Goal: Task Accomplishment & Management: Use online tool/utility

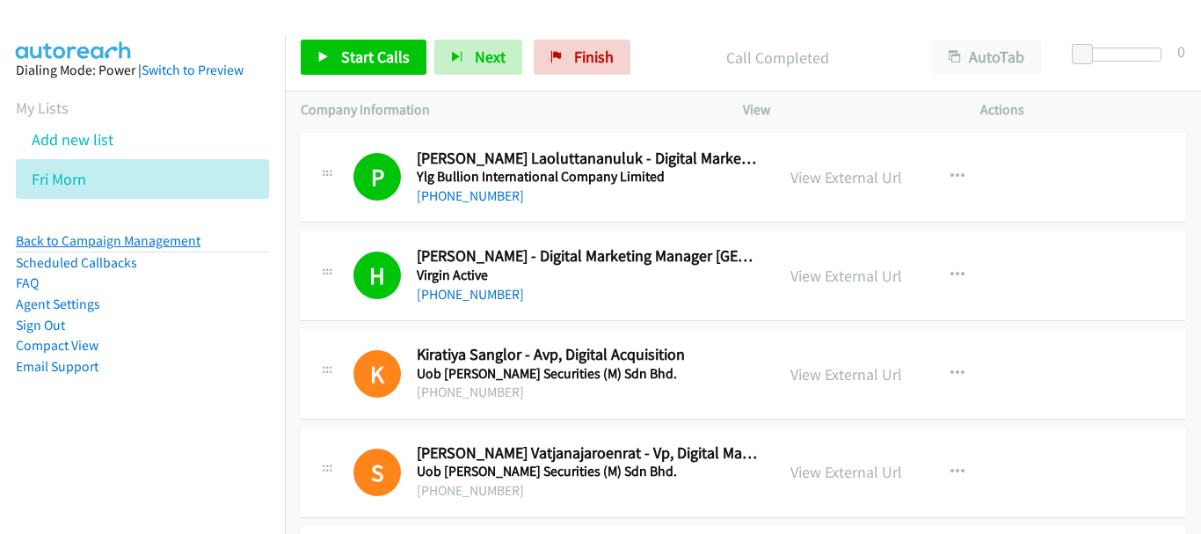
click at [184, 242] on link "Back to Campaign Management" at bounding box center [108, 240] width 185 height 17
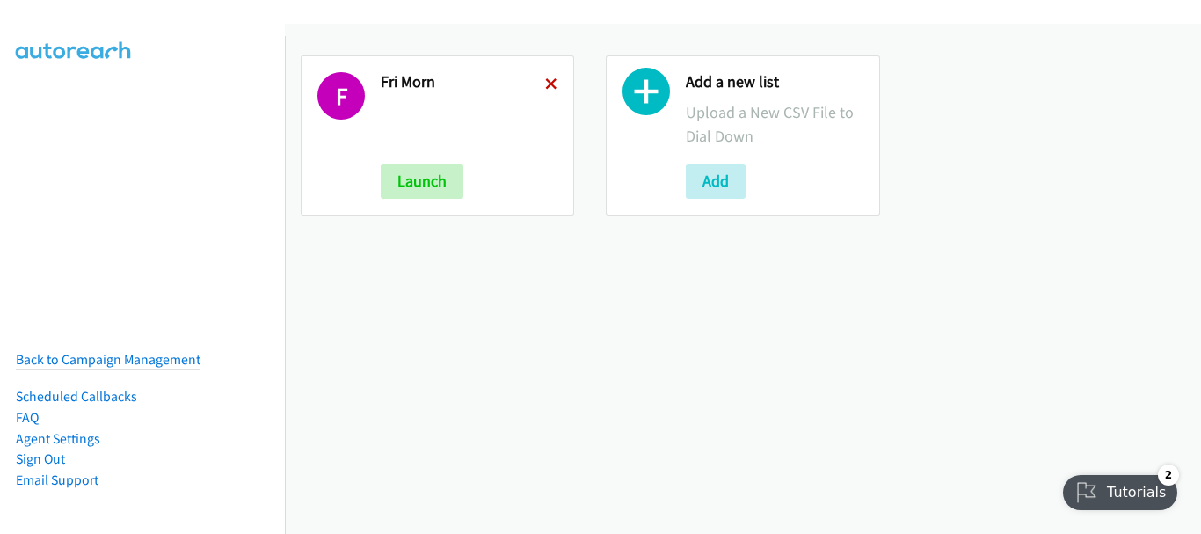
click at [550, 85] on icon at bounding box center [551, 85] width 12 height 12
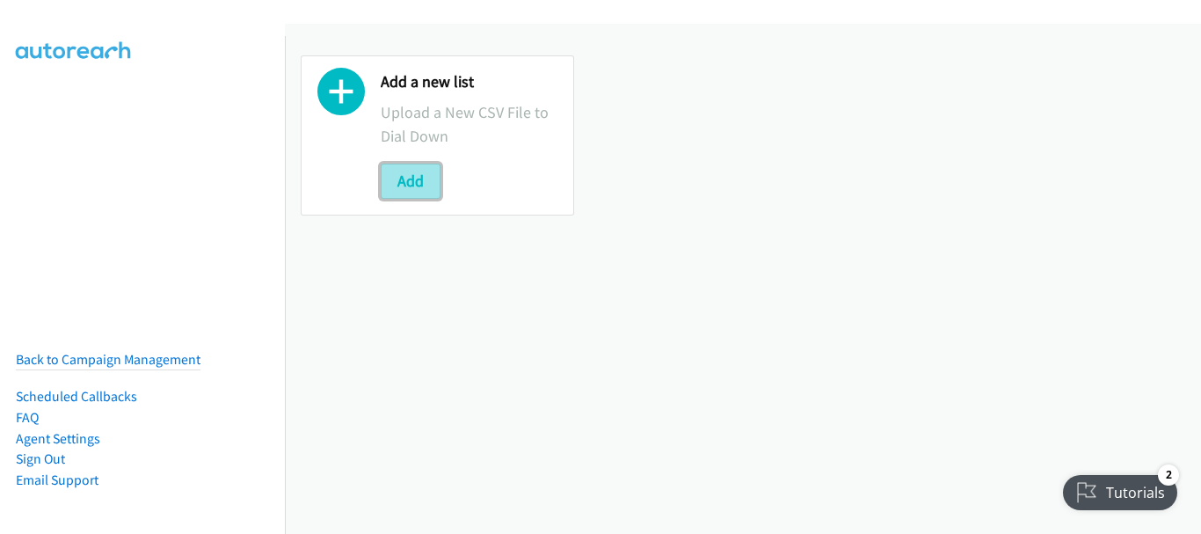
click at [415, 179] on button "Add" at bounding box center [411, 181] width 60 height 35
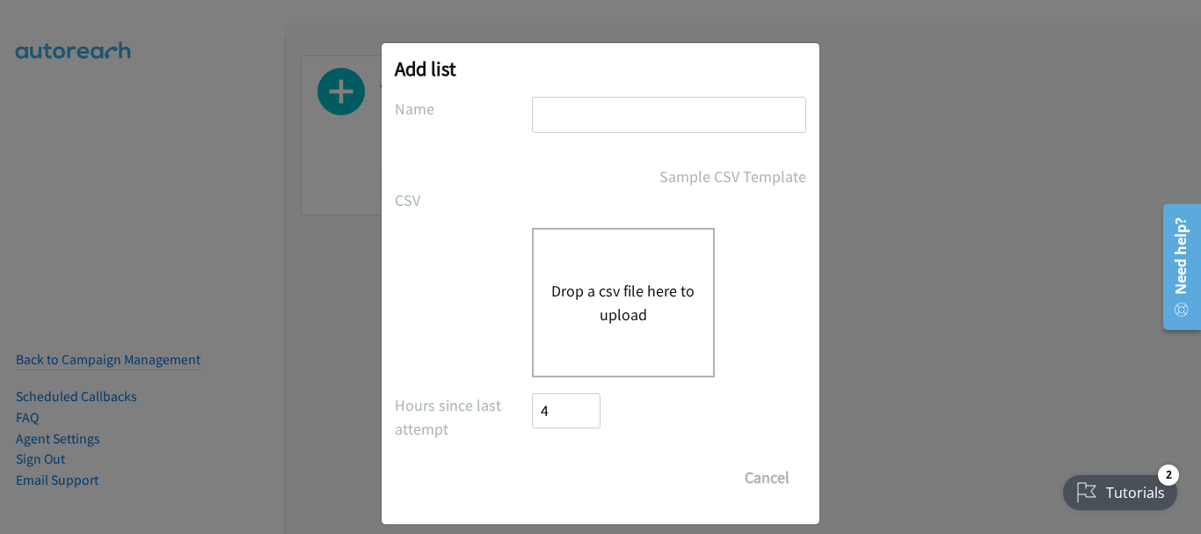
click at [548, 120] on input "text" at bounding box center [669, 115] width 274 height 36
type input "Friday aft"
click at [626, 321] on button "Drop a csv file here to upload" at bounding box center [623, 302] width 144 height 47
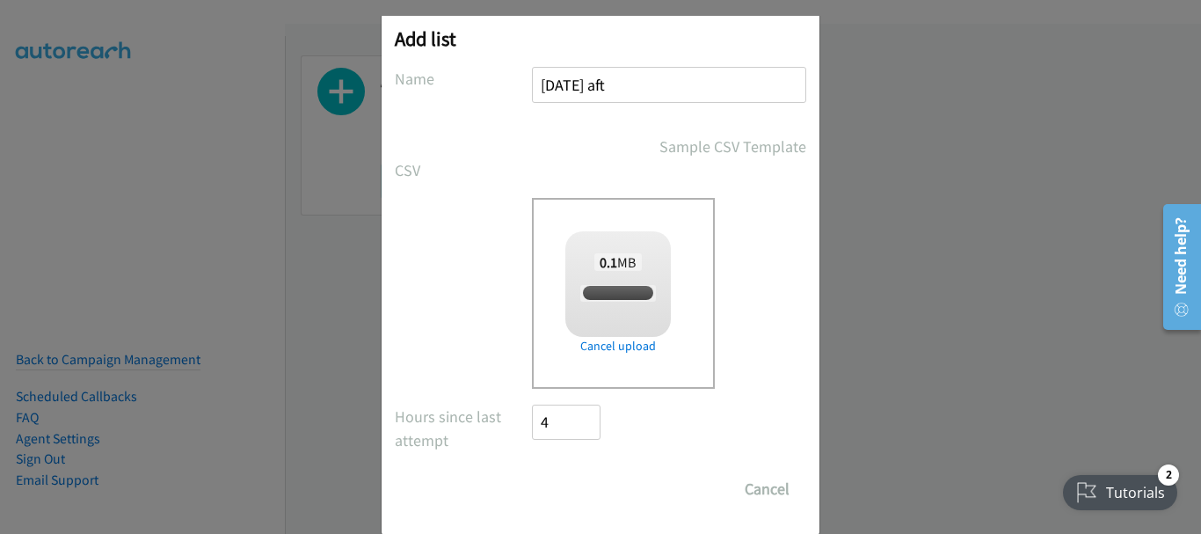
scroll to position [59, 0]
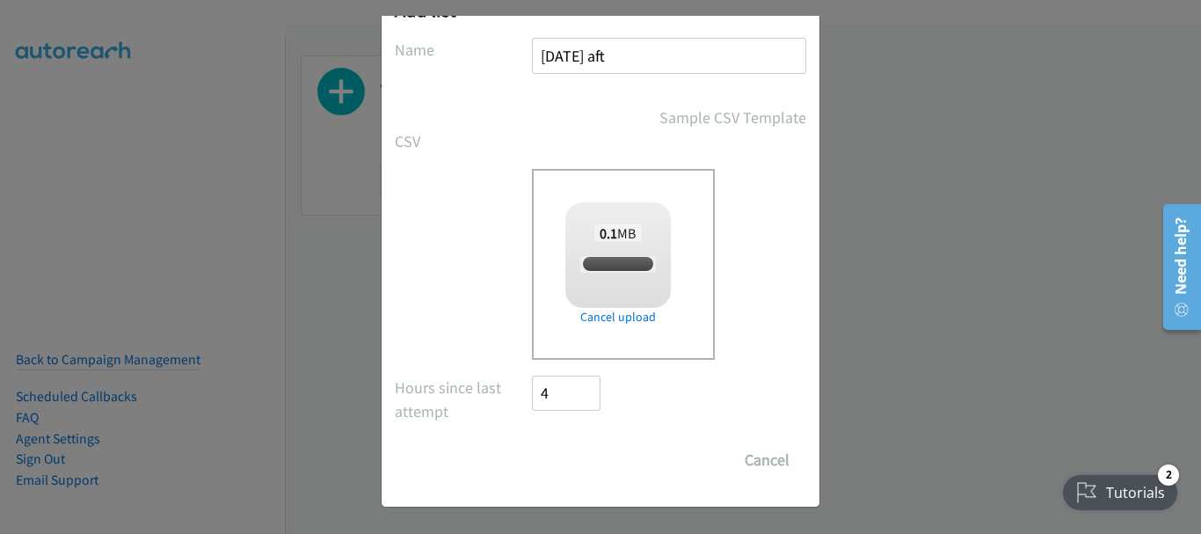
checkbox input "true"
click at [567, 470] on input "Save List" at bounding box center [578, 459] width 92 height 35
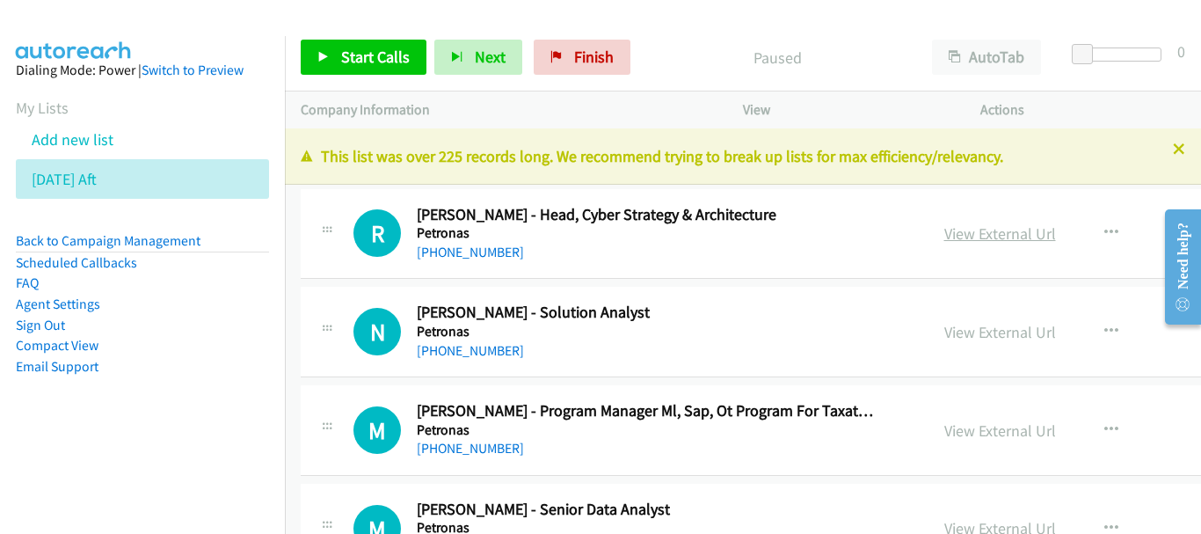
click at [982, 231] on link "View External Url" at bounding box center [1000, 233] width 112 height 20
click at [473, 258] on link "+60 12-321 0261" at bounding box center [470, 252] width 107 height 17
click at [495, 346] on link "+60 12-944 6625" at bounding box center [470, 350] width 107 height 17
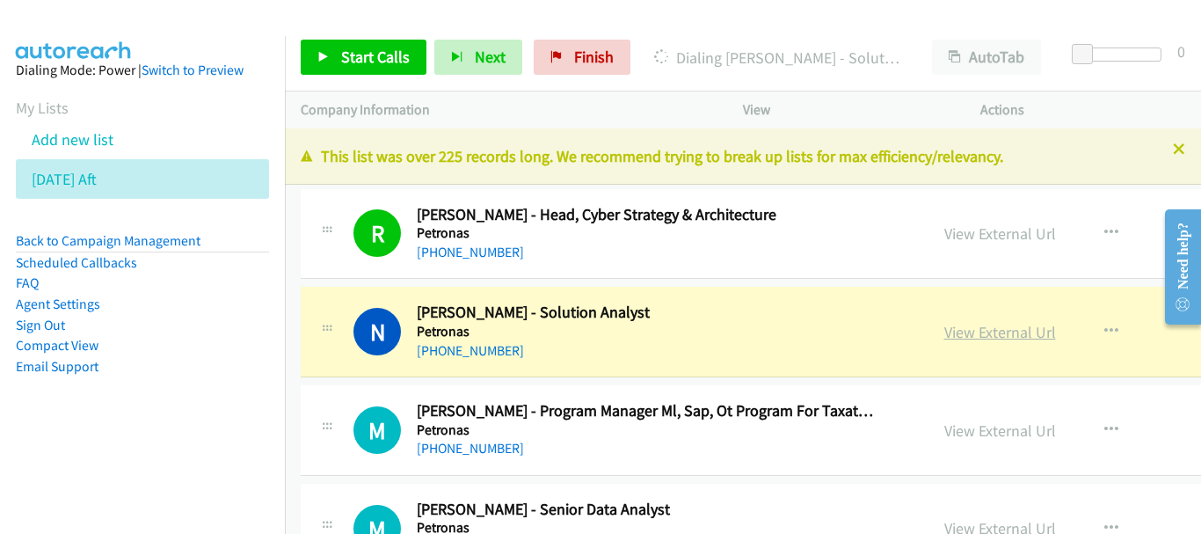
click at [944, 331] on link "View External Url" at bounding box center [1000, 332] width 112 height 20
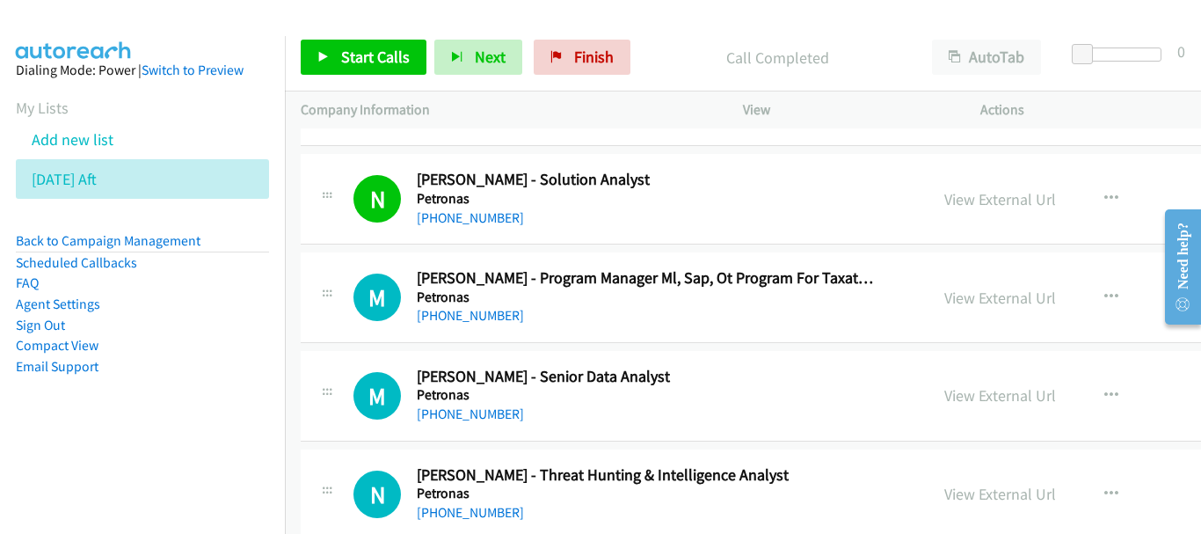
scroll to position [176, 0]
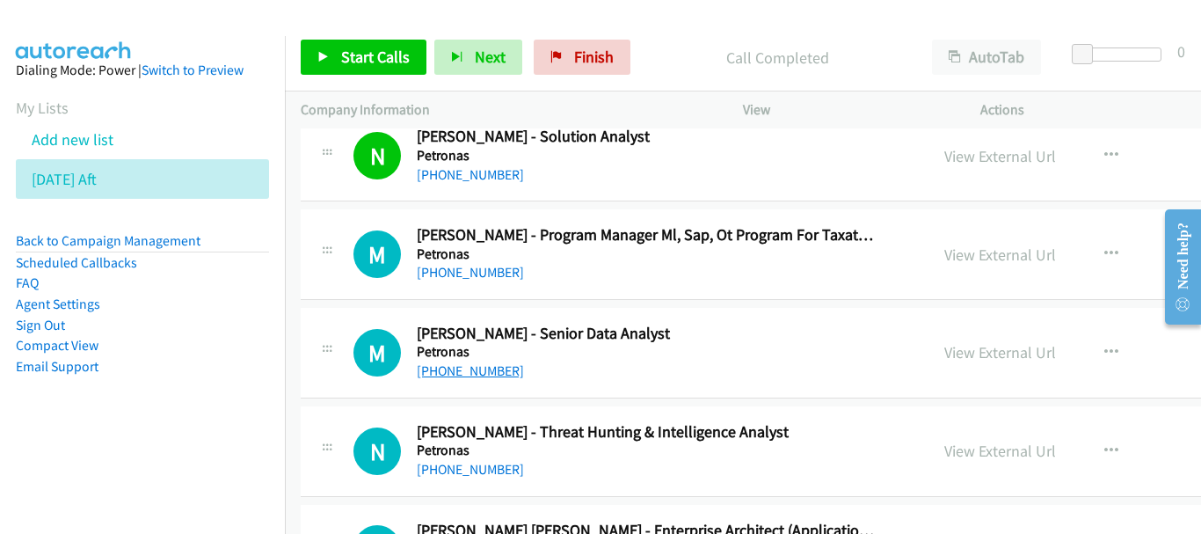
click at [488, 373] on link "+60 12-698 2545" at bounding box center [470, 370] width 107 height 17
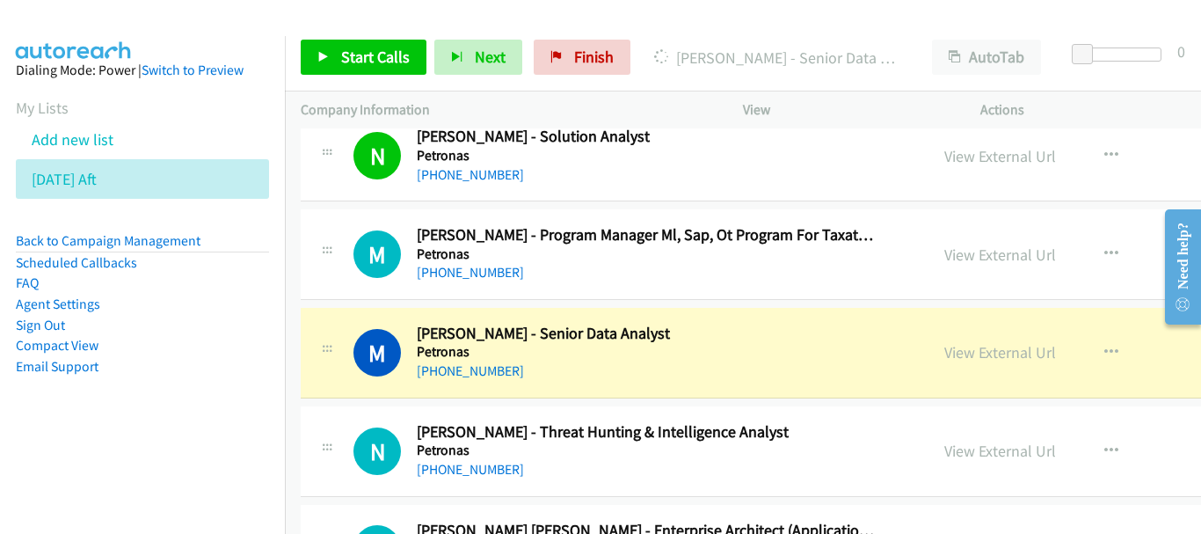
click at [944, 353] on link "View External Url" at bounding box center [1000, 352] width 112 height 20
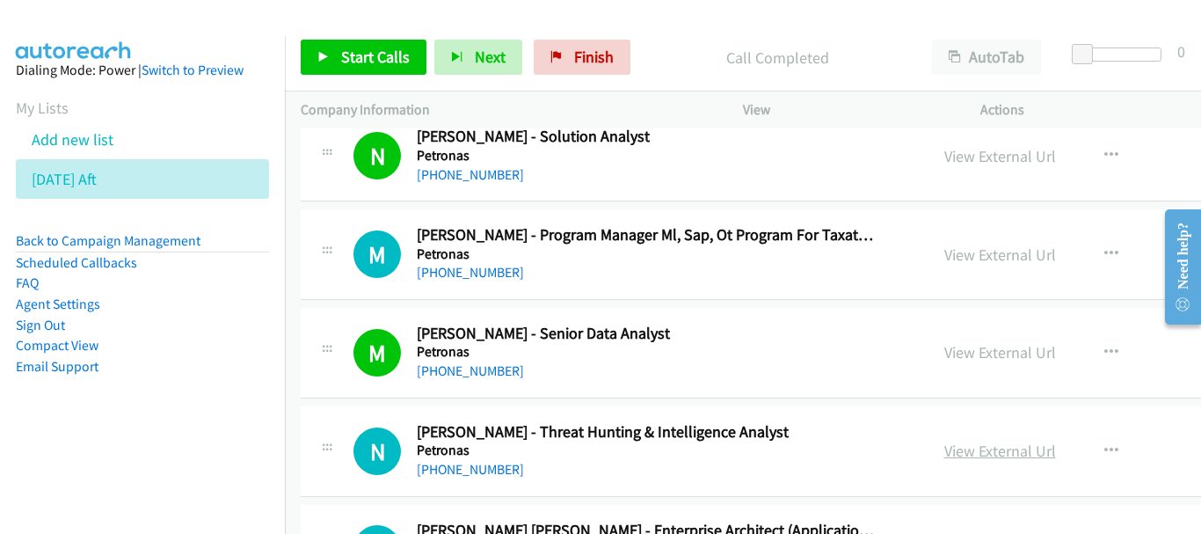
click at [944, 456] on link "View External Url" at bounding box center [1000, 451] width 112 height 20
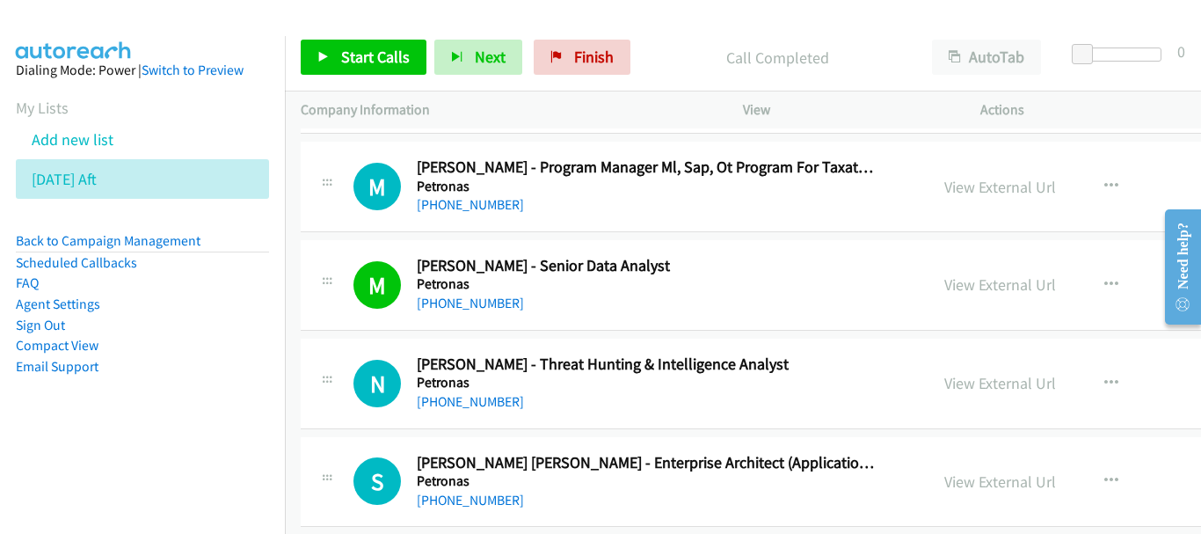
scroll to position [264, 0]
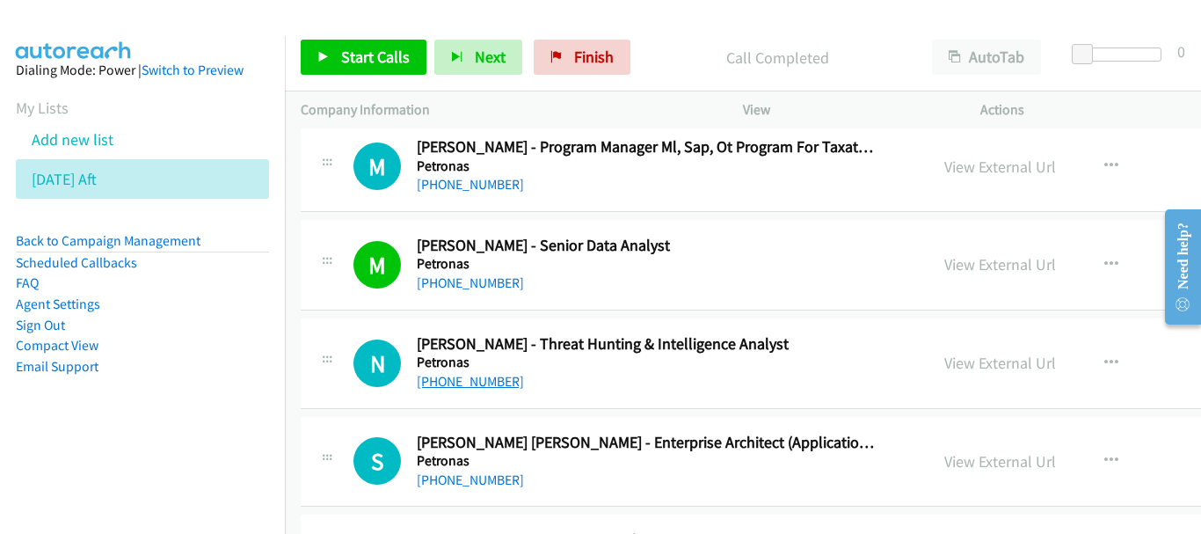
click at [472, 384] on link "+60 10-464 1068" at bounding box center [470, 381] width 107 height 17
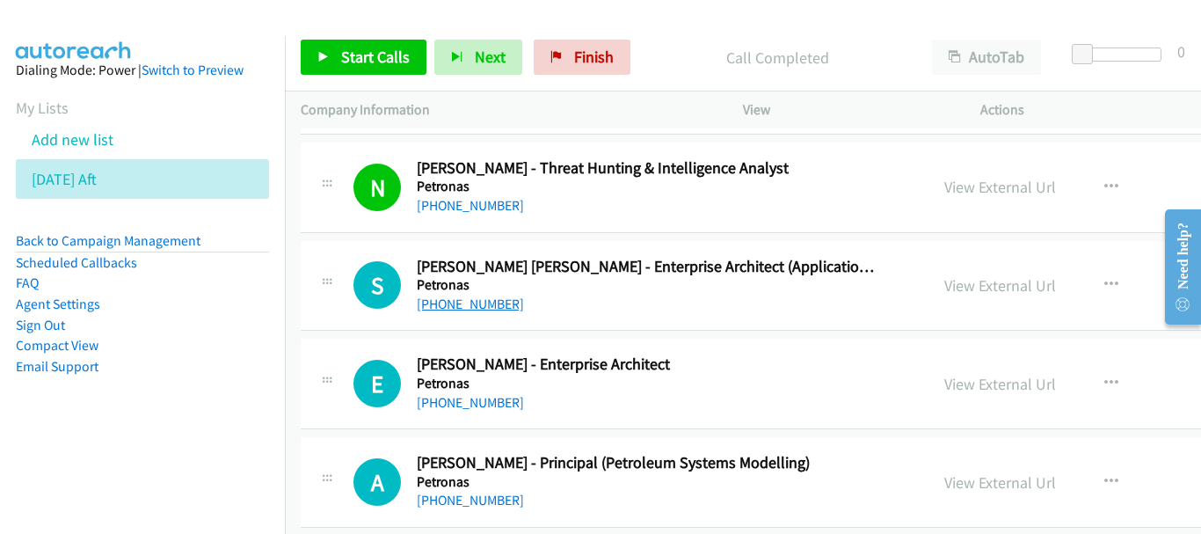
click at [493, 303] on link "+60 19-241 1914" at bounding box center [470, 303] width 107 height 17
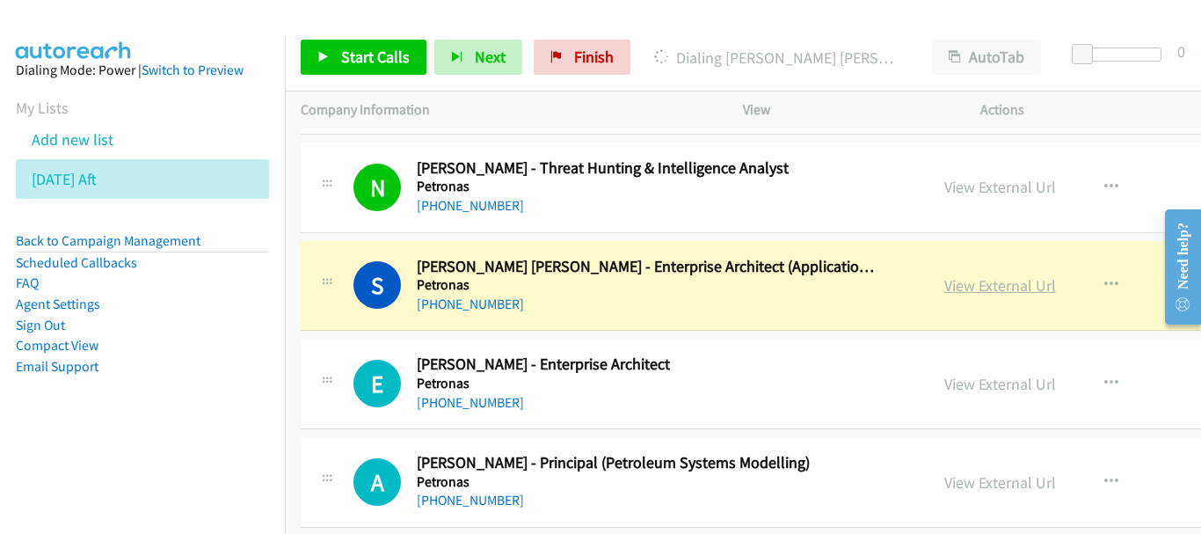
click at [944, 281] on link "View External Url" at bounding box center [1000, 285] width 112 height 20
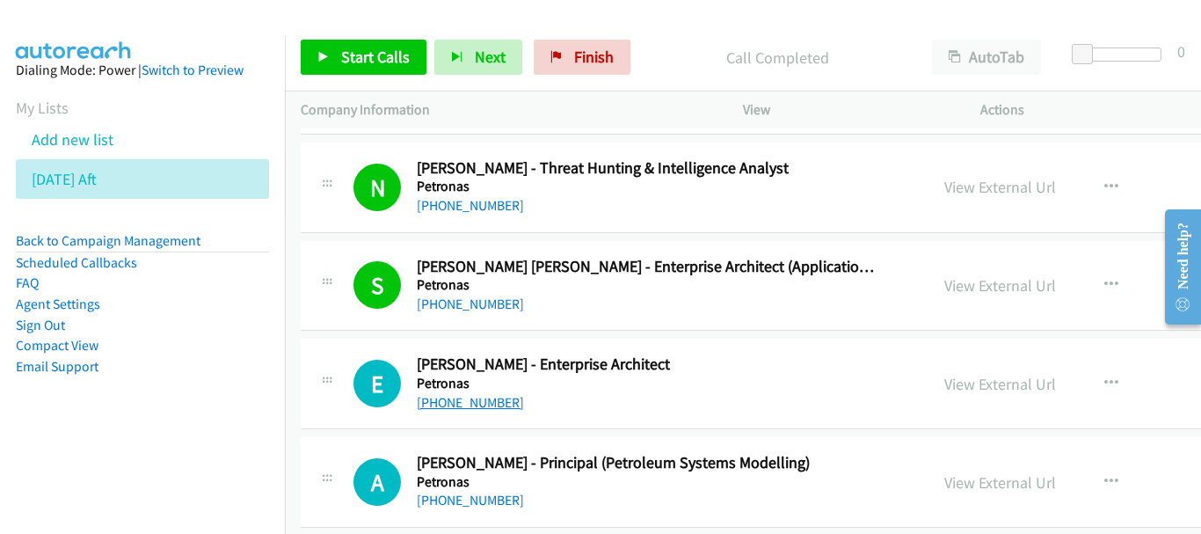
click at [470, 415] on div "E Callback Scheduled Erwan Hassan - Enterprise Architect Petronas Asia/Kuching …" at bounding box center [896, 384] width 1191 height 91
click at [470, 398] on link "+60 16-449 9446" at bounding box center [470, 402] width 107 height 17
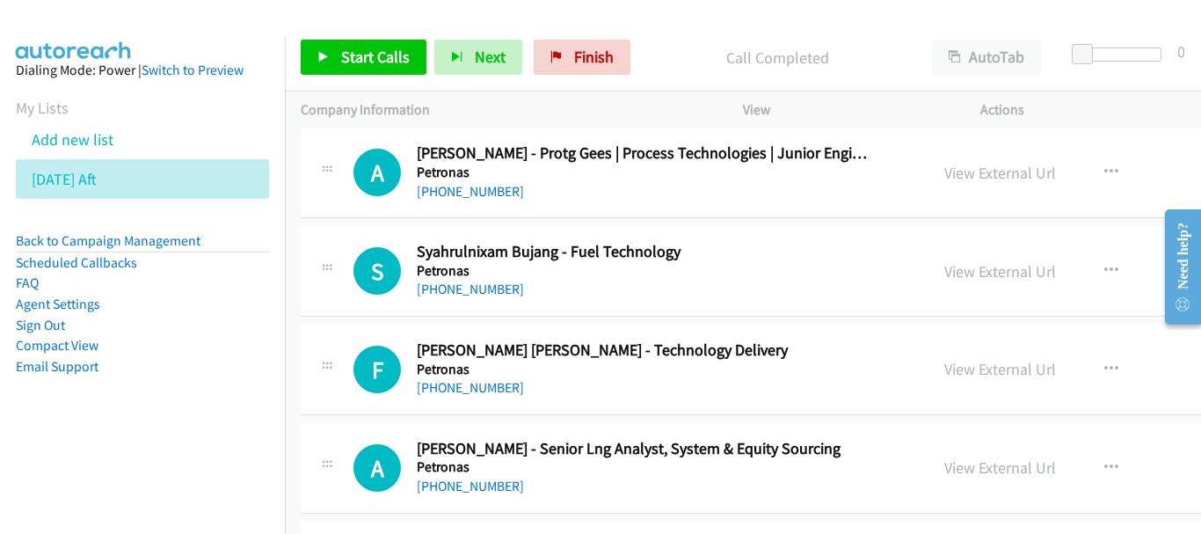
scroll to position [1231, 0]
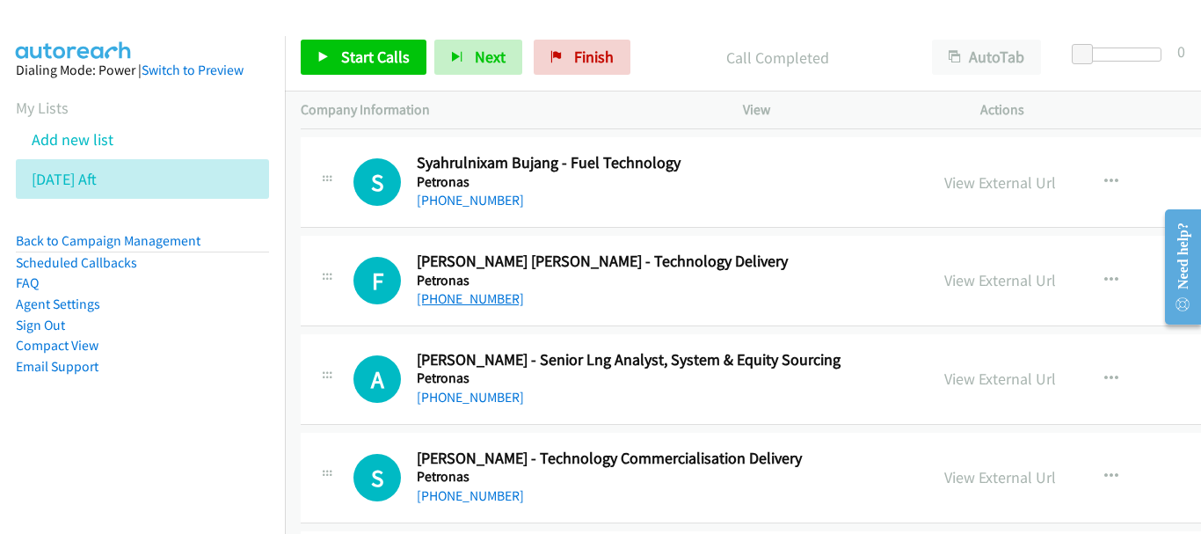
click at [484, 290] on link "+60 17-966 2920" at bounding box center [470, 298] width 107 height 17
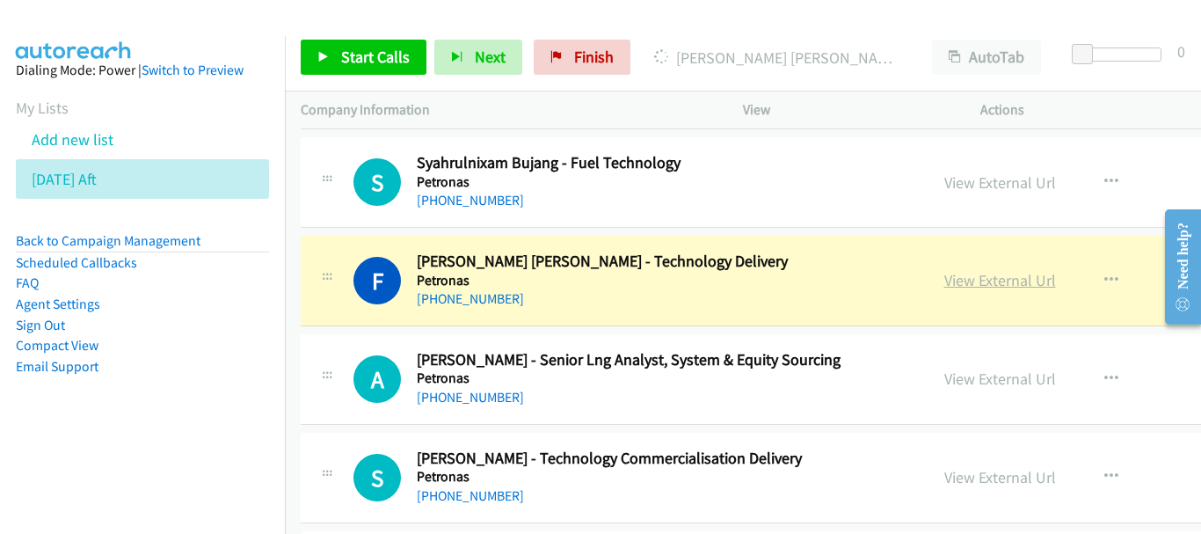
click at [952, 287] on link "View External Url" at bounding box center [1000, 280] width 112 height 20
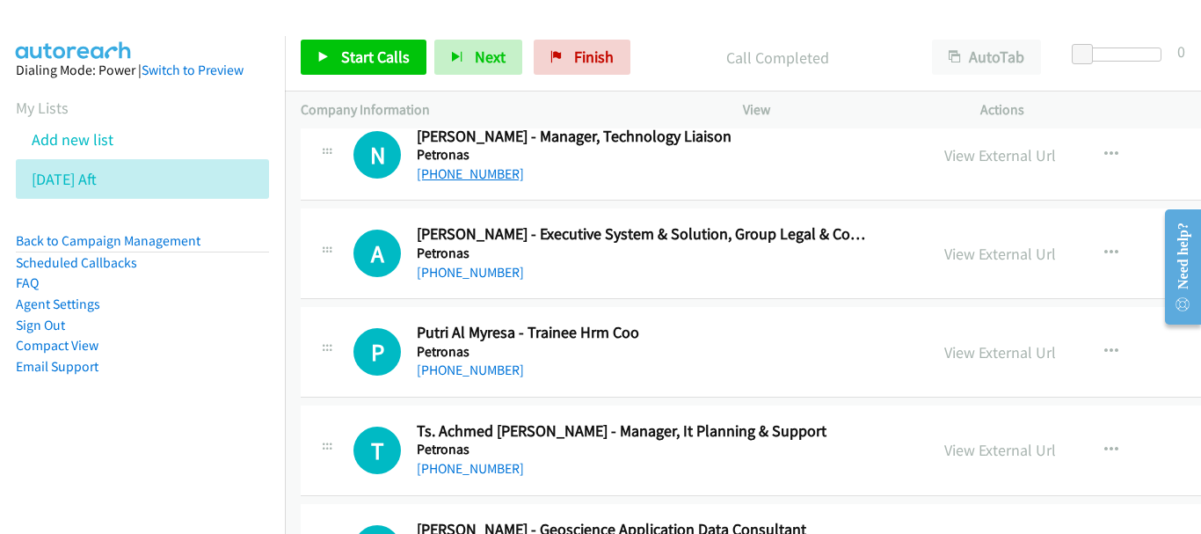
scroll to position [1671, 0]
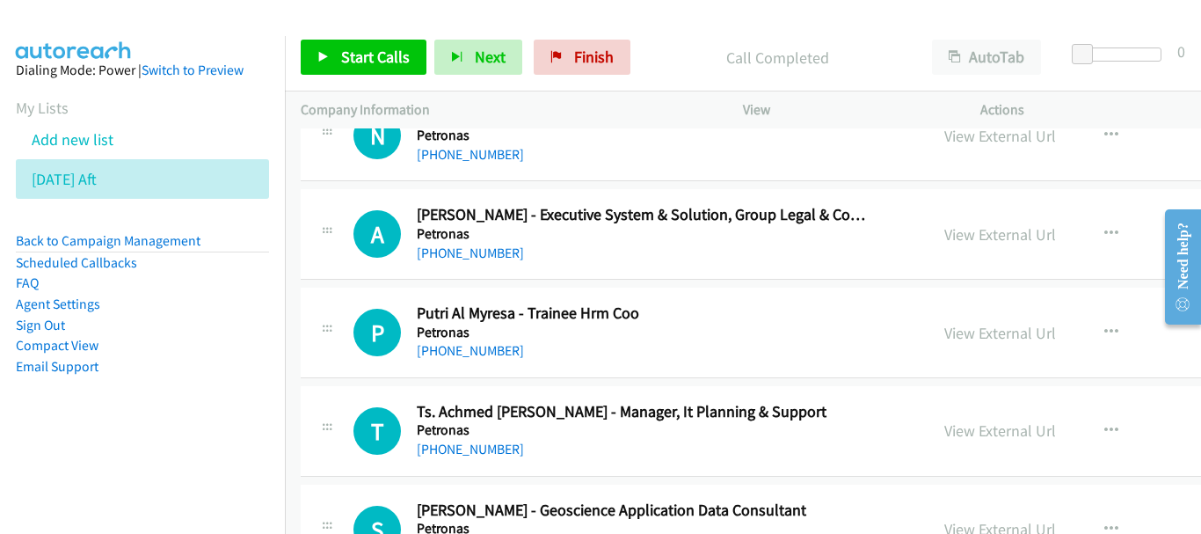
click at [467, 459] on div "+60 19-990 1212" at bounding box center [646, 449] width 458 height 21
click at [476, 453] on link "+60 19-990 1212" at bounding box center [470, 449] width 107 height 17
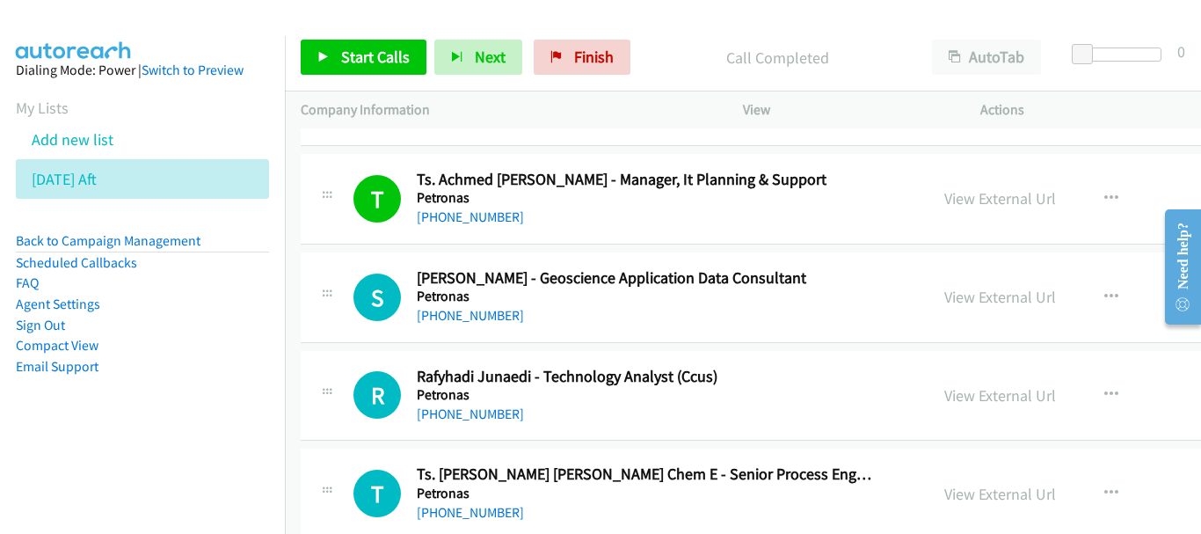
scroll to position [1934, 0]
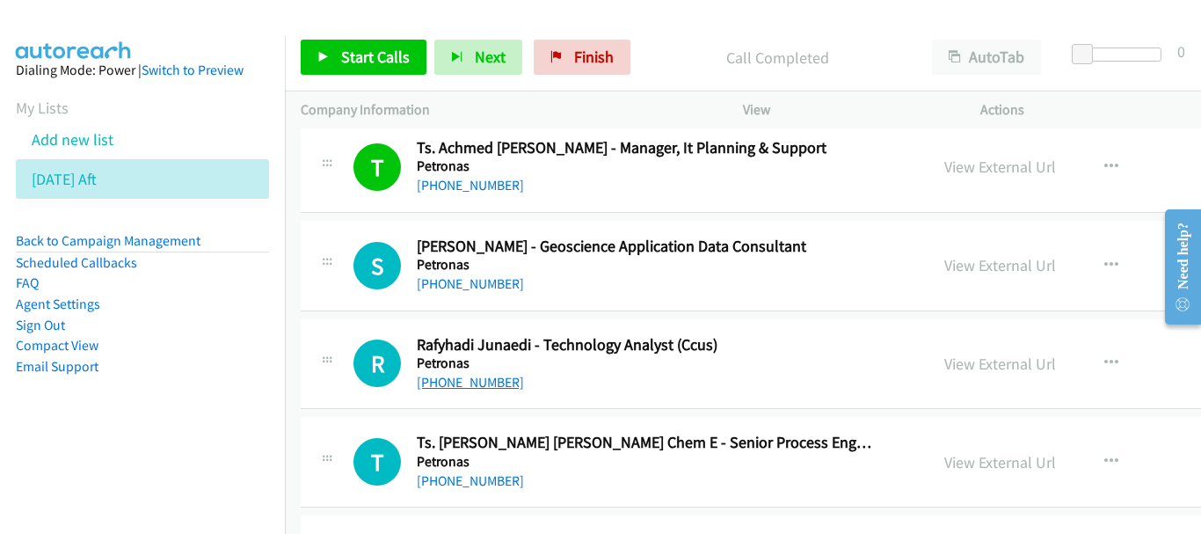
click at [477, 382] on link "+60 13-591 5453" at bounding box center [470, 382] width 107 height 17
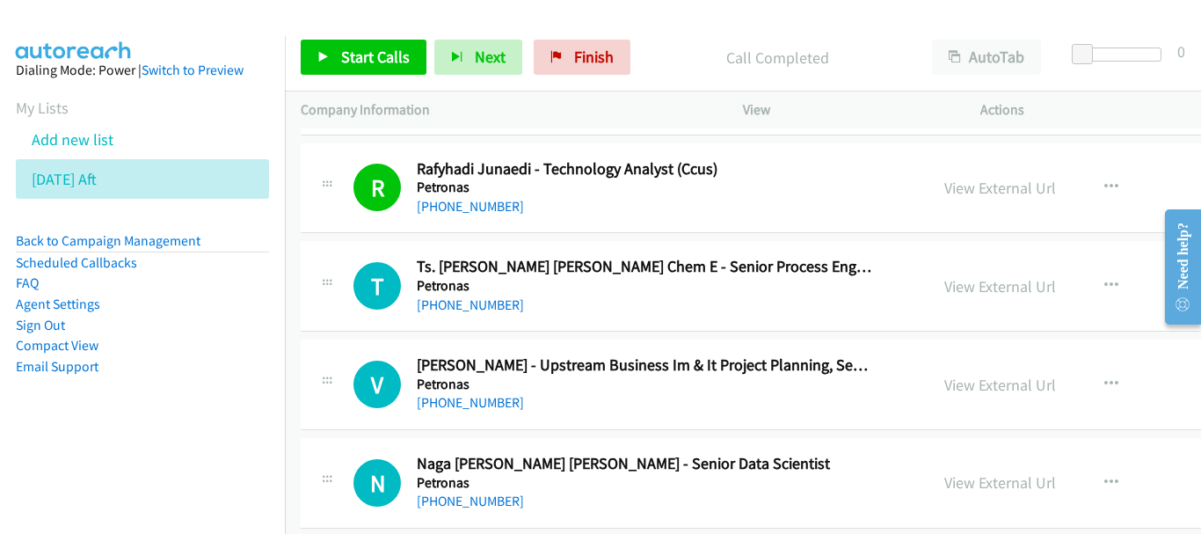
scroll to position [2198, 0]
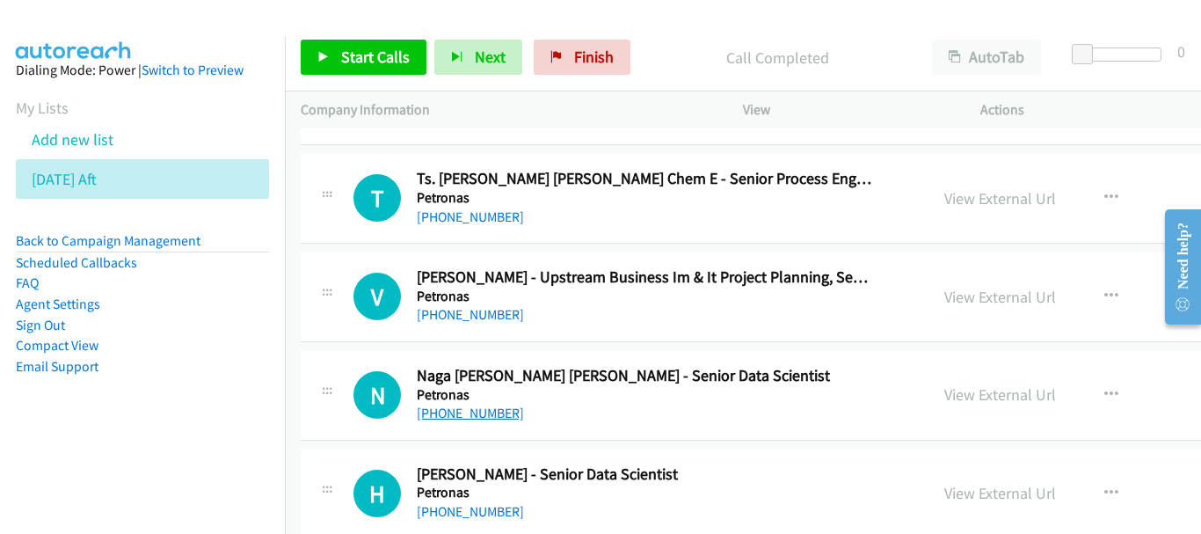
click at [507, 408] on link "+60 13-210 7649" at bounding box center [470, 412] width 107 height 17
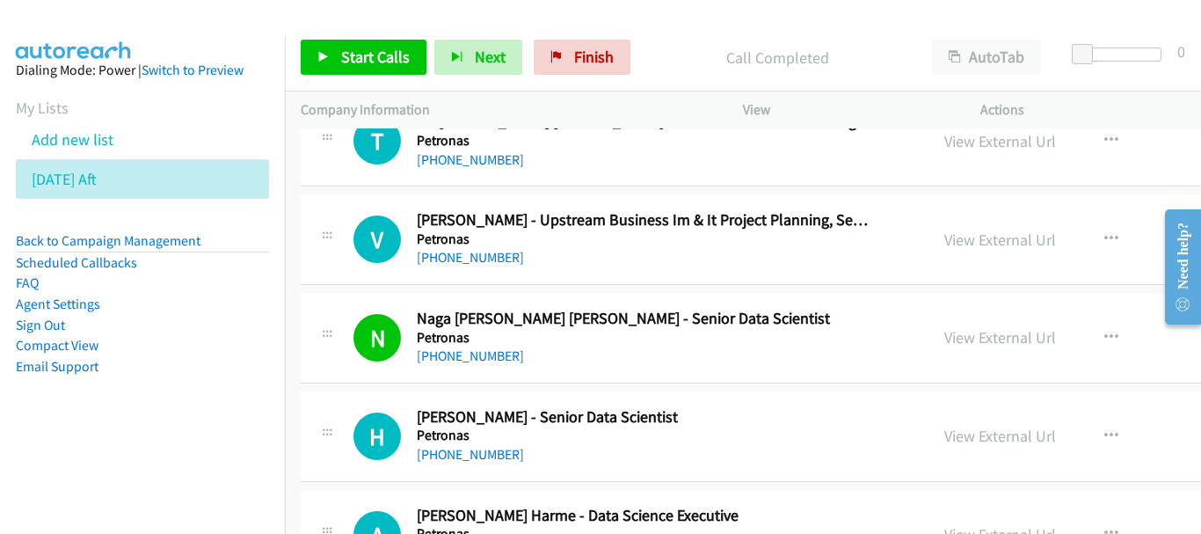
scroll to position [2286, 0]
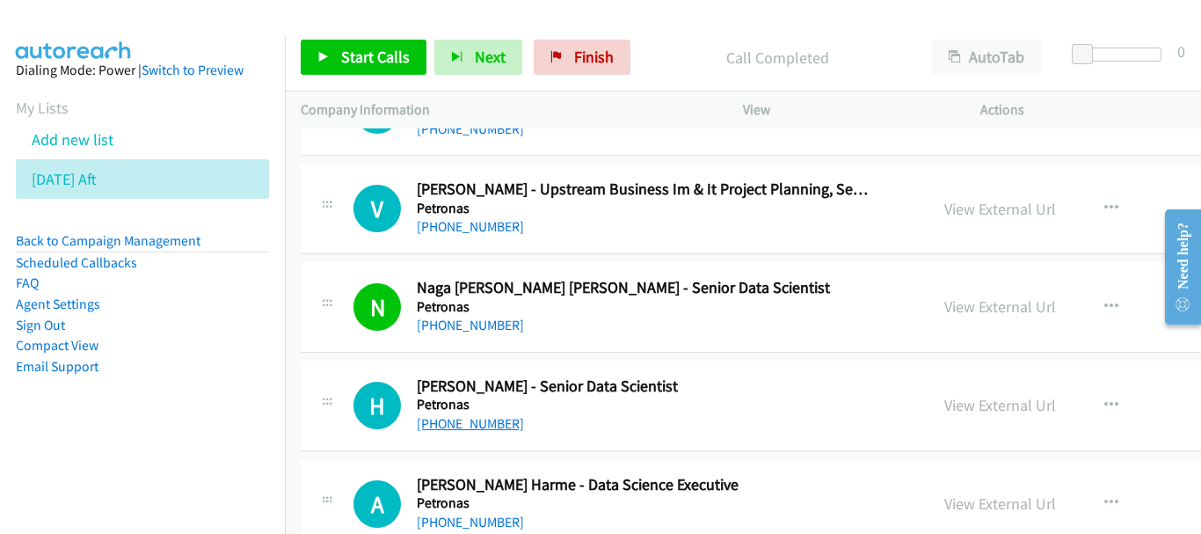
click at [475, 426] on link "+60 13-510 8311" at bounding box center [470, 423] width 107 height 17
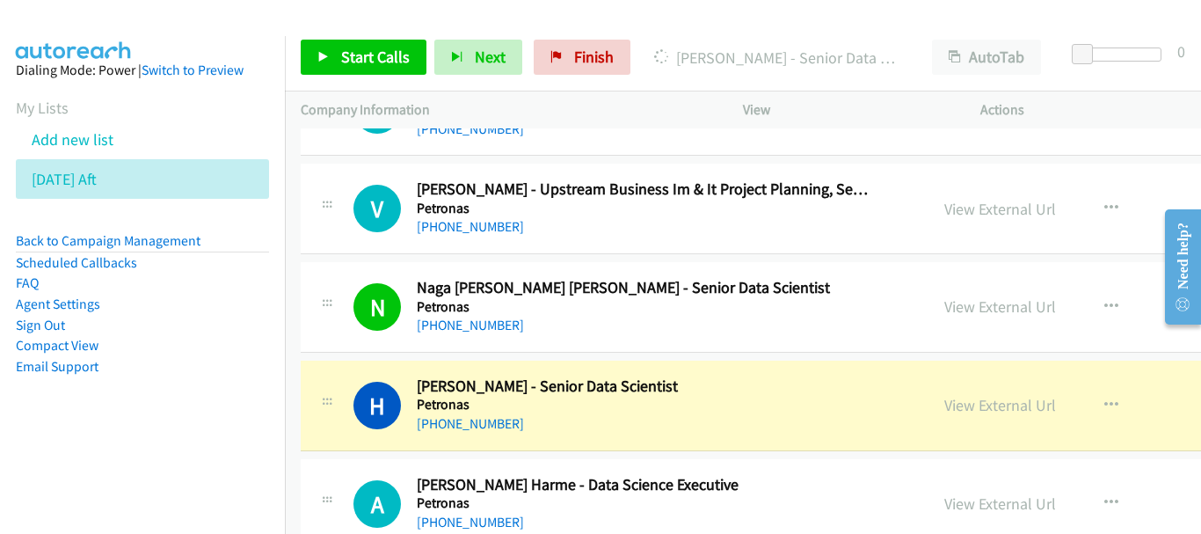
scroll to position [2374, 0]
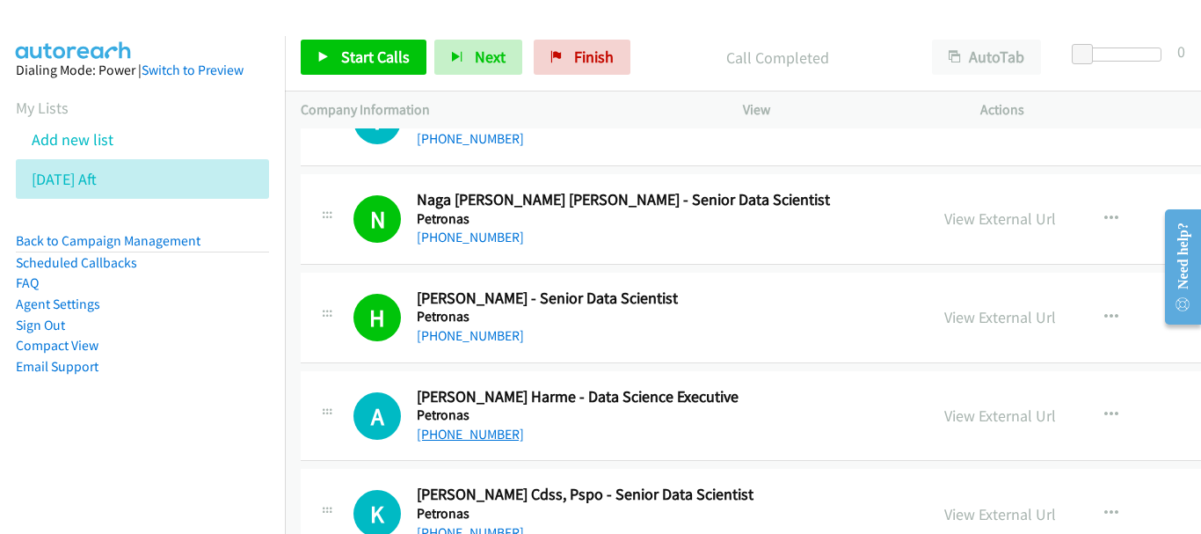
click at [472, 432] on link "+60 17-594 6432" at bounding box center [470, 434] width 107 height 17
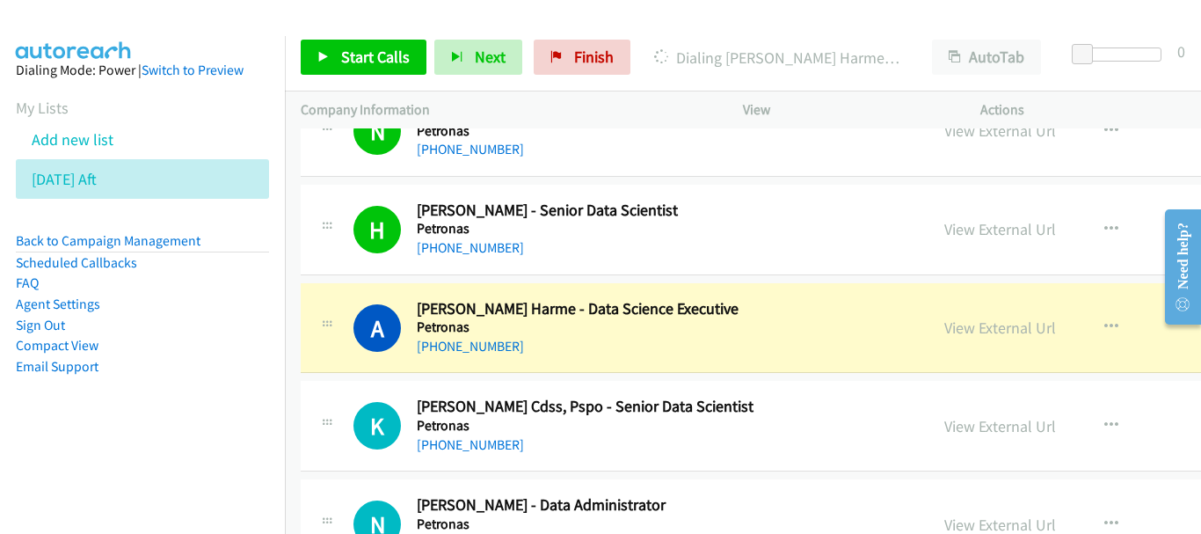
scroll to position [2550, 0]
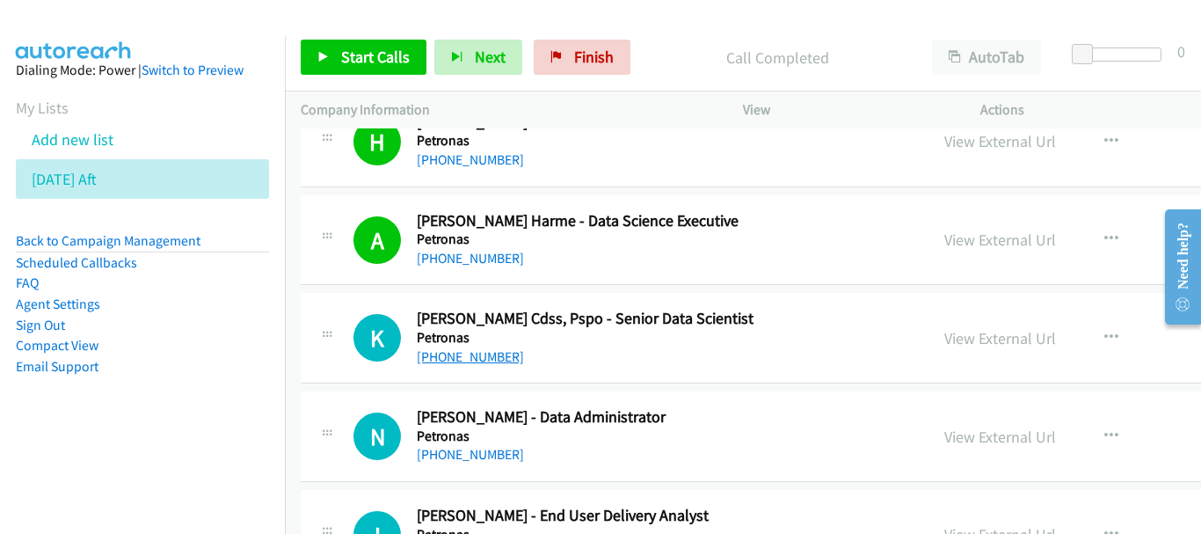
click at [487, 354] on link "+60 12-408 6404" at bounding box center [470, 356] width 107 height 17
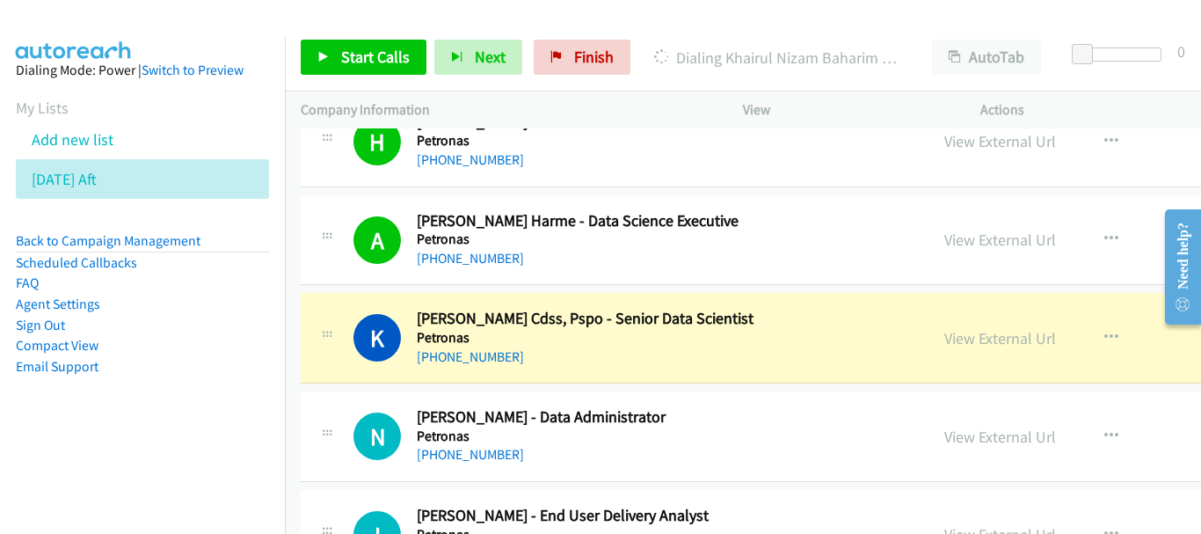
scroll to position [2638, 0]
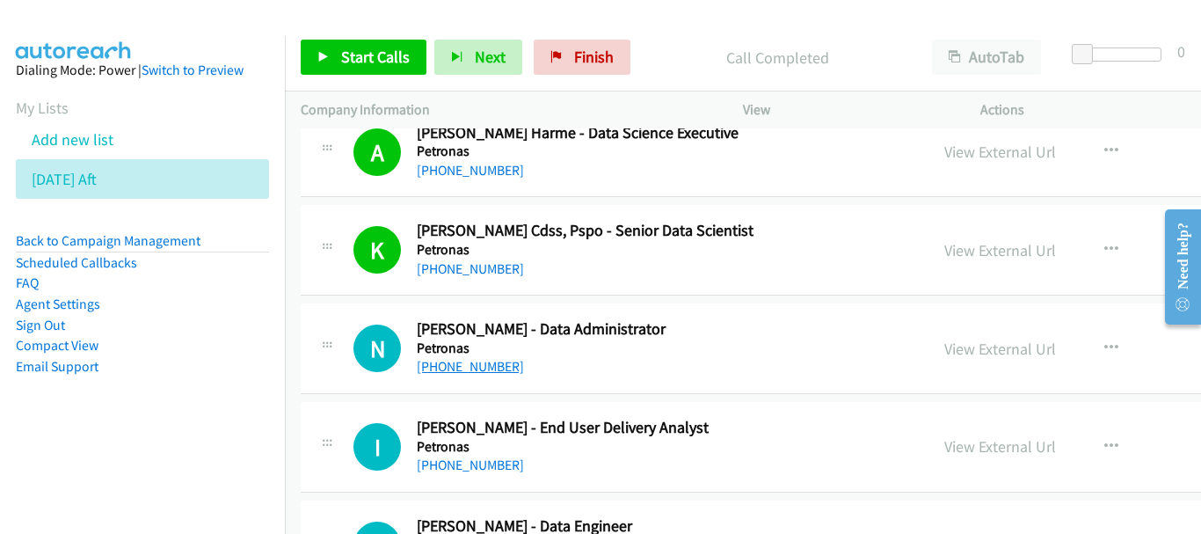
click at [474, 363] on link "+60 17-494 6310" at bounding box center [470, 366] width 107 height 17
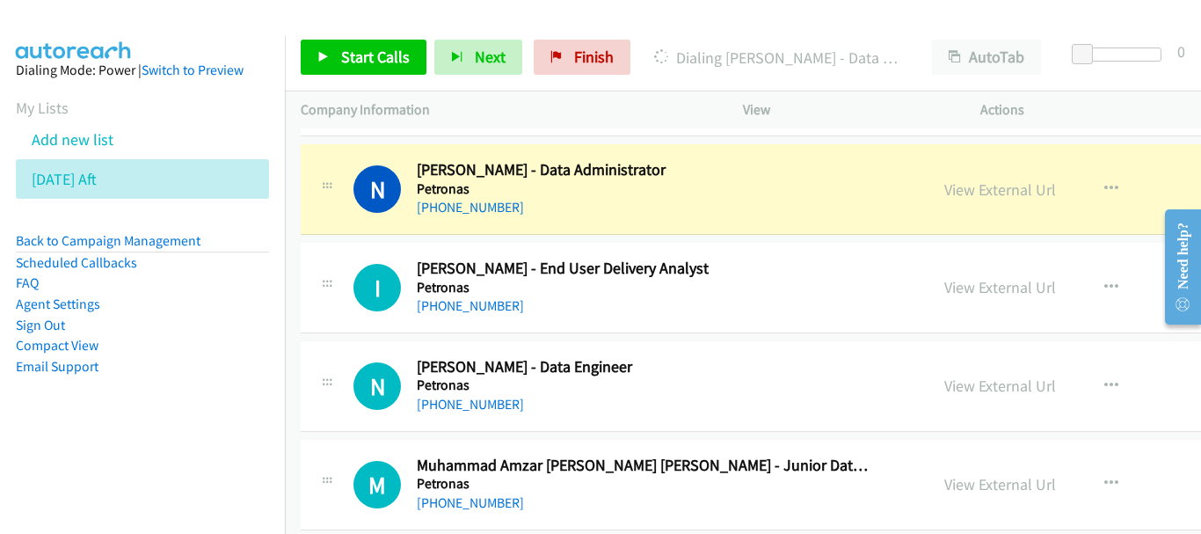
scroll to position [2814, 0]
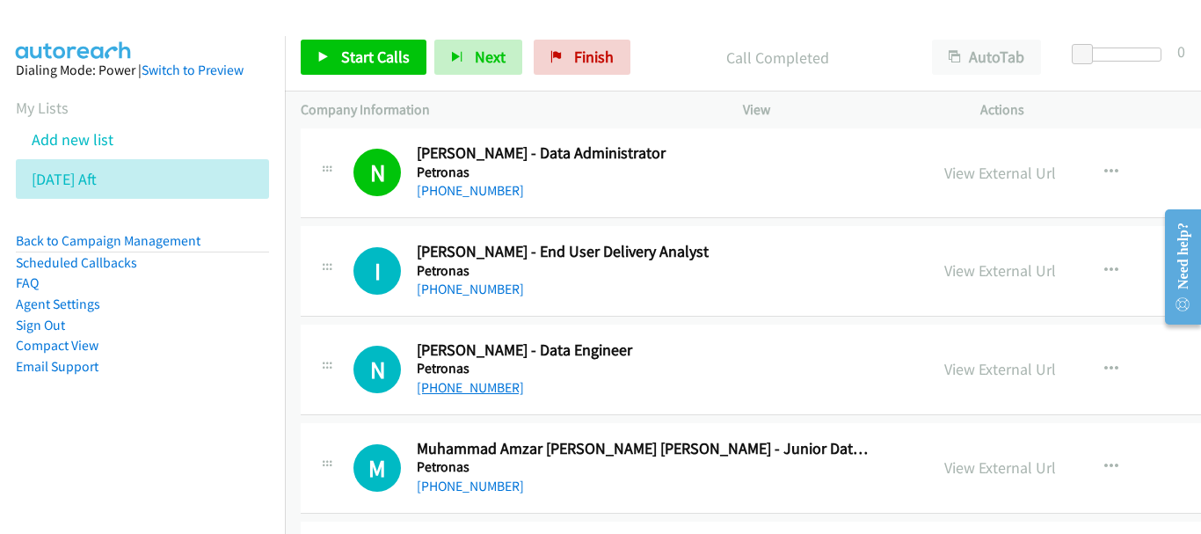
click at [482, 384] on link "+60 14-300 4860" at bounding box center [470, 387] width 107 height 17
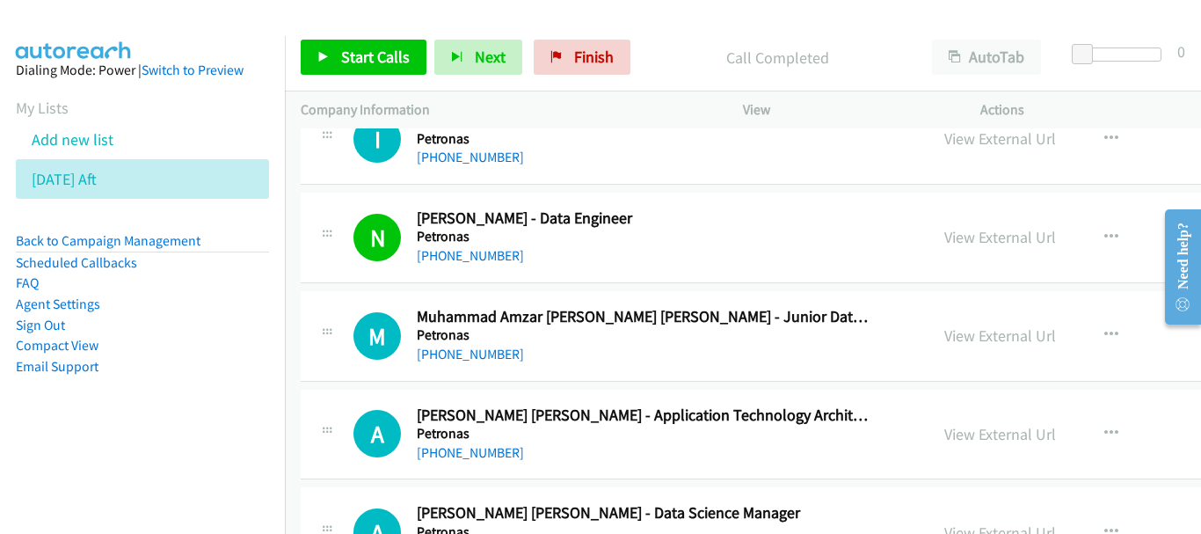
scroll to position [2989, 0]
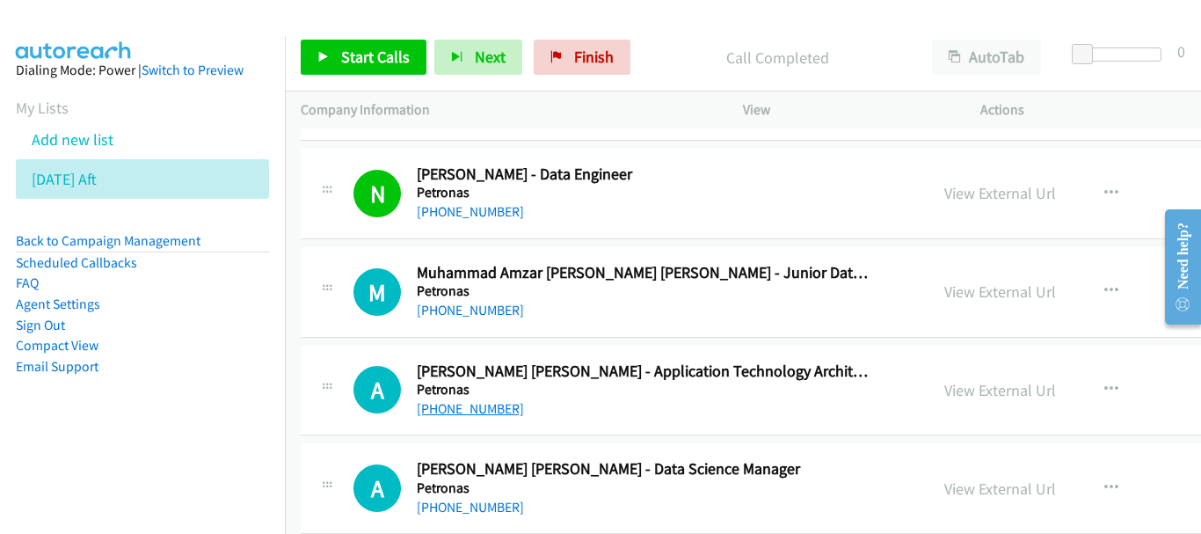
click at [454, 411] on link "+60 13-298 2775" at bounding box center [470, 408] width 107 height 17
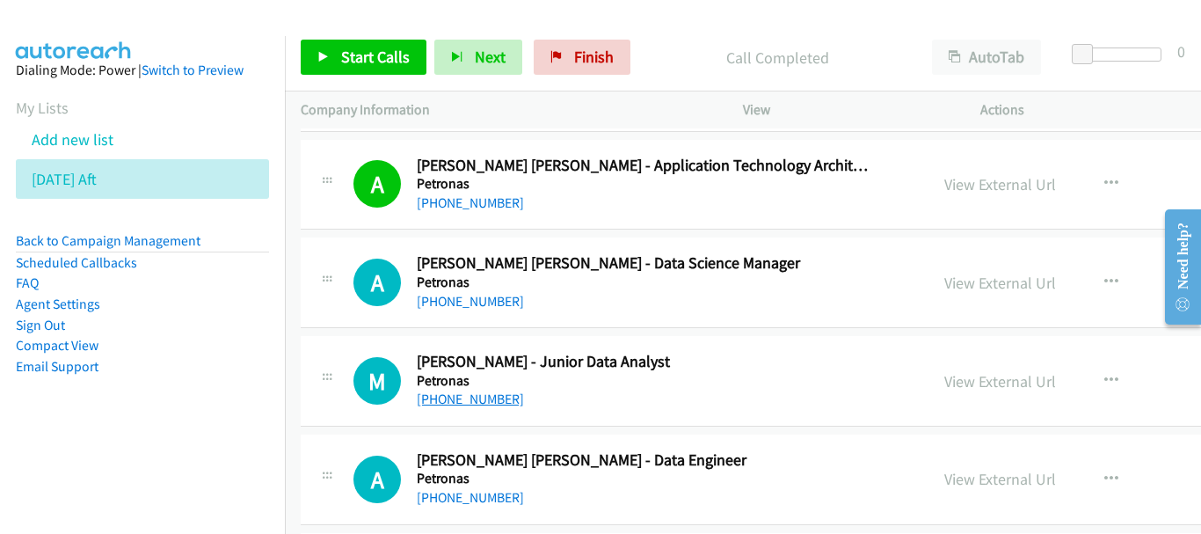
scroll to position [3165, 0]
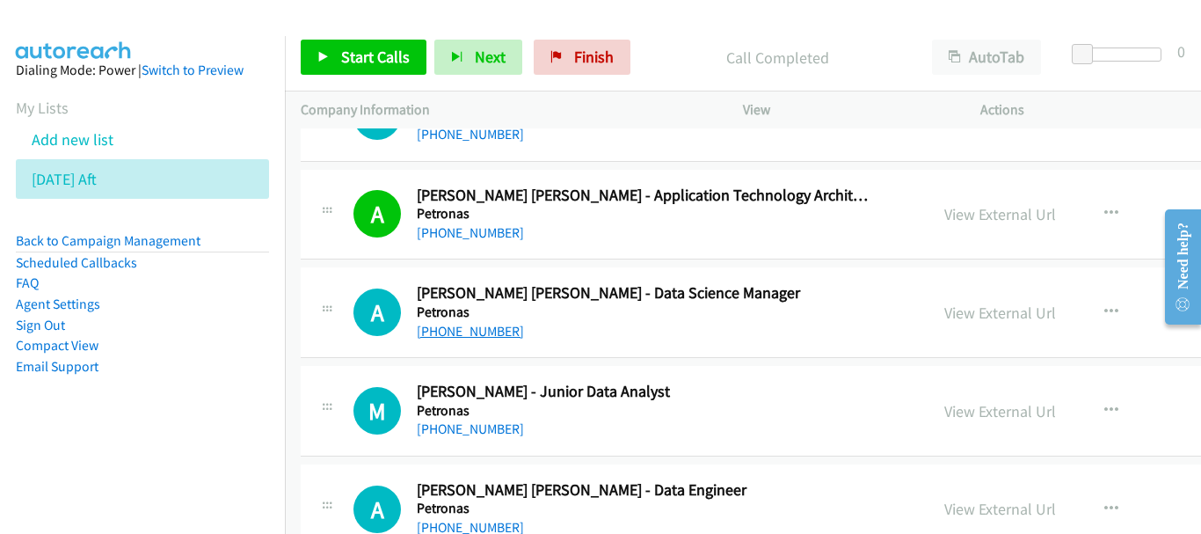
click at [453, 324] on link "+60 12-300 9618" at bounding box center [470, 331] width 107 height 17
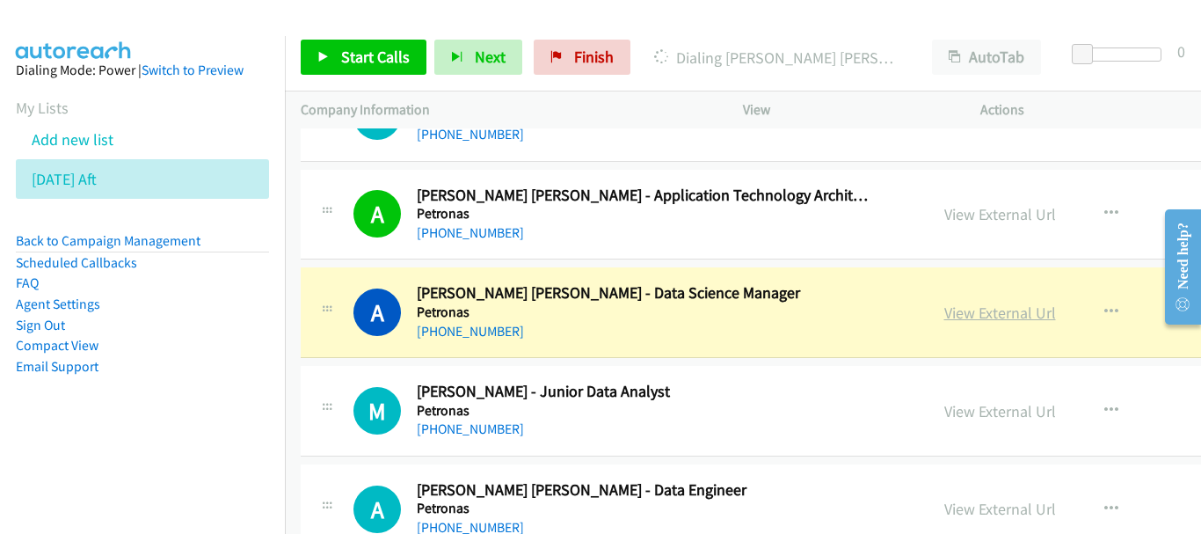
click at [944, 314] on link "View External Url" at bounding box center [1000, 312] width 112 height 20
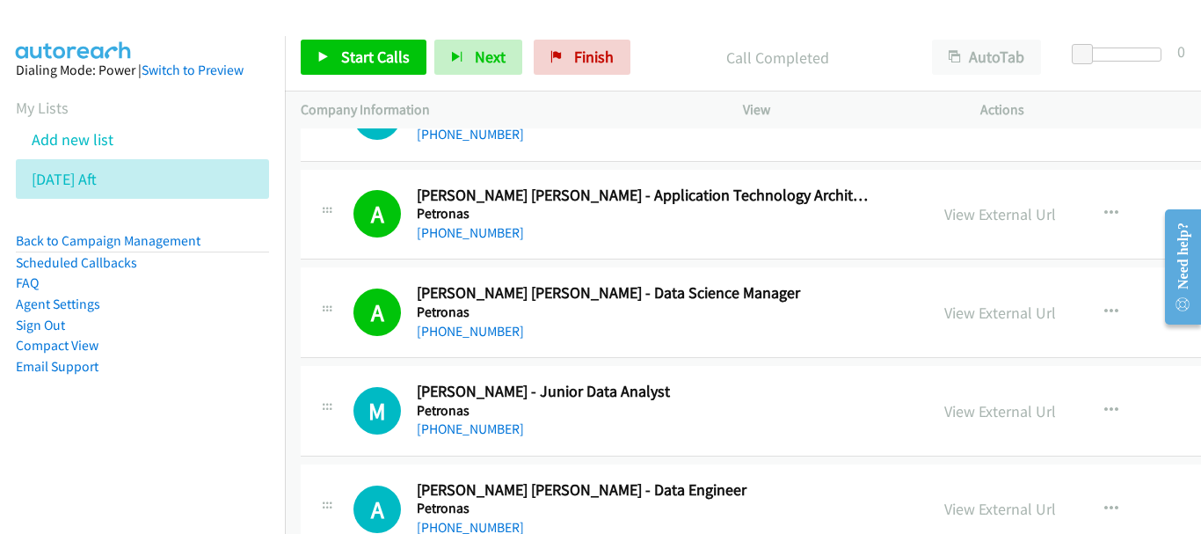
scroll to position [3253, 0]
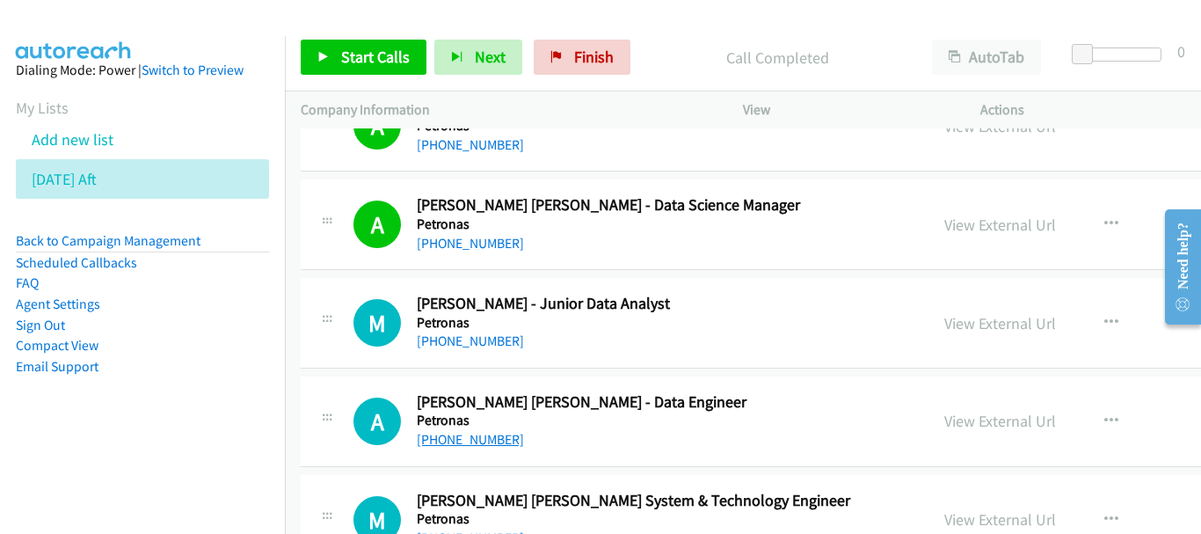
click at [480, 445] on link "+60 12-206 6592" at bounding box center [470, 439] width 107 height 17
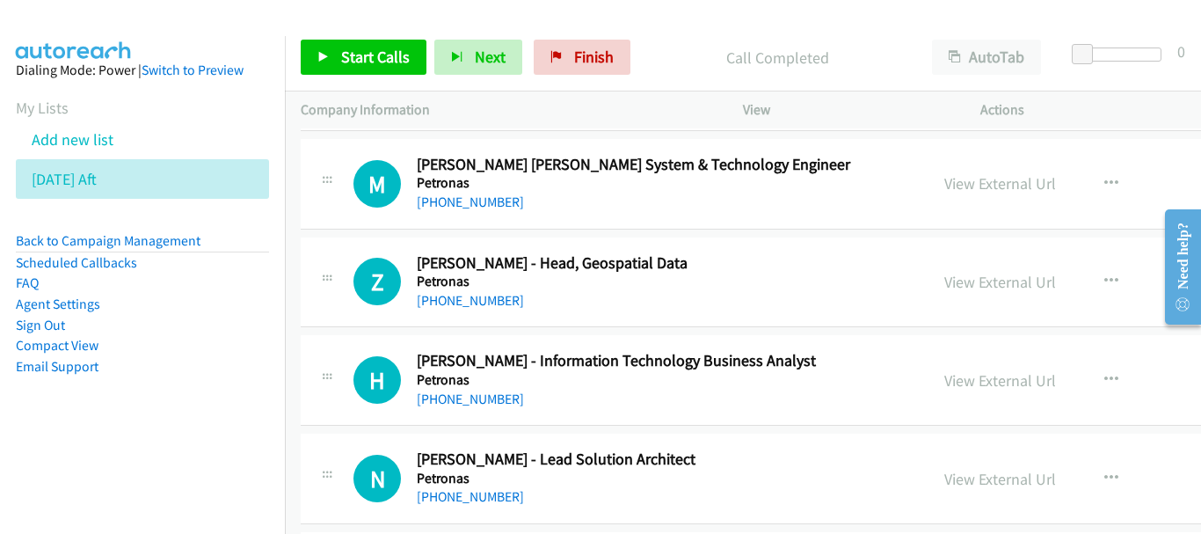
scroll to position [3605, 0]
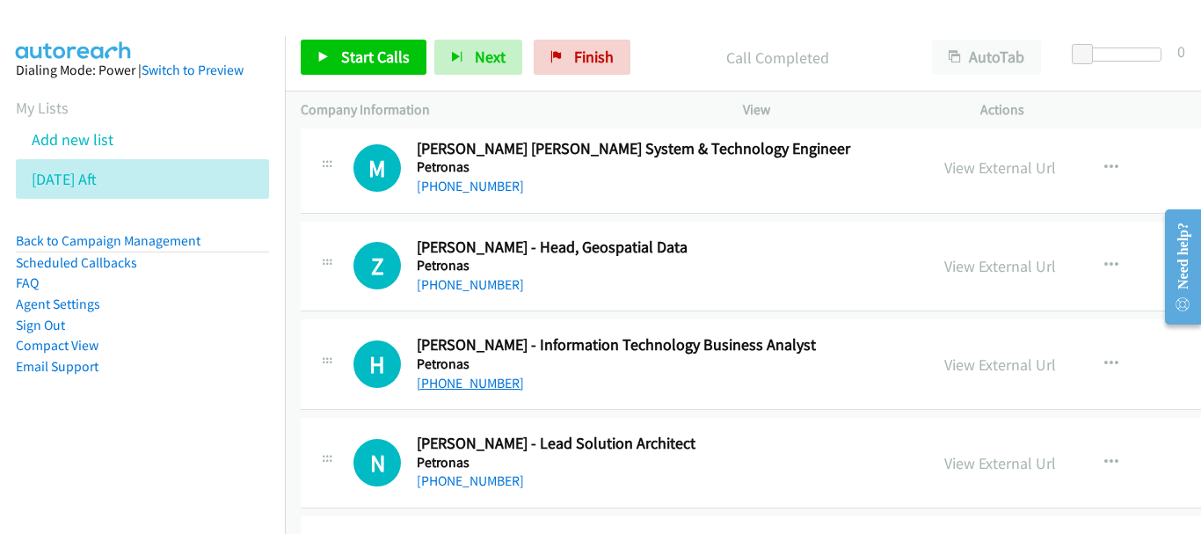
click at [480, 382] on link "+60 13-208 4394" at bounding box center [470, 383] width 107 height 17
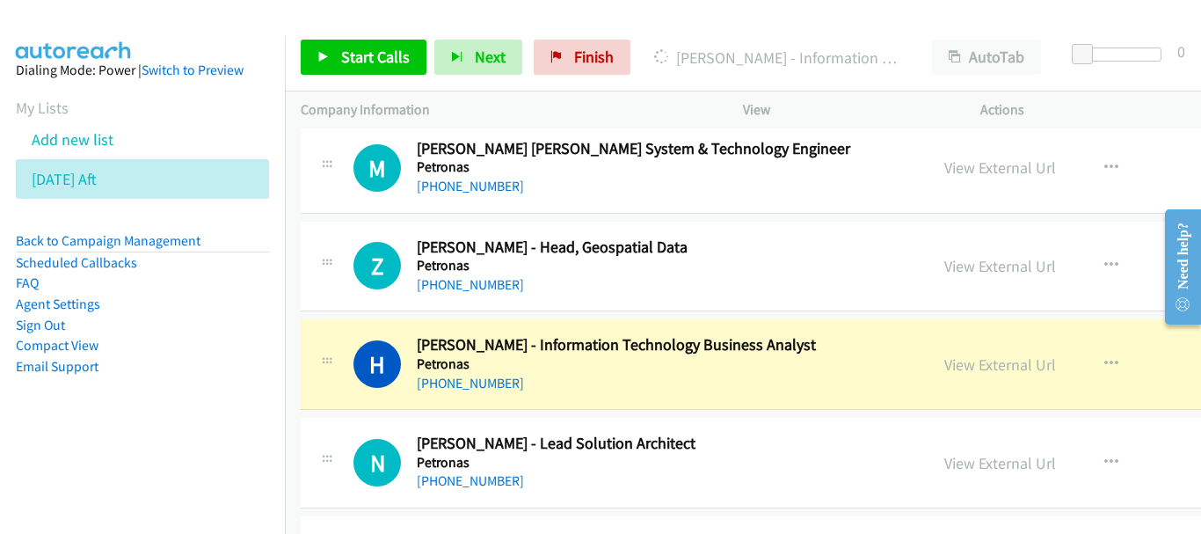
scroll to position [3781, 0]
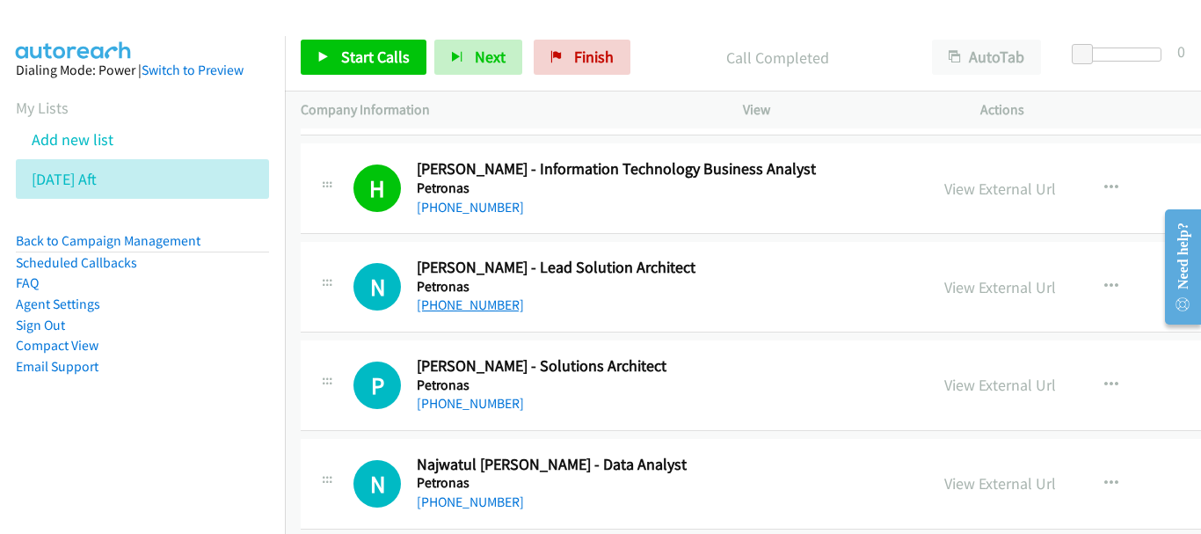
click at [476, 303] on link "+60 12-203 3036" at bounding box center [470, 304] width 107 height 17
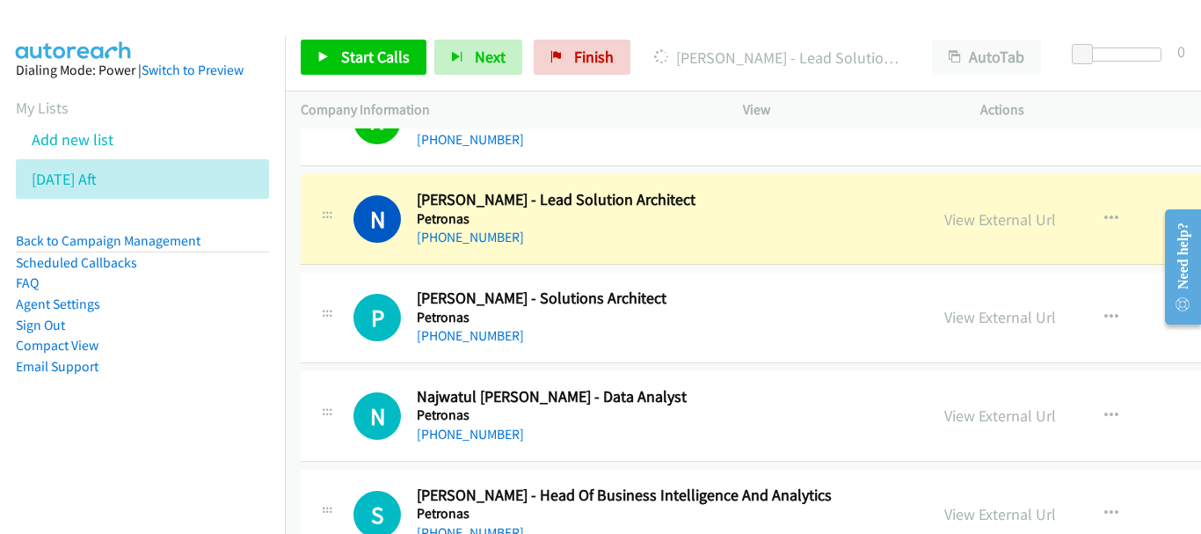
scroll to position [3869, 0]
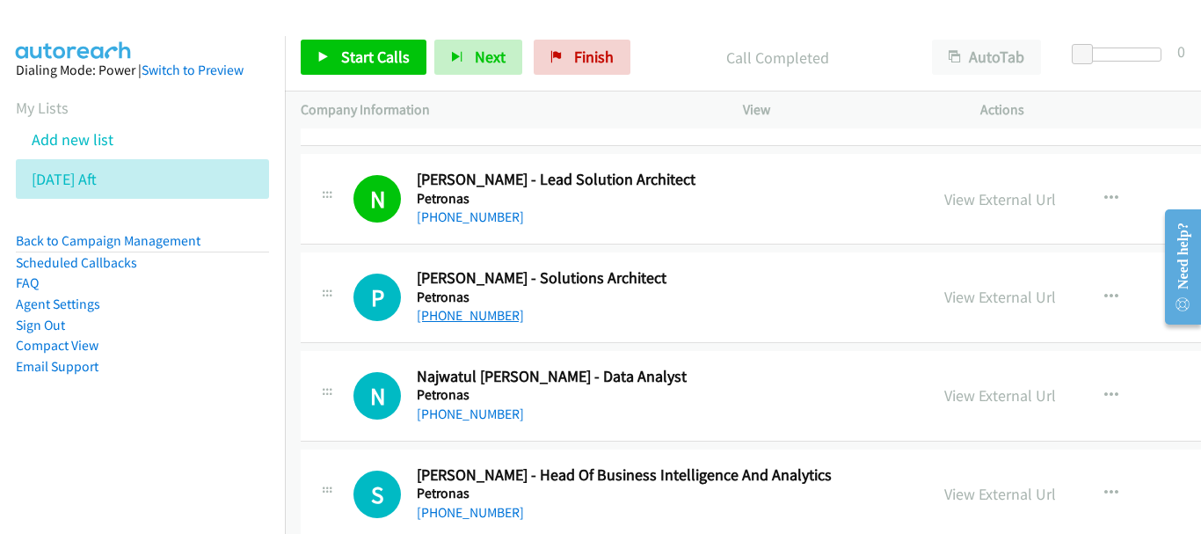
click at [493, 319] on link "+60 10-231 2089" at bounding box center [470, 315] width 107 height 17
click at [523, 401] on h5 "Petronas" at bounding box center [646, 395] width 458 height 18
click at [492, 412] on link "+60 17-935 0571" at bounding box center [470, 413] width 107 height 17
click at [488, 401] on h5 "Petronas" at bounding box center [646, 395] width 458 height 18
click at [490, 413] on link "+60 17-935 0571" at bounding box center [470, 413] width 107 height 17
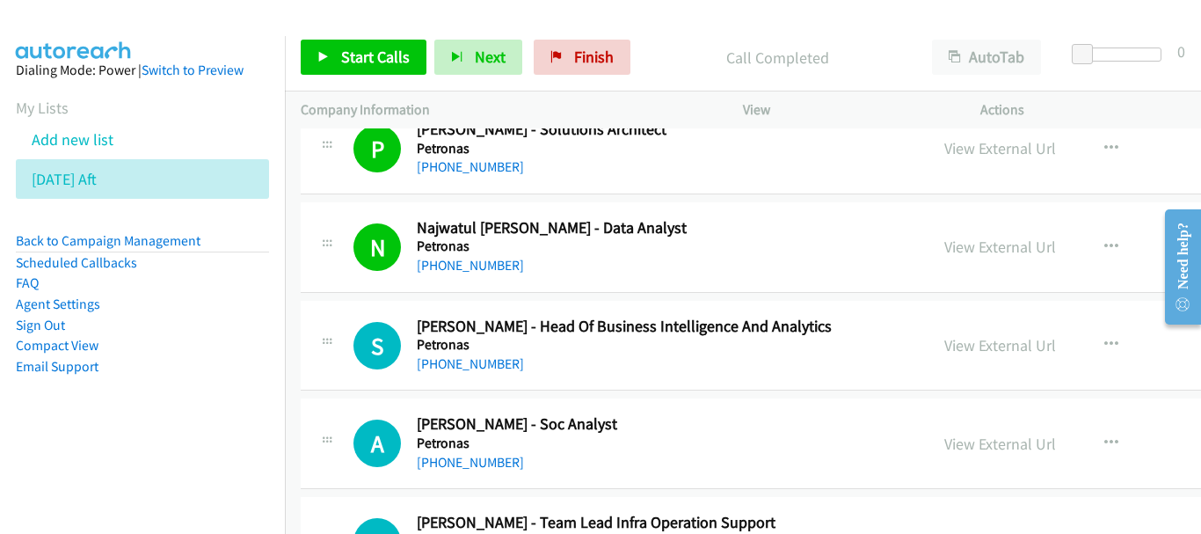
scroll to position [4045, 0]
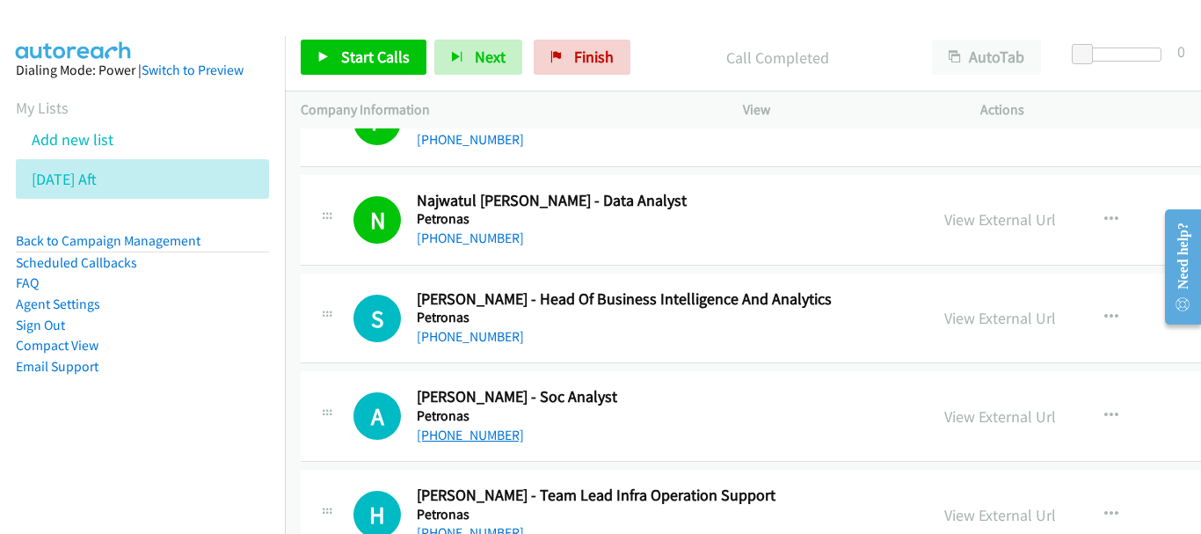
click at [479, 429] on link "+60 10-417 7988" at bounding box center [470, 434] width 107 height 17
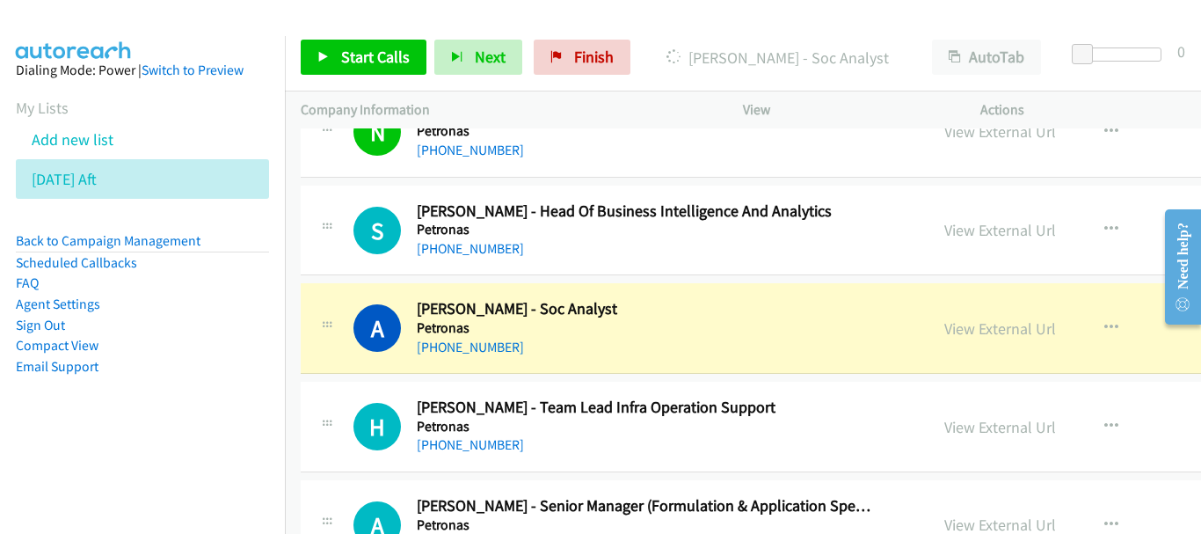
scroll to position [4220, 0]
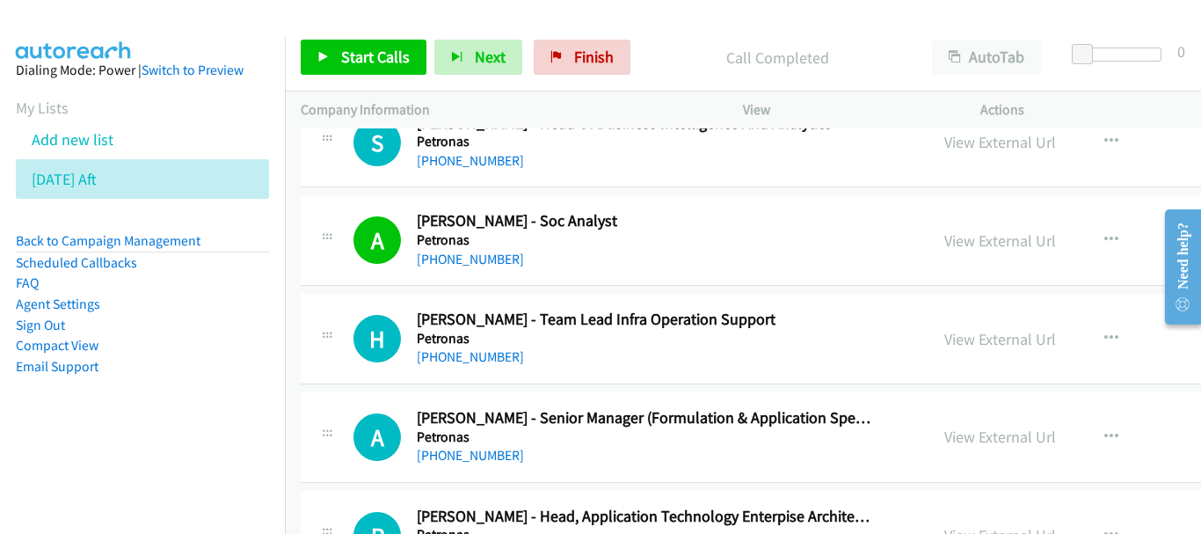
click at [483, 368] on div "H Callback Scheduled Haniff Nazrin - Team Lead Infra Operation Support Petronas…" at bounding box center [896, 339] width 1191 height 91
click at [482, 359] on link "+60 17-902 0120" at bounding box center [470, 356] width 107 height 17
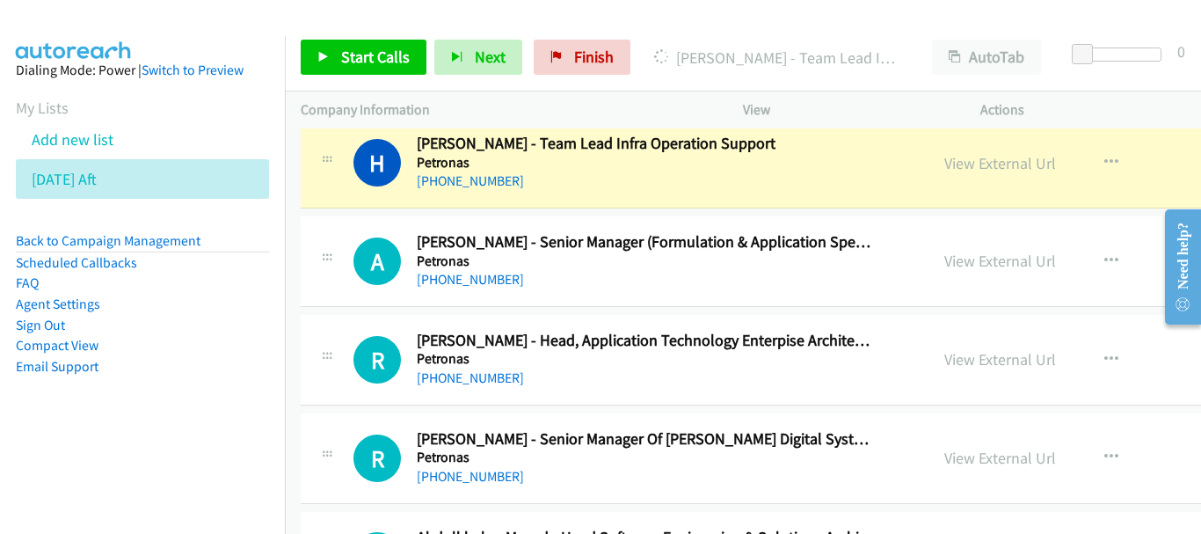
scroll to position [4484, 0]
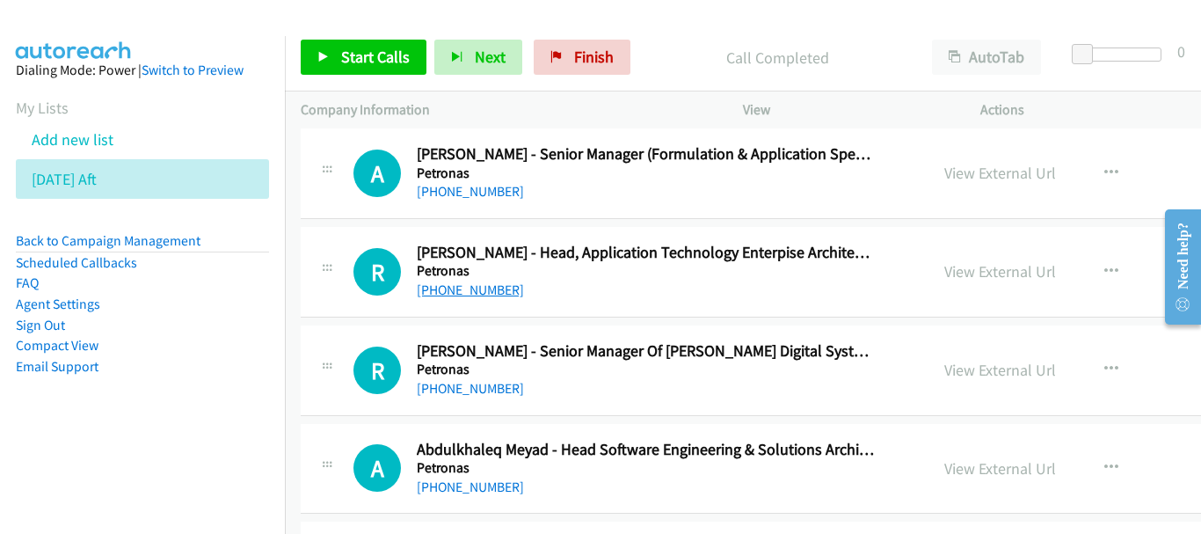
click at [453, 296] on link "+60 16-206 0480" at bounding box center [470, 289] width 107 height 17
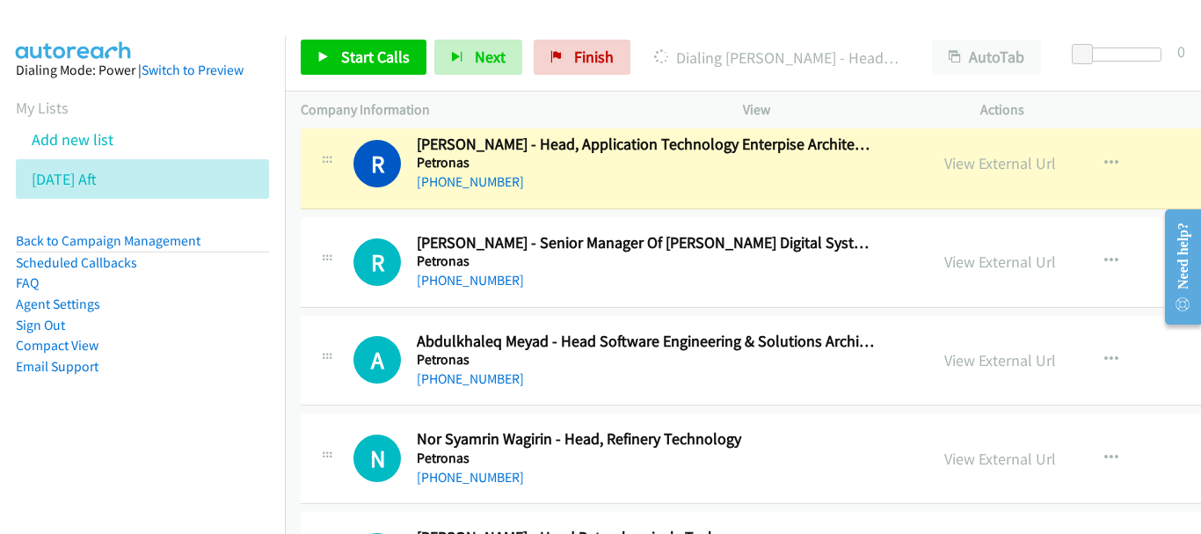
scroll to position [4572, 0]
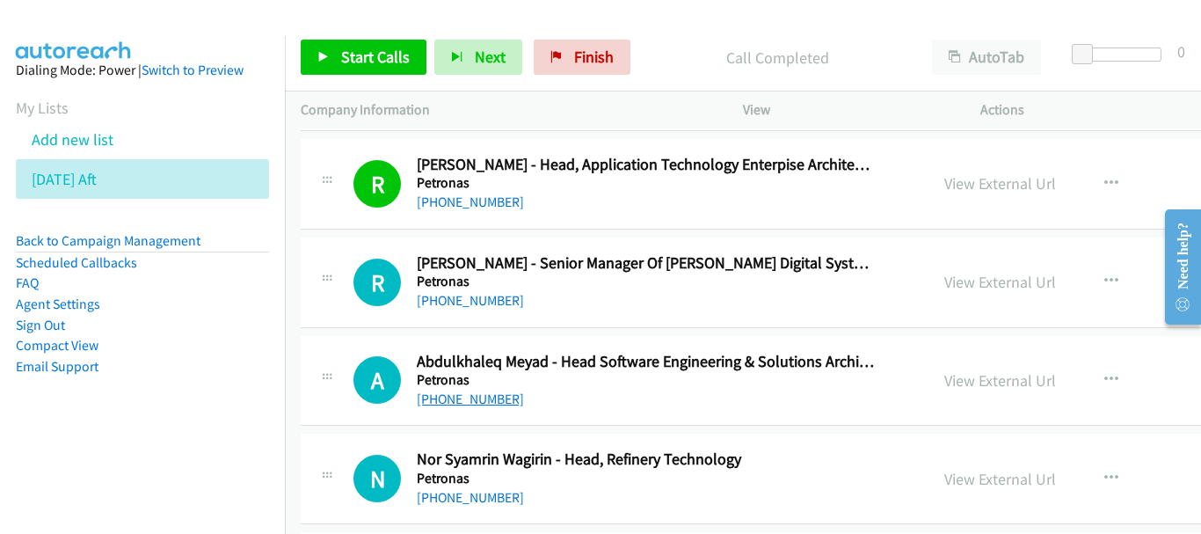
click at [469, 397] on link "+60 11-1431 8049" at bounding box center [470, 398] width 107 height 17
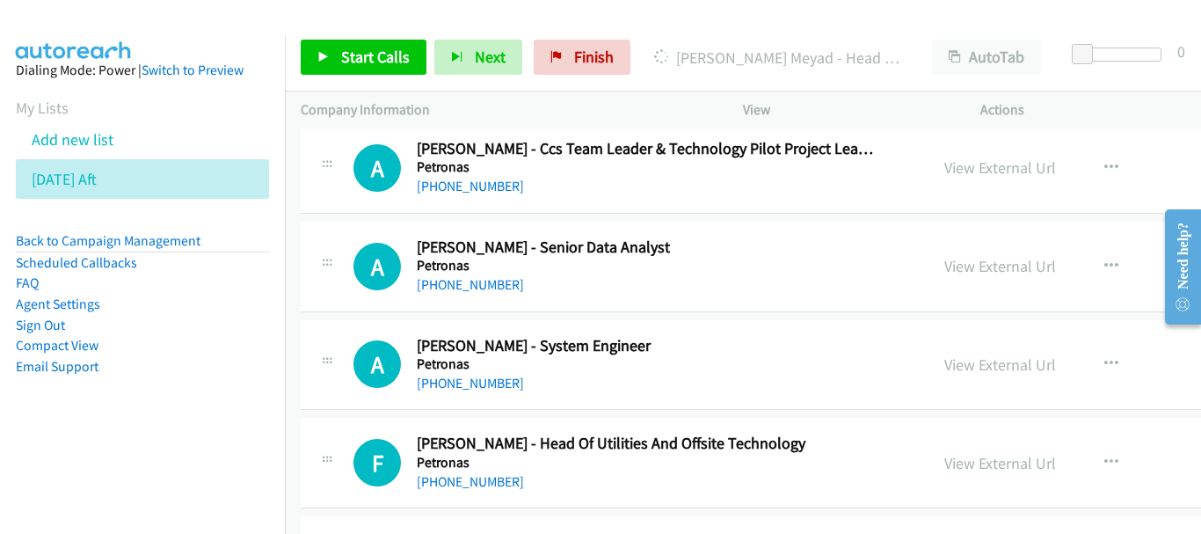
scroll to position [5100, 0]
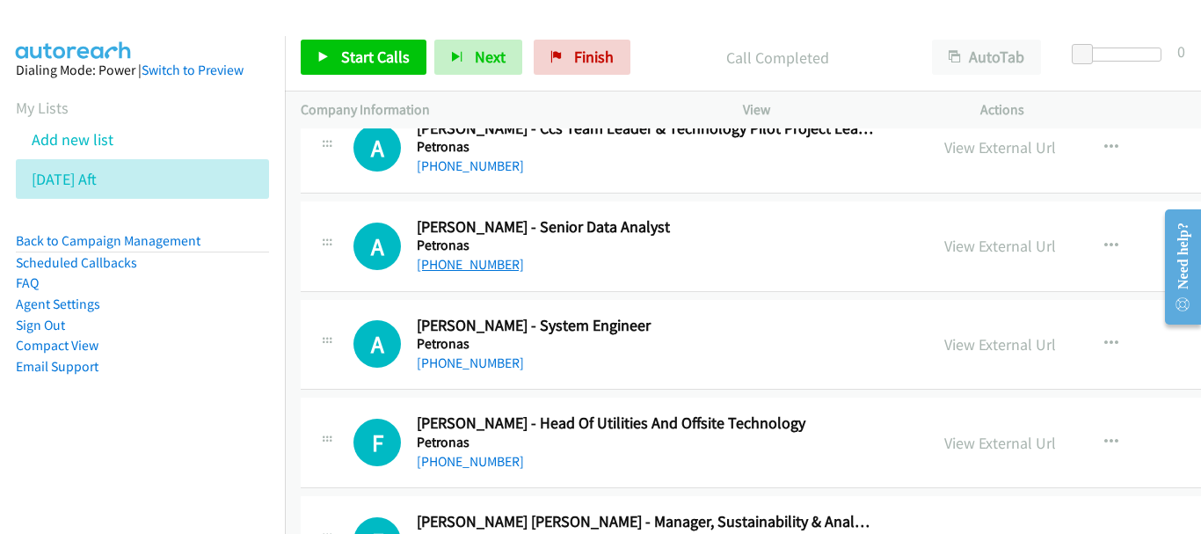
click at [499, 268] on link "+60 16-290 2343" at bounding box center [470, 264] width 107 height 17
click at [455, 354] on link "+60 12-766 2386" at bounding box center [470, 362] width 107 height 17
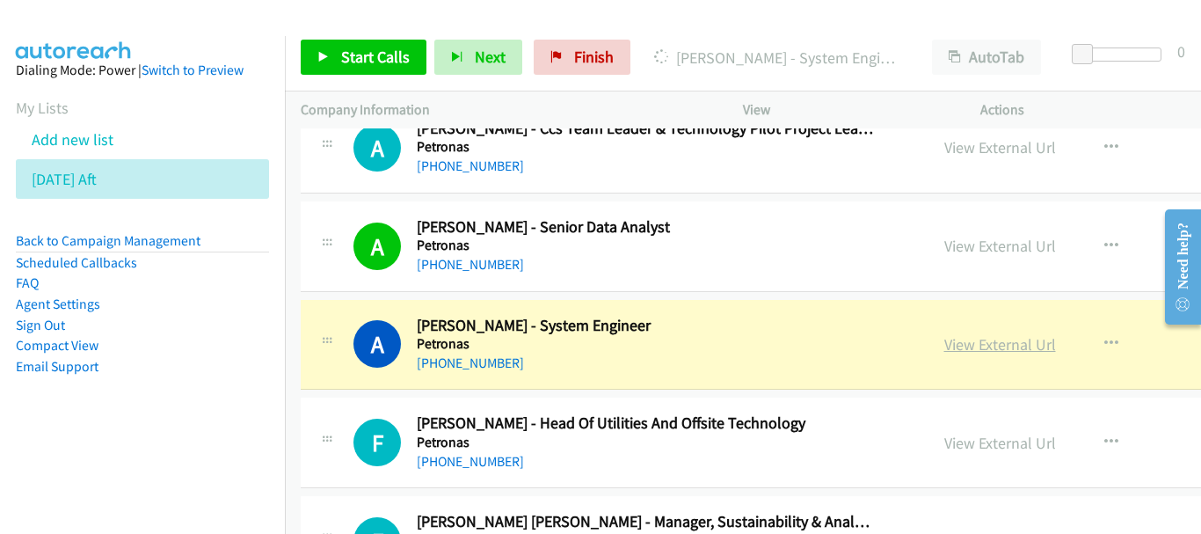
click at [944, 344] on link "View External Url" at bounding box center [1000, 344] width 112 height 20
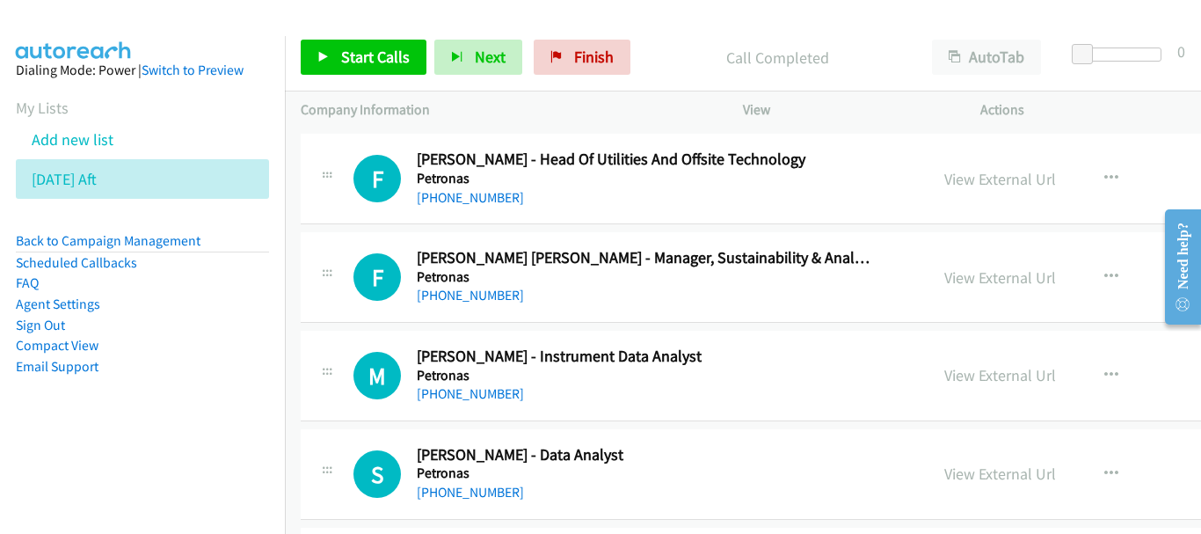
scroll to position [5451, 0]
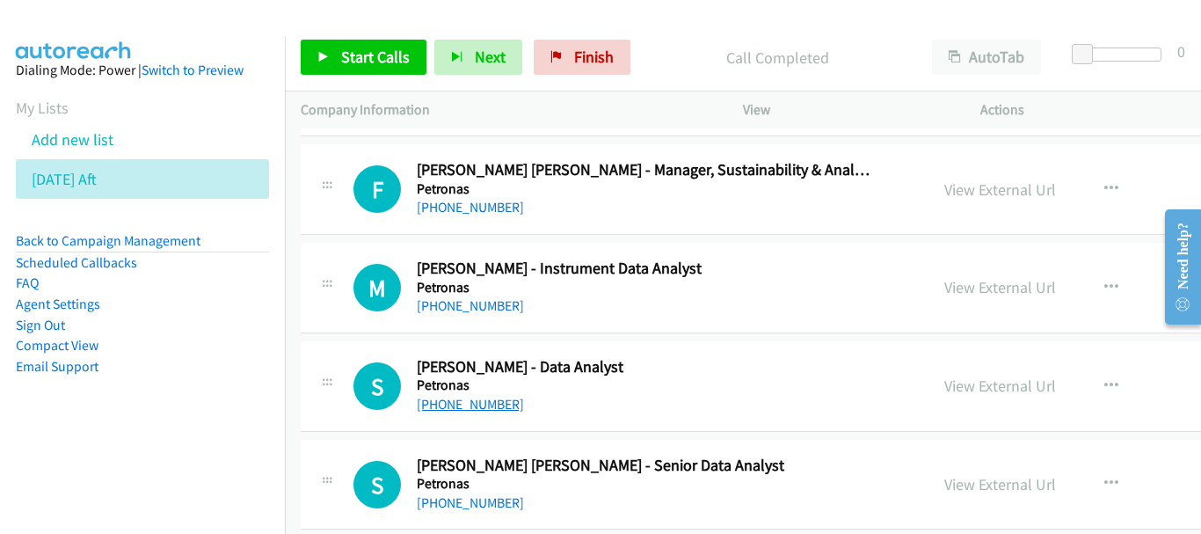
click at [492, 399] on link "+60 13-379 9010" at bounding box center [470, 404] width 107 height 17
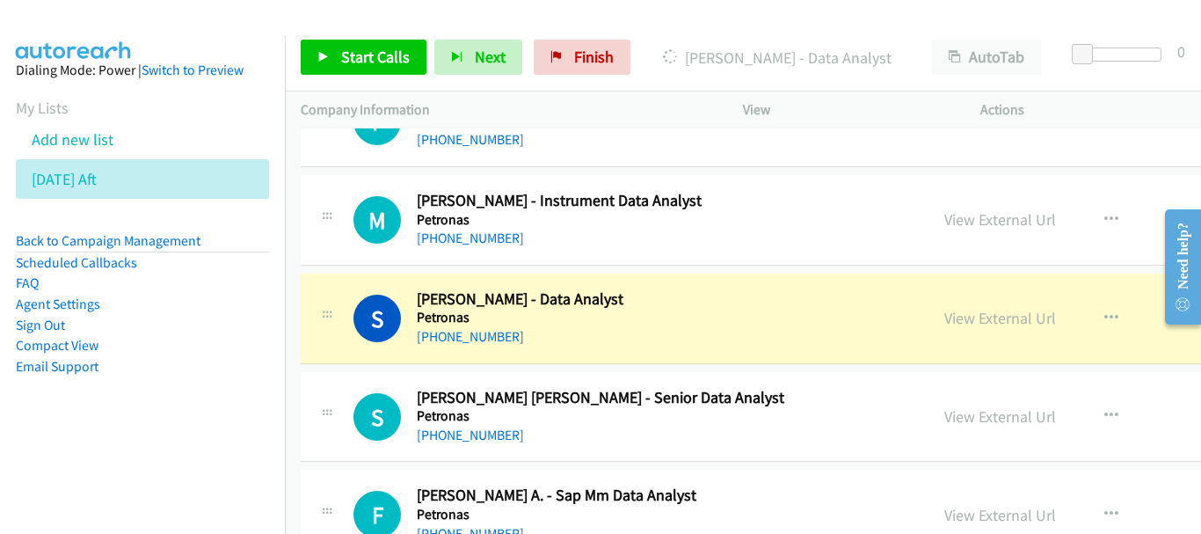
scroll to position [5539, 0]
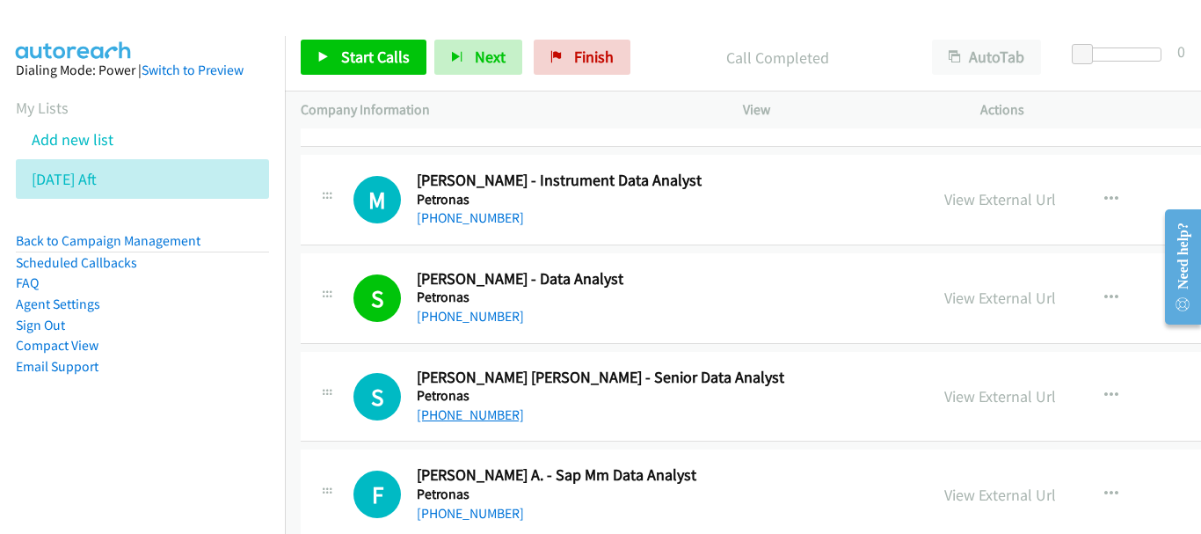
click at [462, 415] on link "+60 11-3679 7513" at bounding box center [470, 414] width 107 height 17
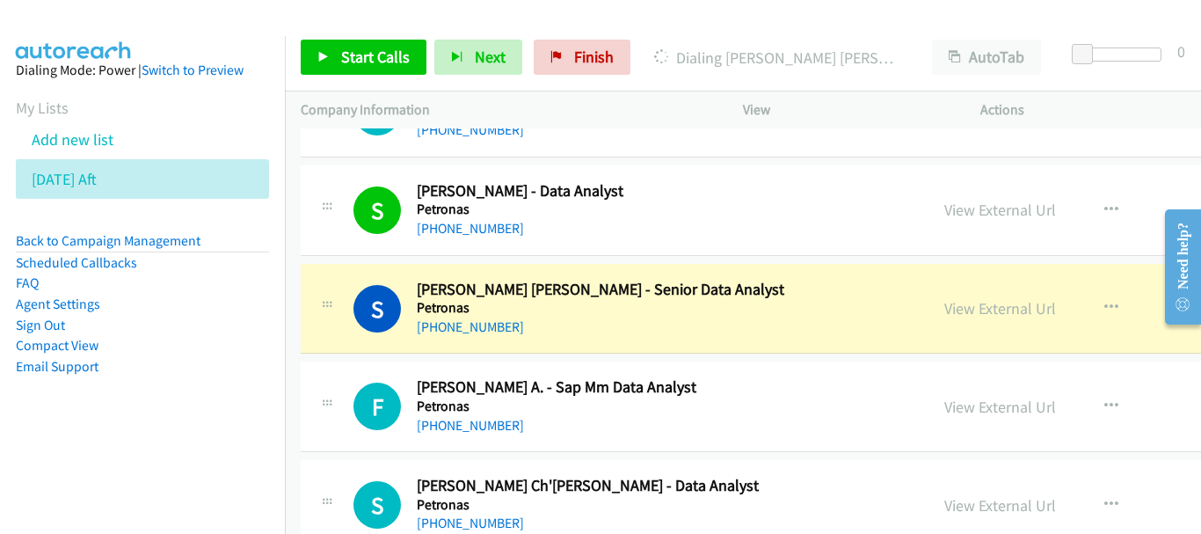
scroll to position [5715, 0]
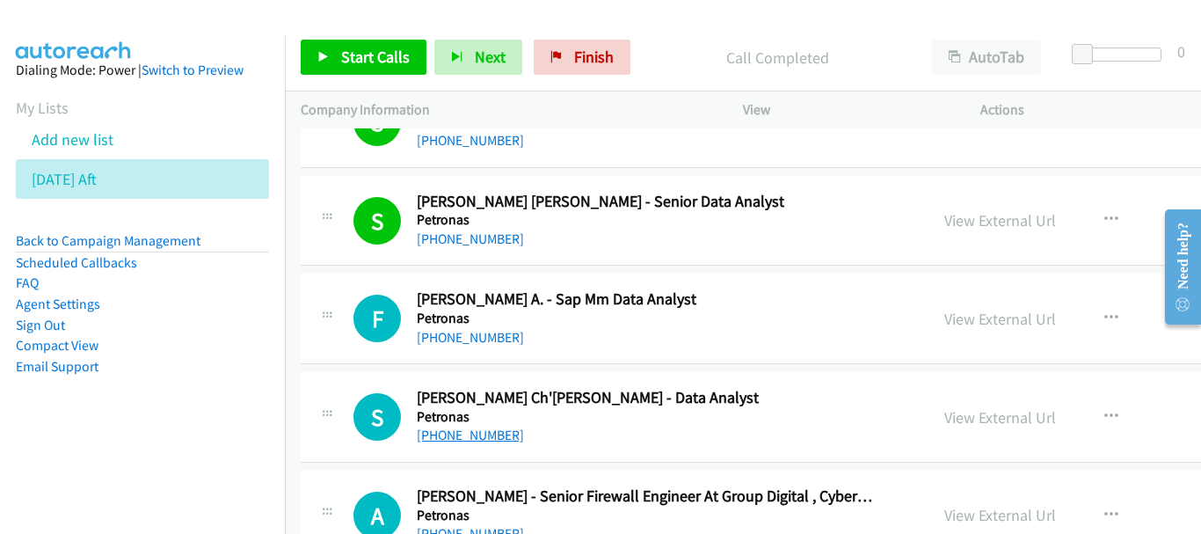
click at [455, 442] on link "+60 19-477 7450" at bounding box center [470, 434] width 107 height 17
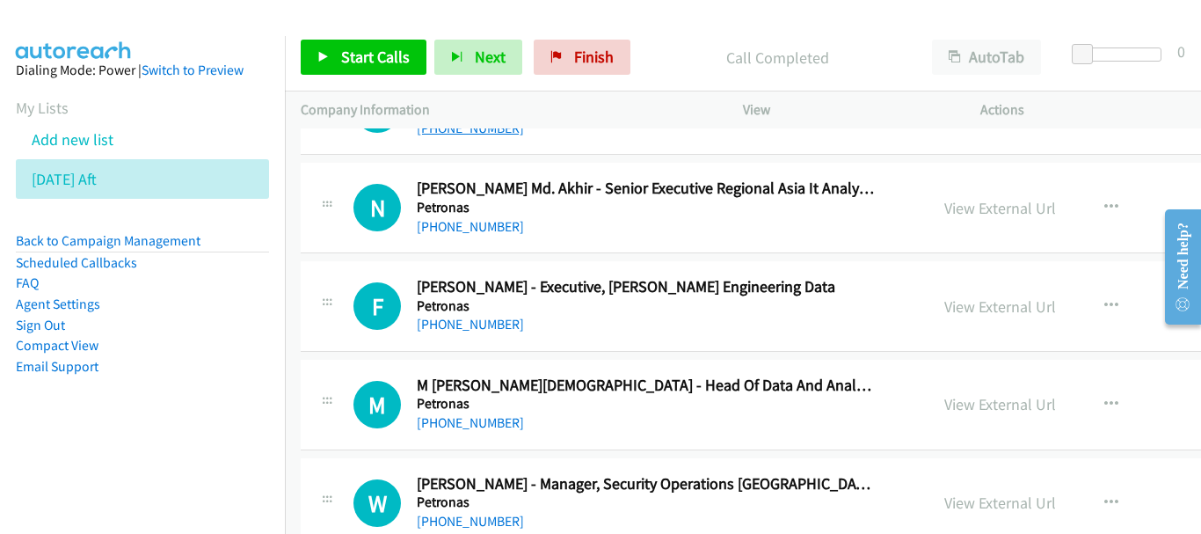
scroll to position [6419, 0]
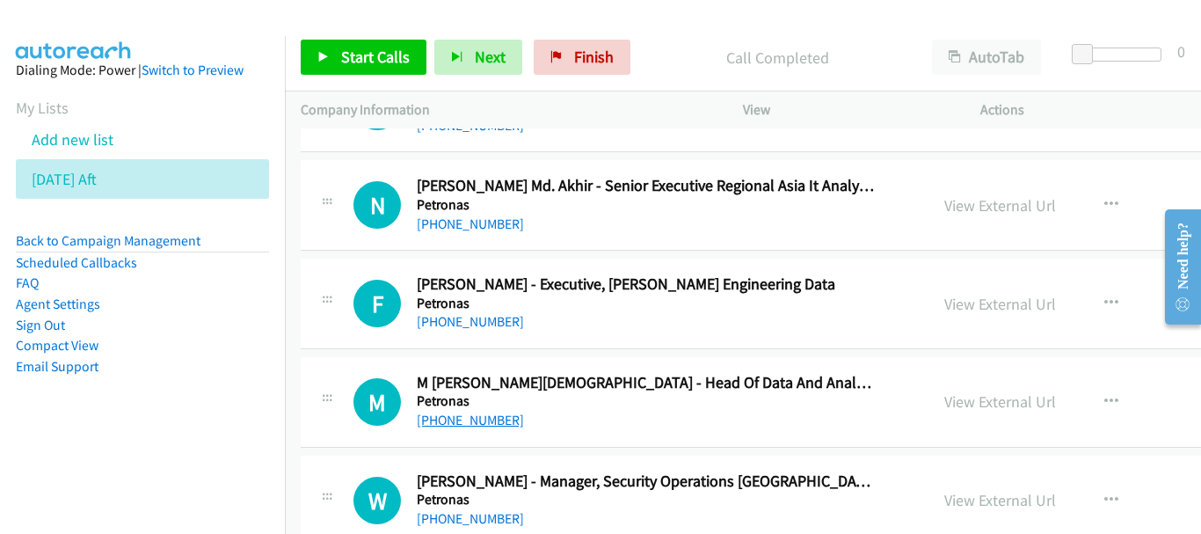
click at [503, 418] on link "+60 19-337 7447" at bounding box center [470, 419] width 107 height 17
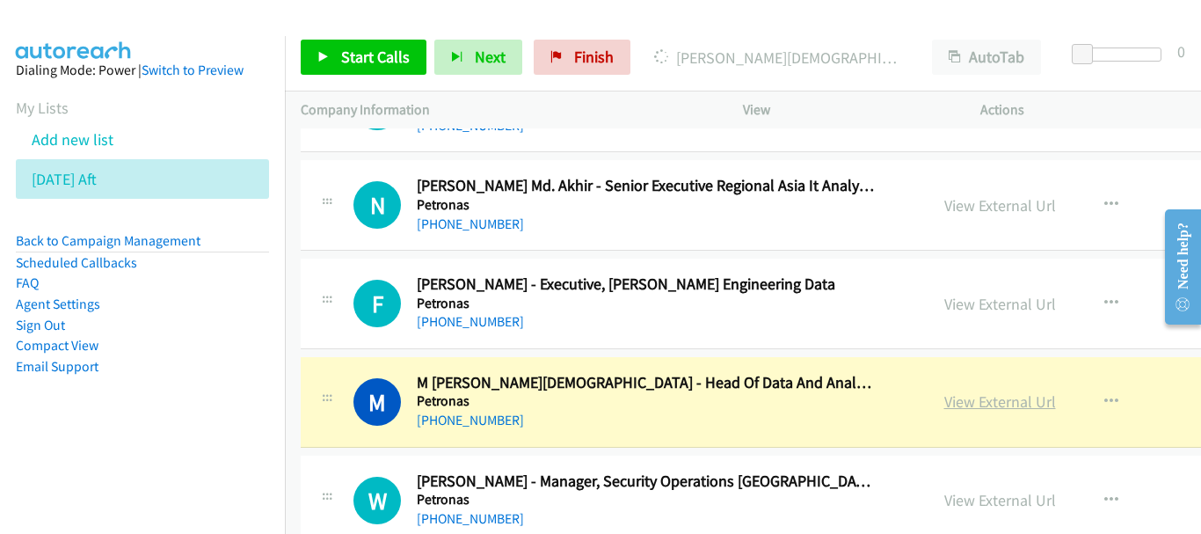
click at [944, 396] on link "View External Url" at bounding box center [1000, 401] width 112 height 20
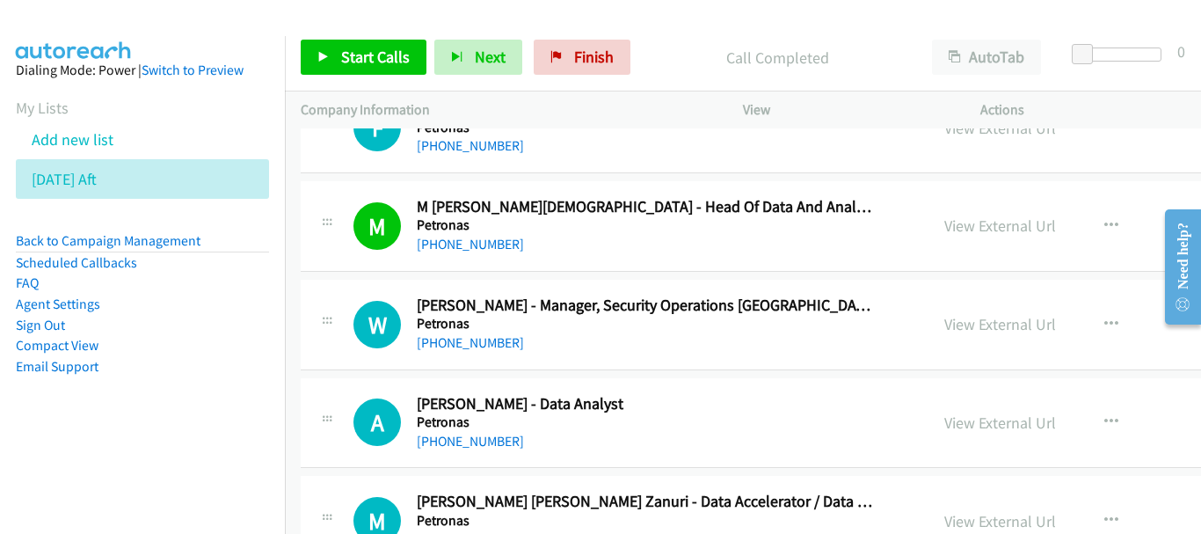
scroll to position [6682, 0]
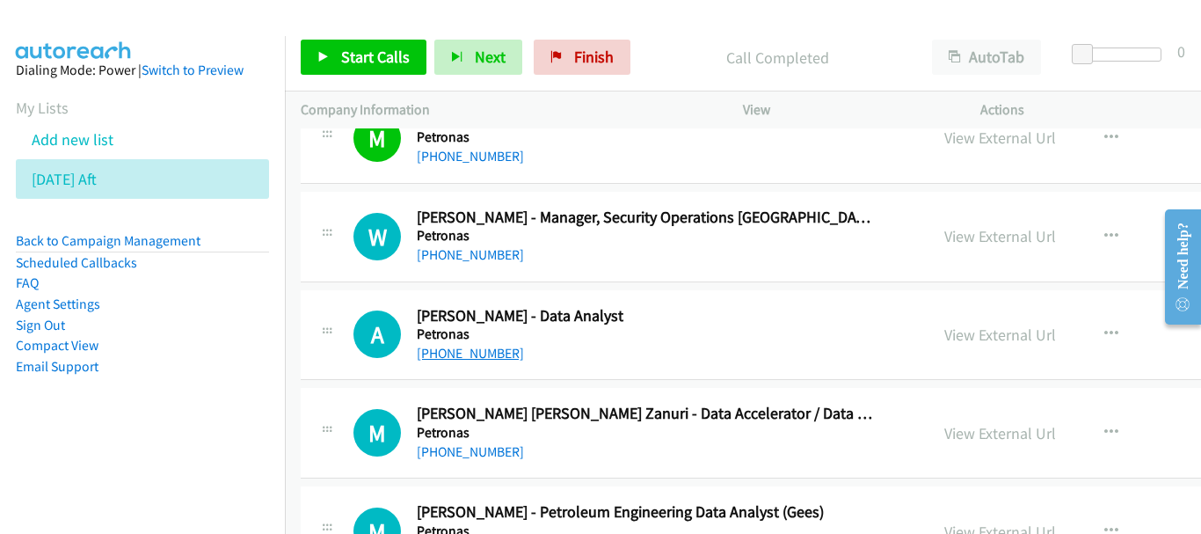
click at [464, 356] on link "+60 17-229 0960" at bounding box center [470, 353] width 107 height 17
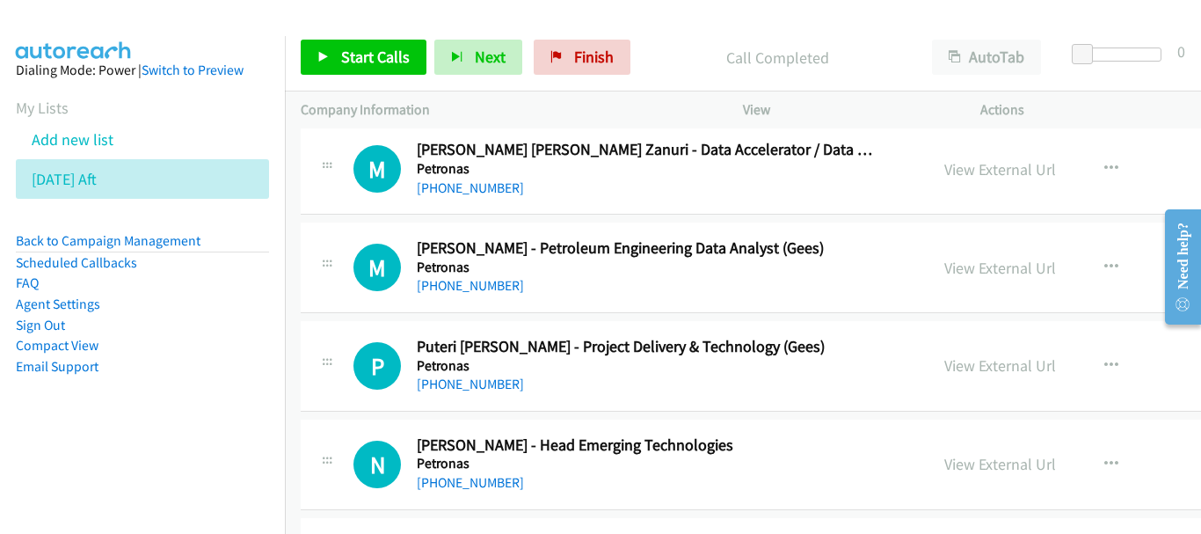
scroll to position [7034, 0]
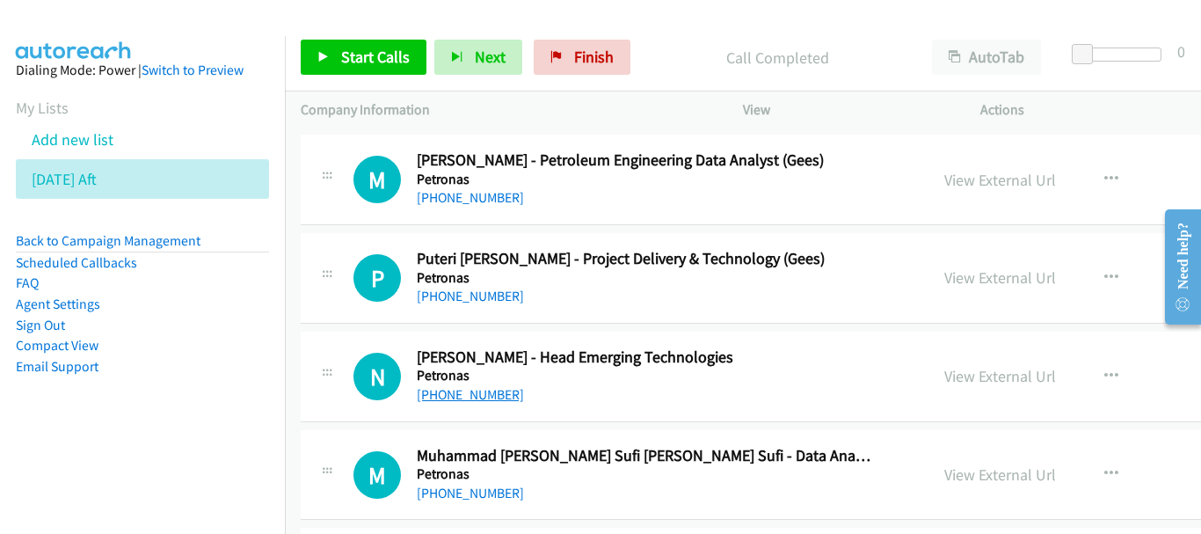
click at [495, 395] on link "+60 16-345 7035" at bounding box center [470, 394] width 107 height 17
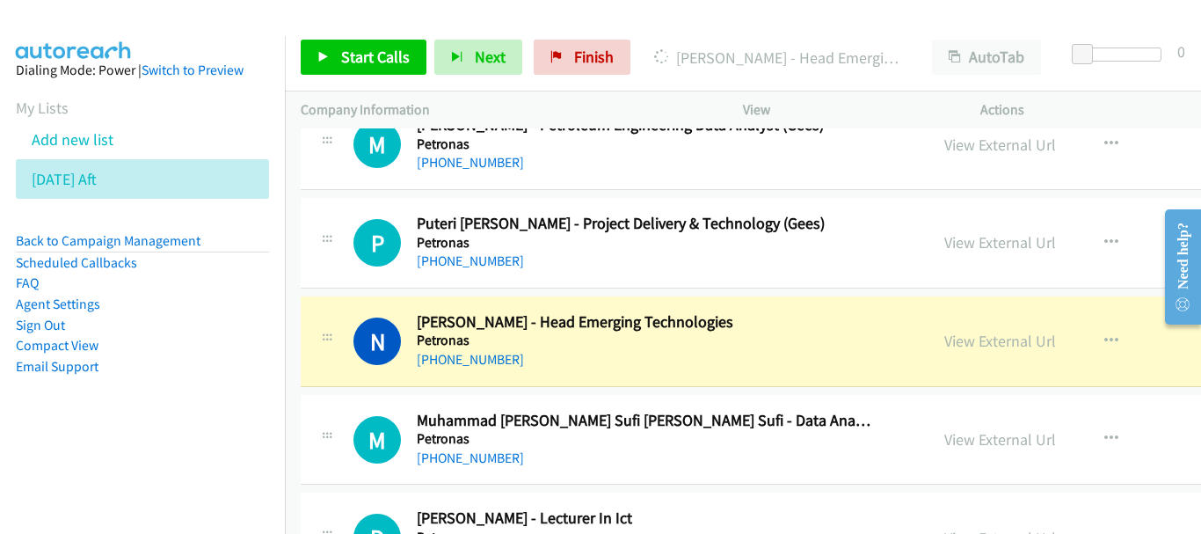
scroll to position [7122, 0]
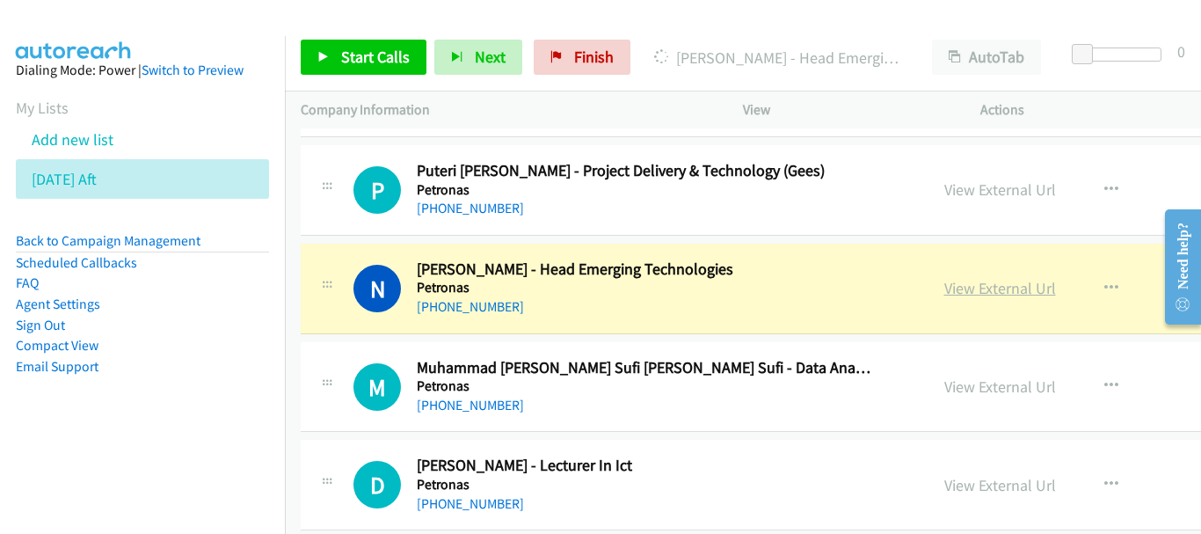
click at [944, 294] on link "View External Url" at bounding box center [1000, 288] width 112 height 20
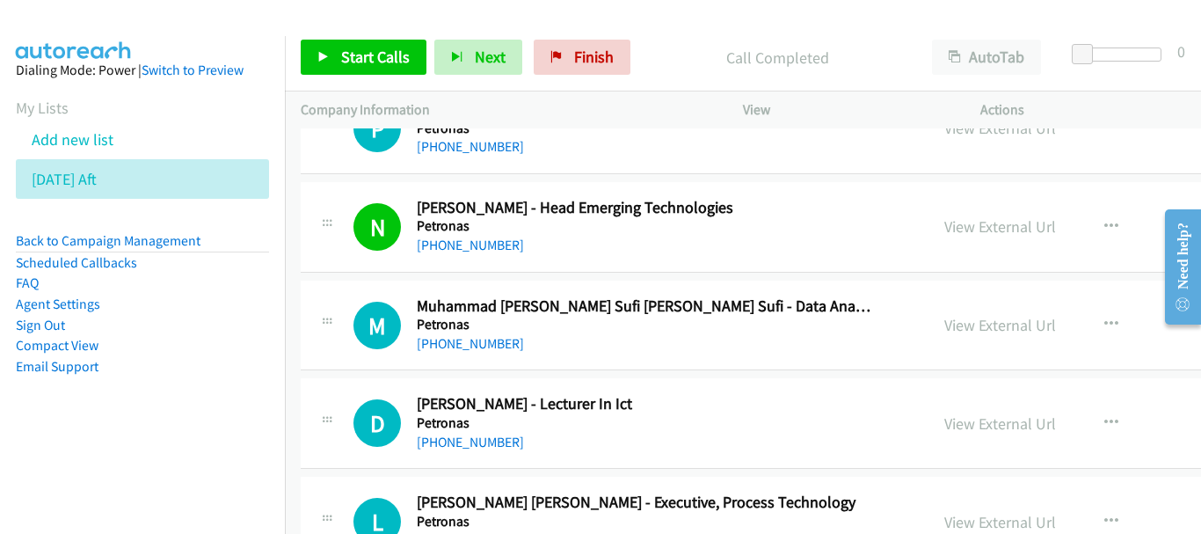
scroll to position [7210, 0]
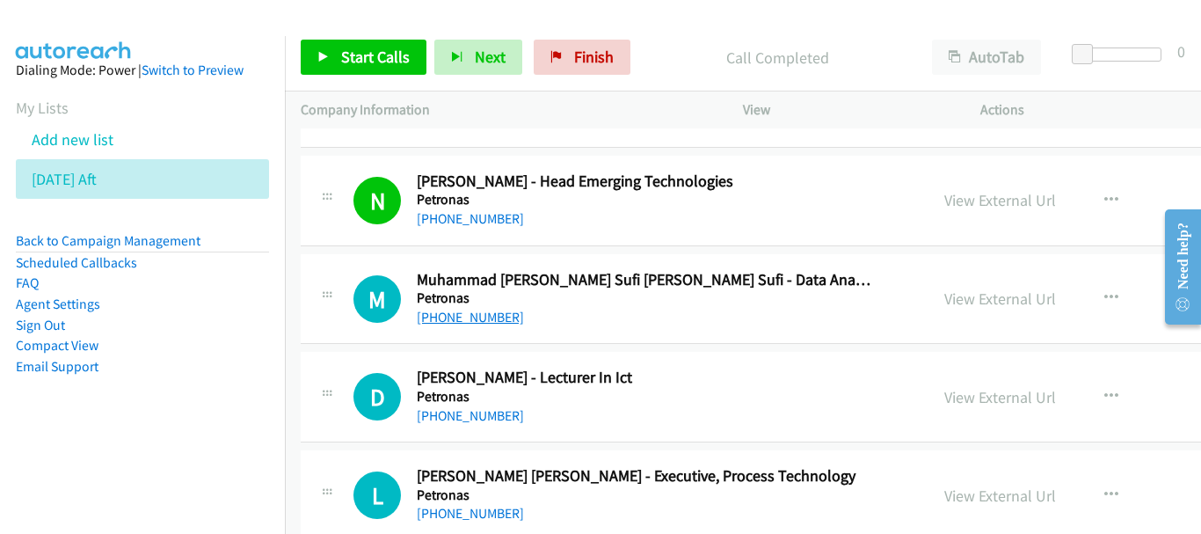
click at [480, 316] on link "+60 10-543 7482" at bounding box center [470, 317] width 107 height 17
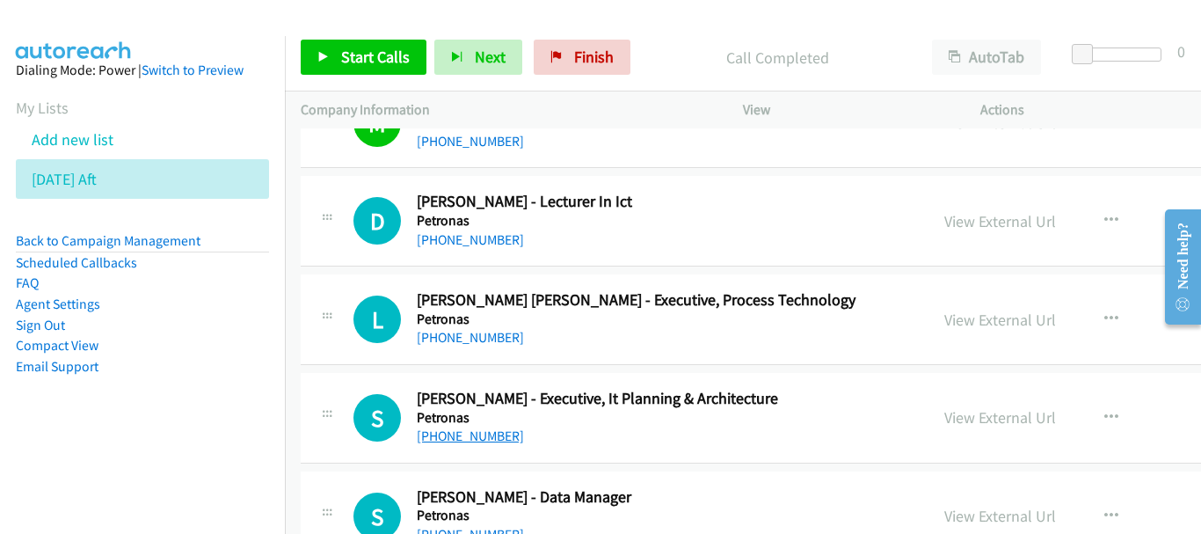
click at [480, 433] on link "+60 14-508 6279" at bounding box center [470, 435] width 107 height 17
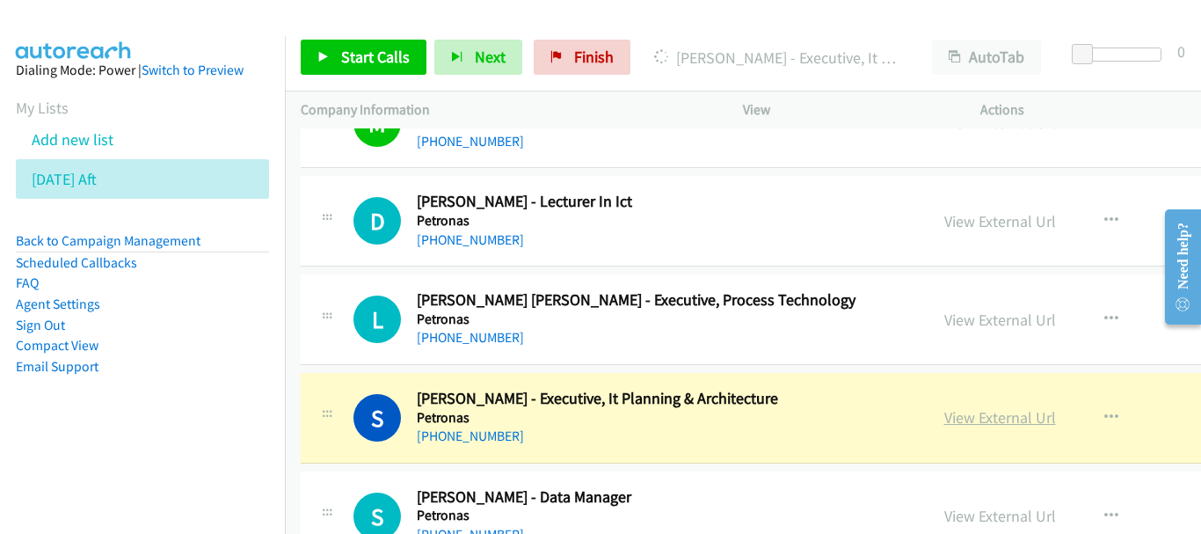
click at [944, 410] on link "View External Url" at bounding box center [1000, 417] width 112 height 20
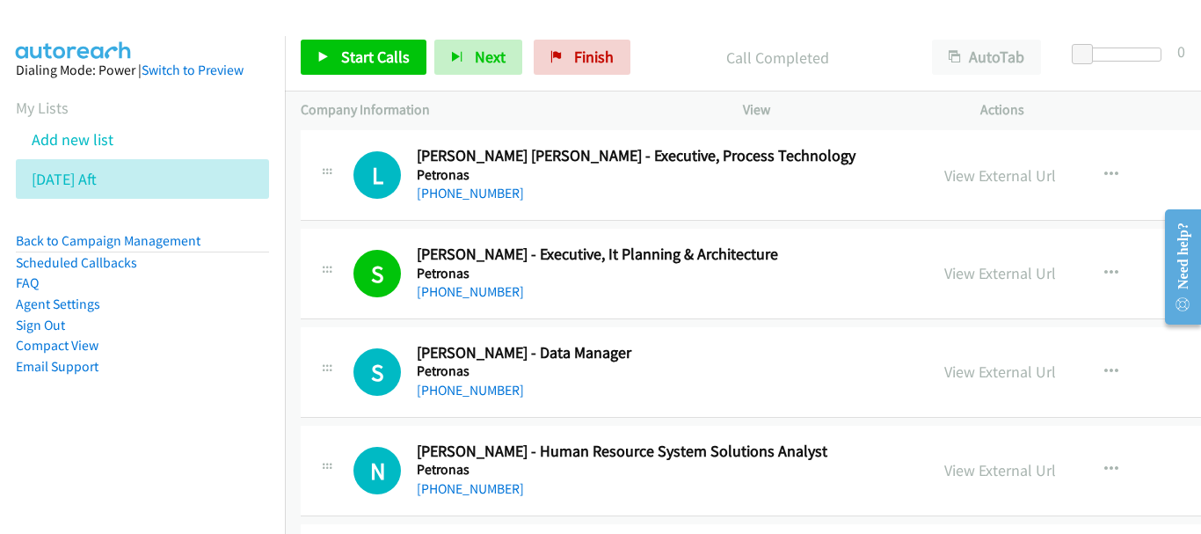
scroll to position [7562, 0]
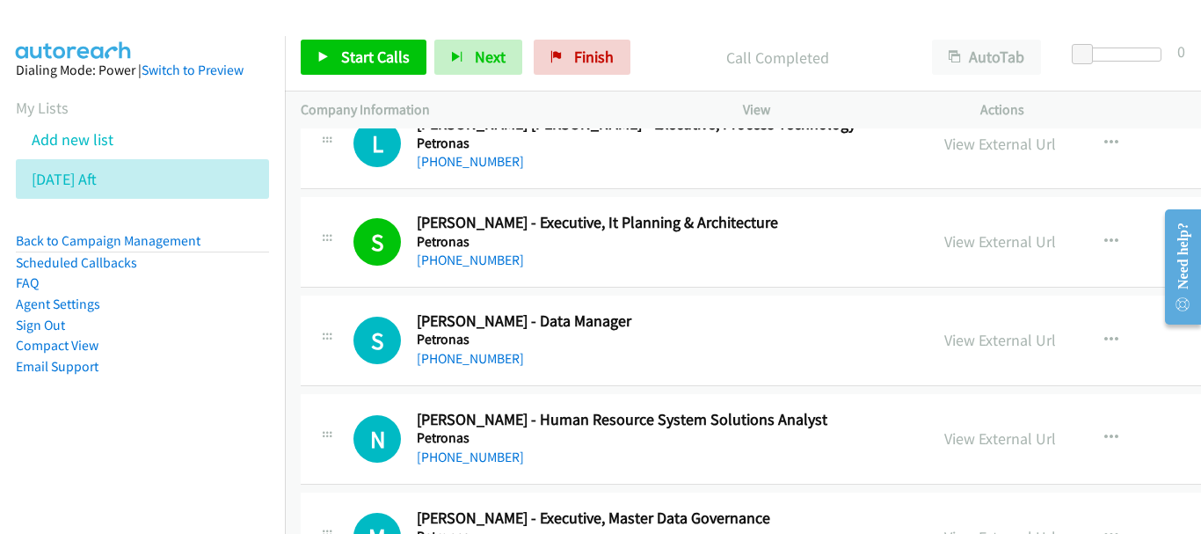
click at [471, 348] on div "+60 19-220 6679" at bounding box center [646, 358] width 458 height 21
click at [470, 355] on link "+60 19-220 6679" at bounding box center [470, 358] width 107 height 17
click at [487, 356] on link "+60 19-220 6679" at bounding box center [470, 358] width 107 height 17
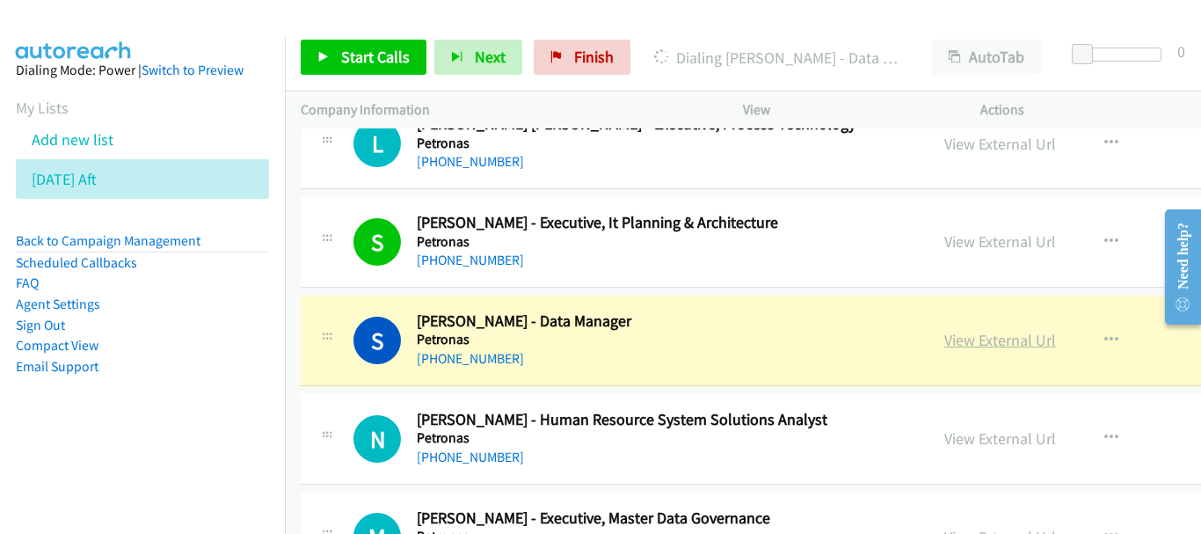
click at [944, 330] on link "View External Url" at bounding box center [1000, 340] width 112 height 20
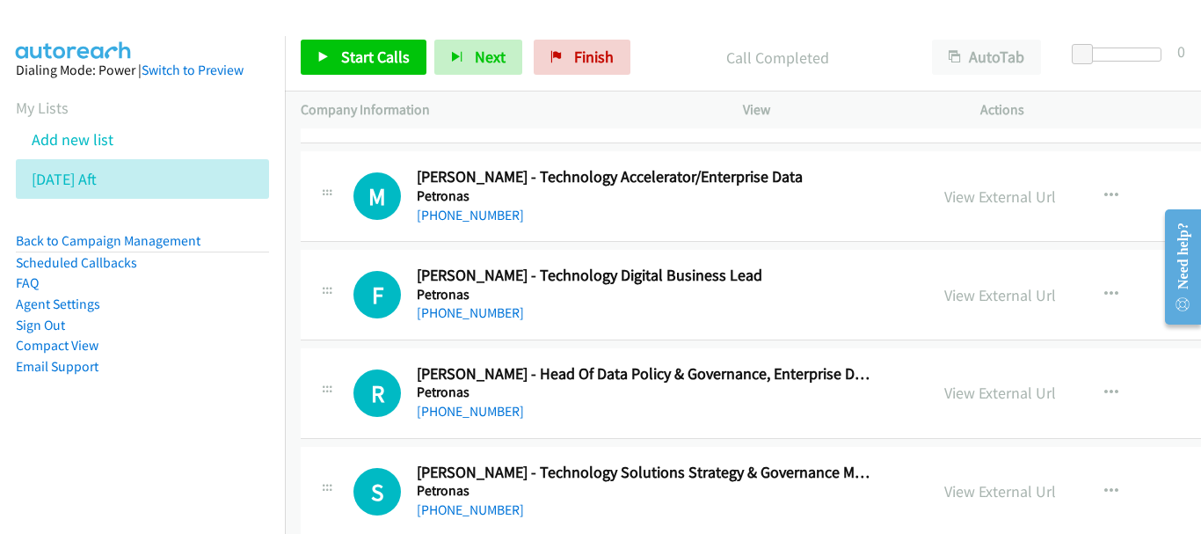
scroll to position [8001, 0]
click at [499, 322] on div "+60 12-232 1882" at bounding box center [646, 312] width 458 height 21
click at [498, 313] on link "+60 12-232 1882" at bounding box center [470, 311] width 107 height 17
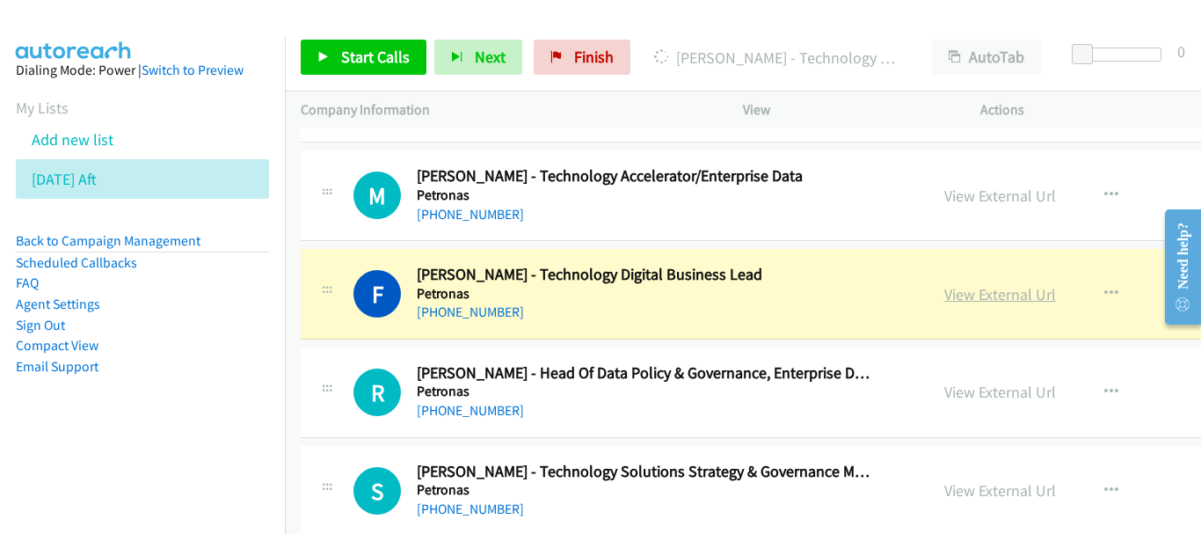
click at [944, 289] on link "View External Url" at bounding box center [1000, 294] width 112 height 20
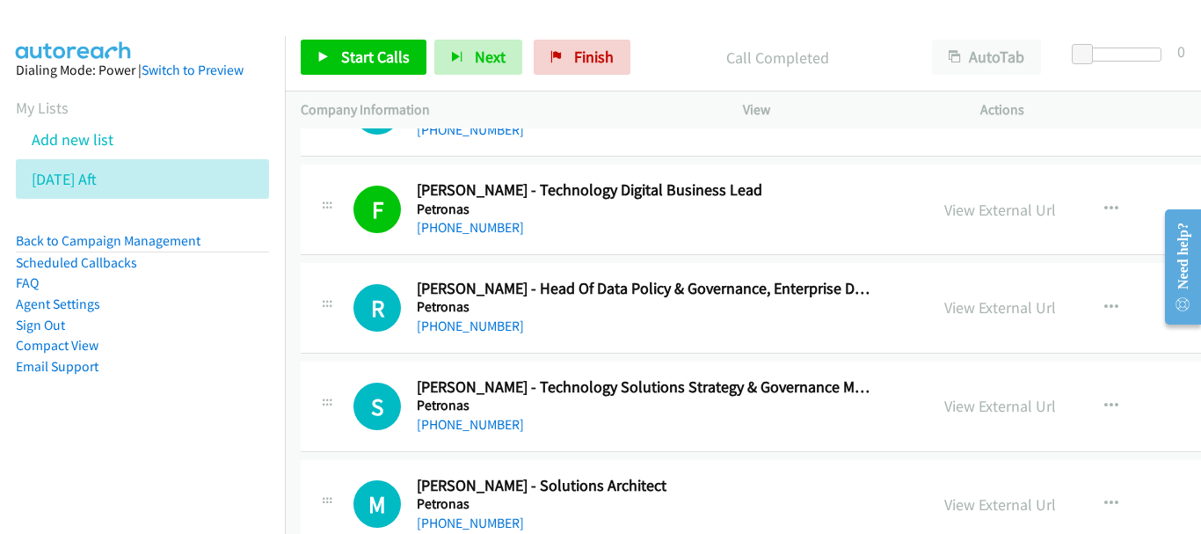
scroll to position [8089, 0]
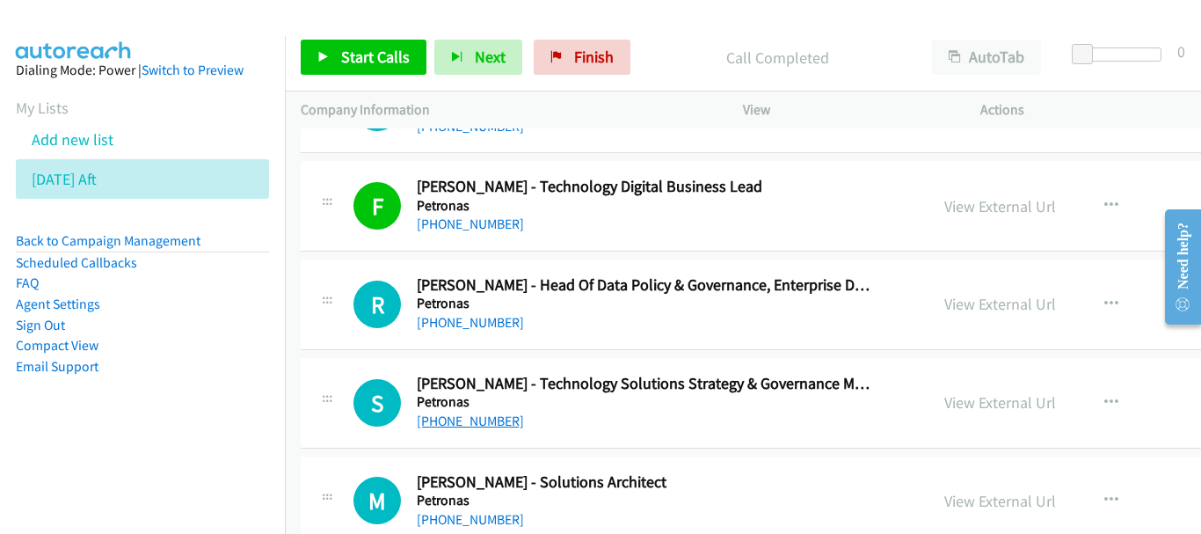
click at [477, 426] on link "+60 12-925 9815" at bounding box center [470, 420] width 107 height 17
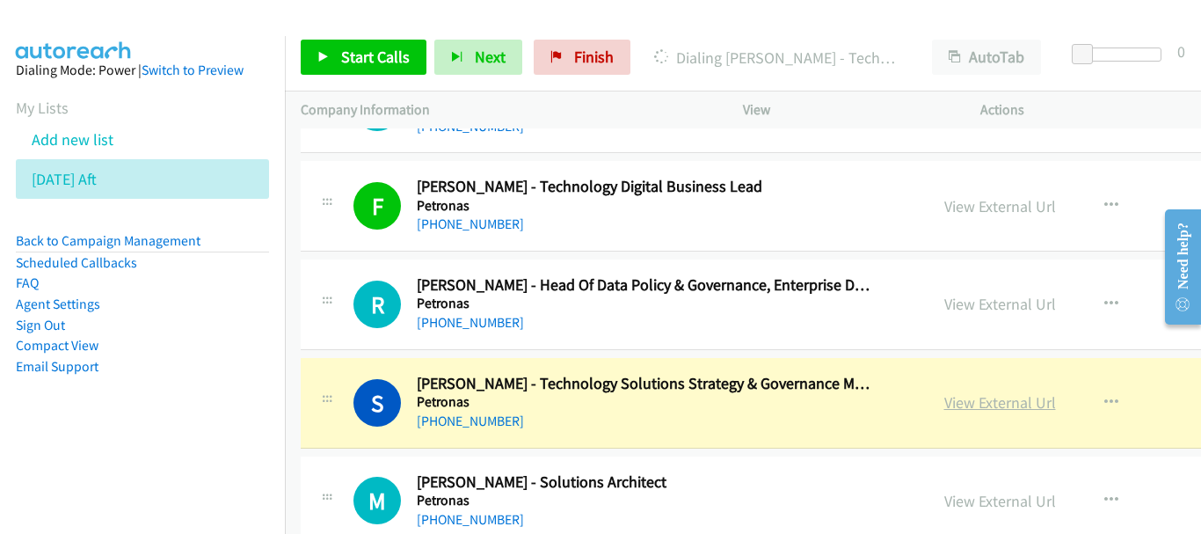
click at [944, 400] on link "View External Url" at bounding box center [1000, 402] width 112 height 20
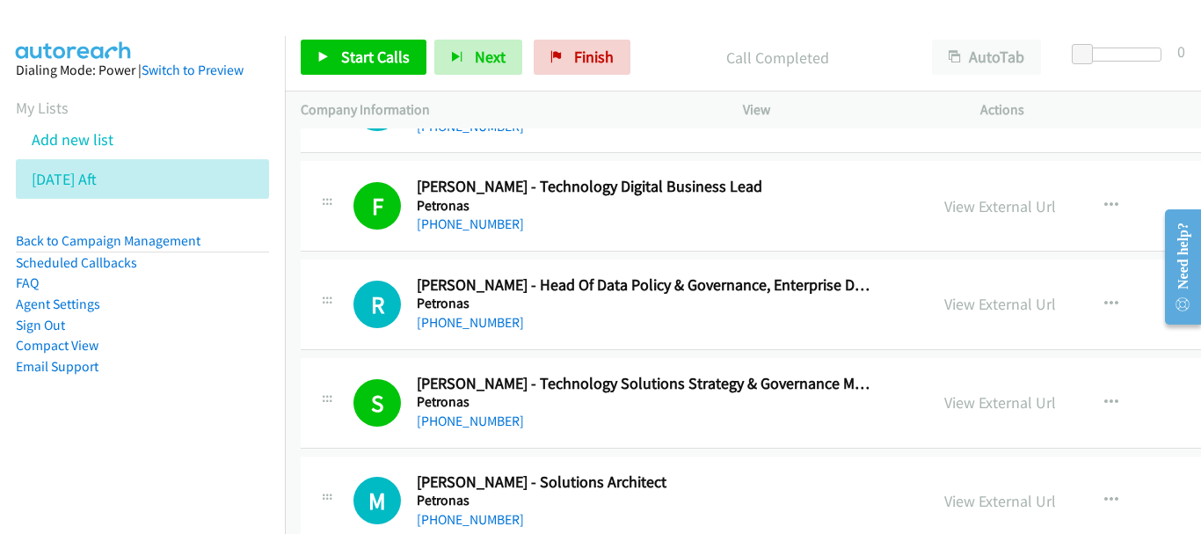
scroll to position [8177, 0]
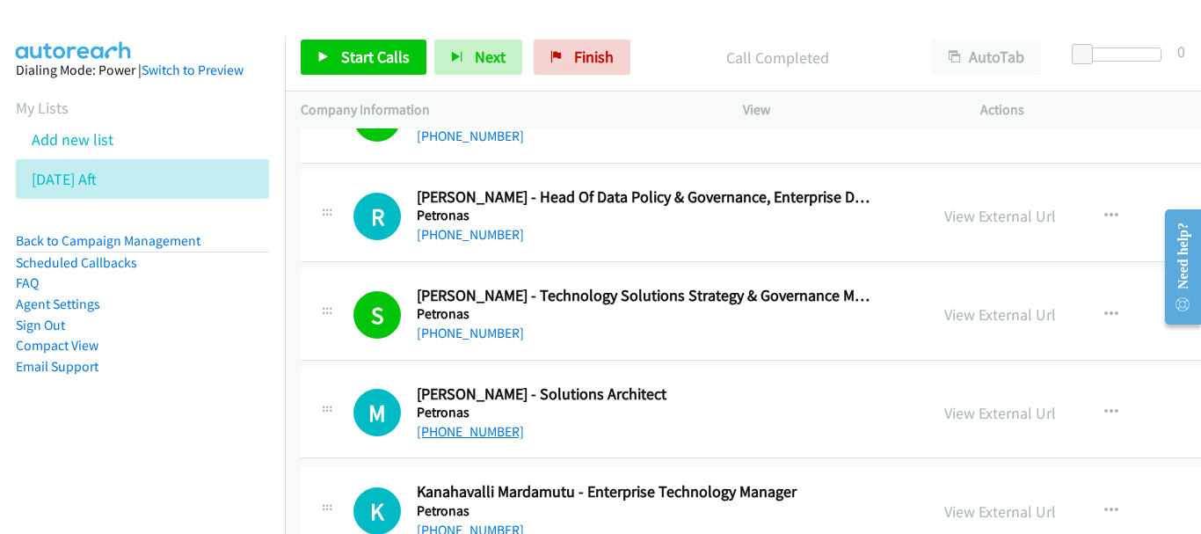
click at [492, 432] on link "+60 12-724 0816" at bounding box center [470, 431] width 107 height 17
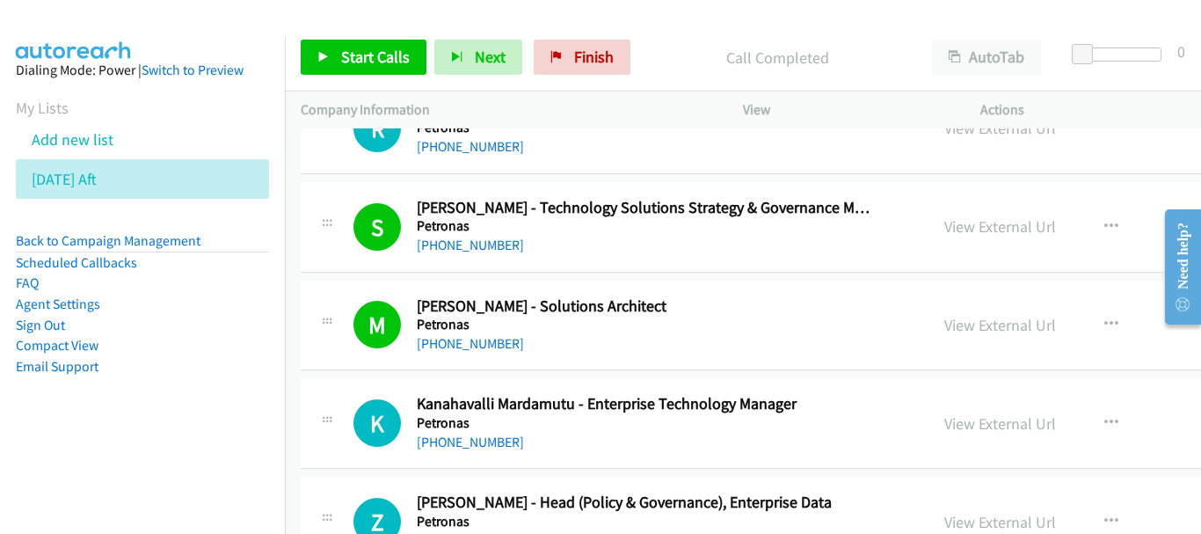
click at [470, 453] on div "K Callback Scheduled Kanahavalli Mardamutu - Enterprise Technology Manager Petr…" at bounding box center [896, 423] width 1191 height 91
click at [470, 445] on link "+60 18-959 5460" at bounding box center [470, 441] width 107 height 17
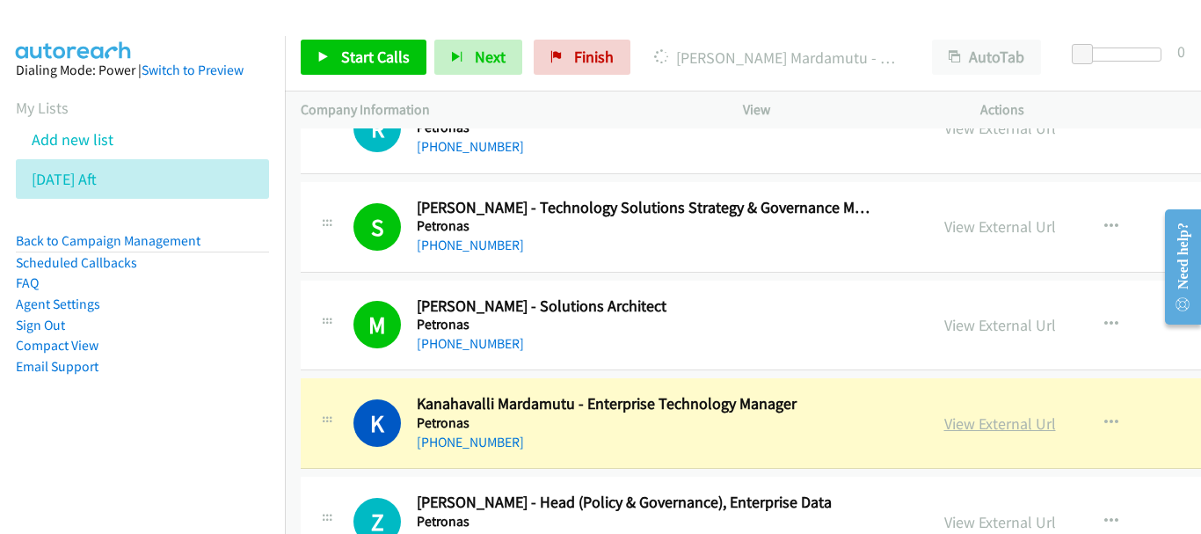
click at [944, 419] on link "View External Url" at bounding box center [1000, 423] width 112 height 20
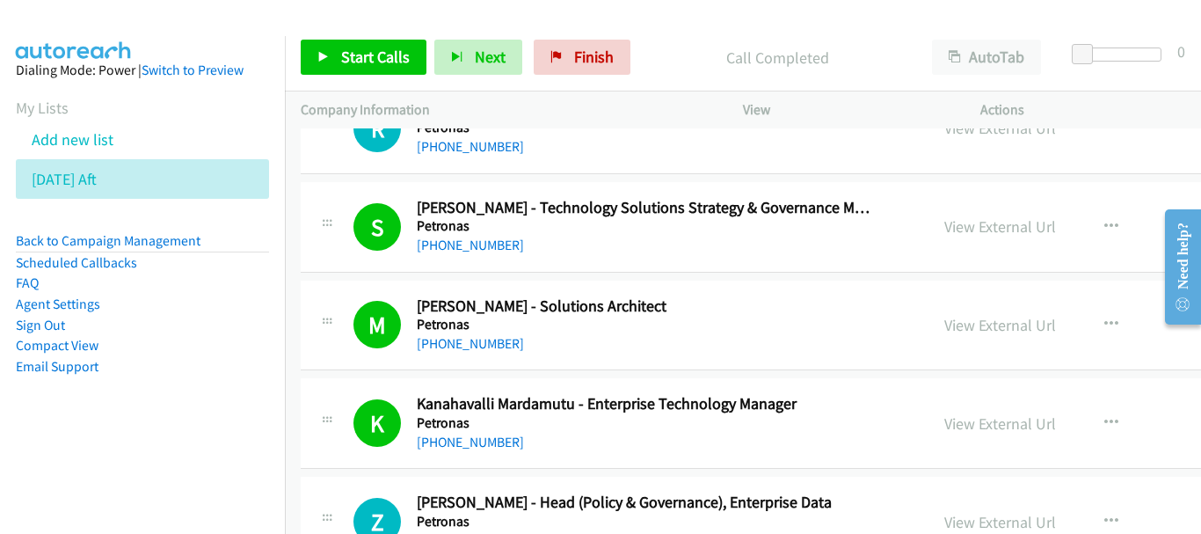
scroll to position [8353, 0]
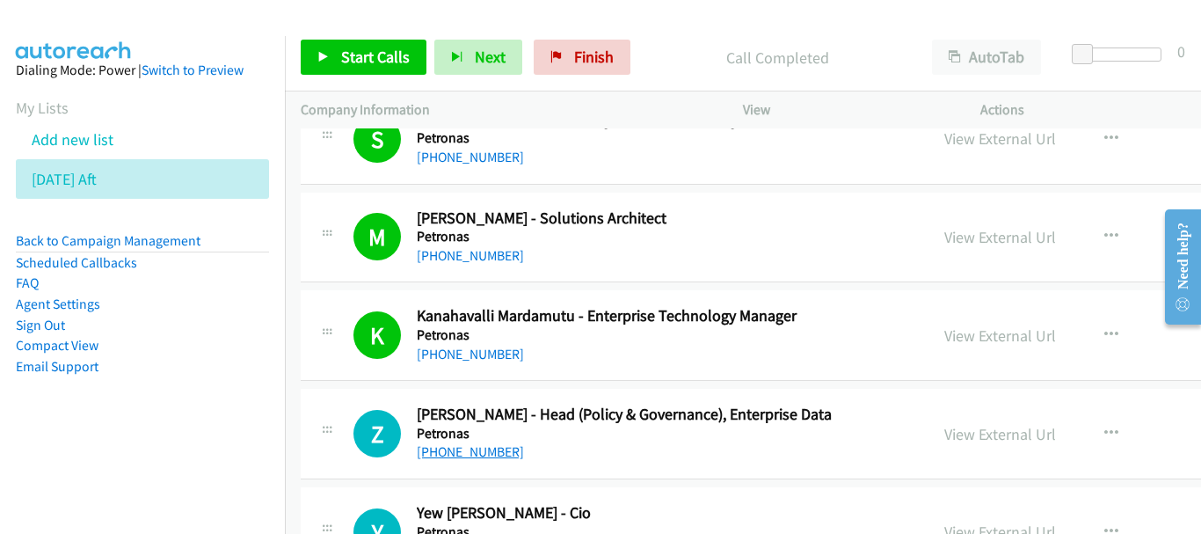
click at [458, 454] on link "+60 10-766 8006" at bounding box center [470, 451] width 107 height 17
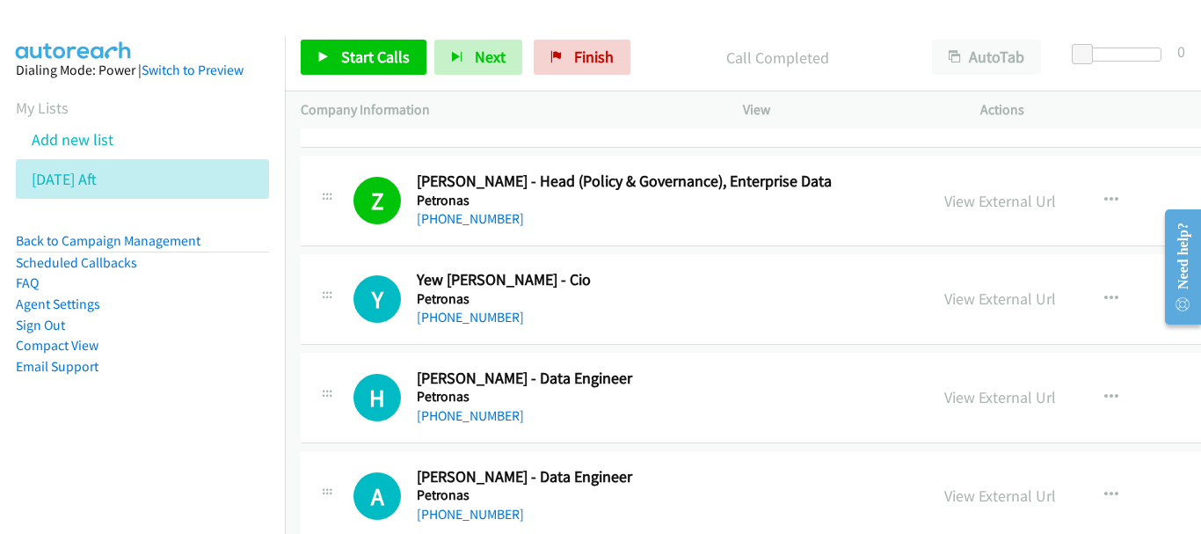
scroll to position [8617, 0]
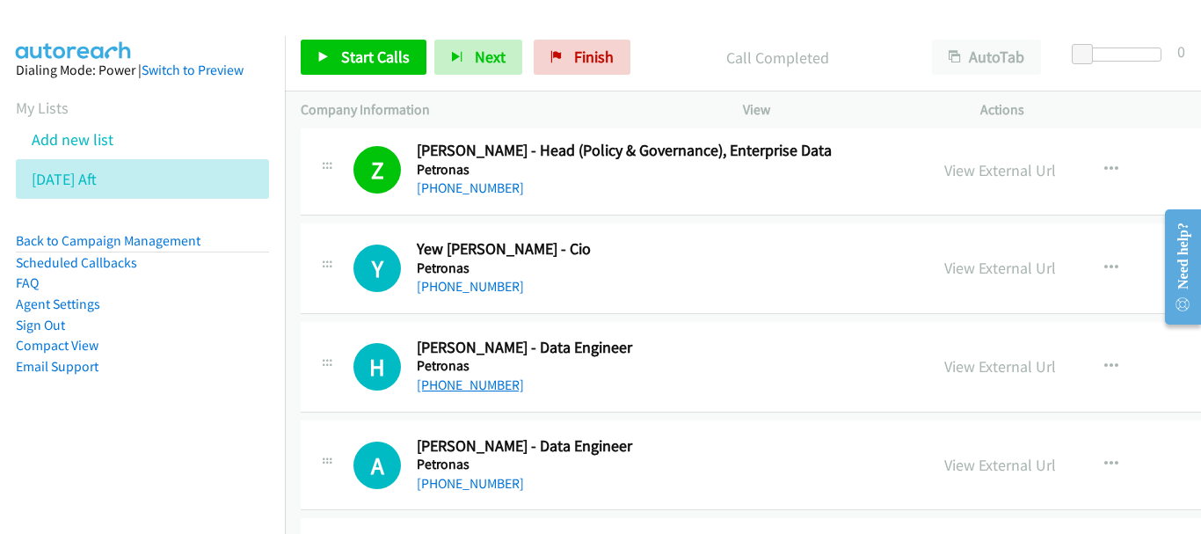
click at [477, 387] on link "+60 10-218 9733" at bounding box center [470, 384] width 107 height 17
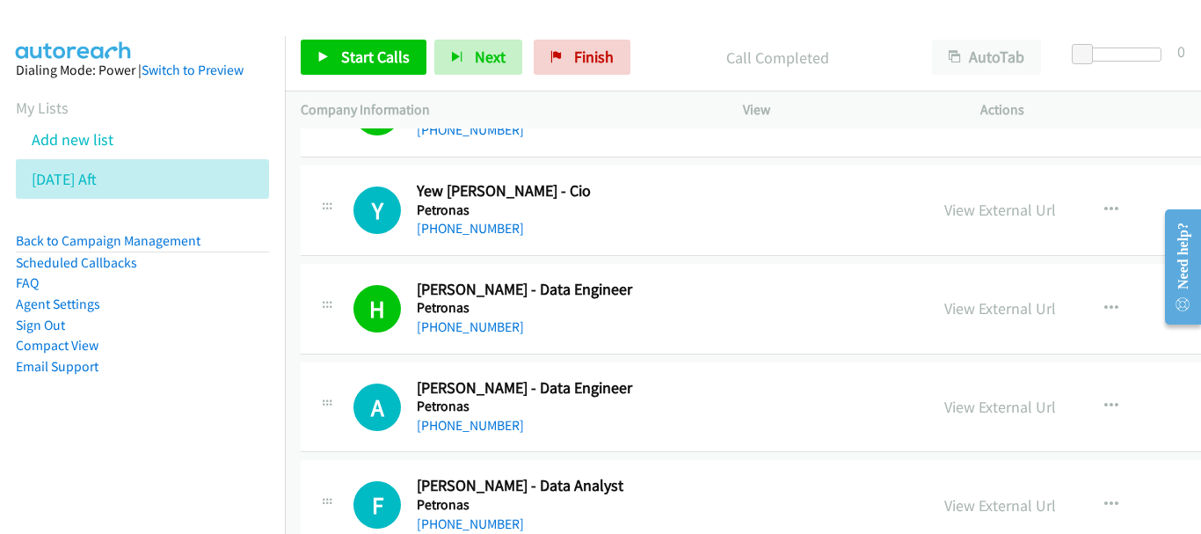
scroll to position [8705, 0]
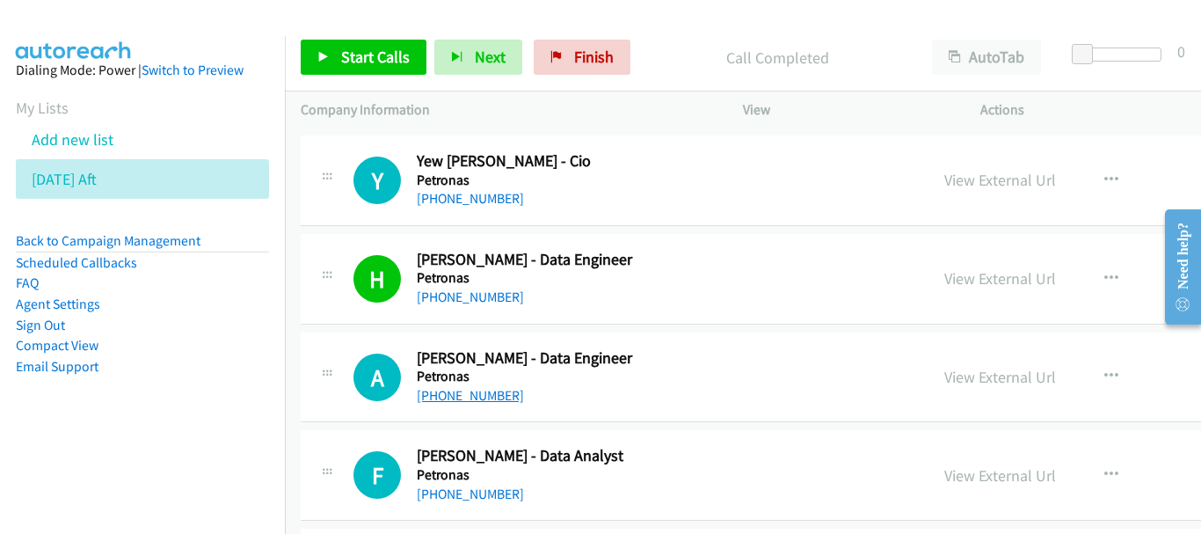
click at [445, 408] on div "A Callback Scheduled Abdullah Mukmin Ahmad - Data Engineer Petronas Asia/Kuchin…" at bounding box center [896, 377] width 1191 height 91
click at [448, 397] on link "+60 19-402 3141" at bounding box center [470, 395] width 107 height 17
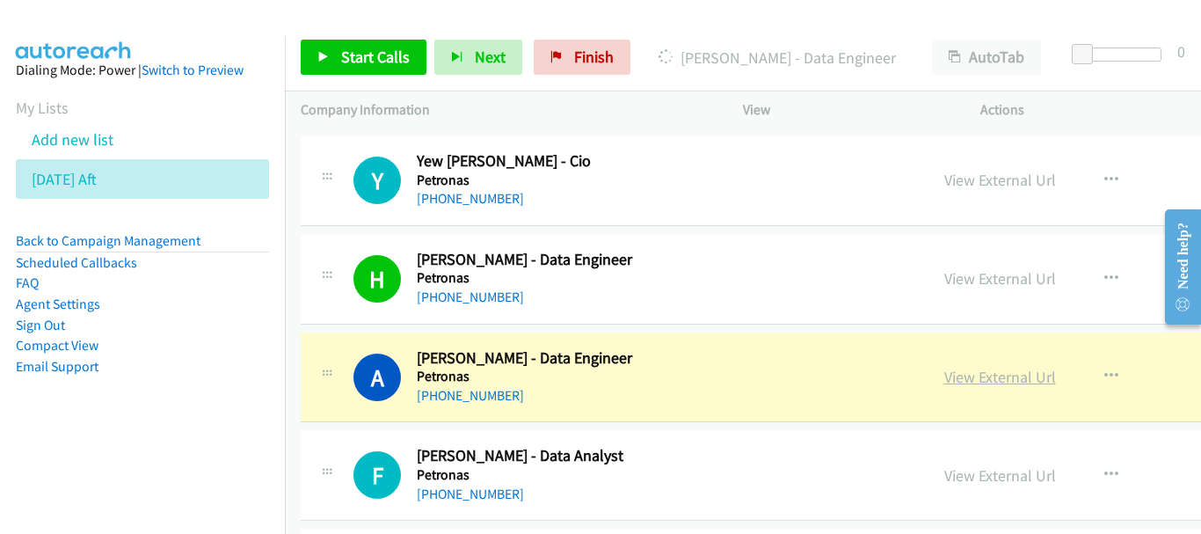
click at [944, 382] on link "View External Url" at bounding box center [1000, 377] width 112 height 20
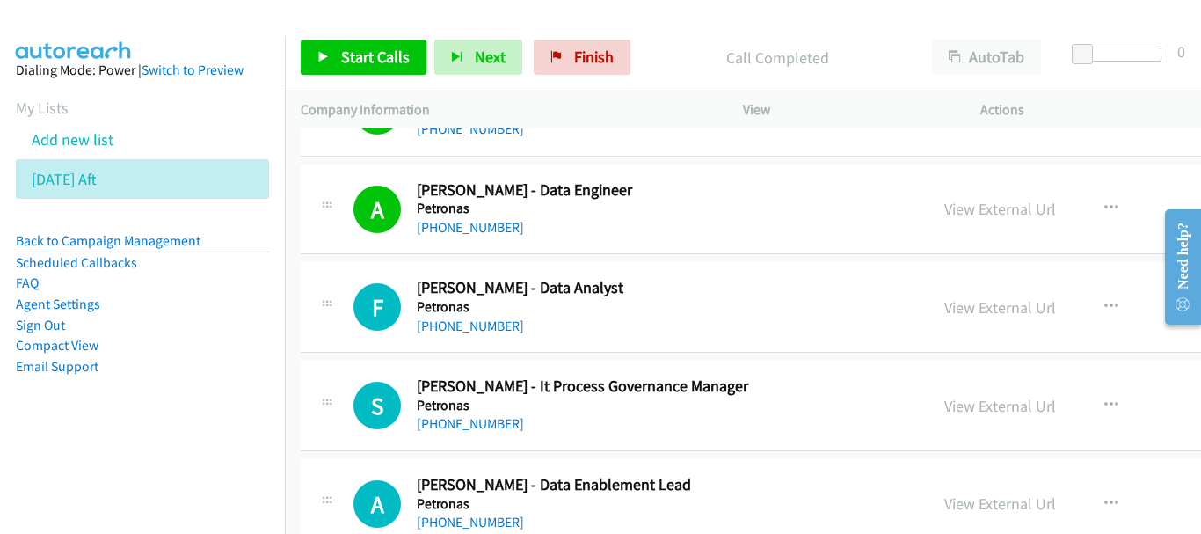
scroll to position [8880, 0]
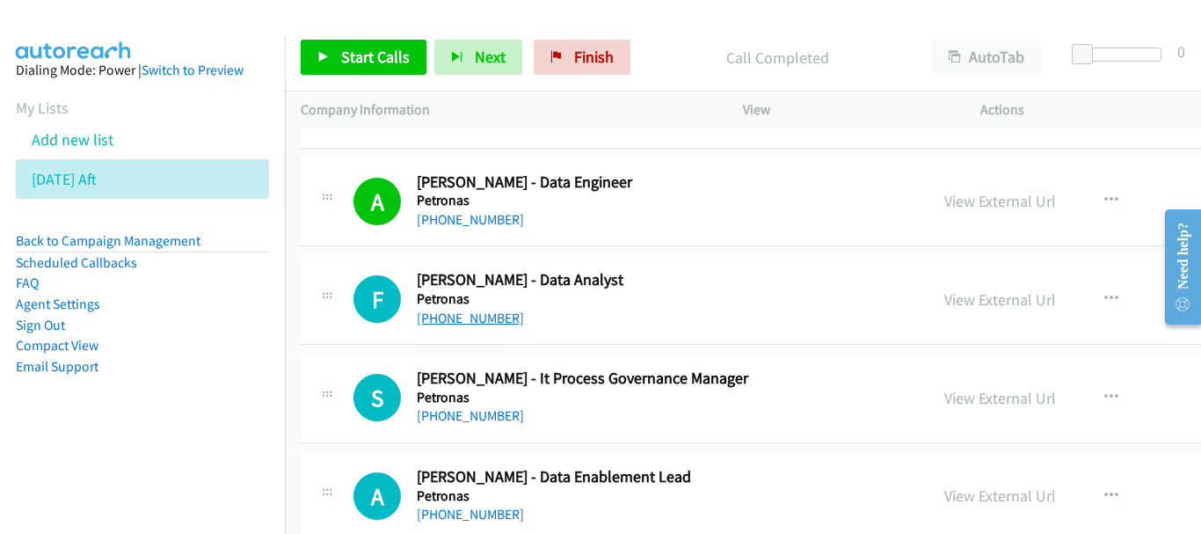
click at [472, 312] on link "+60 12-971 0191" at bounding box center [470, 317] width 107 height 17
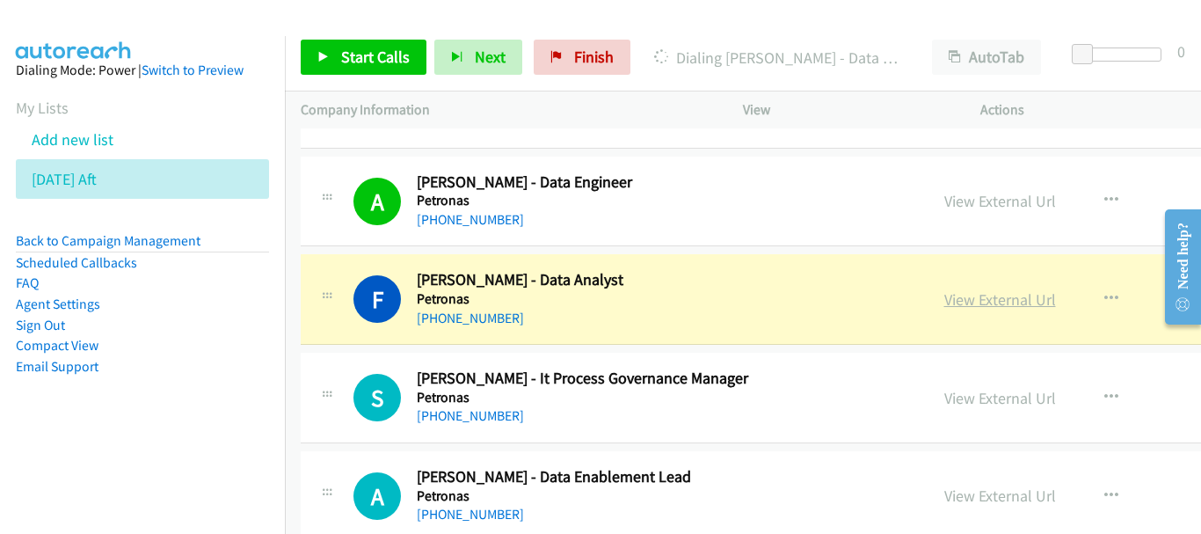
click at [978, 308] on link "View External Url" at bounding box center [1000, 299] width 112 height 20
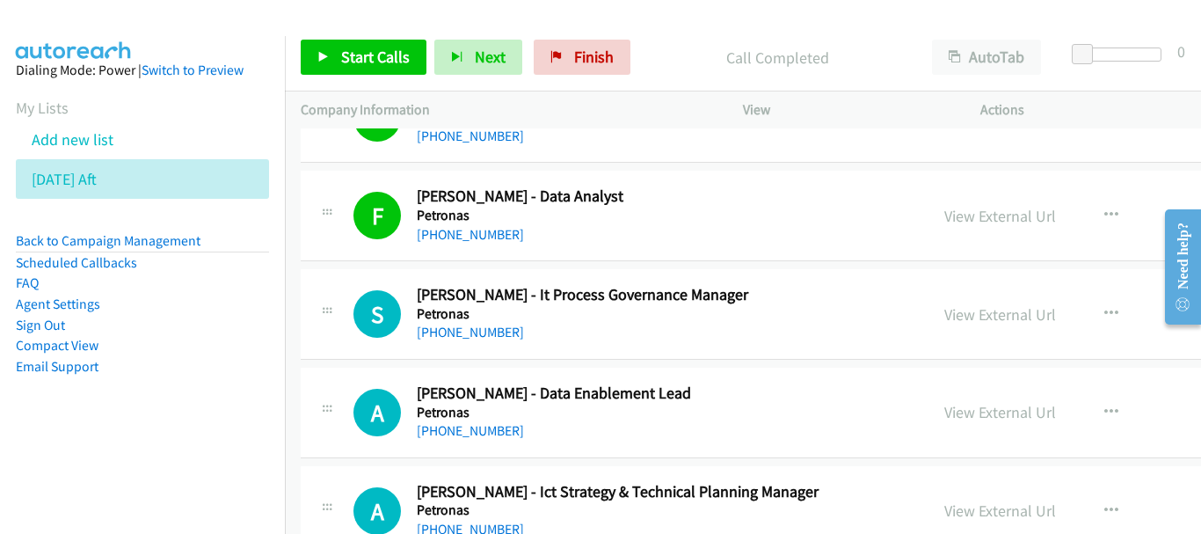
scroll to position [8968, 0]
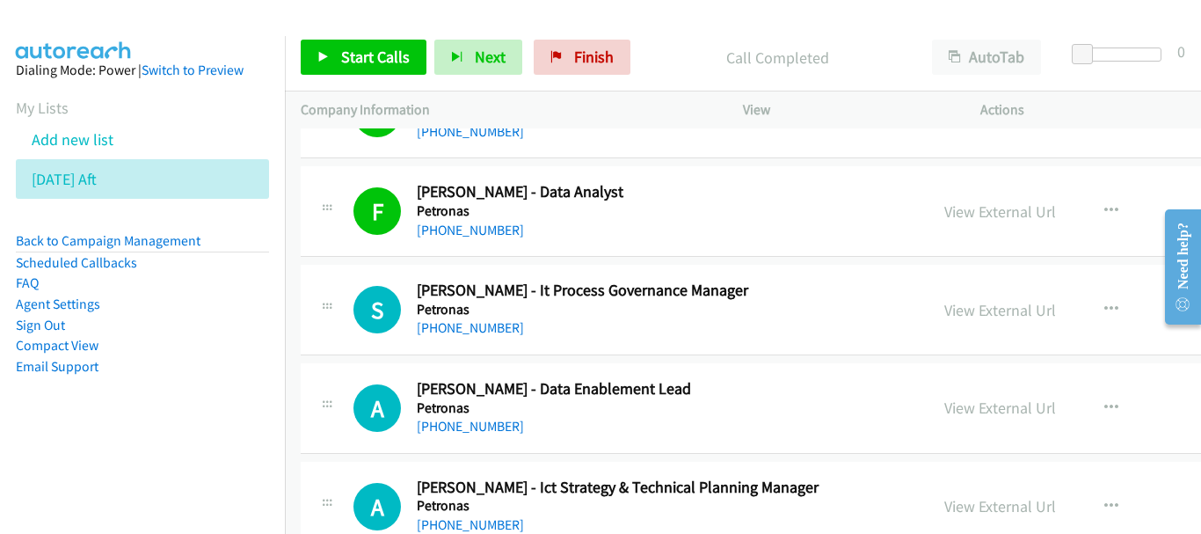
click at [452, 317] on div "+60 12-393 0767" at bounding box center [646, 327] width 458 height 21
click at [462, 329] on link "+60 12-393 0767" at bounding box center [470, 327] width 107 height 17
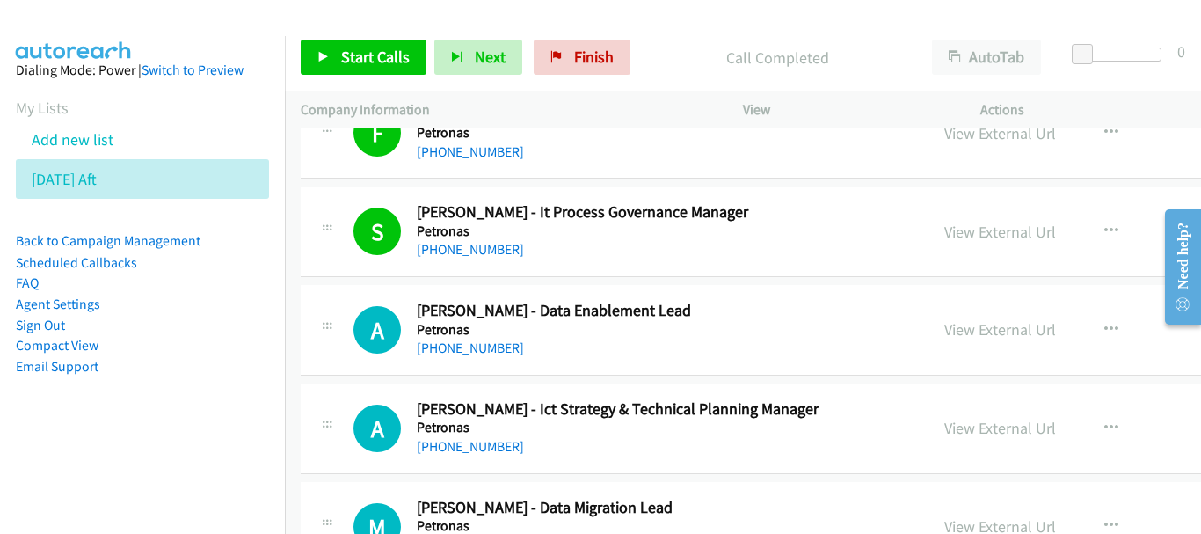
scroll to position [9056, 0]
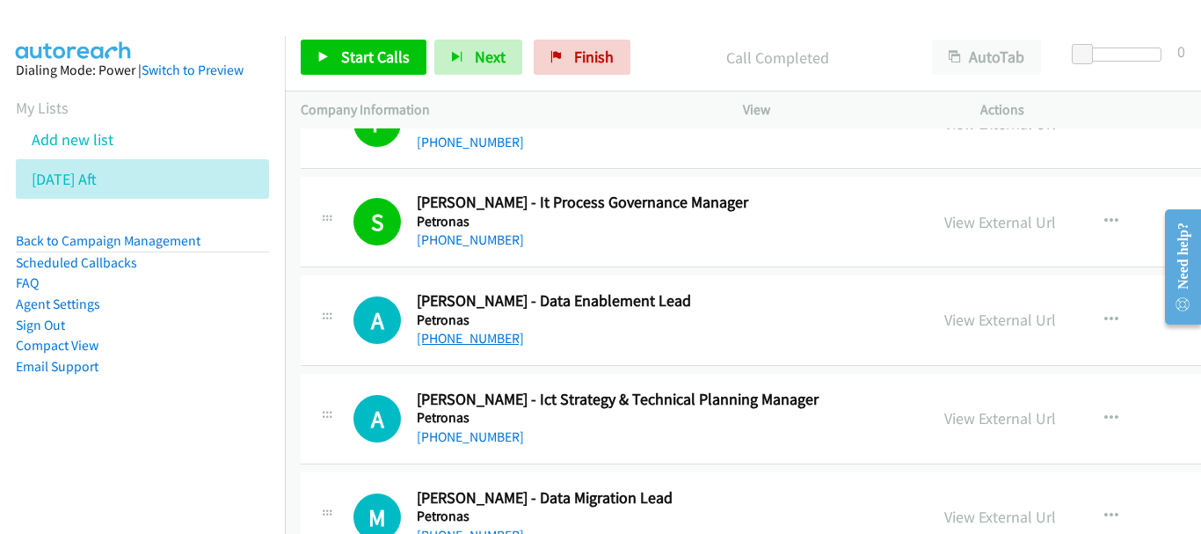
click at [457, 338] on link "+60 17-517 0783" at bounding box center [470, 338] width 107 height 17
click at [487, 438] on link "+60 12-231 5223" at bounding box center [470, 436] width 107 height 17
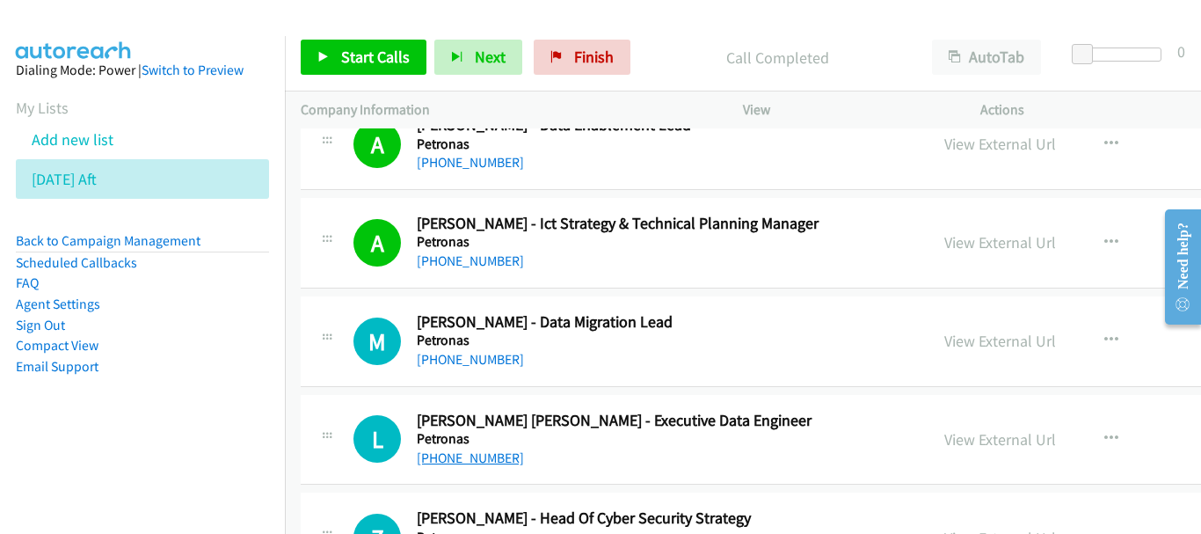
scroll to position [9320, 0]
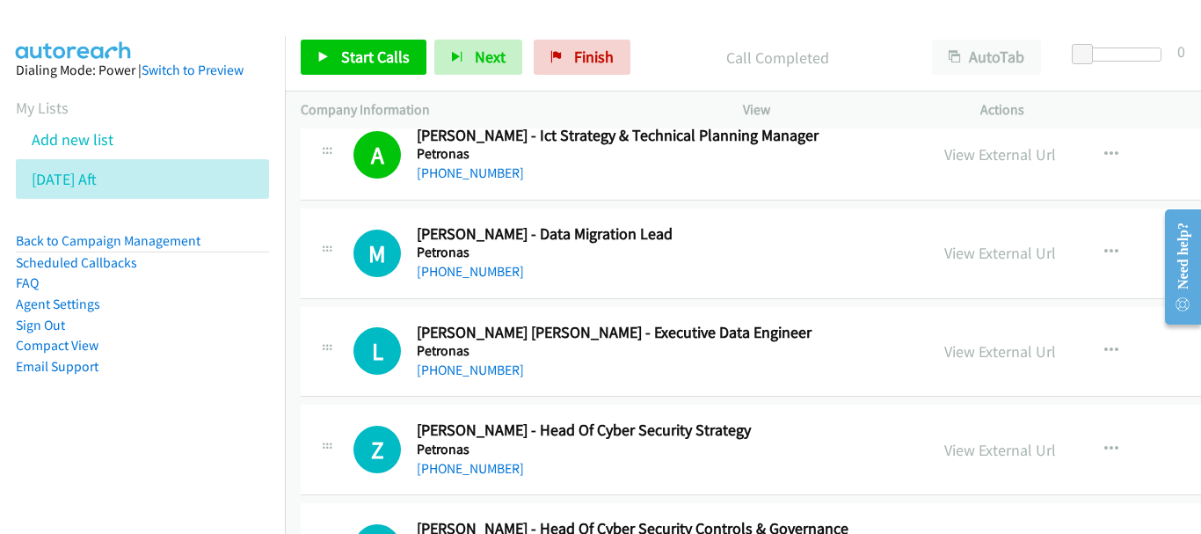
click at [446, 477] on div "+60 13-397 6773" at bounding box center [646, 468] width 458 height 21
click at [450, 465] on link "+60 13-397 6773" at bounding box center [470, 468] width 107 height 17
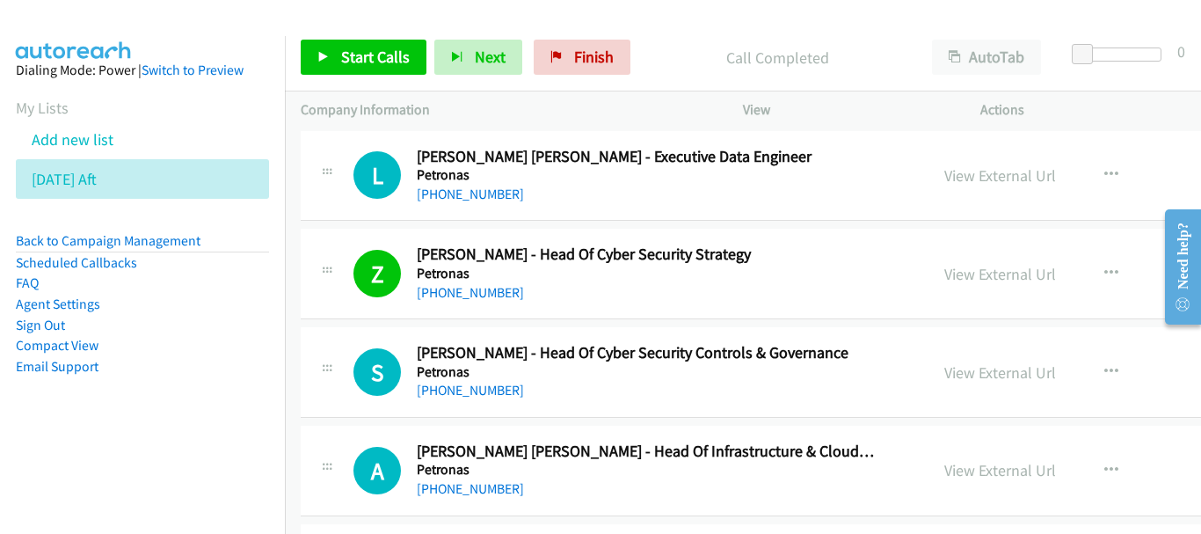
scroll to position [9584, 0]
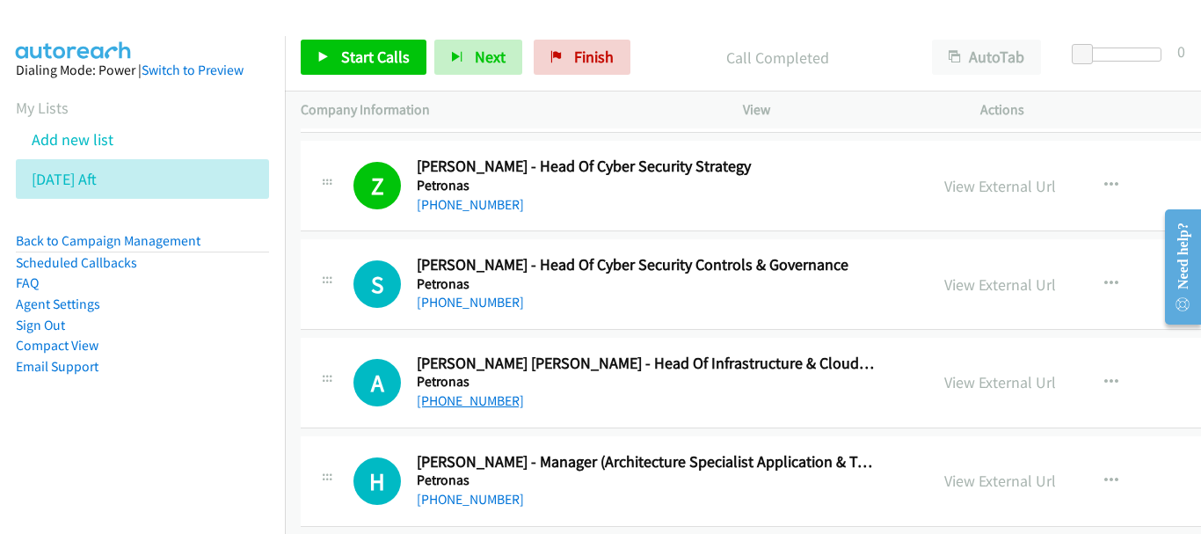
click at [499, 400] on link "+60 12-215 1655" at bounding box center [470, 400] width 107 height 17
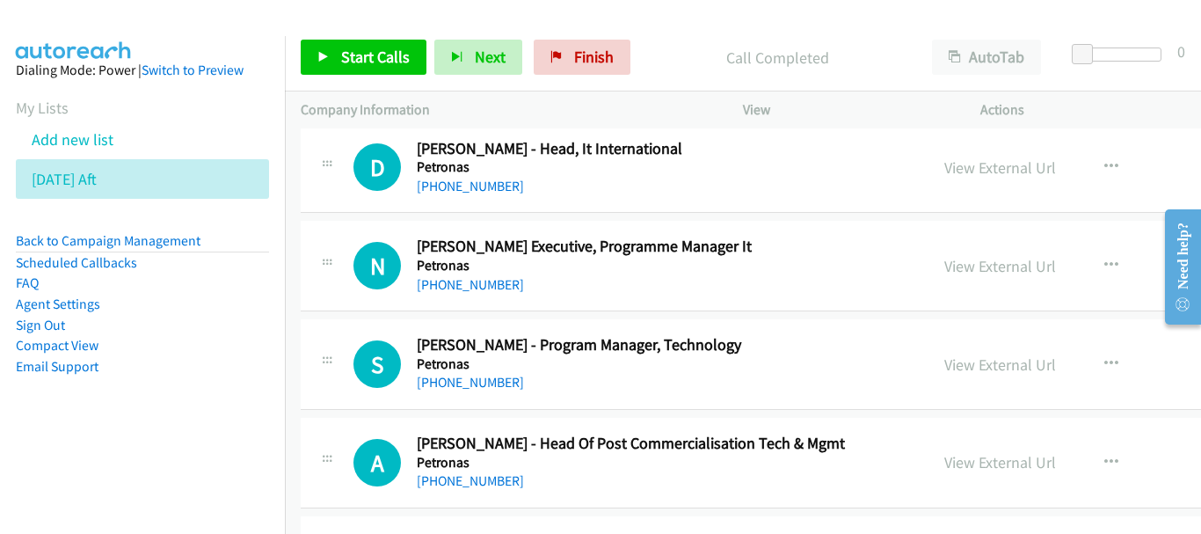
scroll to position [10024, 0]
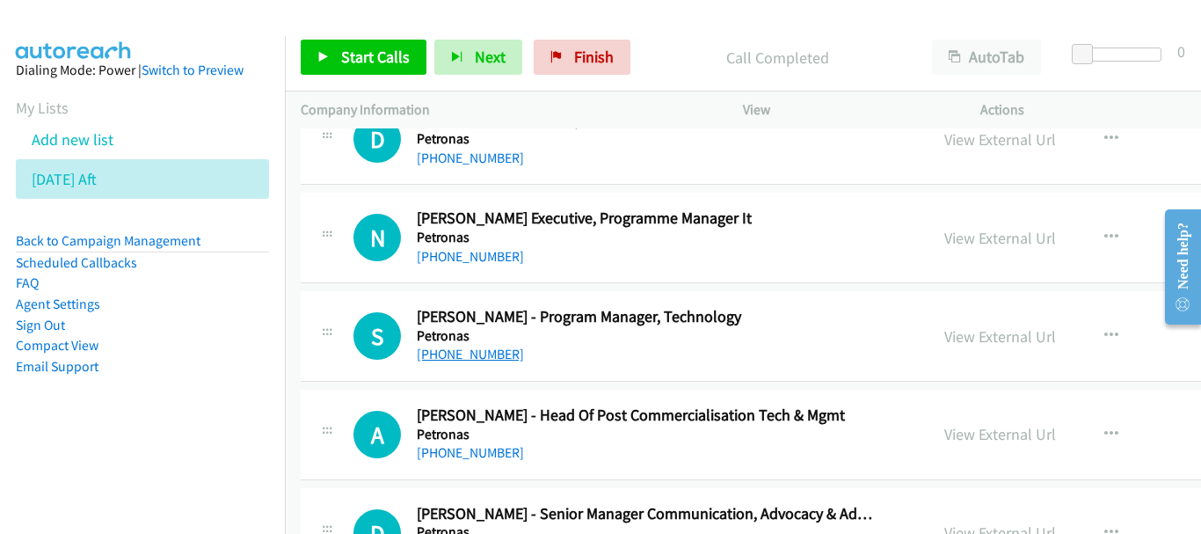
click at [484, 353] on link "+60 19-389 7786" at bounding box center [470, 354] width 107 height 17
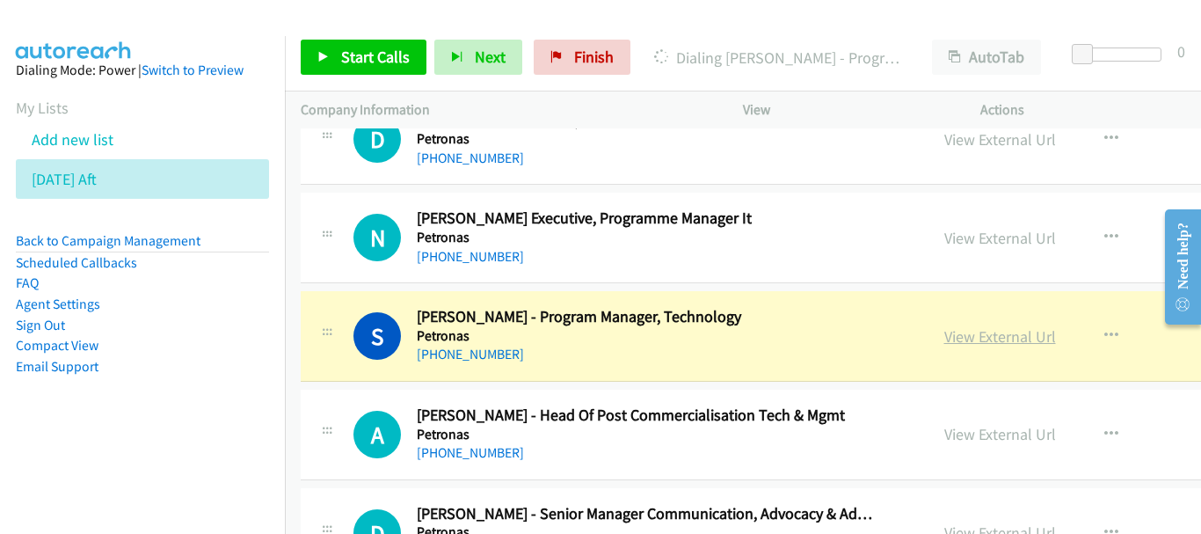
click at [963, 339] on link "View External Url" at bounding box center [1000, 336] width 112 height 20
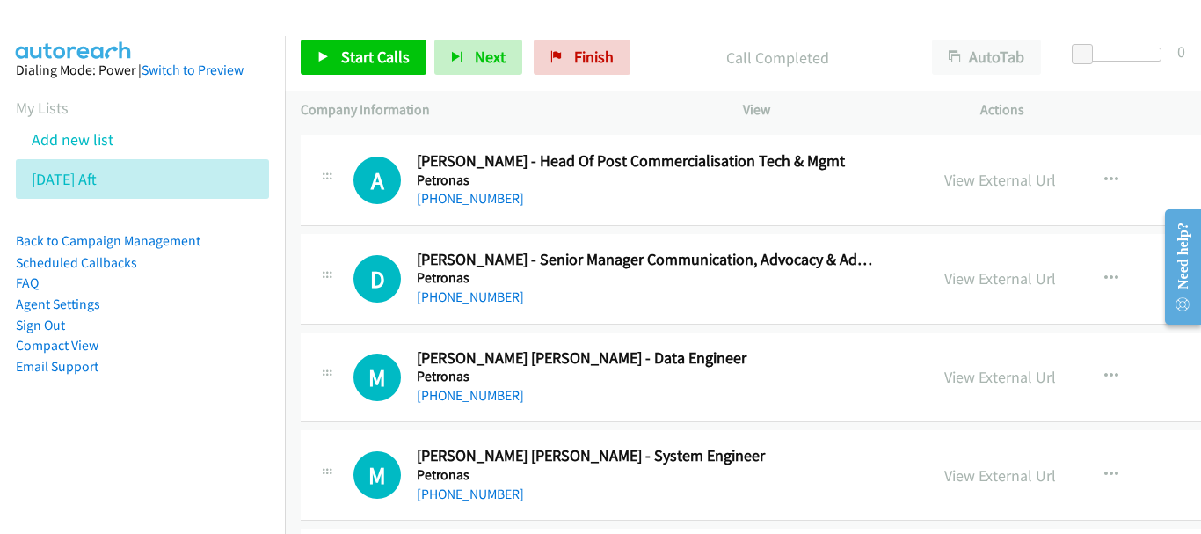
scroll to position [10287, 0]
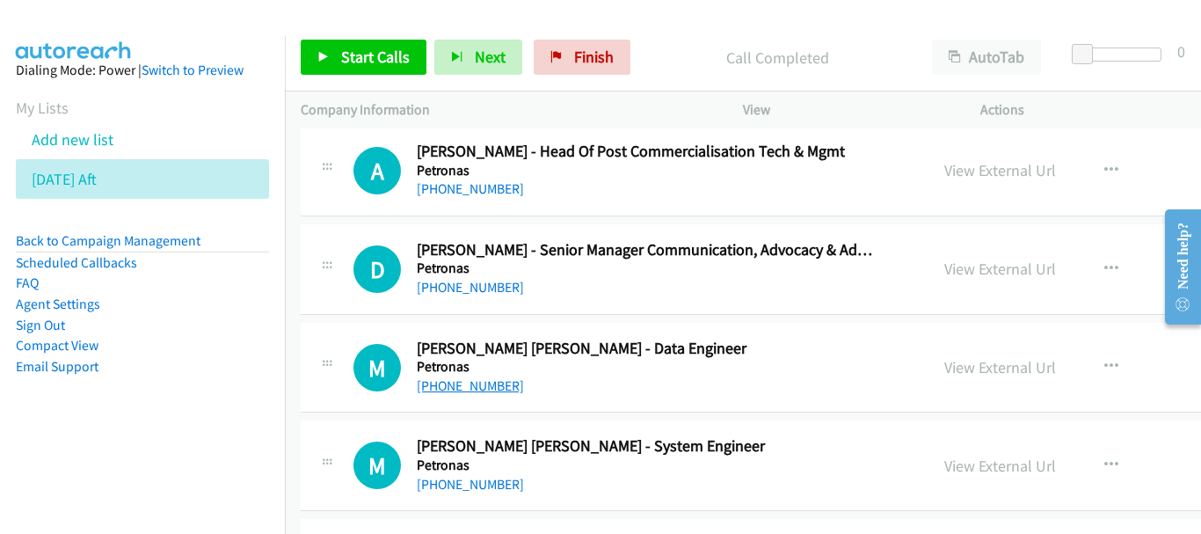
click at [470, 390] on link "+60 11-1925 3319" at bounding box center [470, 385] width 107 height 17
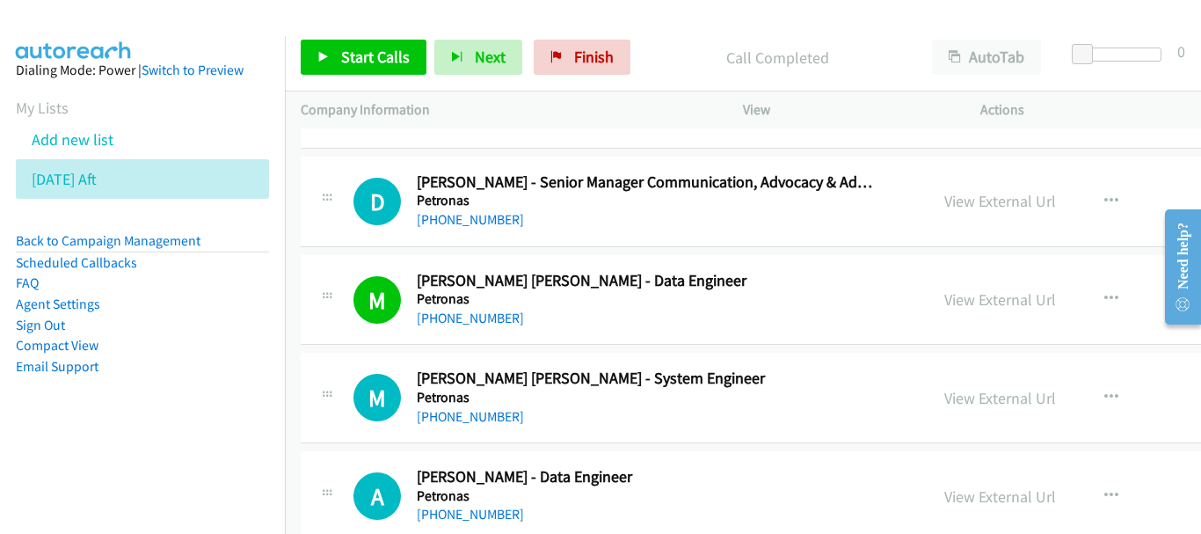
scroll to position [10375, 0]
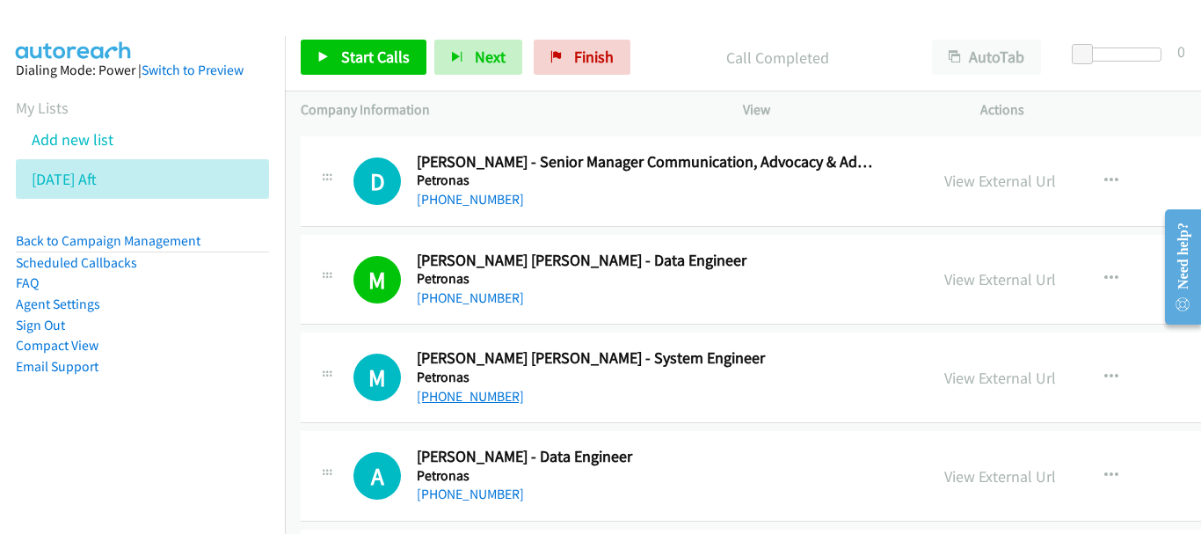
click at [467, 395] on link "+60 18-771 2661" at bounding box center [470, 396] width 107 height 17
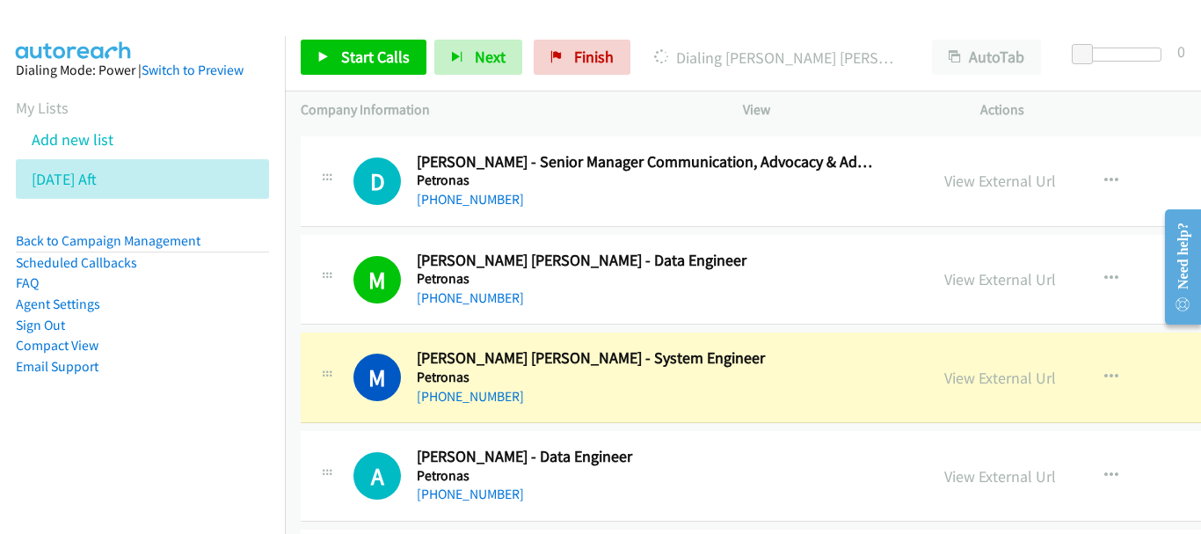
scroll to position [10463, 0]
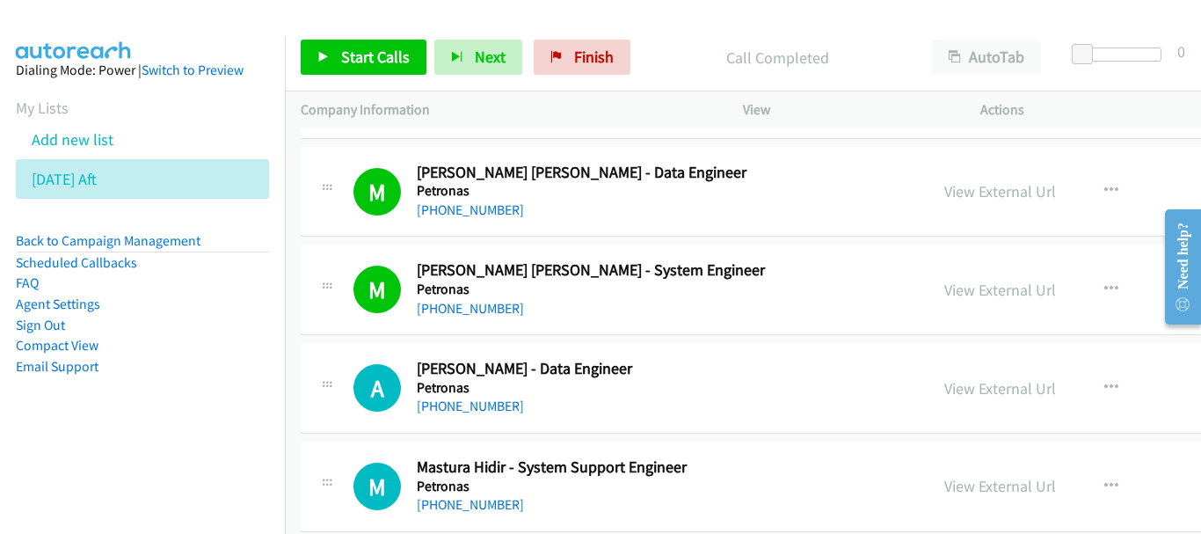
click at [452, 418] on div "A Callback Scheduled Abdul Hanif Zulkifli - Data Engineer Petronas Asia/Kuching…" at bounding box center [896, 388] width 1191 height 91
click at [452, 401] on link "+60 13-356 0884" at bounding box center [470, 405] width 107 height 17
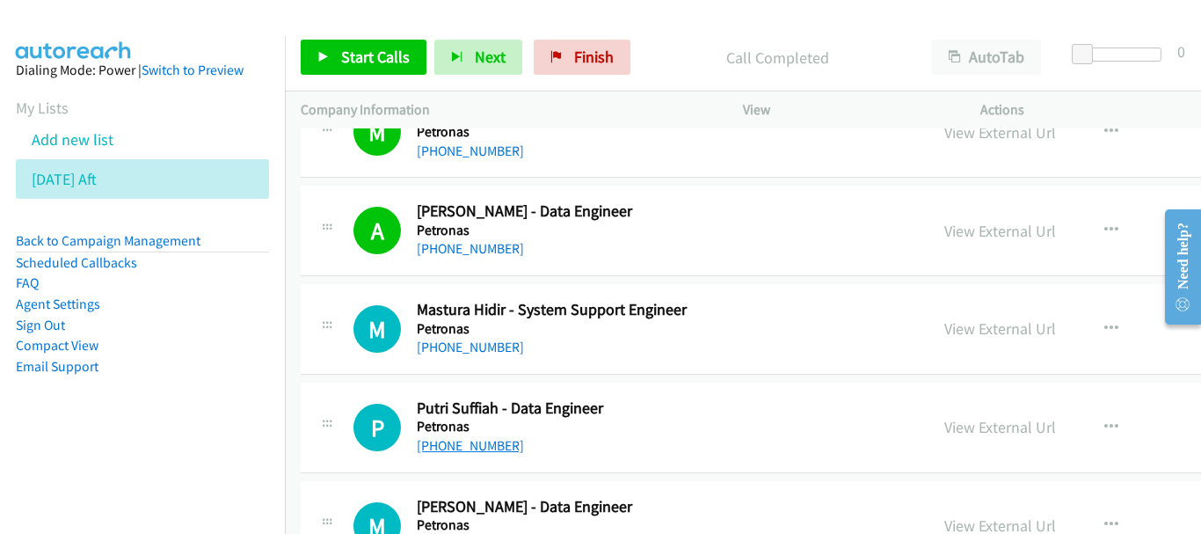
scroll to position [10639, 0]
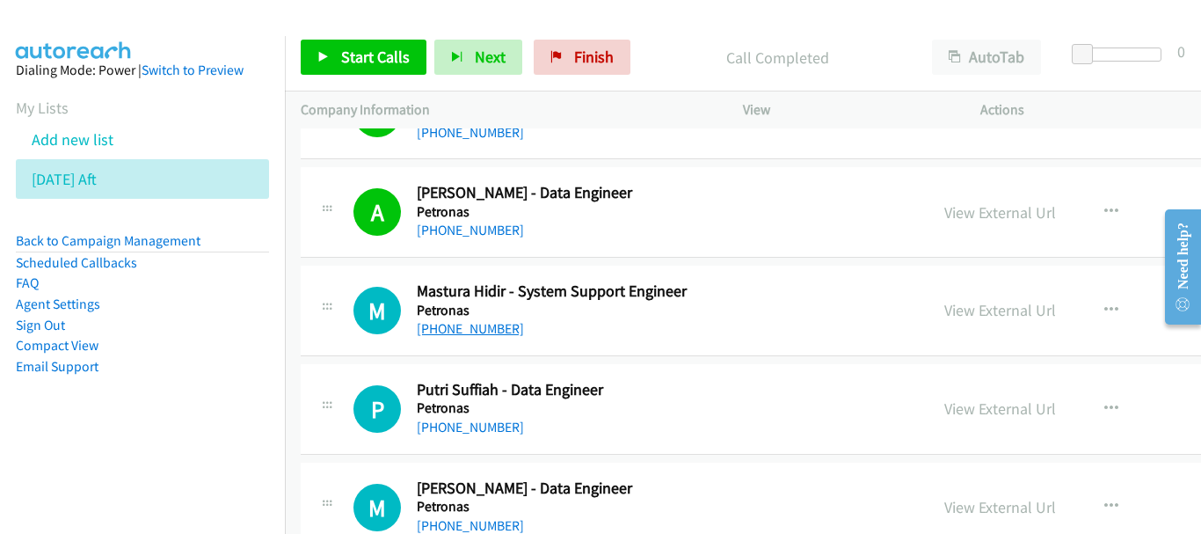
click at [486, 333] on link "+60 11-3331 5308" at bounding box center [470, 328] width 107 height 17
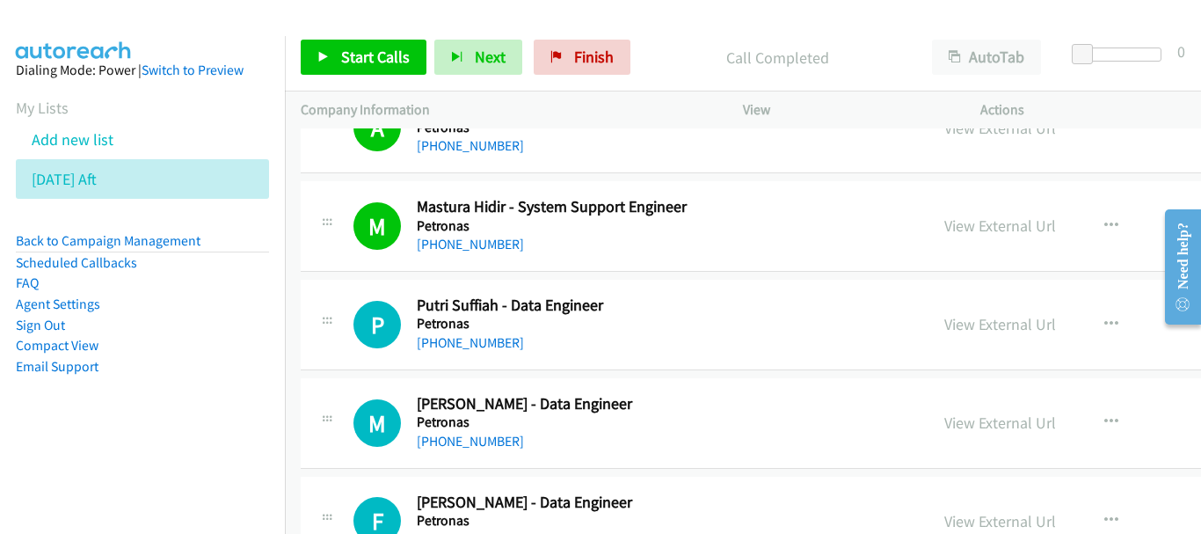
scroll to position [10727, 0]
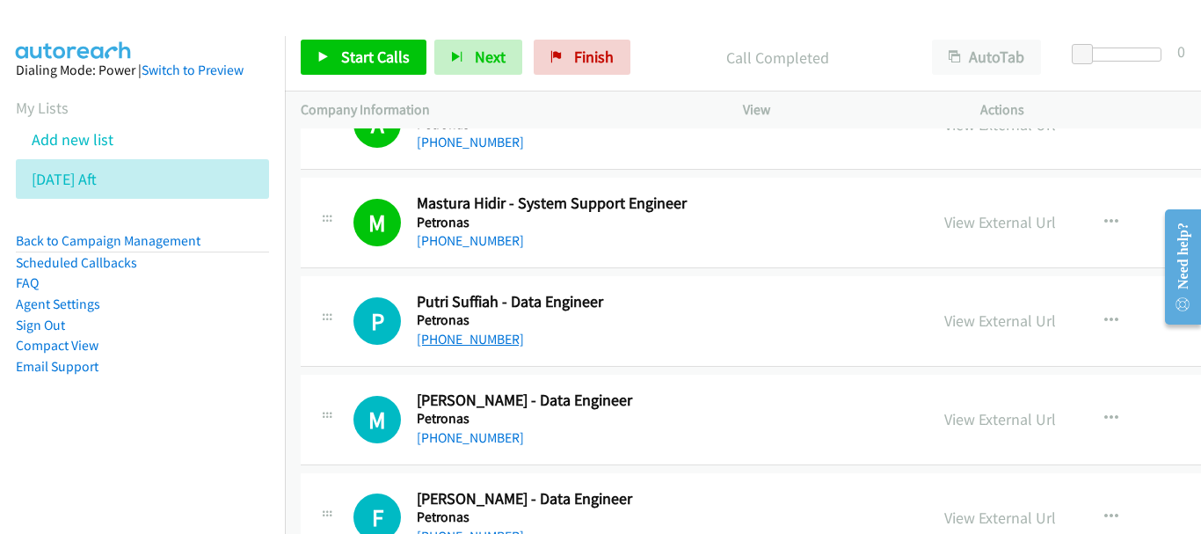
click at [472, 333] on link "+60 17-927 4643" at bounding box center [470, 339] width 107 height 17
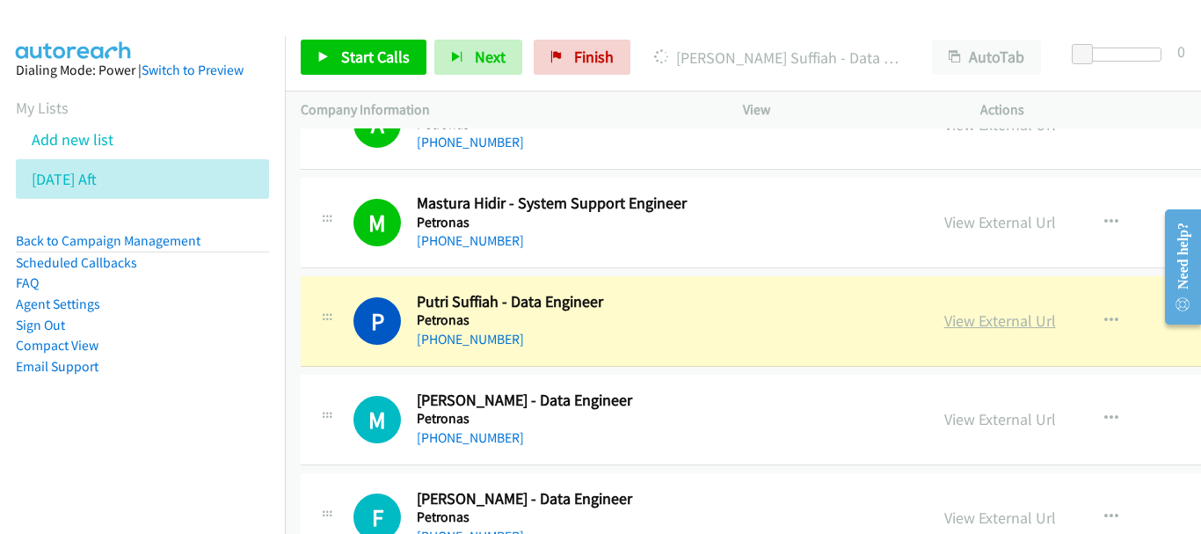
click at [944, 324] on link "View External Url" at bounding box center [1000, 320] width 112 height 20
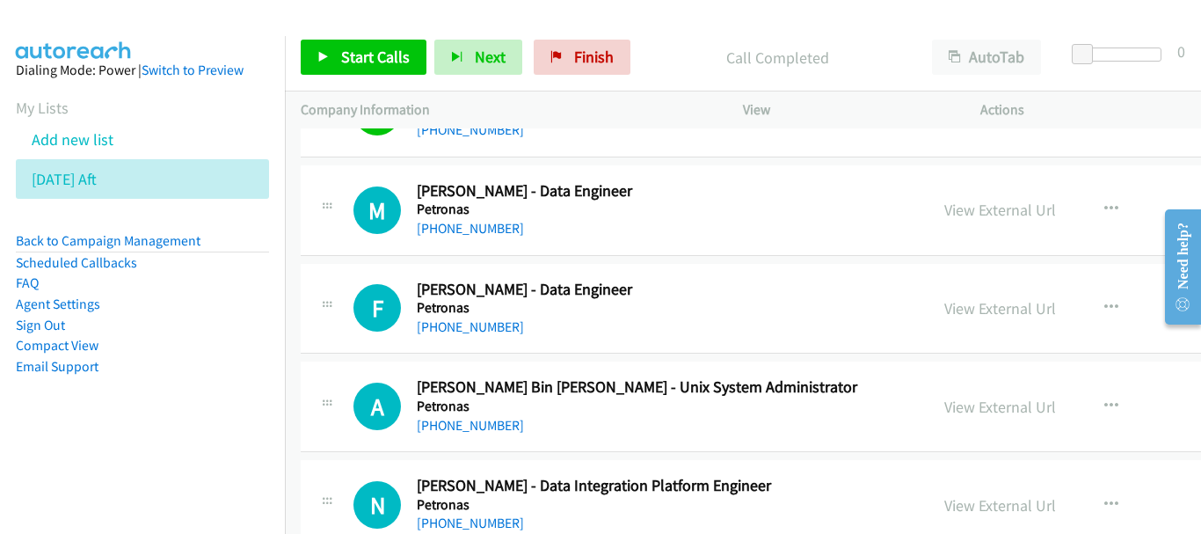
scroll to position [10991, 0]
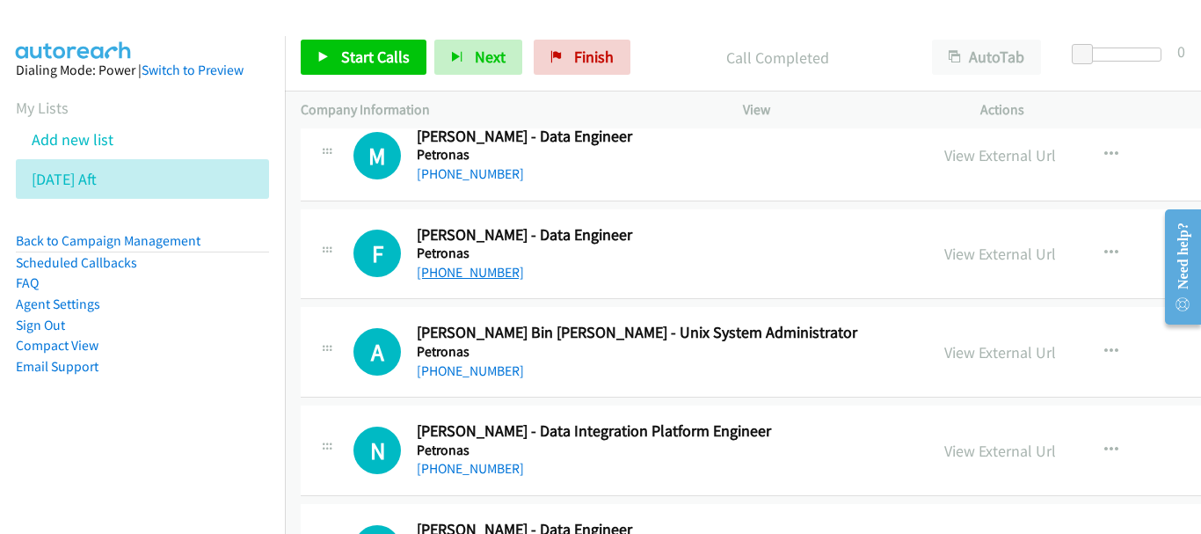
click at [477, 269] on link "+60 17-269 0908" at bounding box center [470, 272] width 107 height 17
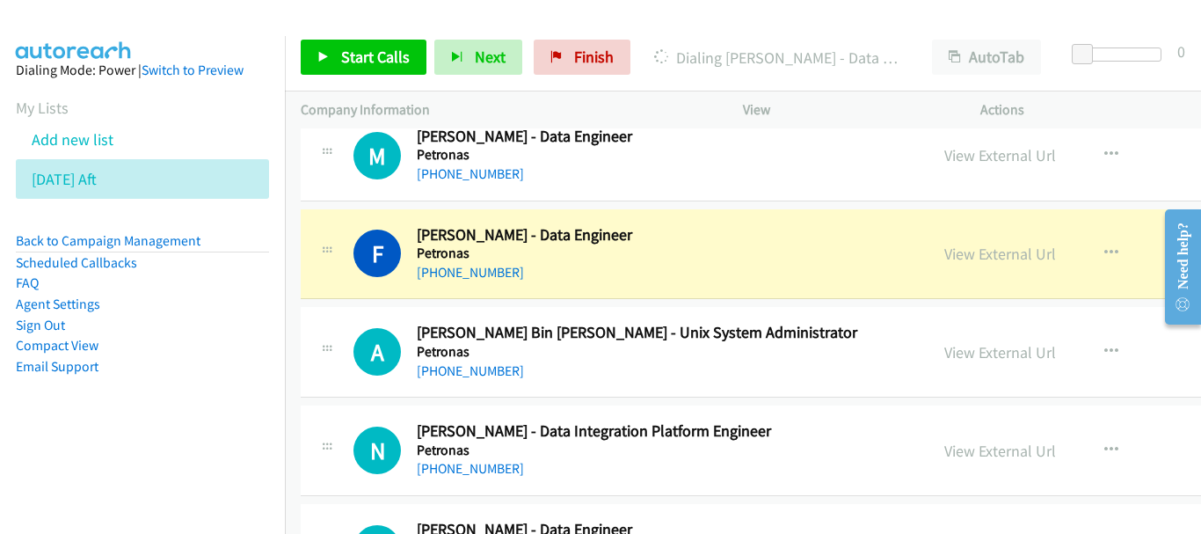
scroll to position [11079, 0]
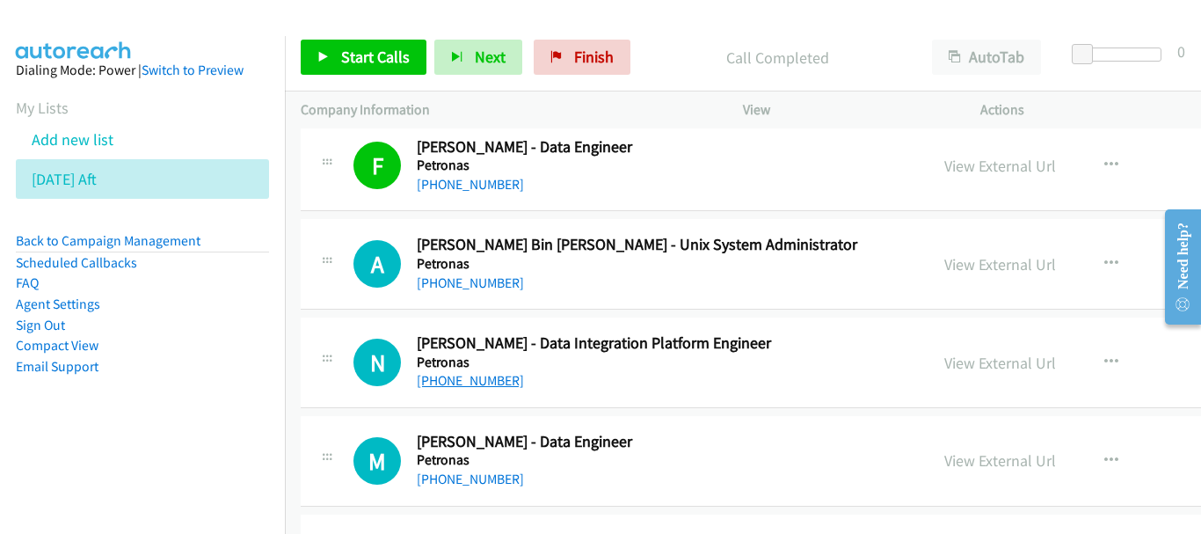
click at [457, 374] on link "+60 17-763 2391" at bounding box center [470, 380] width 107 height 17
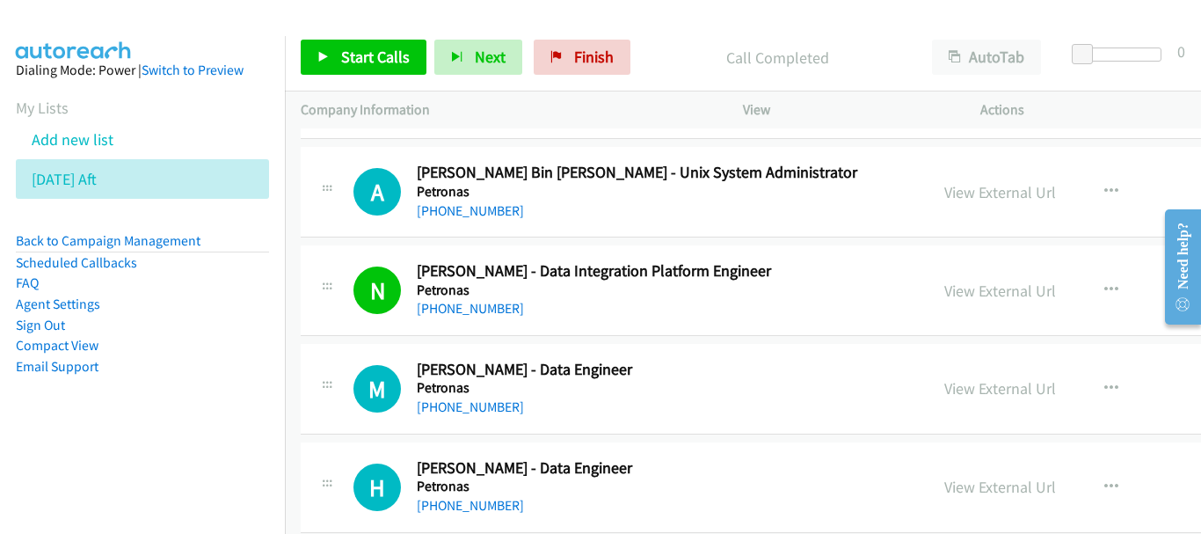
scroll to position [11167, 0]
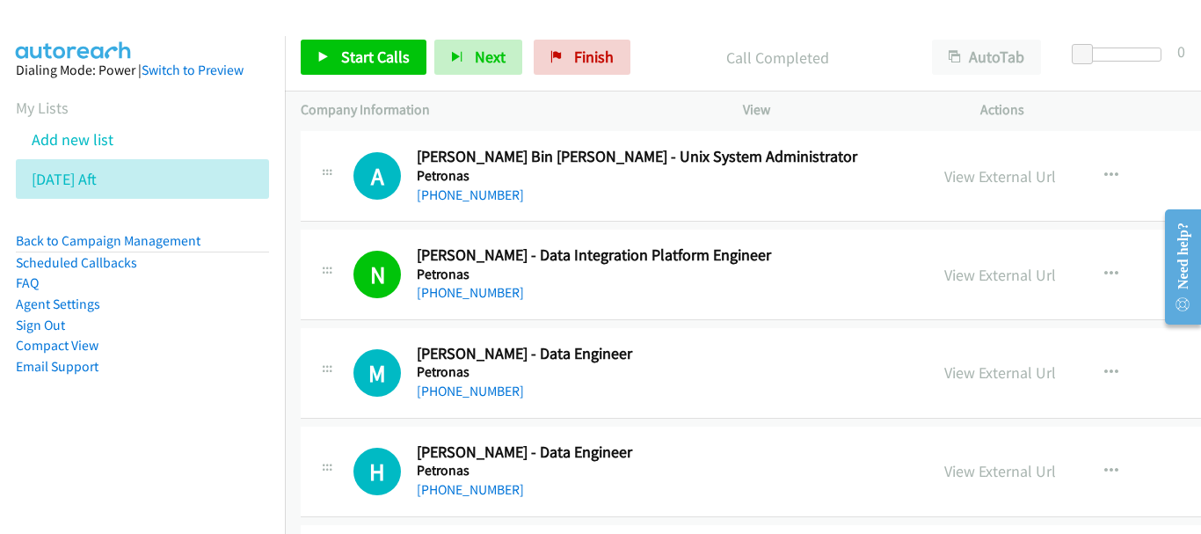
click at [484, 382] on div "+60 17-634 7239" at bounding box center [646, 391] width 458 height 21
click at [484, 389] on link "+60 17-634 7239" at bounding box center [470, 390] width 107 height 17
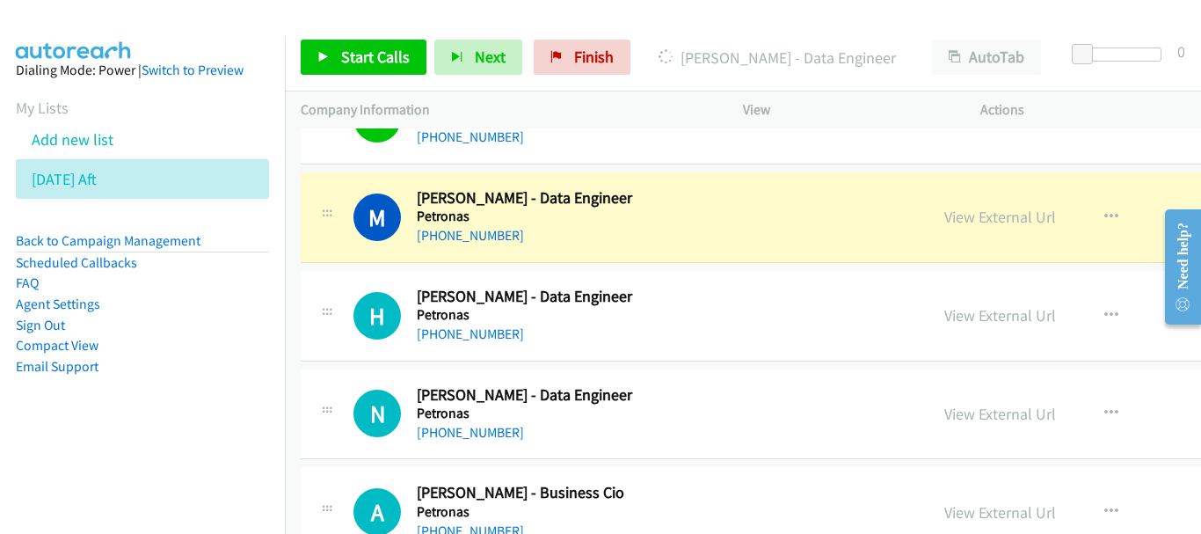
scroll to position [11342, 0]
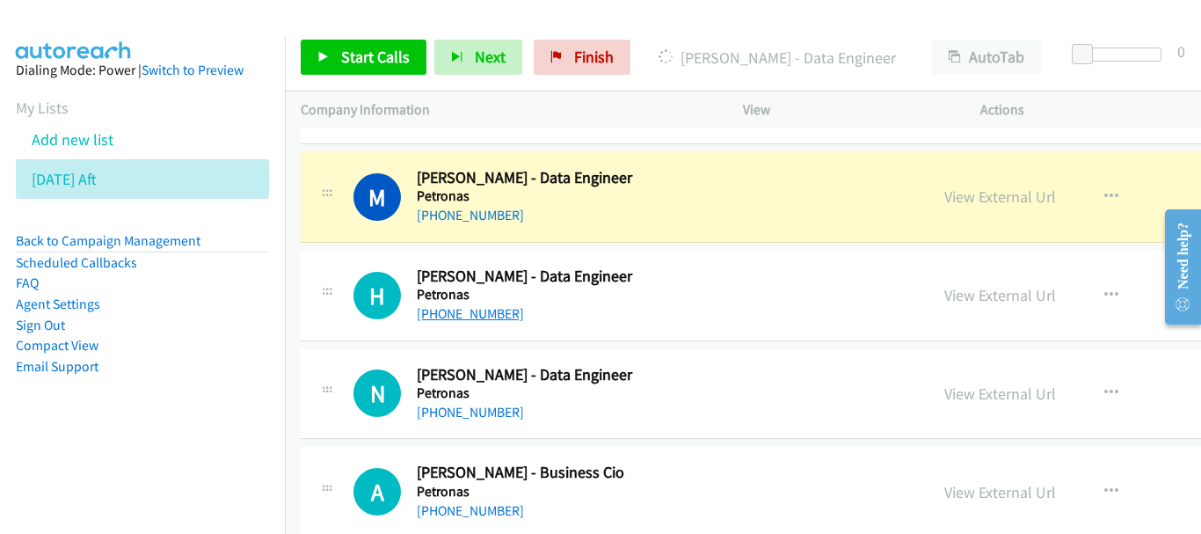
click at [474, 316] on link "+60 12-695 6257" at bounding box center [470, 313] width 107 height 17
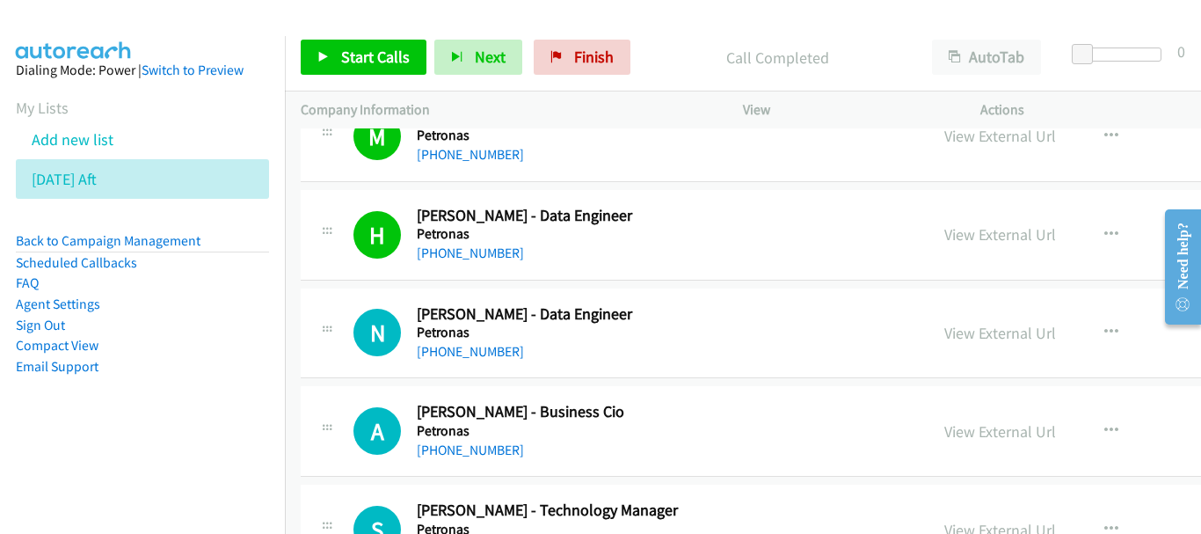
scroll to position [11430, 0]
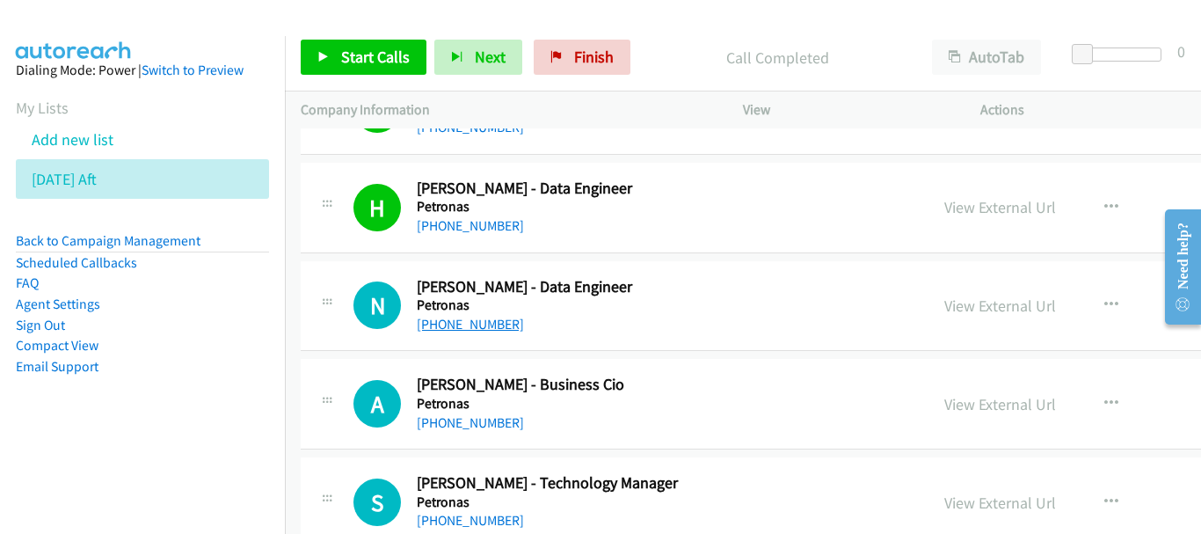
click at [501, 329] on link "+60 17-969 5127" at bounding box center [470, 324] width 107 height 17
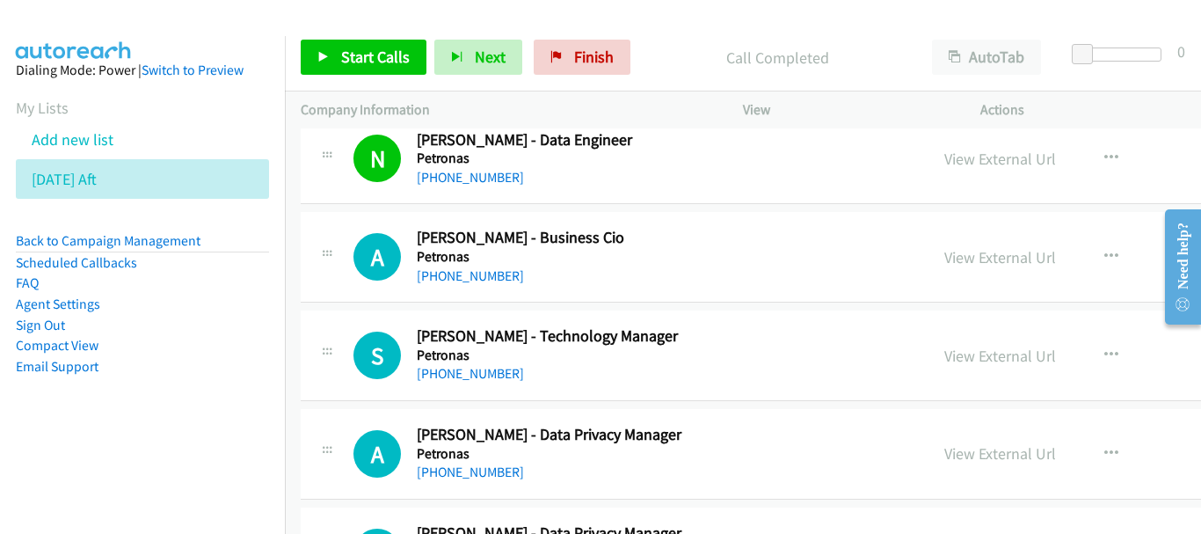
scroll to position [11606, 0]
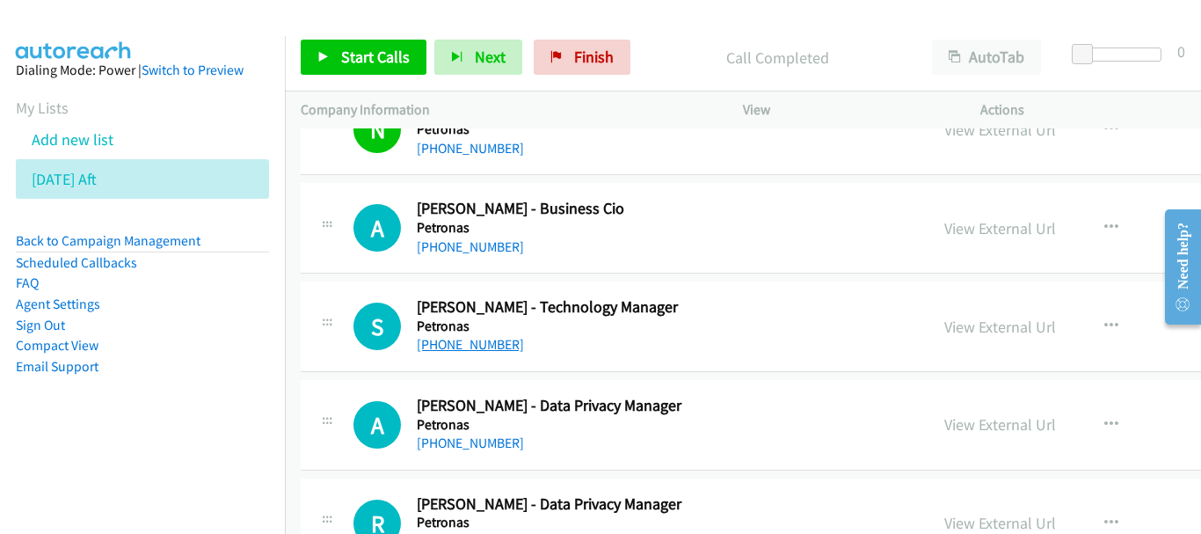
click at [498, 348] on link "+60 17-906 9435" at bounding box center [470, 344] width 107 height 17
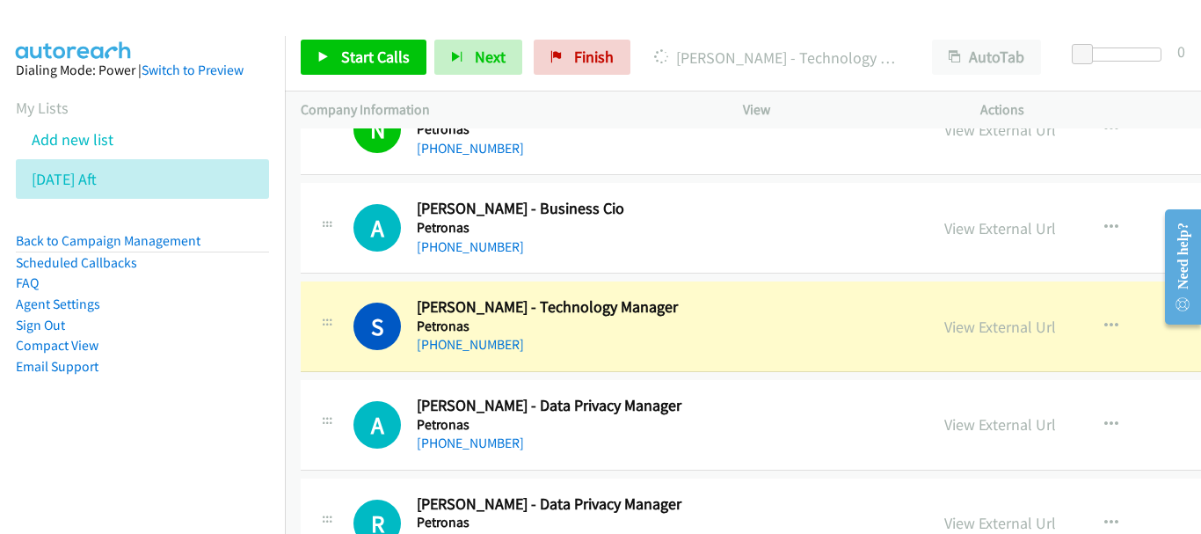
scroll to position [11518, 0]
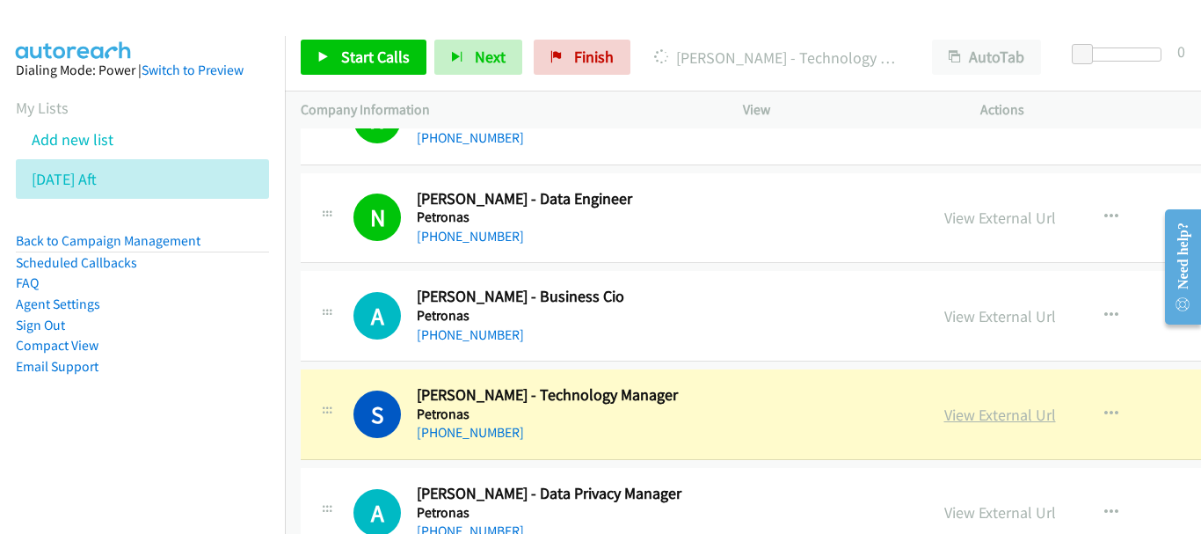
click at [951, 412] on link "View External Url" at bounding box center [1000, 414] width 112 height 20
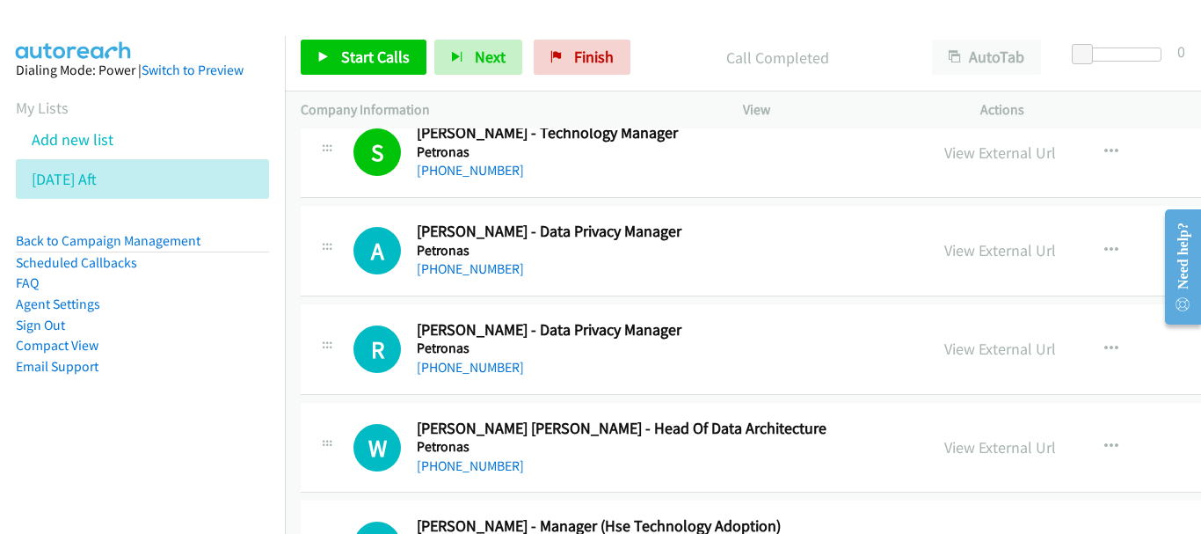
scroll to position [11782, 0]
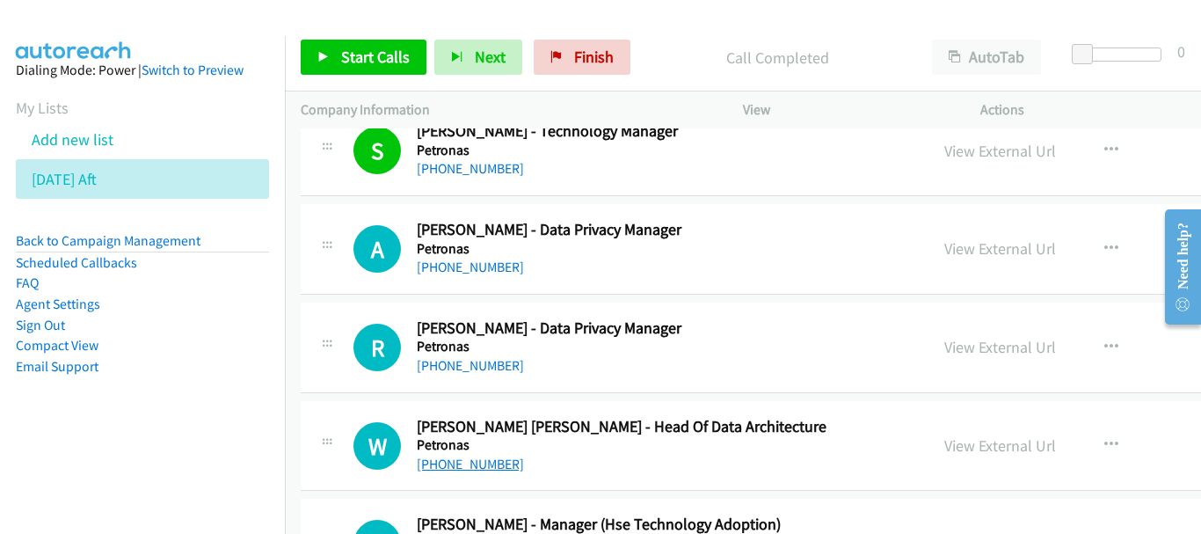
click at [499, 470] on link "+60 12-686 7297" at bounding box center [470, 463] width 107 height 17
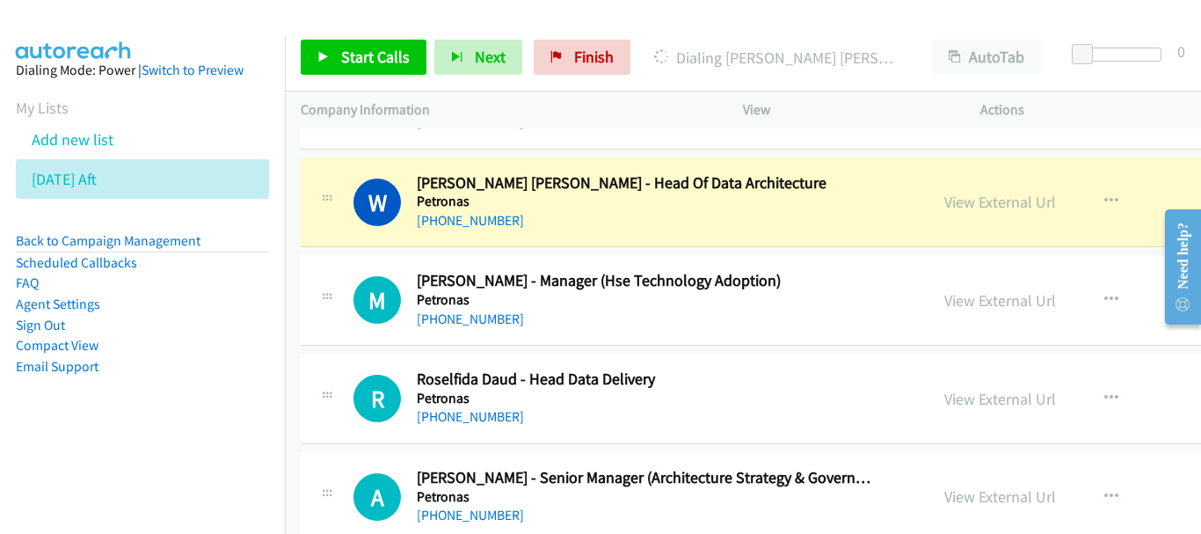
scroll to position [12046, 0]
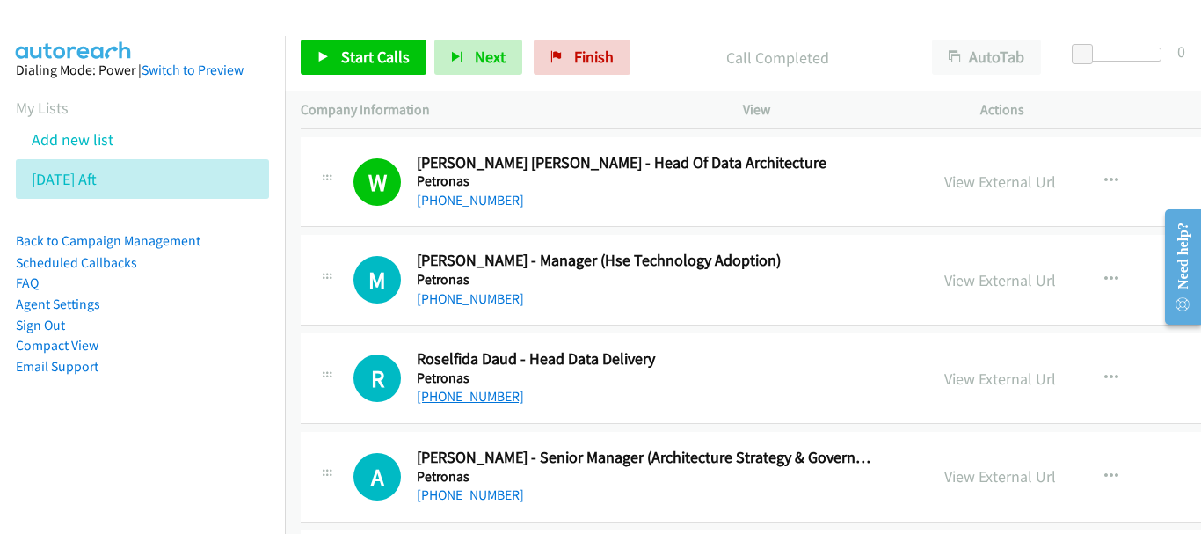
click at [485, 393] on link "+60 12-219 0033" at bounding box center [470, 396] width 107 height 17
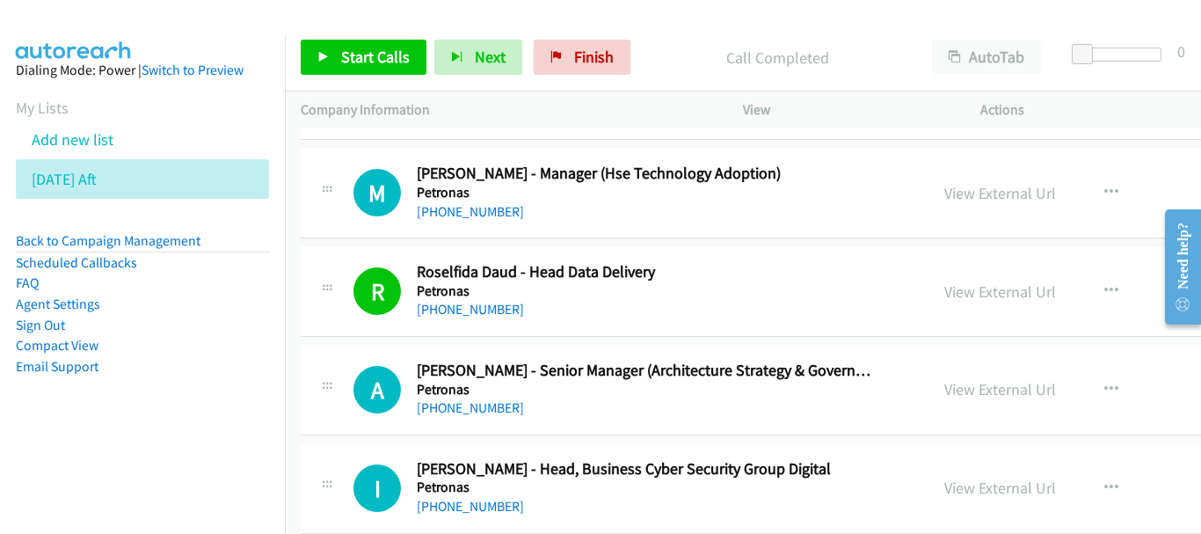
scroll to position [12134, 0]
click at [448, 411] on link "+60 17-508 5788" at bounding box center [470, 406] width 107 height 17
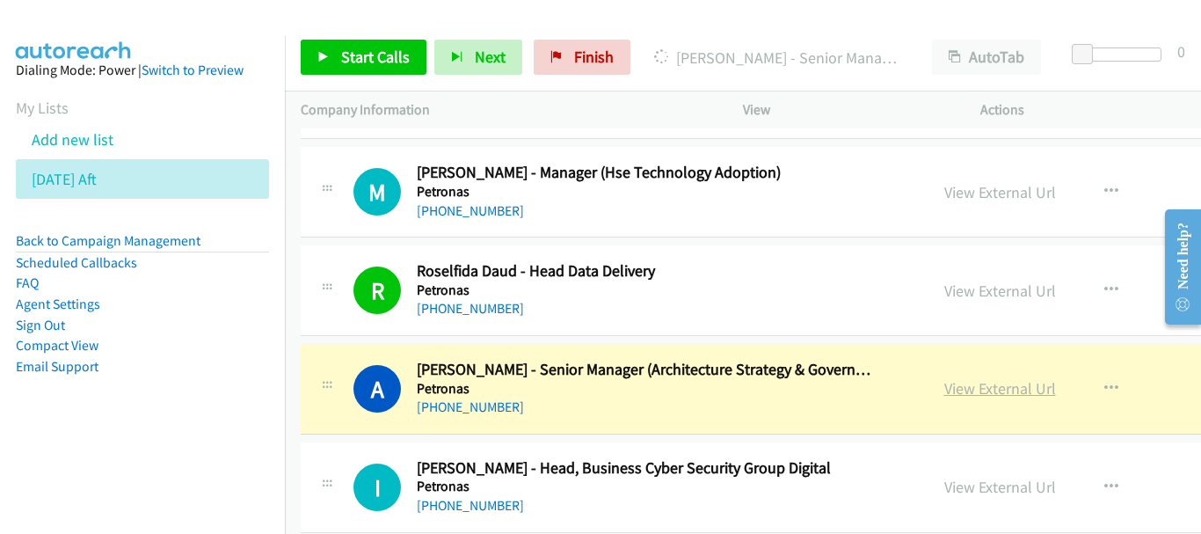
click at [954, 389] on link "View External Url" at bounding box center [1000, 388] width 112 height 20
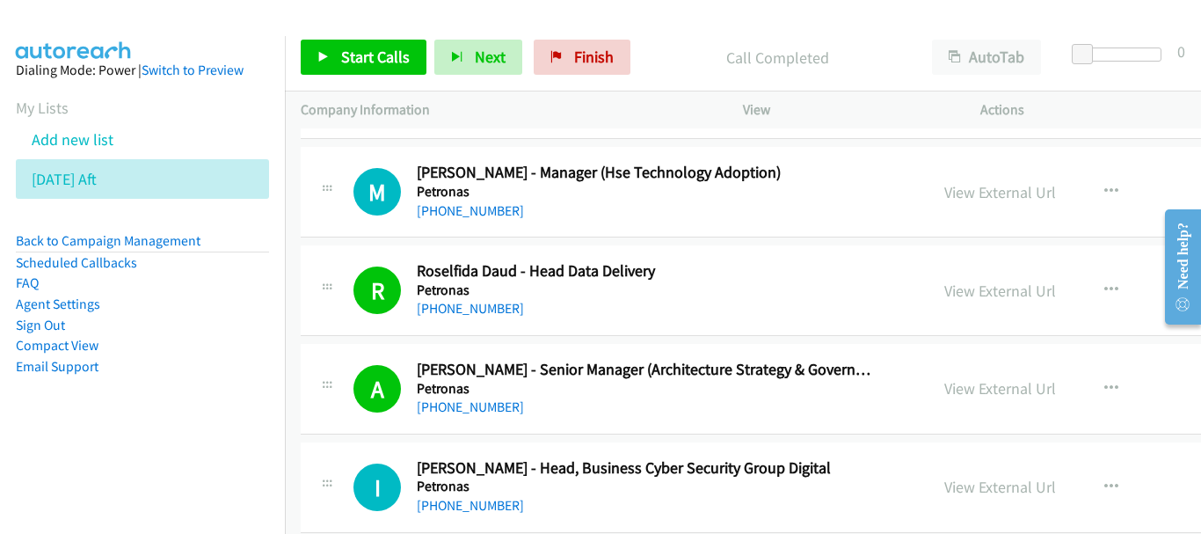
scroll to position [12222, 0]
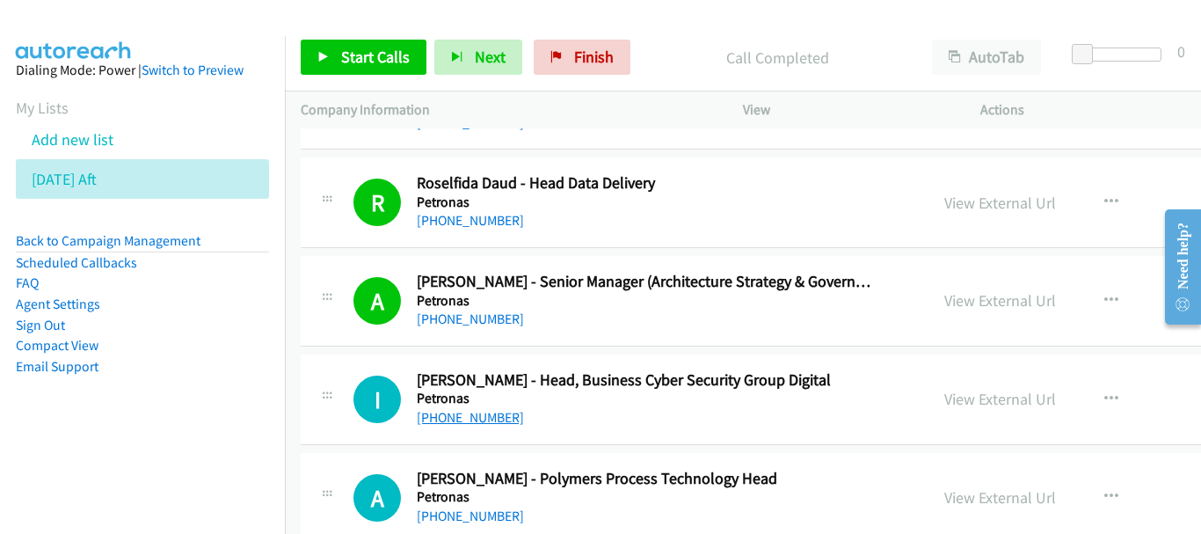
click at [494, 422] on link "+60 10-211 7113" at bounding box center [470, 417] width 107 height 17
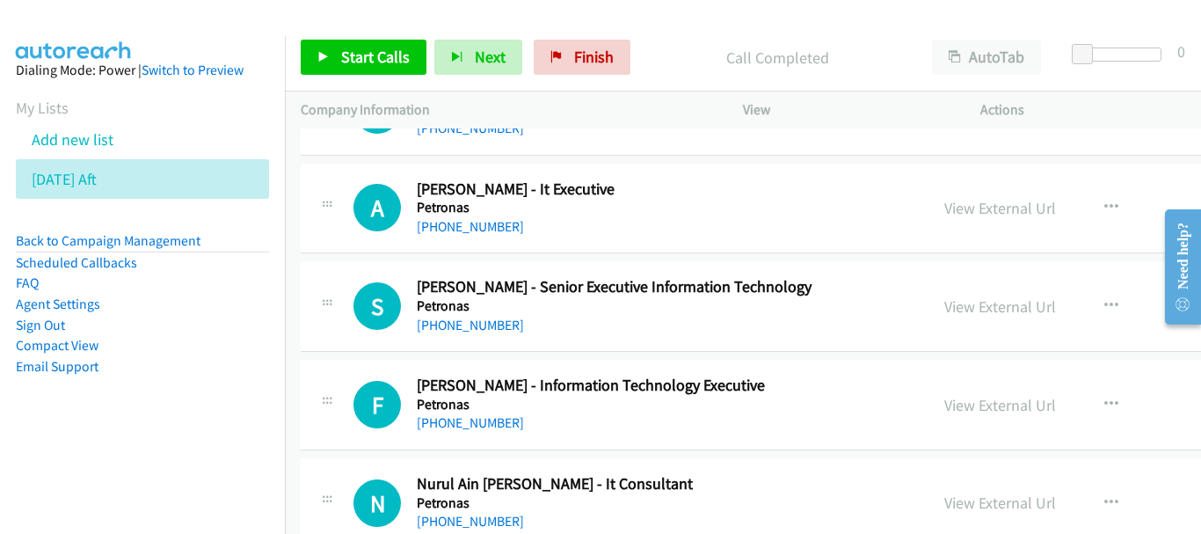
scroll to position [13189, 0]
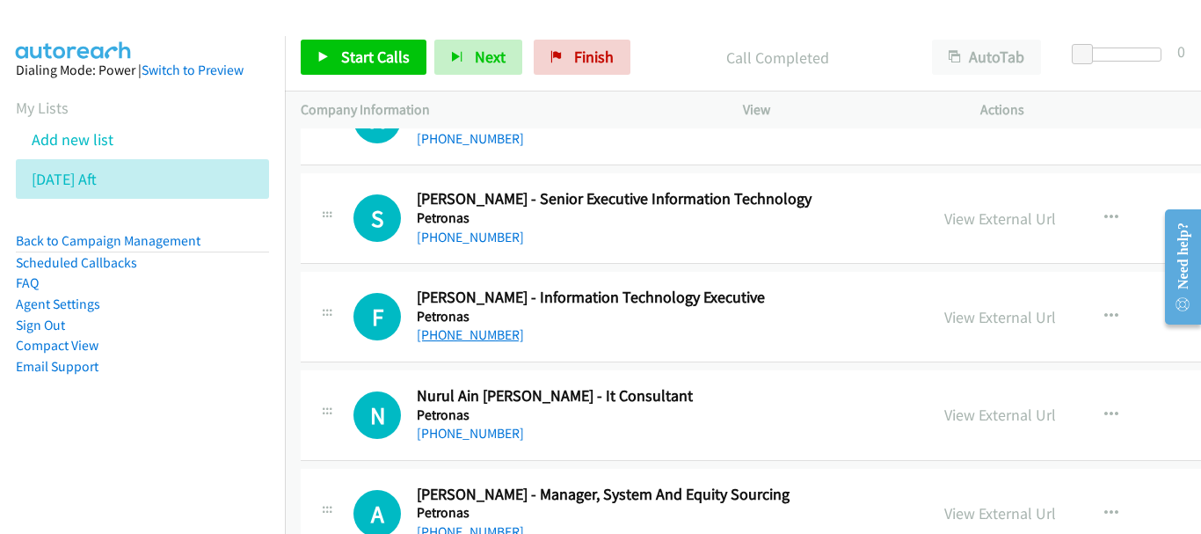
click at [473, 332] on link "+60 18-968 1696" at bounding box center [470, 334] width 107 height 17
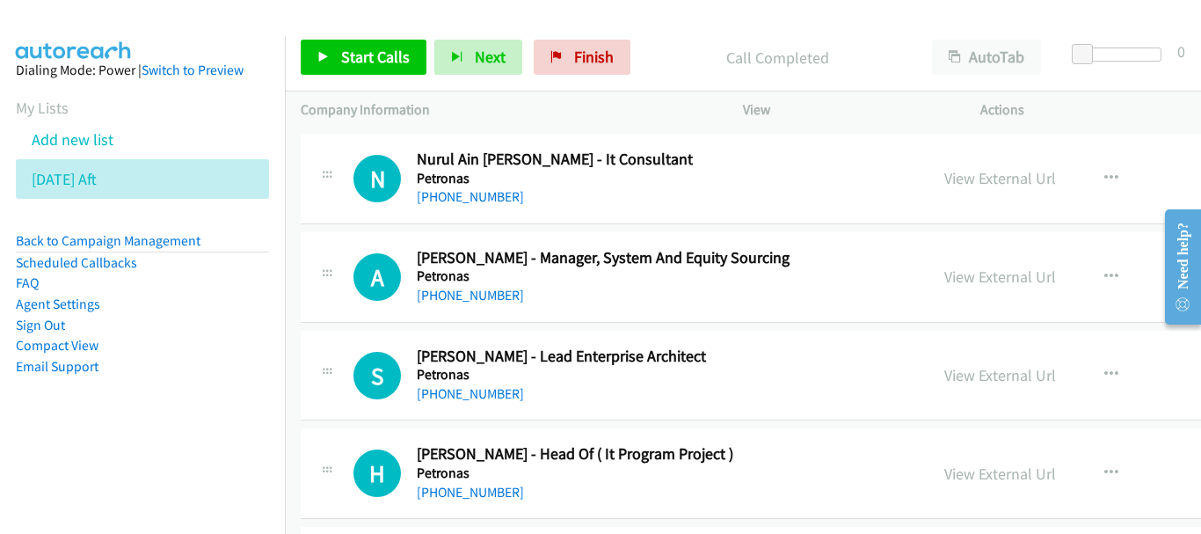
scroll to position [13453, 0]
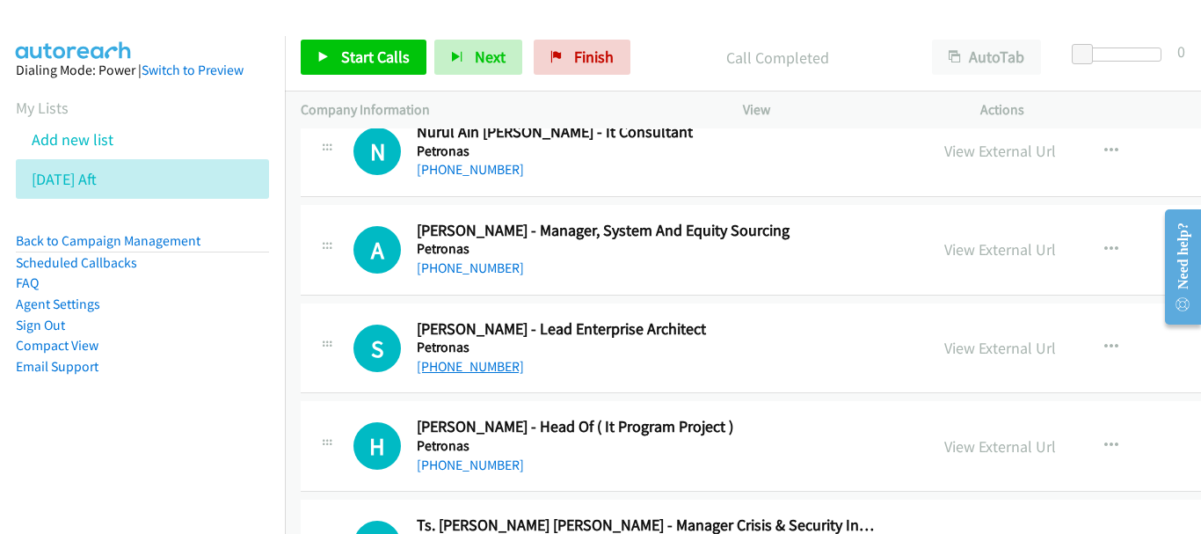
click at [482, 369] on link "+60 19-267 2470" at bounding box center [470, 366] width 107 height 17
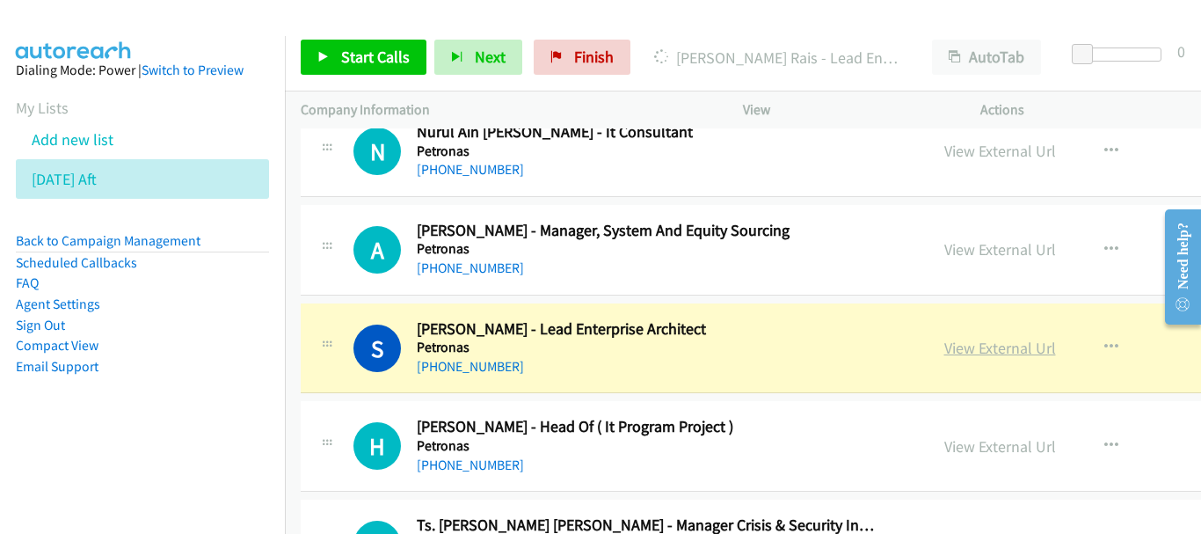
click at [944, 358] on link "View External Url" at bounding box center [1000, 348] width 112 height 20
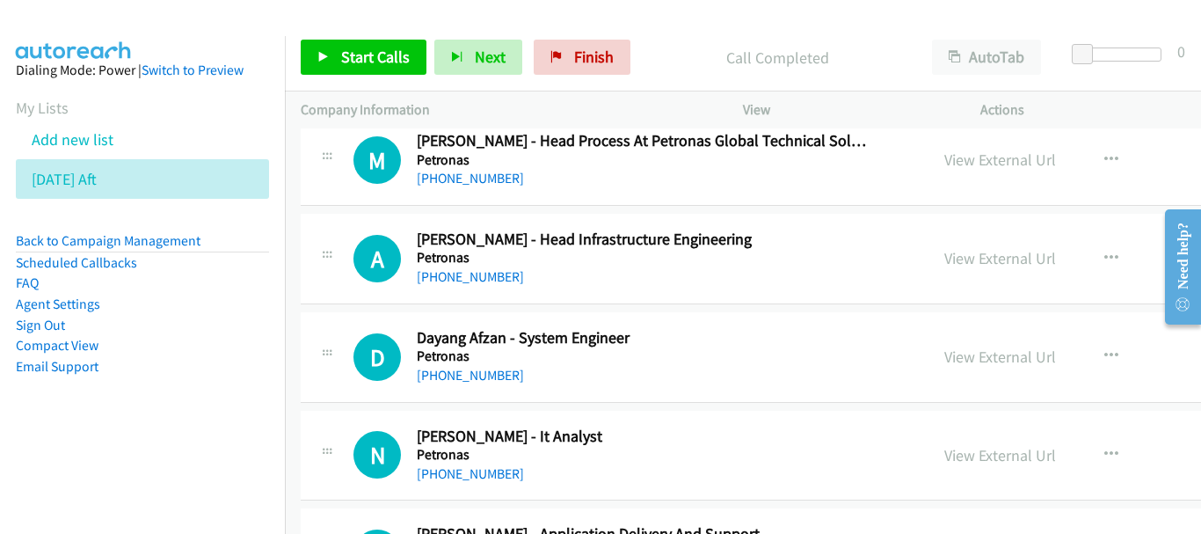
scroll to position [13980, 0]
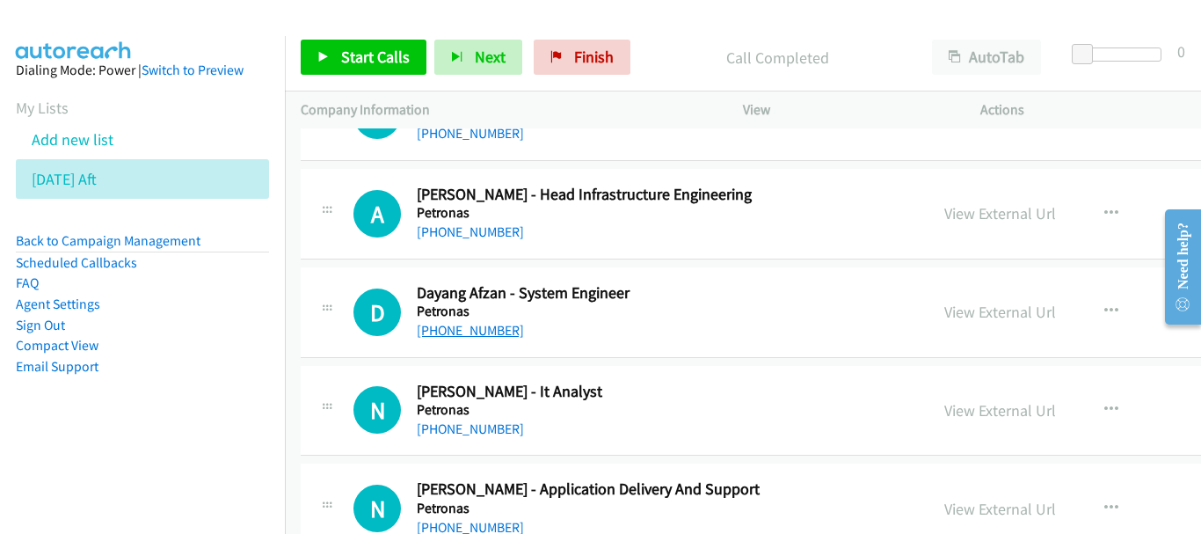
click at [490, 336] on link "+60 19-818 4548" at bounding box center [470, 330] width 107 height 17
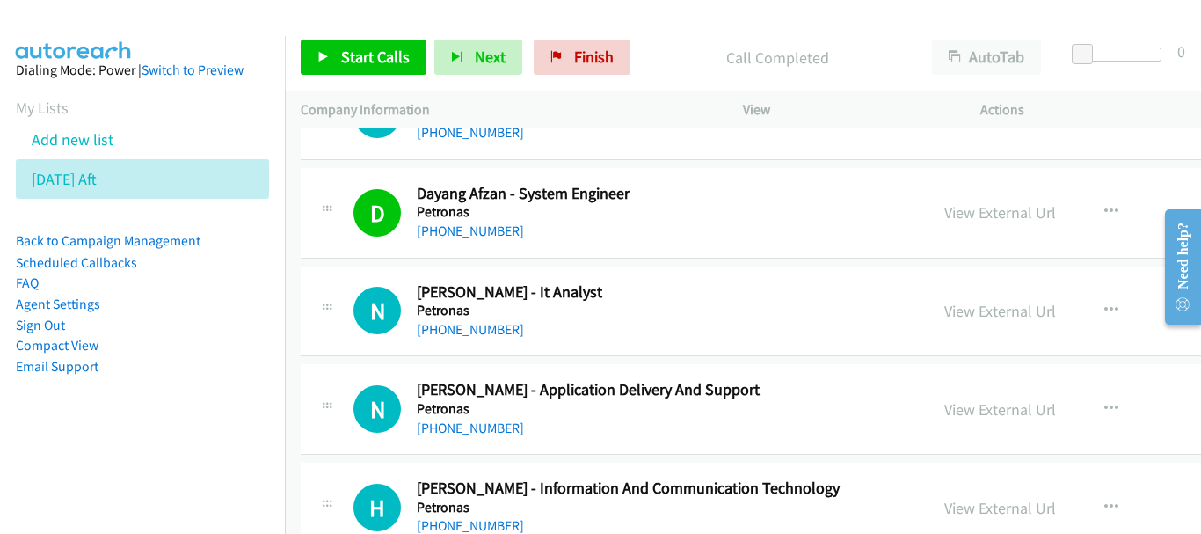
scroll to position [14068, 0]
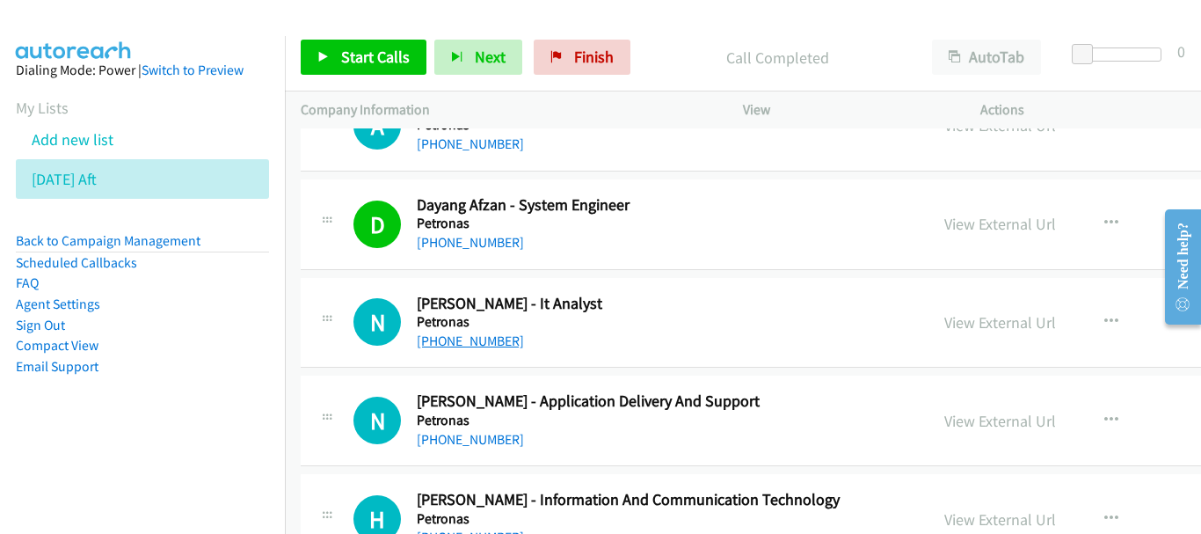
click at [462, 336] on link "+60 12-971 6867" at bounding box center [470, 340] width 107 height 17
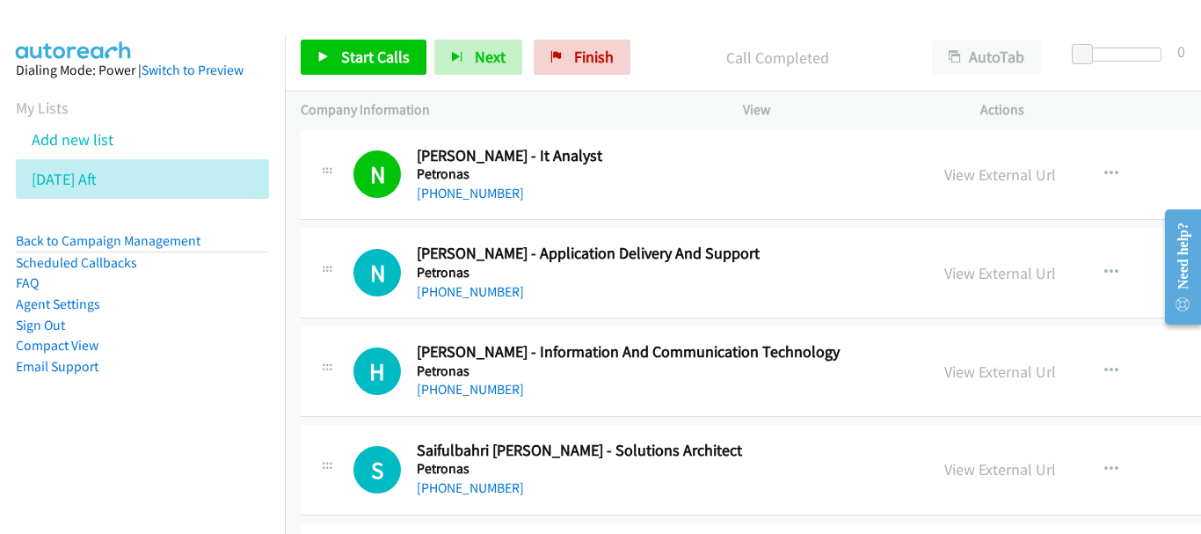
scroll to position [14244, 0]
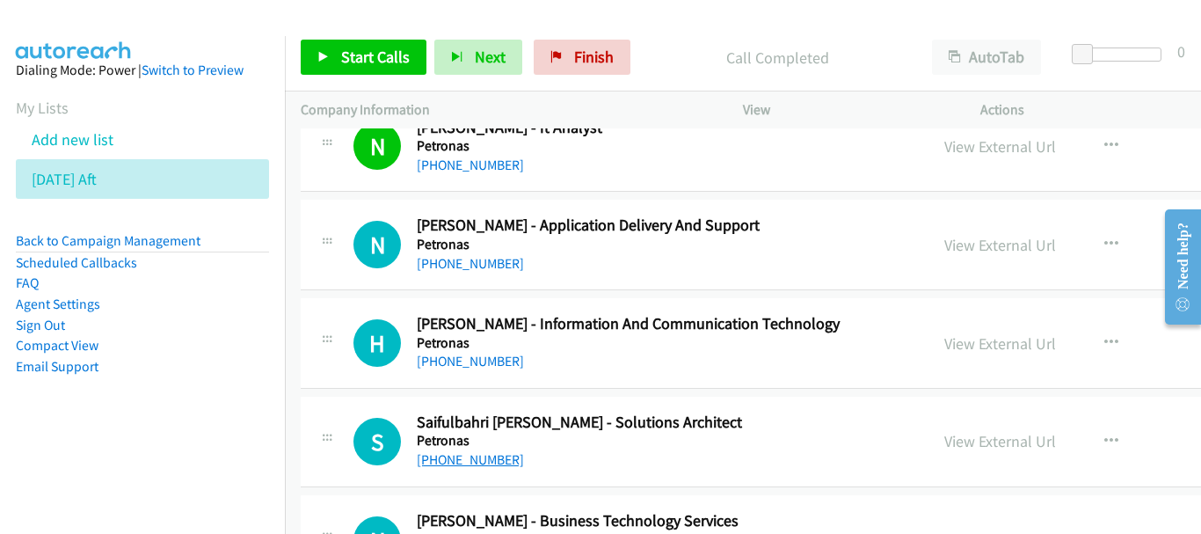
click at [455, 461] on link "+60 13-204 1357" at bounding box center [470, 459] width 107 height 17
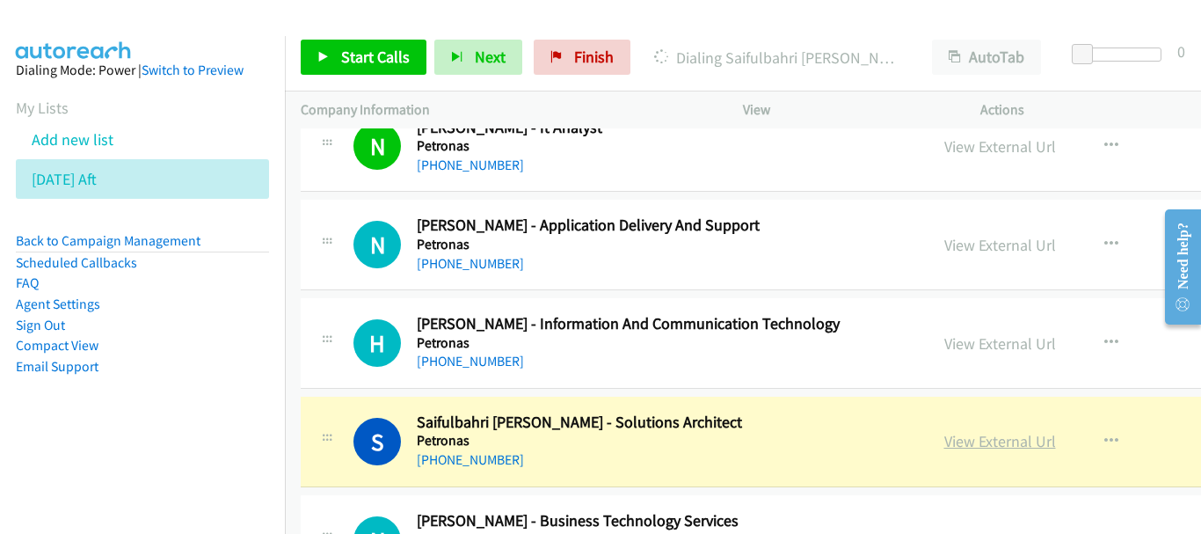
click at [975, 444] on link "View External Url" at bounding box center [1000, 441] width 112 height 20
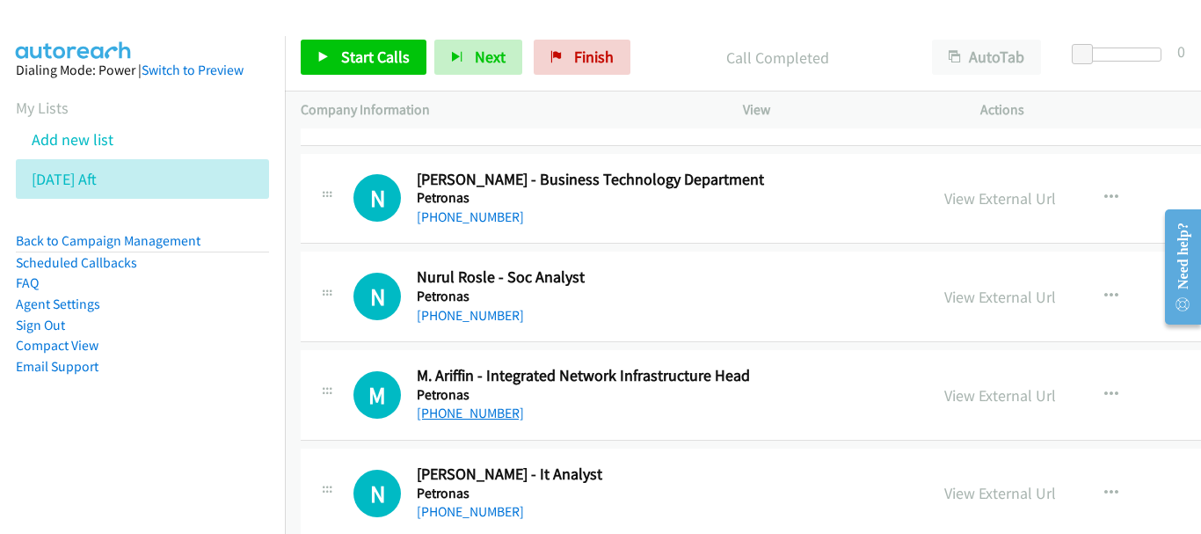
scroll to position [14772, 0]
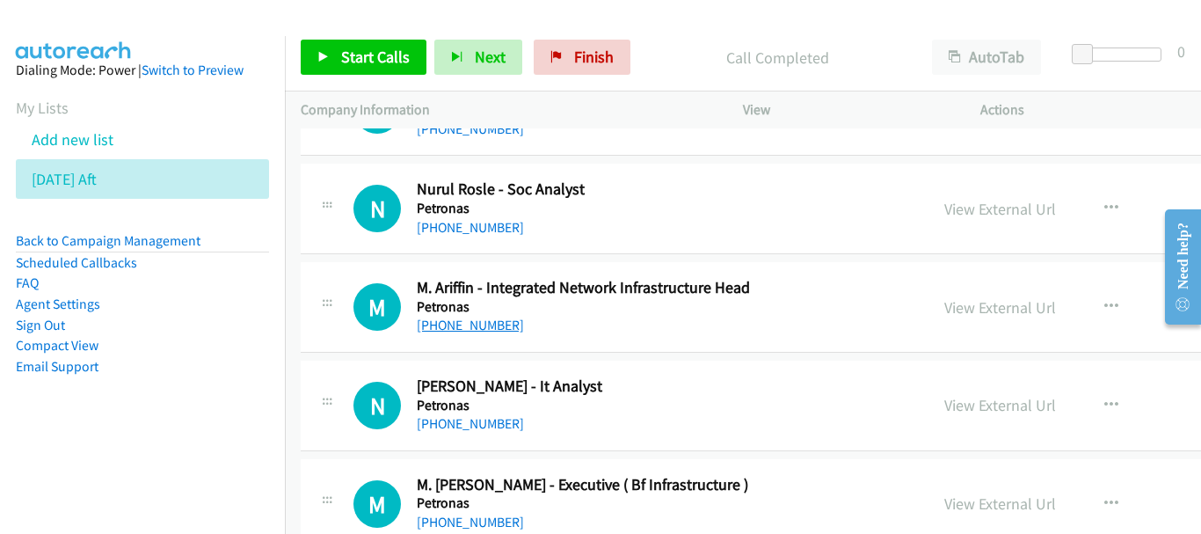
click at [452, 417] on link "+60 12-669 9169" at bounding box center [470, 423] width 107 height 17
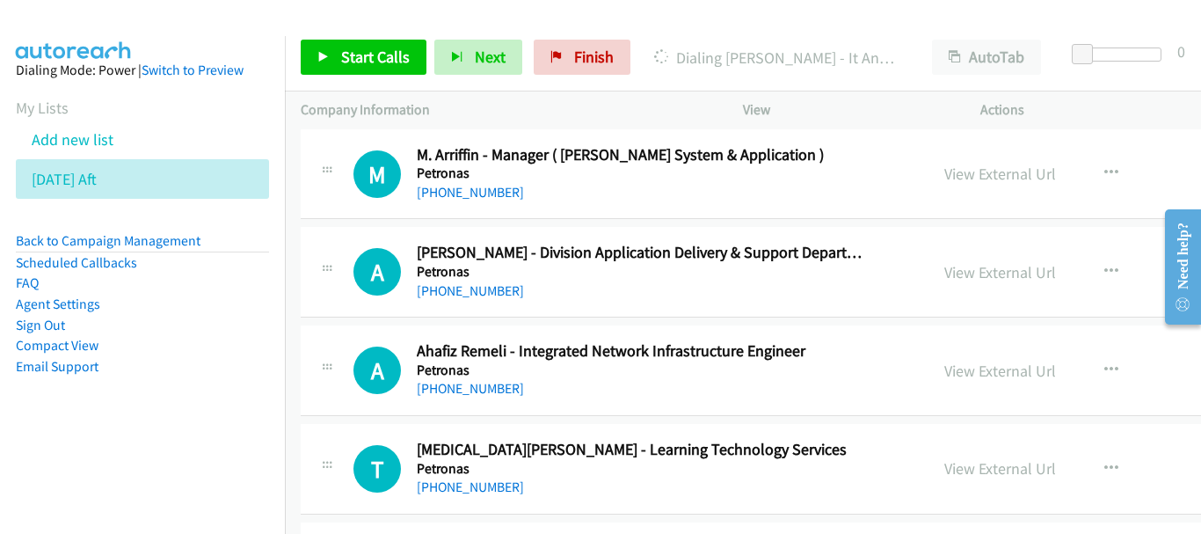
scroll to position [15211, 0]
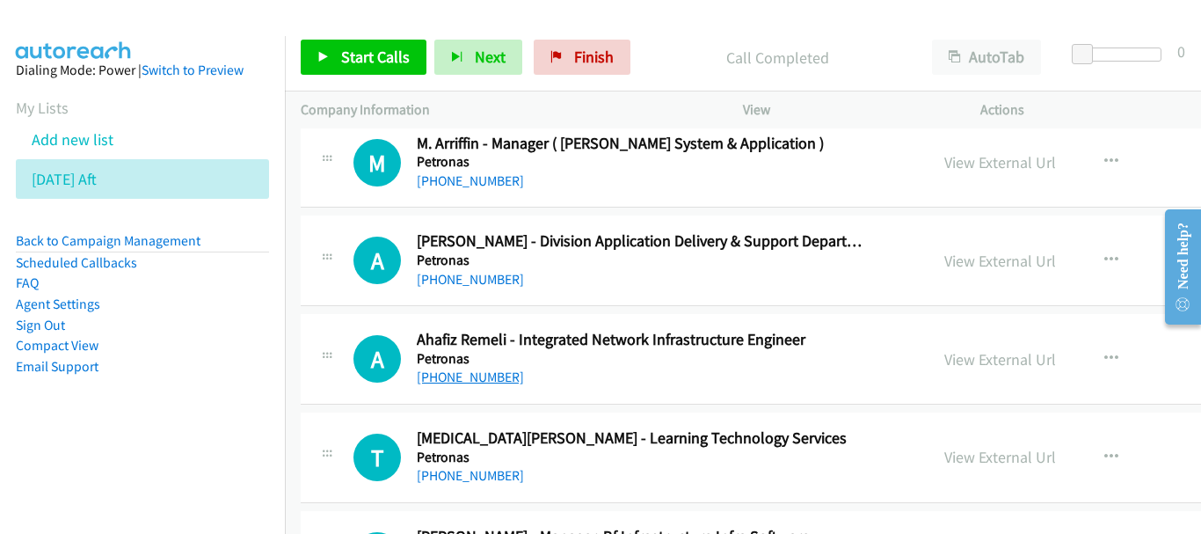
click at [498, 370] on link "+60 16-660 5860" at bounding box center [470, 376] width 107 height 17
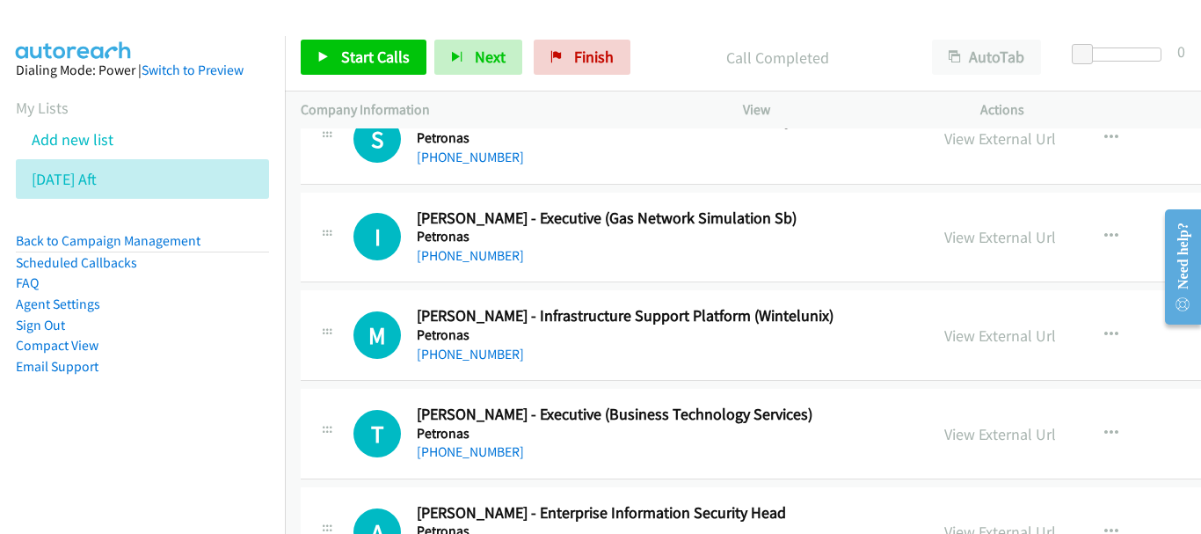
scroll to position [15827, 0]
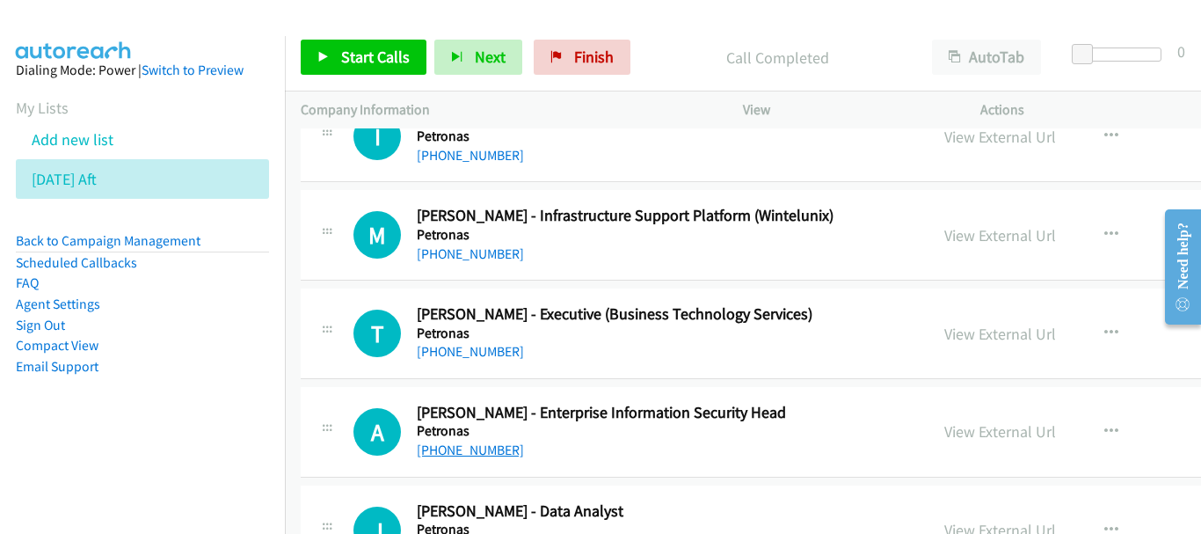
click at [502, 444] on link "+60 12-377 9124" at bounding box center [470, 449] width 107 height 17
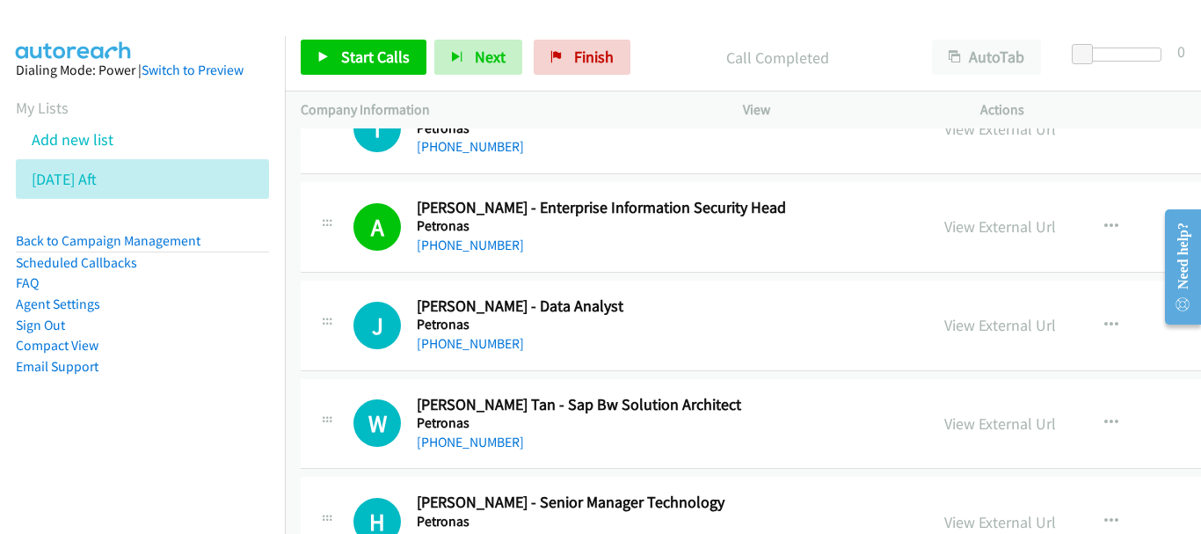
scroll to position [16002, 0]
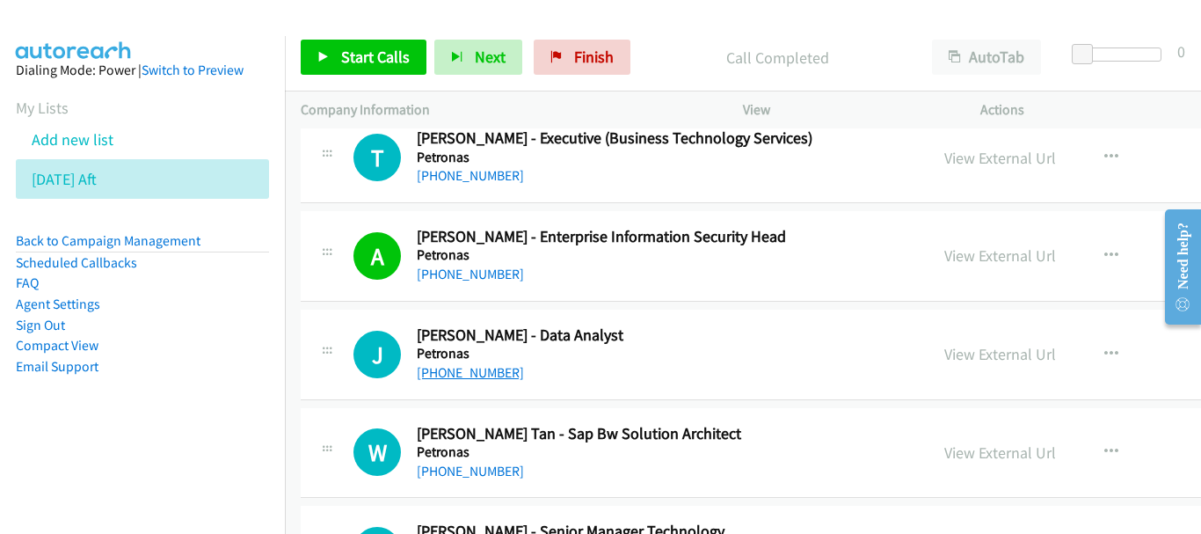
click at [485, 374] on link "+60 12-567 7275" at bounding box center [470, 372] width 107 height 17
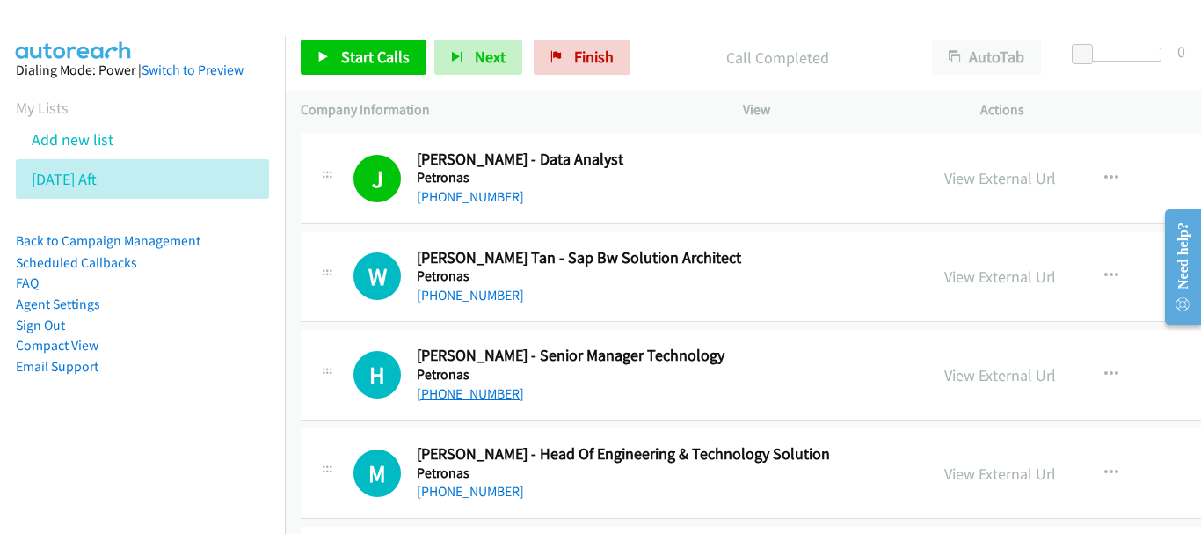
click at [486, 393] on link "+60 12-372 9989" at bounding box center [470, 393] width 107 height 17
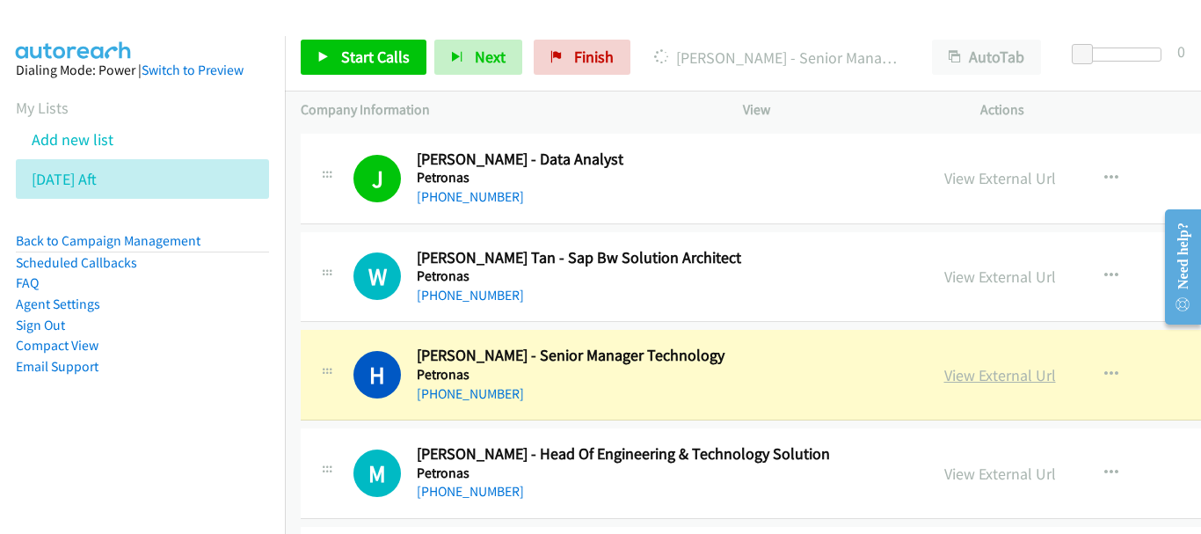
click at [944, 366] on link "View External Url" at bounding box center [1000, 375] width 112 height 20
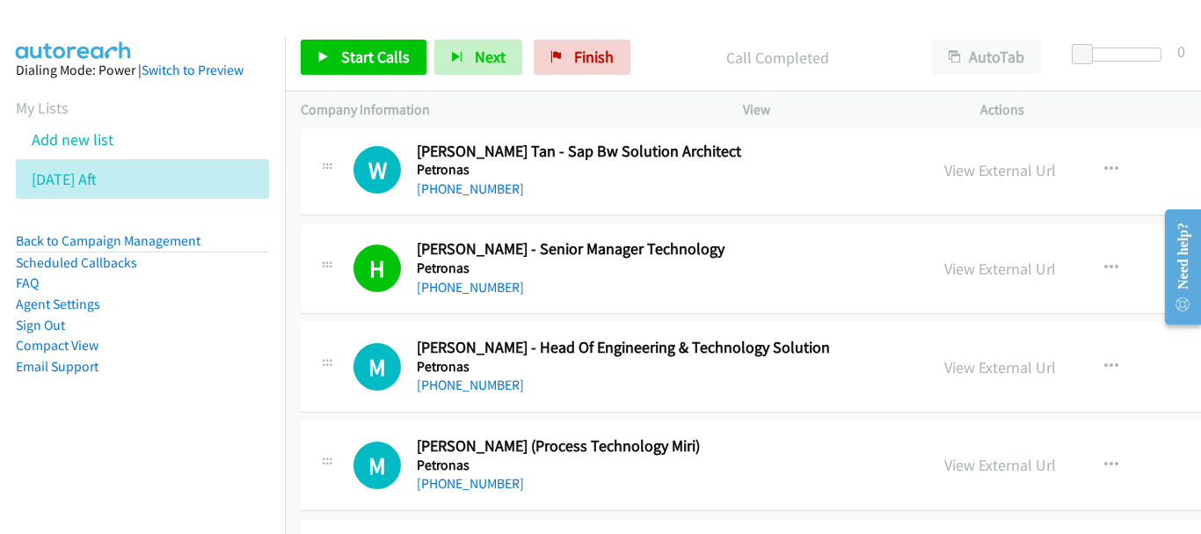
scroll to position [16354, 0]
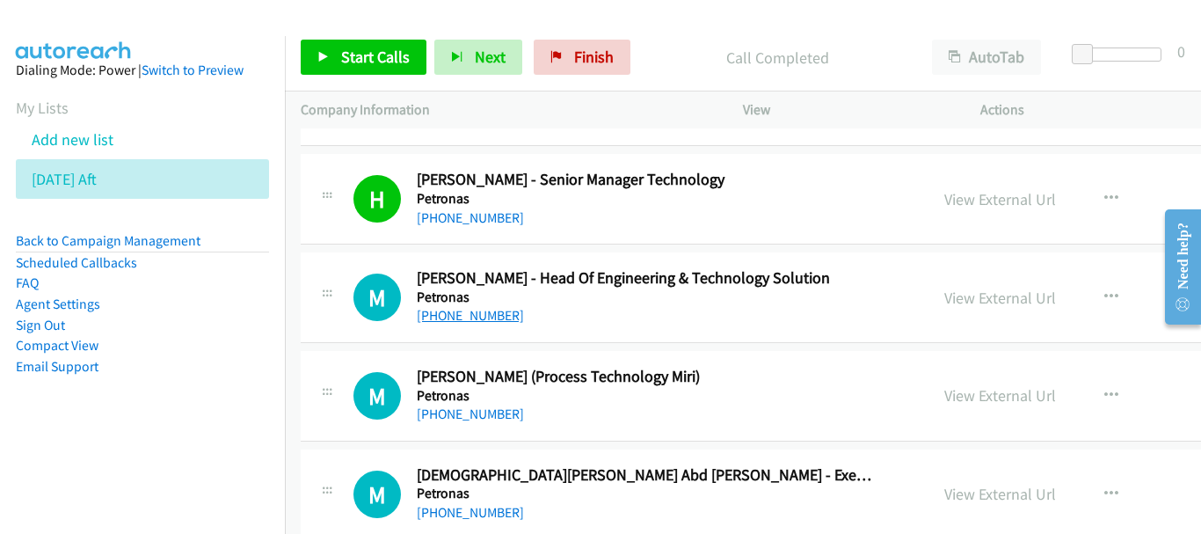
click at [476, 316] on link "+60 12-395 9700" at bounding box center [470, 315] width 107 height 17
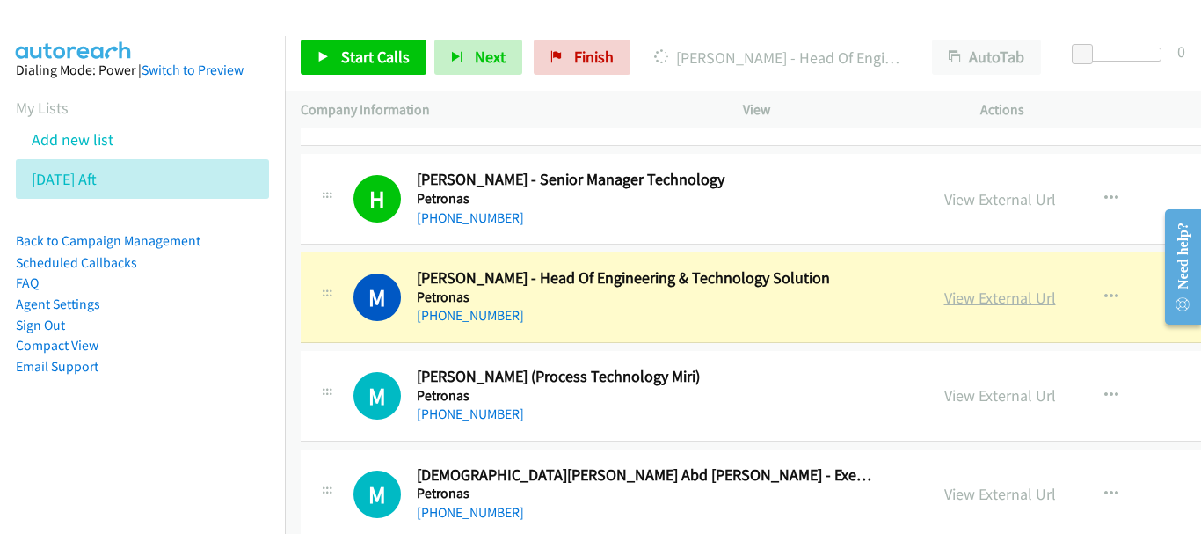
click at [944, 294] on link "View External Url" at bounding box center [1000, 298] width 112 height 20
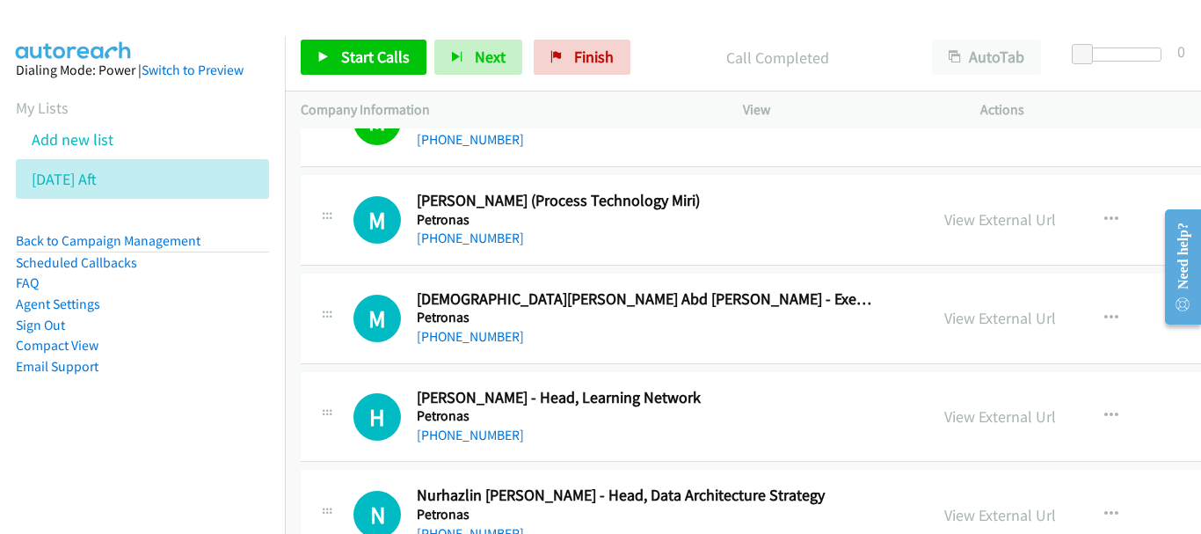
scroll to position [16618, 0]
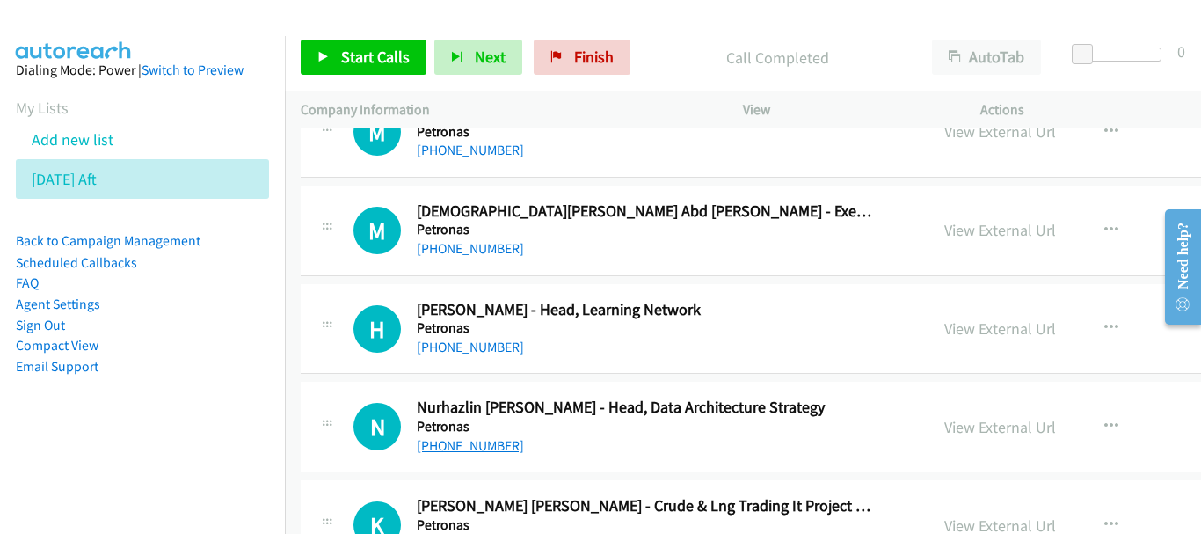
click at [478, 437] on link "+60 16-870 1710" at bounding box center [470, 445] width 107 height 17
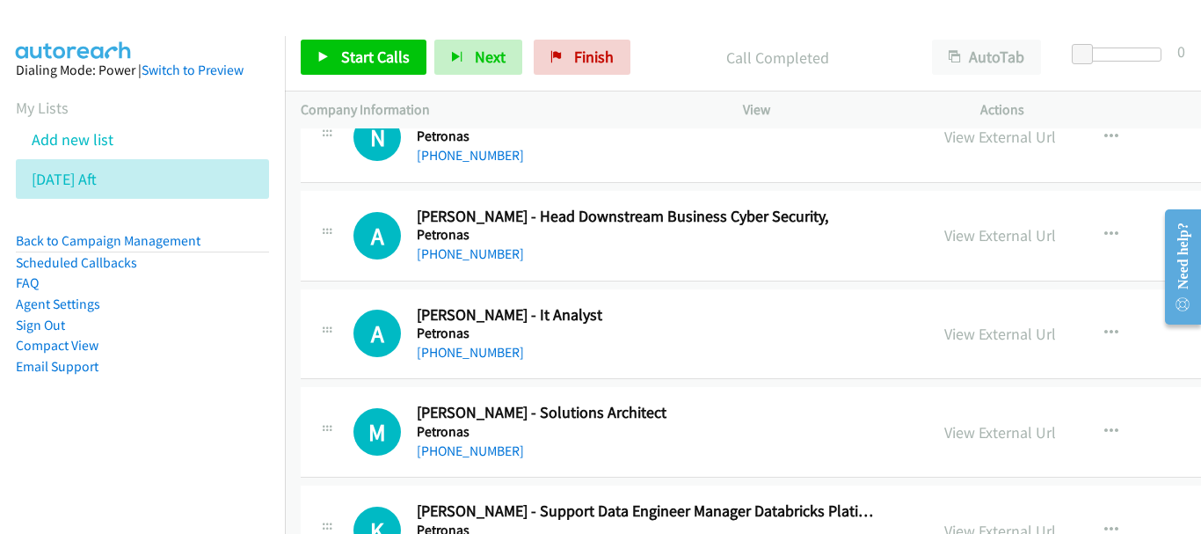
scroll to position [17233, 0]
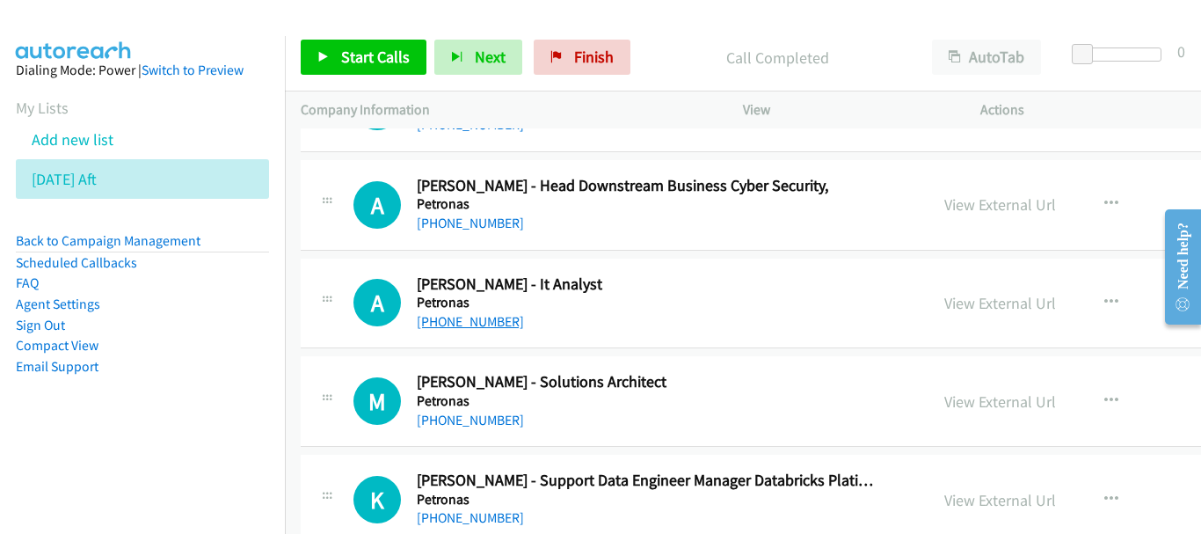
click at [482, 324] on link "+60 12-576 9747" at bounding box center [470, 321] width 107 height 17
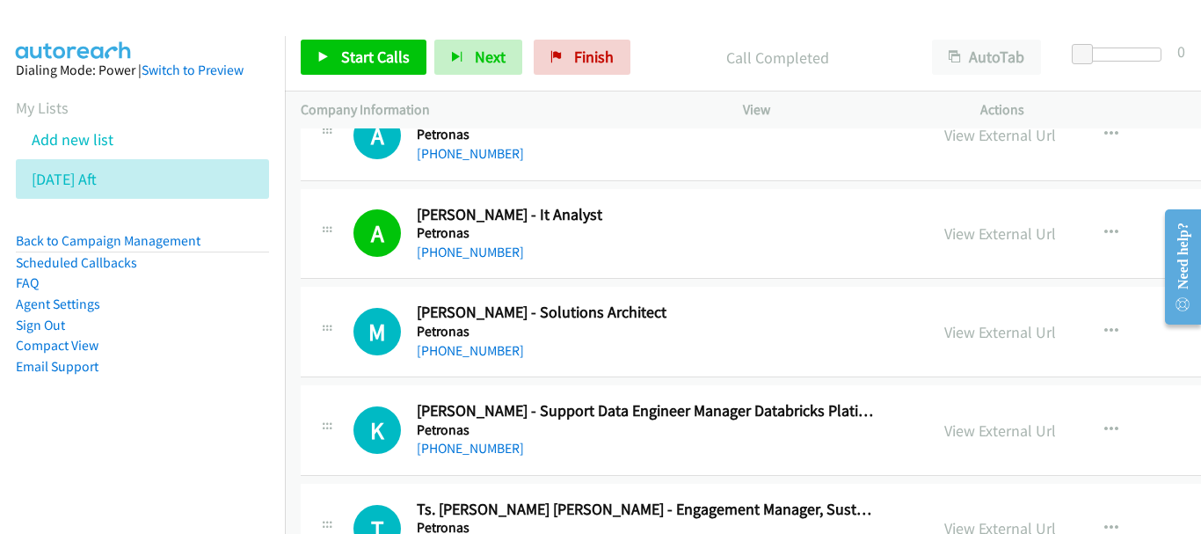
scroll to position [17321, 0]
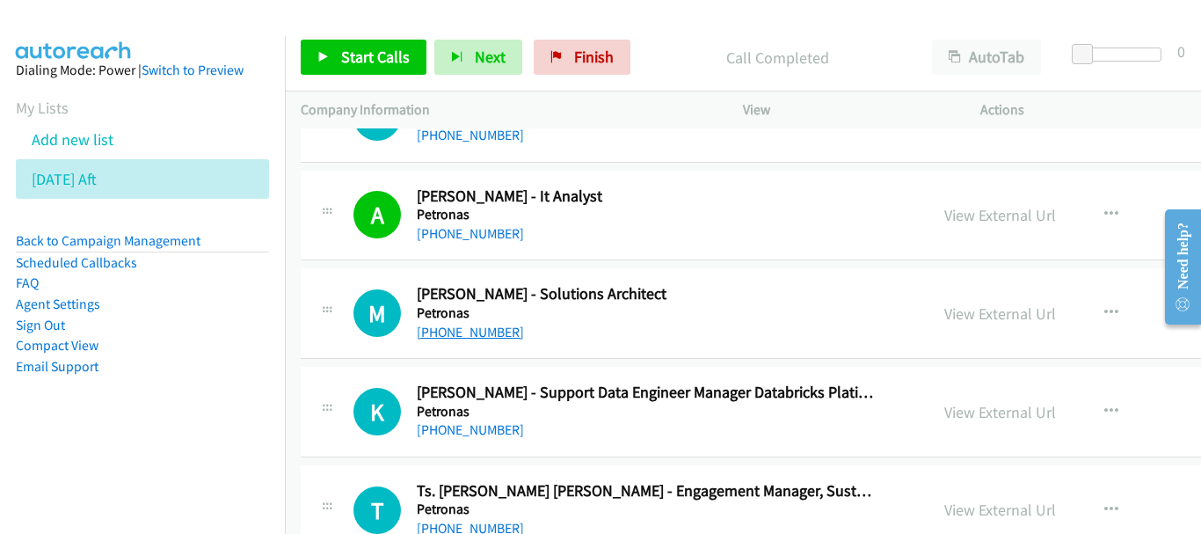
click at [487, 333] on link "+60 17-967 3760" at bounding box center [470, 332] width 107 height 17
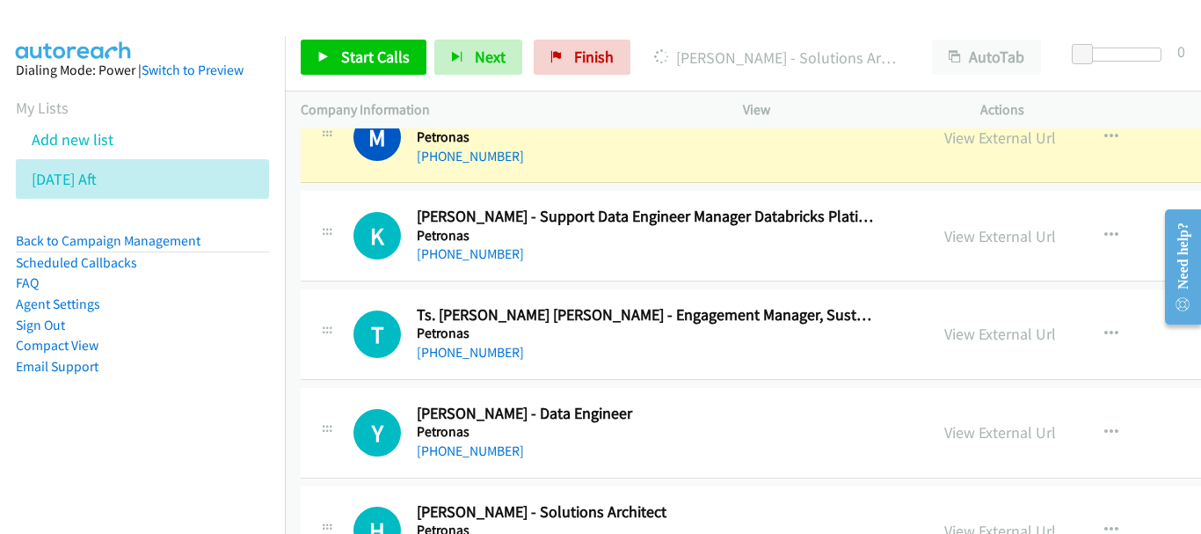
scroll to position [17673, 0]
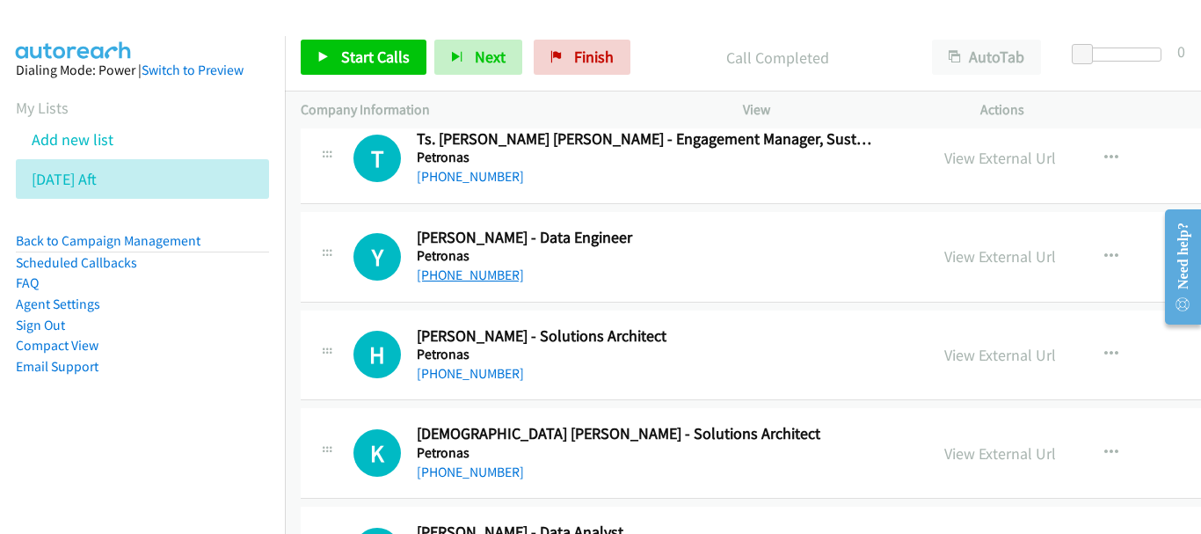
click at [499, 278] on link "+60 17-752 7342" at bounding box center [470, 274] width 107 height 17
click at [477, 377] on link "+60 19-215 9387" at bounding box center [470, 373] width 107 height 17
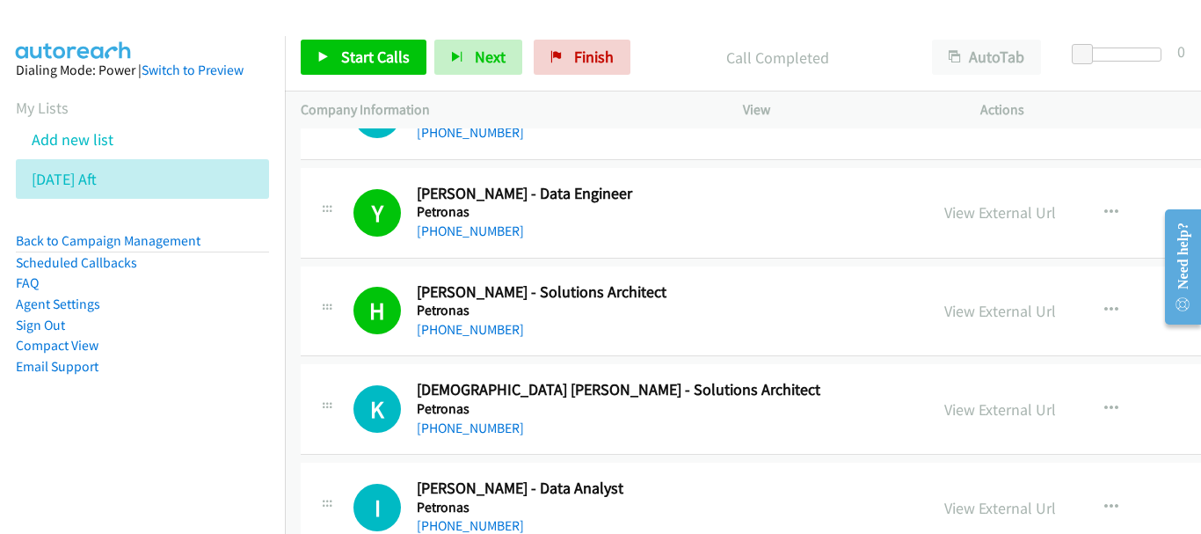
scroll to position [17761, 0]
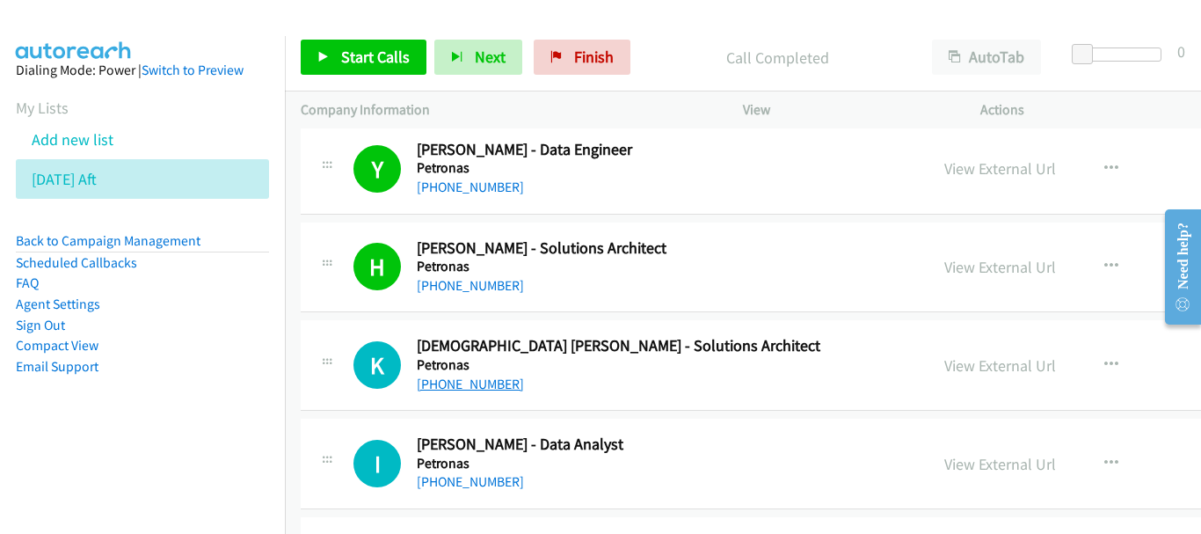
click at [500, 382] on link "+60 11-1292 1580" at bounding box center [470, 383] width 107 height 17
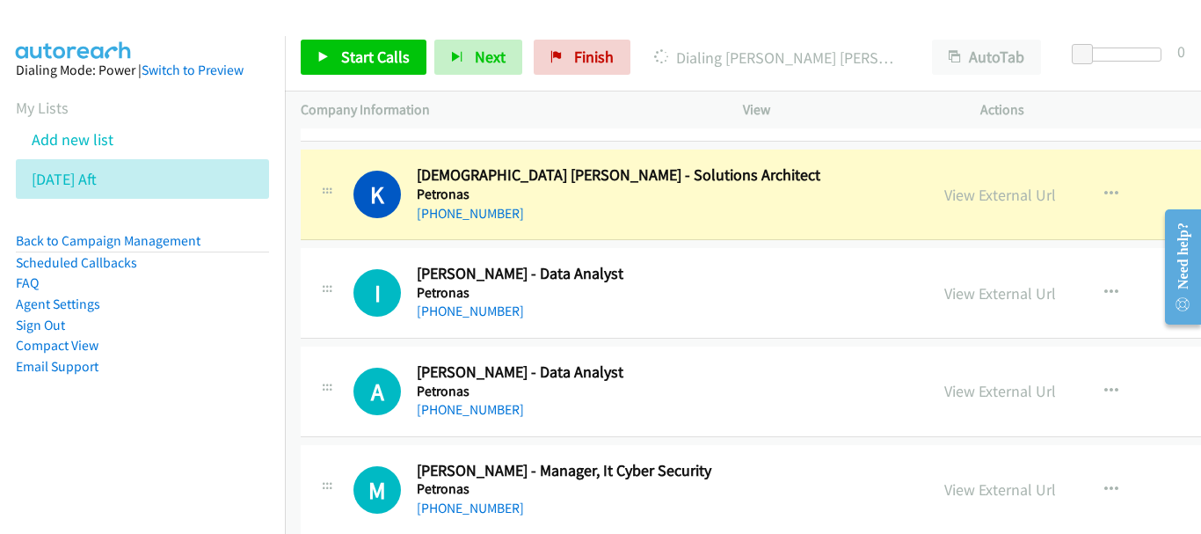
scroll to position [17937, 0]
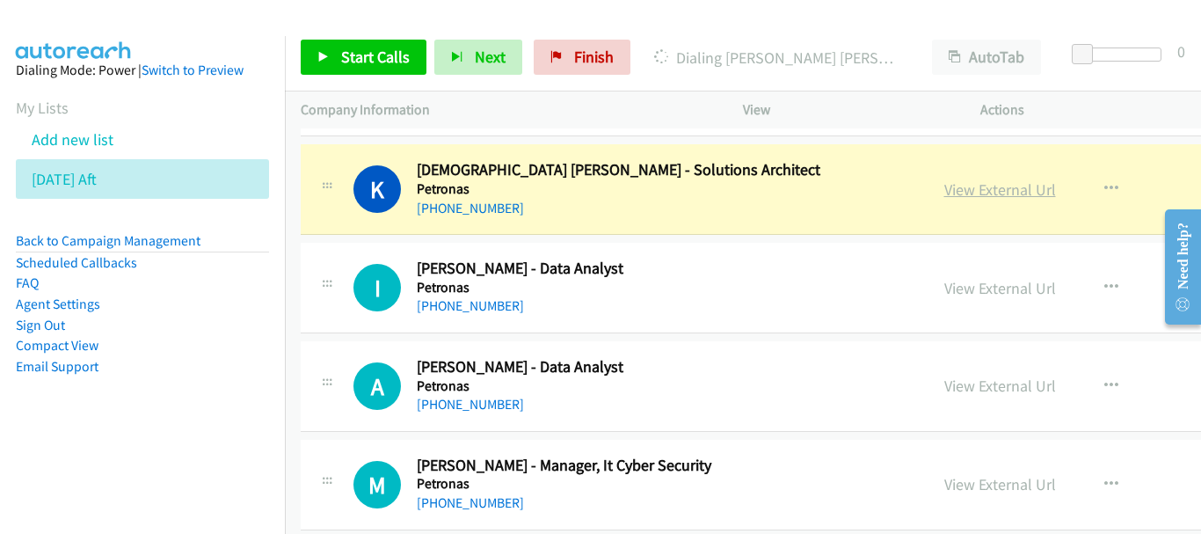
click at [944, 187] on link "View External Url" at bounding box center [1000, 189] width 112 height 20
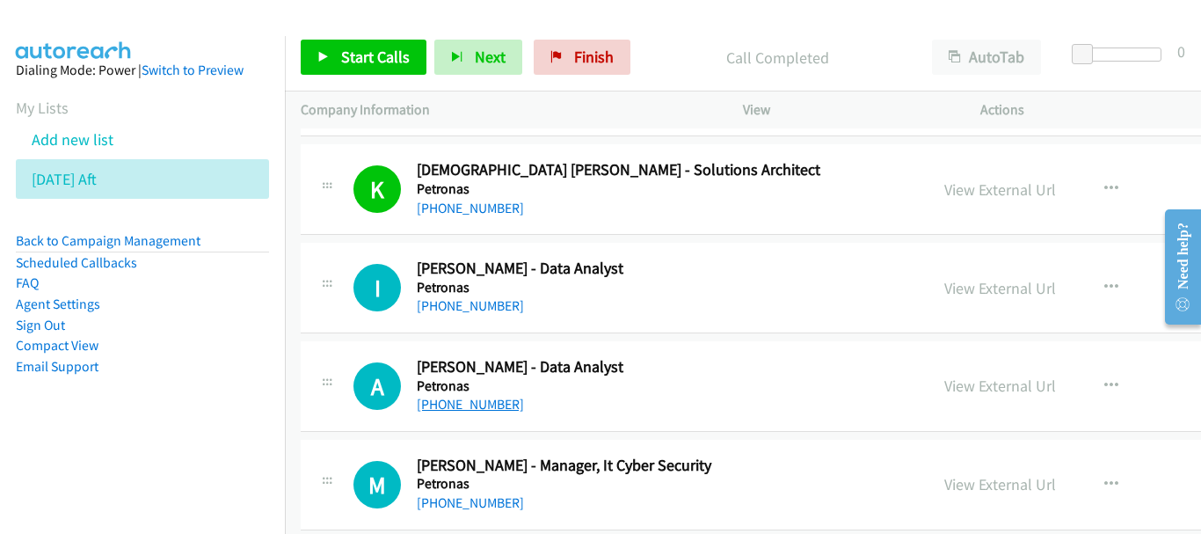
click at [474, 407] on link "+60 19-691 9030" at bounding box center [470, 404] width 107 height 17
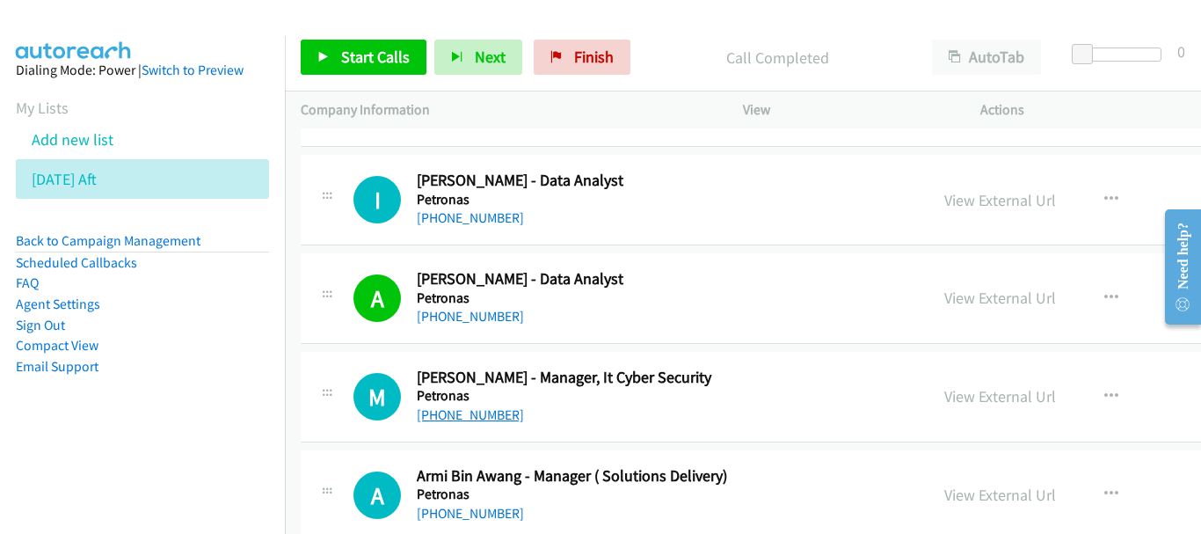
click at [474, 419] on link "+60 12-378 1050" at bounding box center [470, 414] width 107 height 17
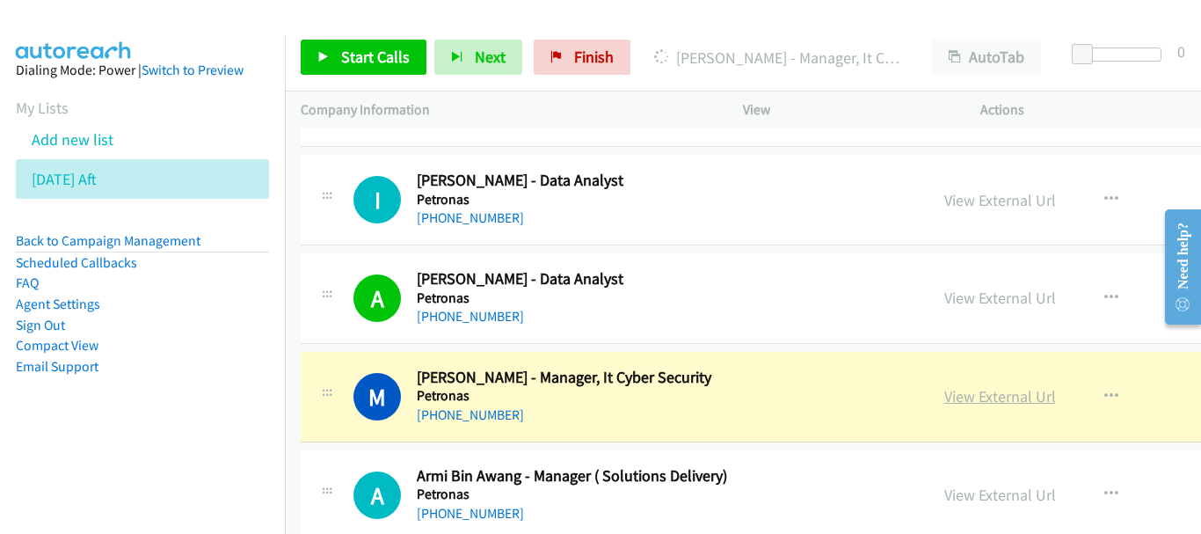
click at [944, 397] on link "View External Url" at bounding box center [1000, 396] width 112 height 20
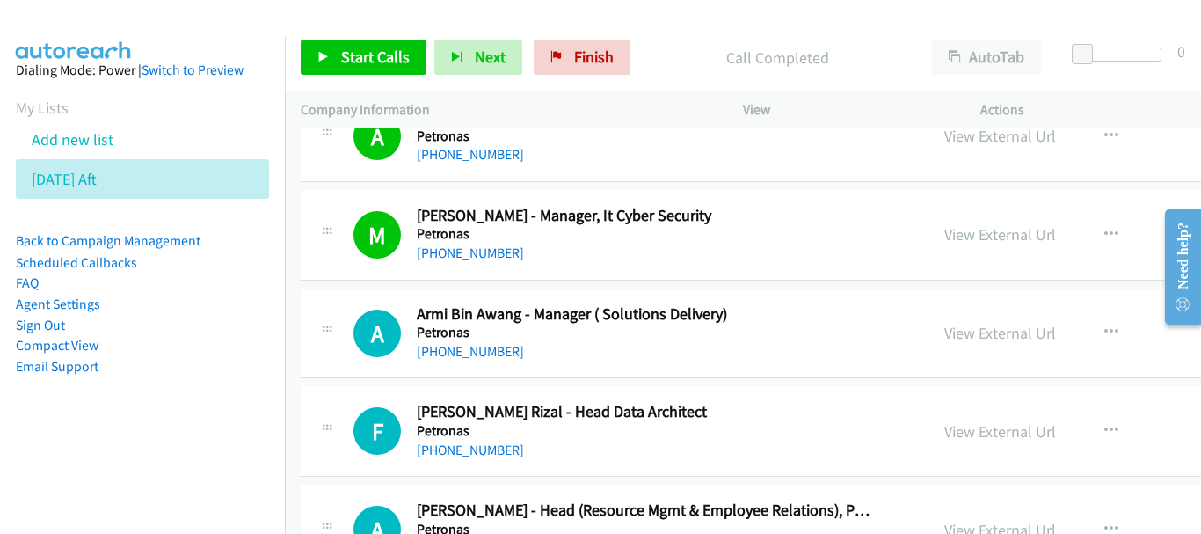
scroll to position [18201, 0]
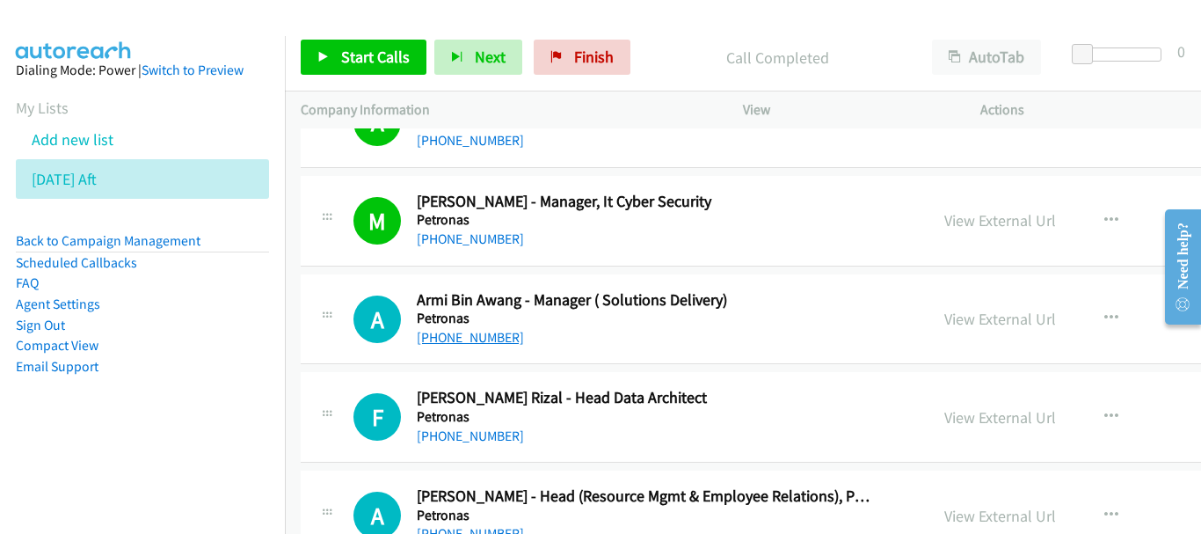
click at [474, 341] on link "+60 16-220 0817" at bounding box center [470, 337] width 107 height 17
click at [462, 430] on link "+60 11-3204 0402" at bounding box center [470, 435] width 107 height 17
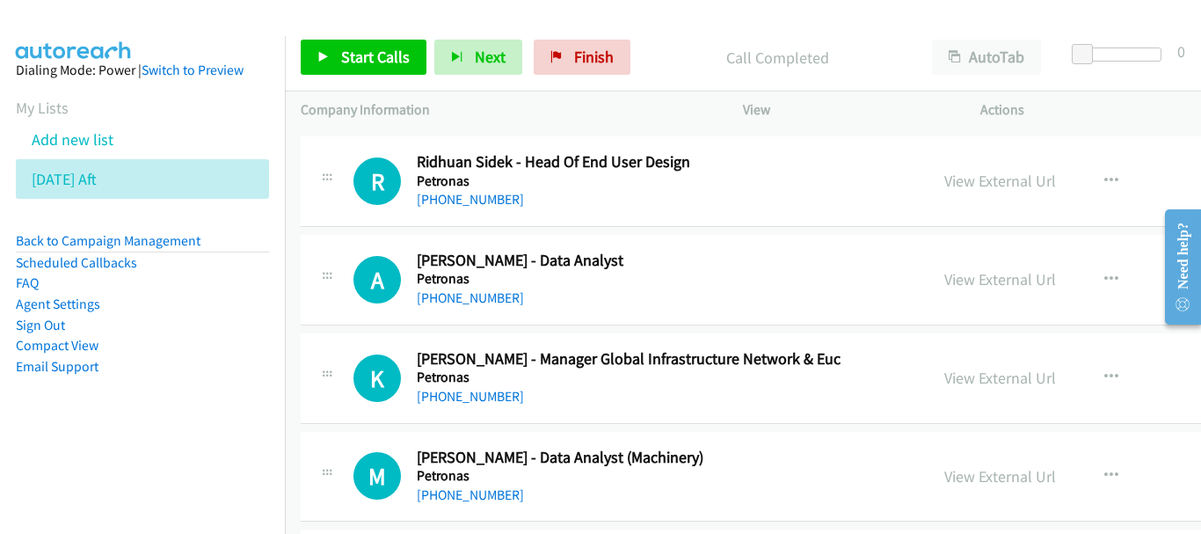
scroll to position [18640, 0]
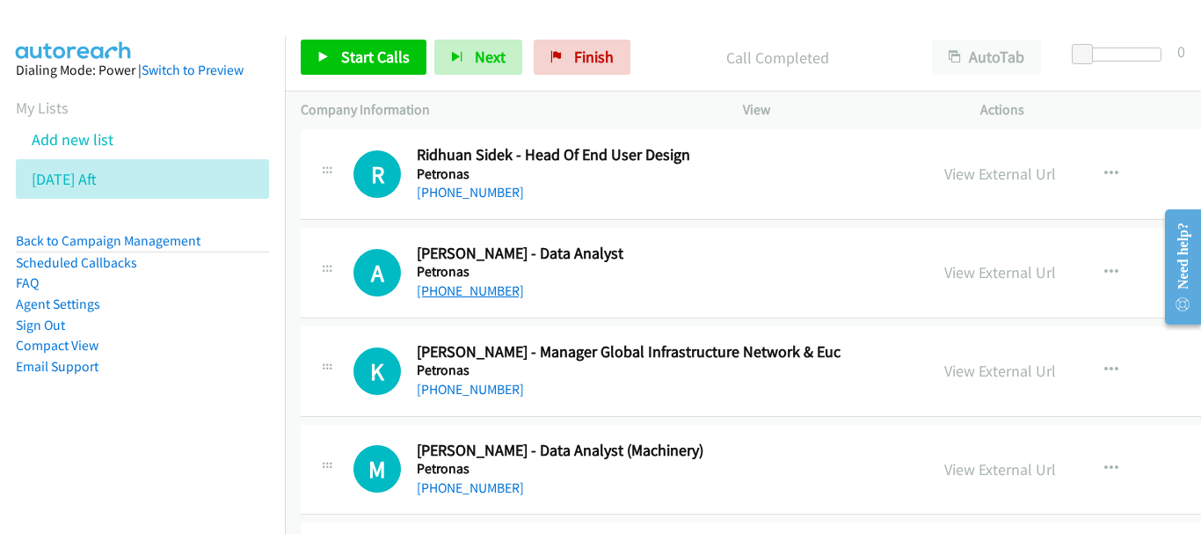
click at [502, 295] on link "+60 12-944 4374" at bounding box center [470, 290] width 107 height 17
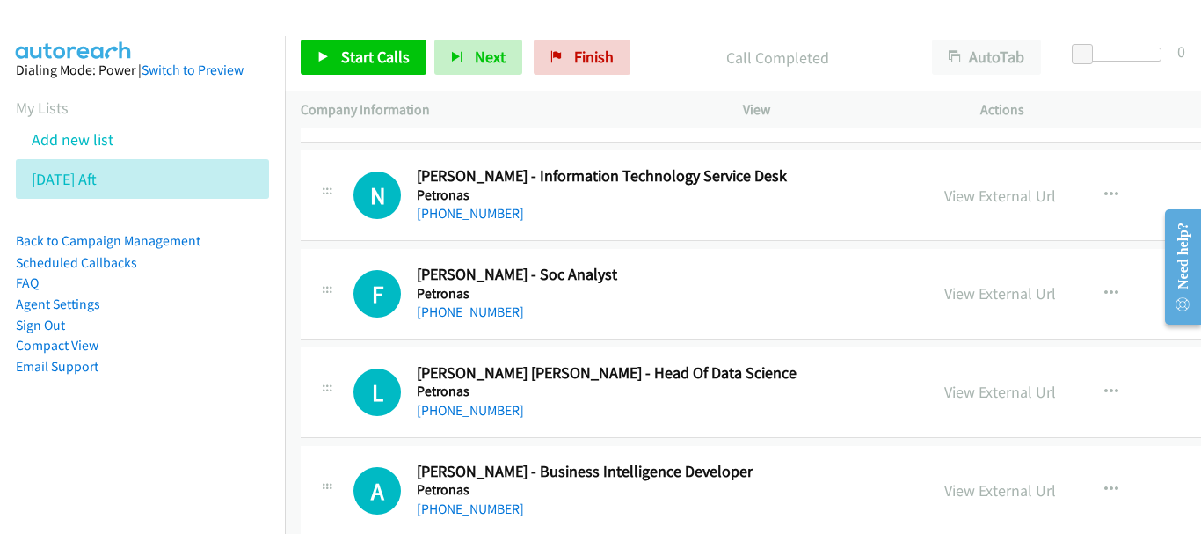
scroll to position [19607, 0]
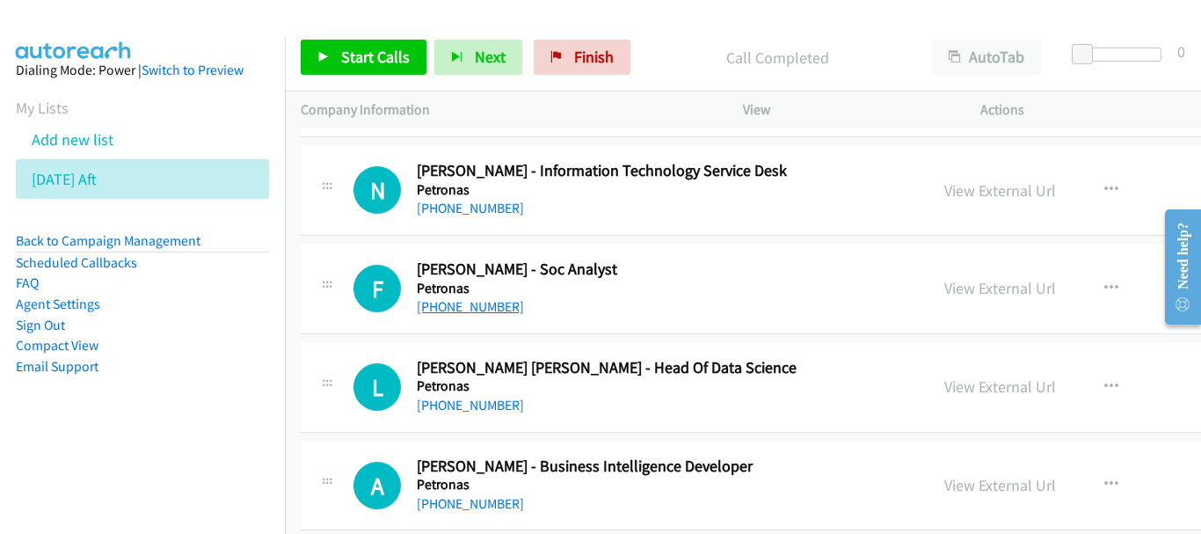
click at [509, 302] on link "+60 1-800-88-0011" at bounding box center [470, 306] width 107 height 17
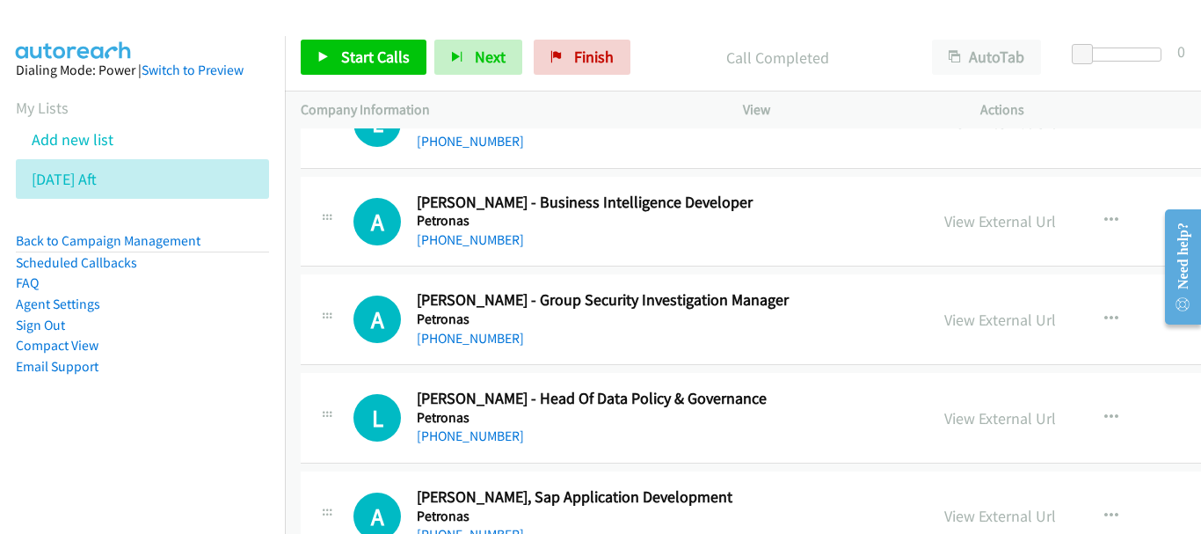
scroll to position [19695, 0]
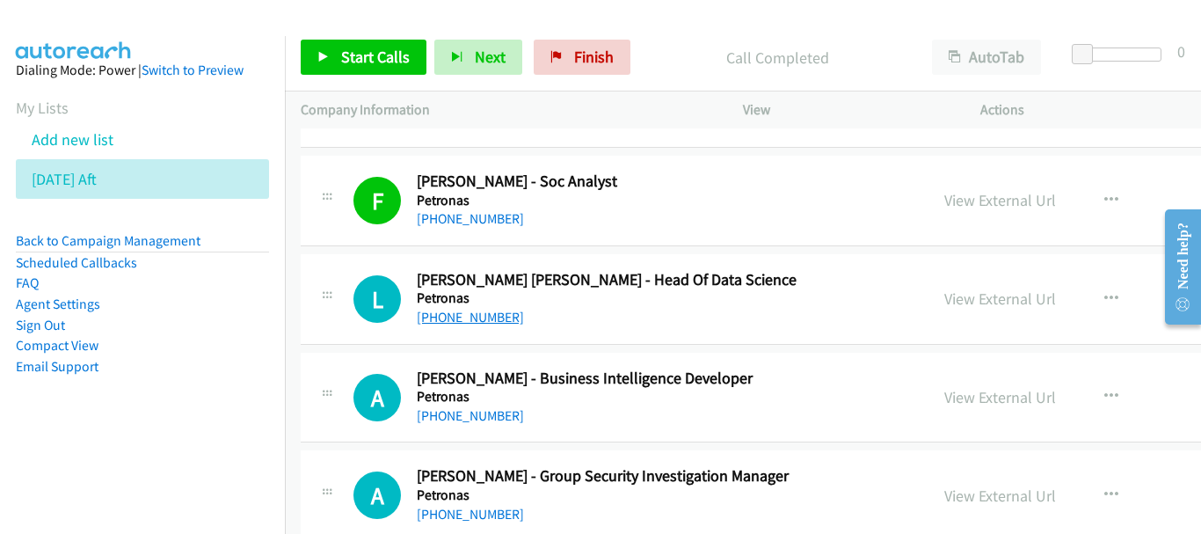
click at [484, 318] on link "+60 16-914 6766" at bounding box center [470, 317] width 107 height 17
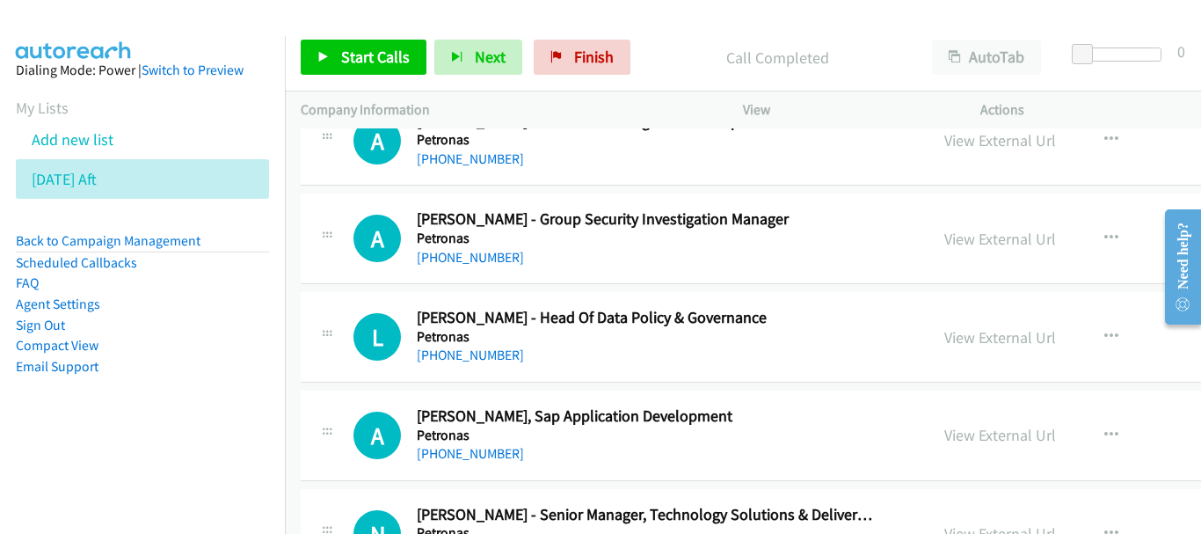
scroll to position [19959, 0]
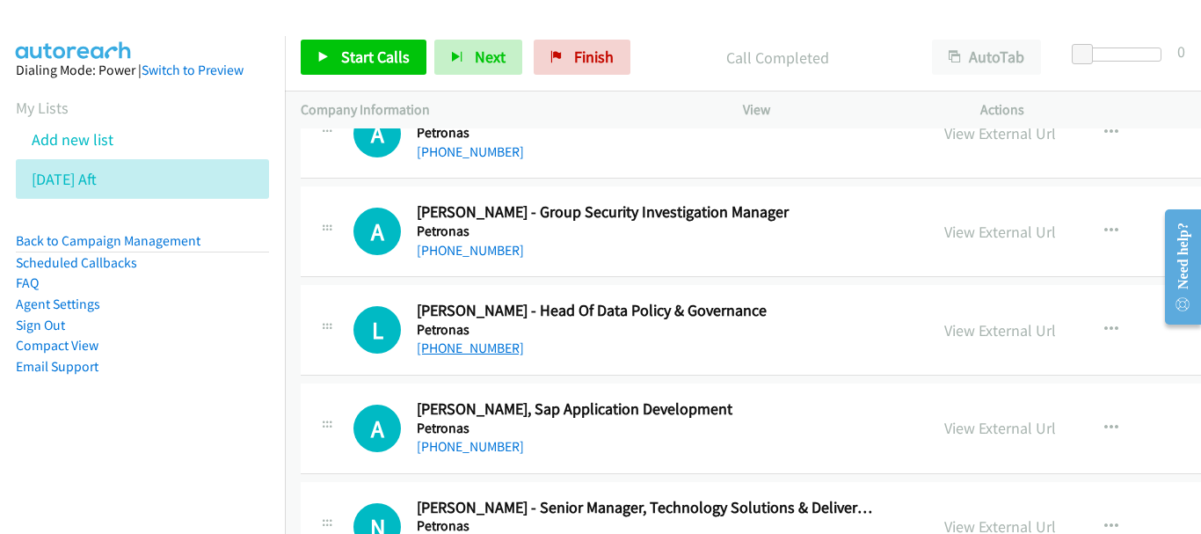
click at [478, 349] on link "+60 12-299 7333" at bounding box center [470, 347] width 107 height 17
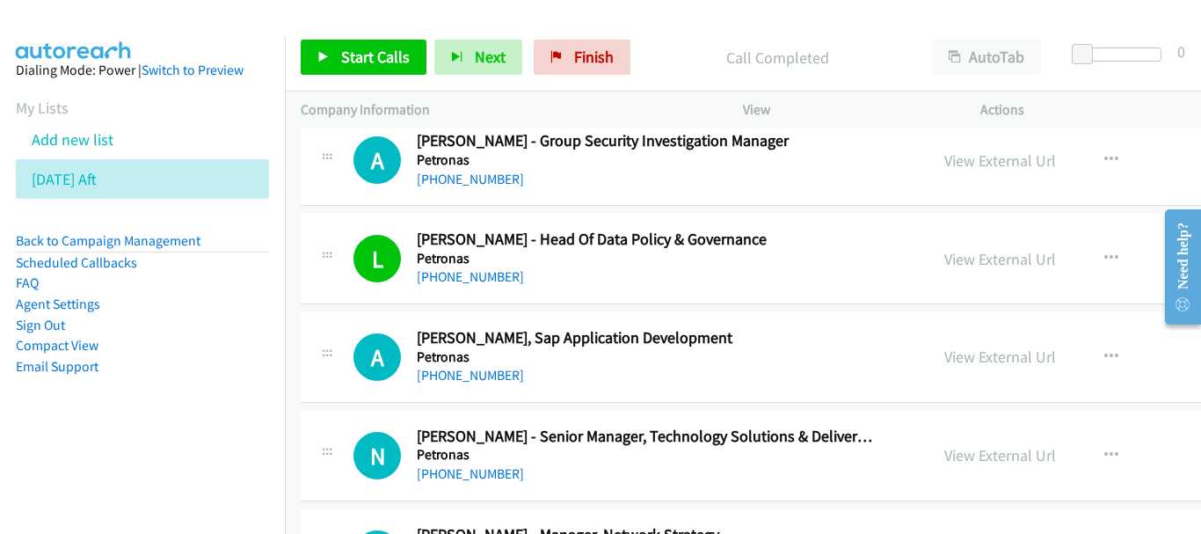
scroll to position [20047, 0]
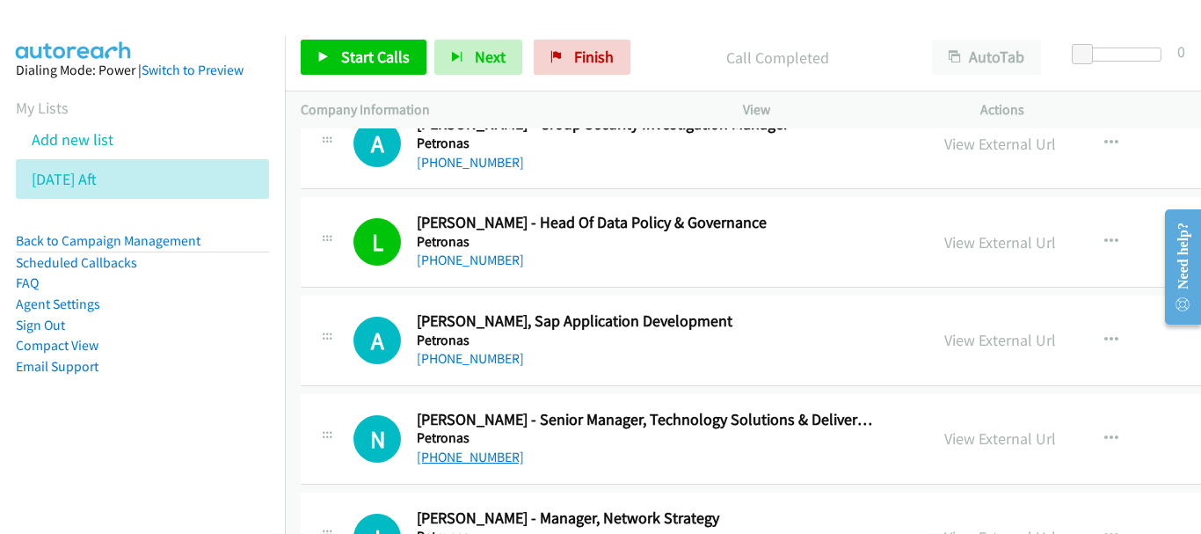
click at [491, 459] on link "+60 12-399 8612" at bounding box center [470, 456] width 107 height 17
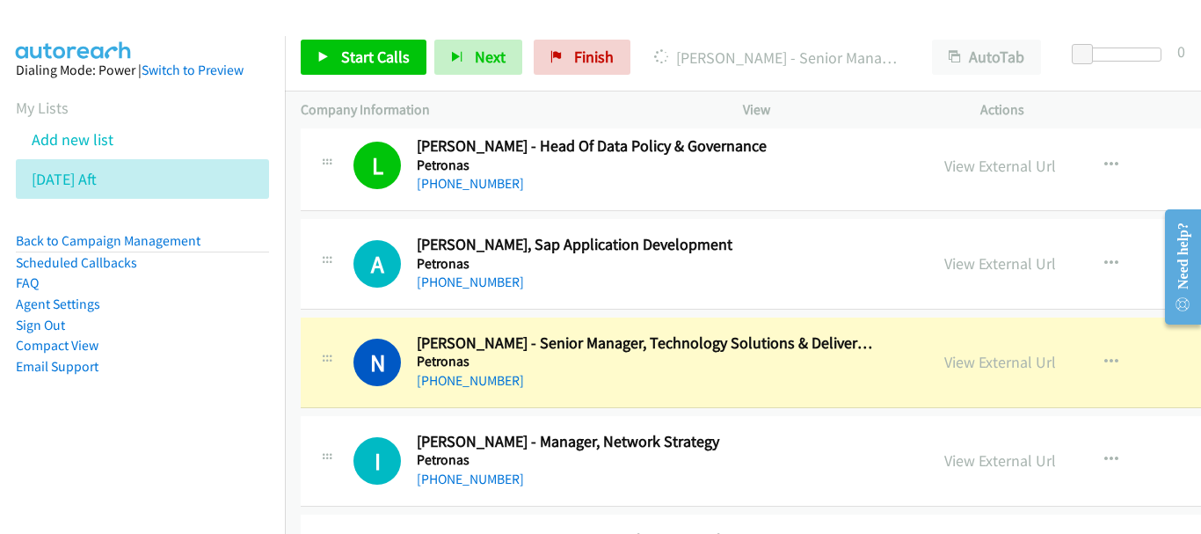
scroll to position [20223, 0]
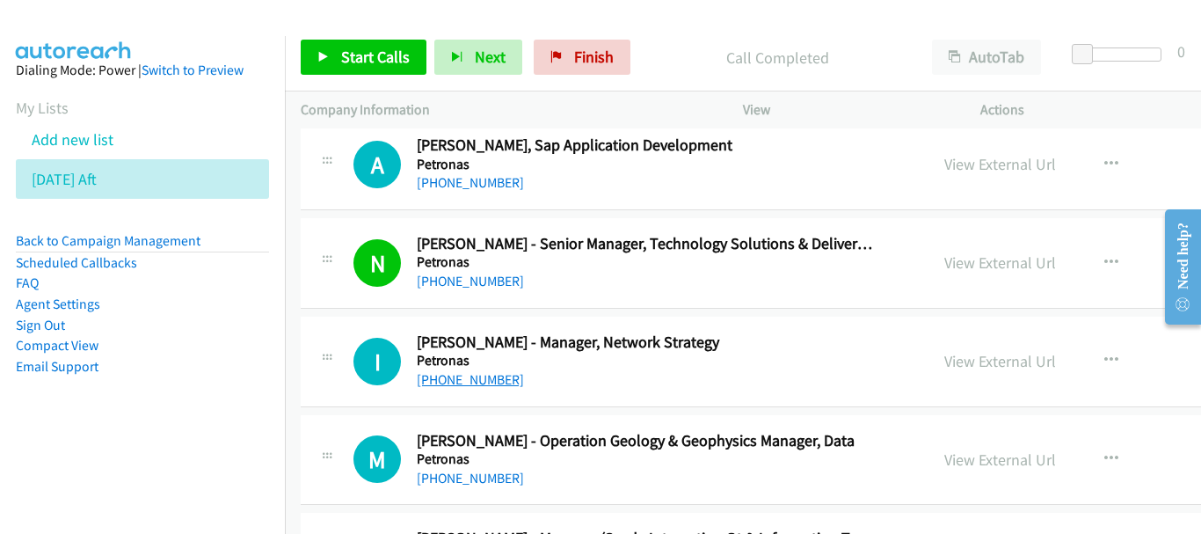
click at [489, 377] on link "+60 12-235 1702" at bounding box center [470, 379] width 107 height 17
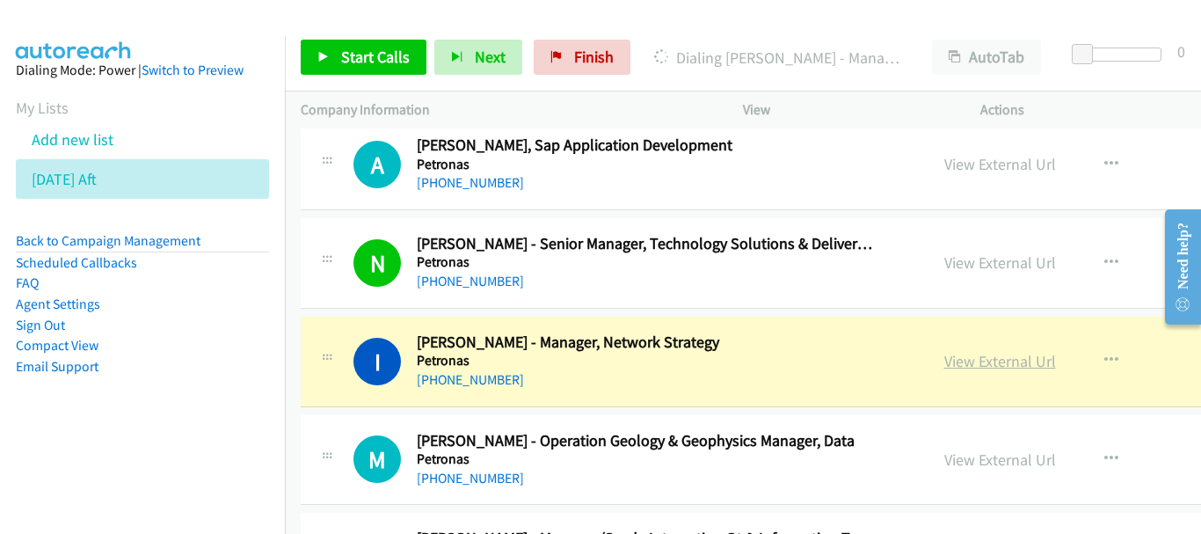
click at [944, 361] on link "View External Url" at bounding box center [1000, 361] width 112 height 20
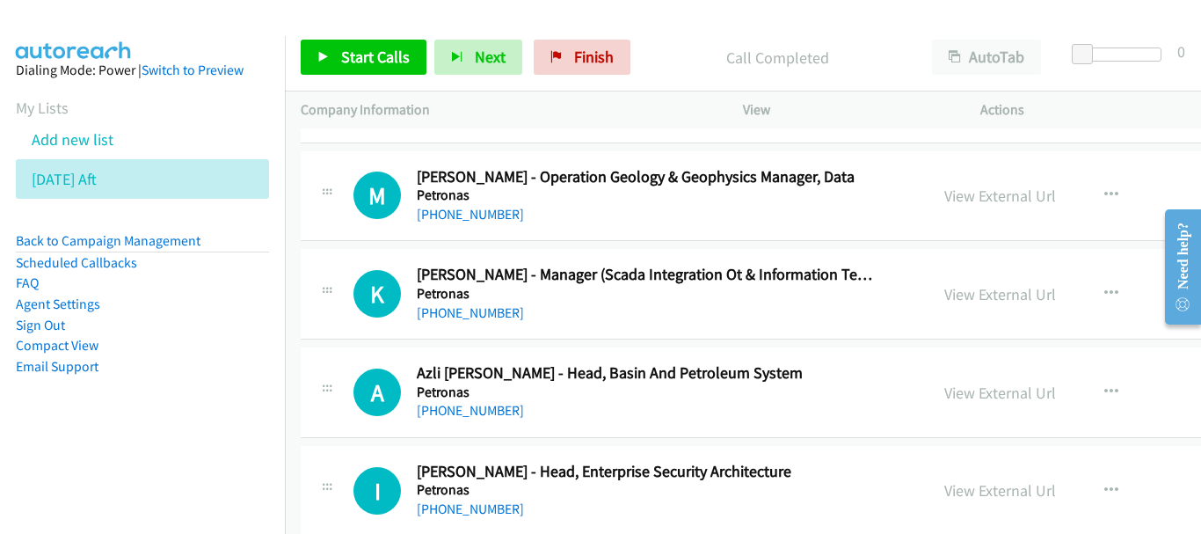
scroll to position [20663, 0]
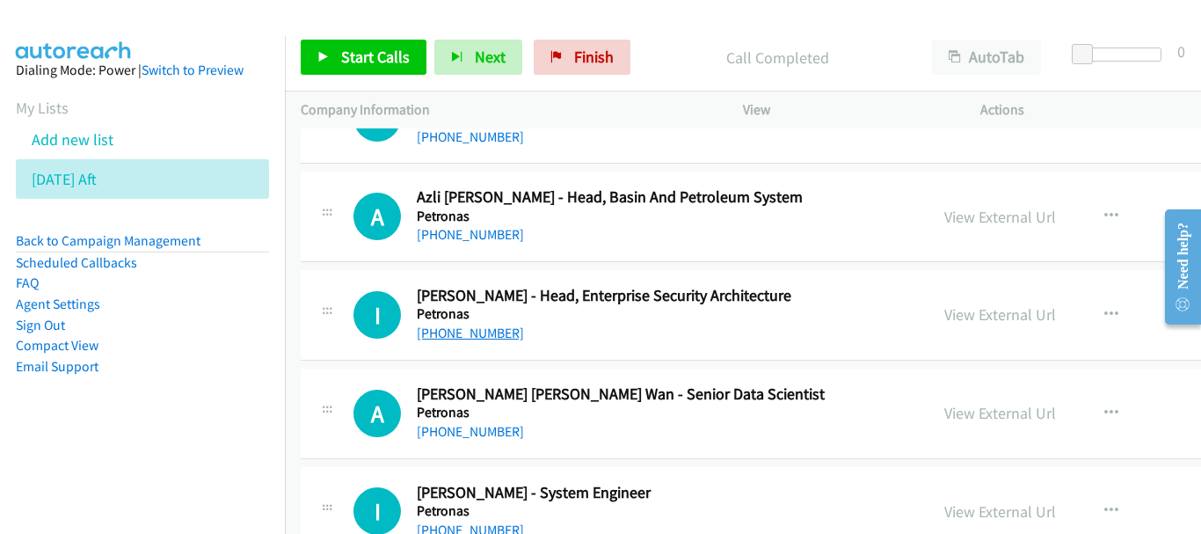
click at [484, 328] on link "+60 11-3270 1605" at bounding box center [470, 332] width 107 height 17
click at [462, 428] on link "+60 16-715 8272" at bounding box center [470, 431] width 107 height 17
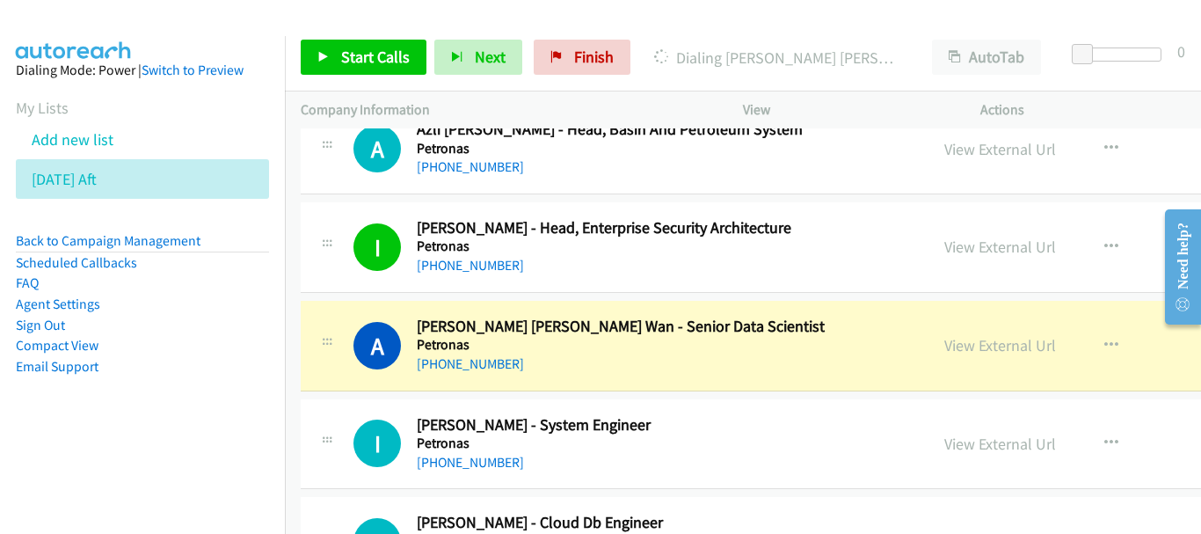
scroll to position [20750, 0]
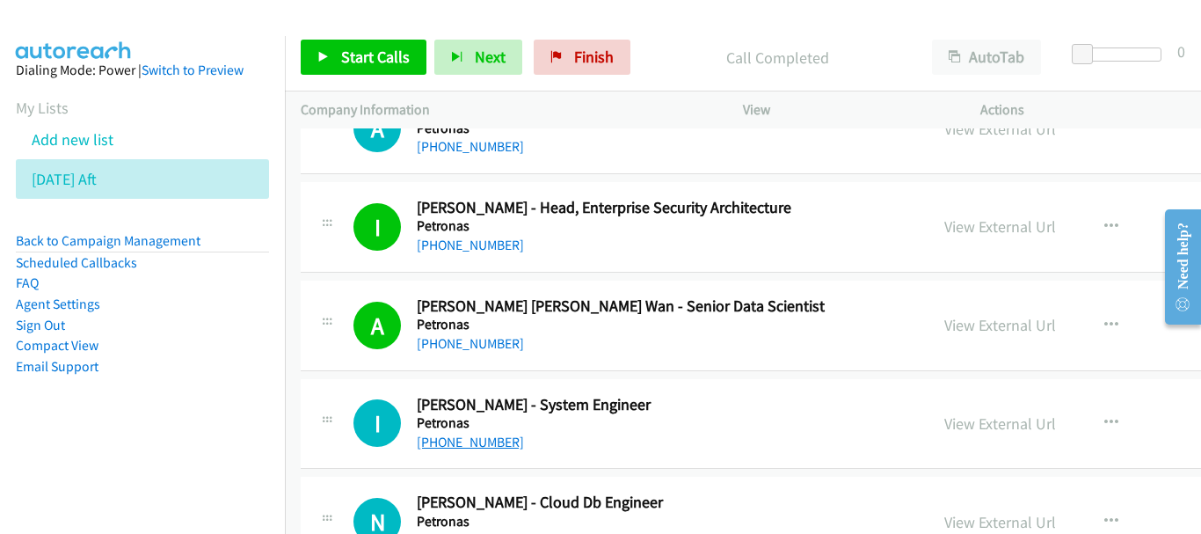
click at [473, 440] on link "+60 17-611 3209" at bounding box center [470, 441] width 107 height 17
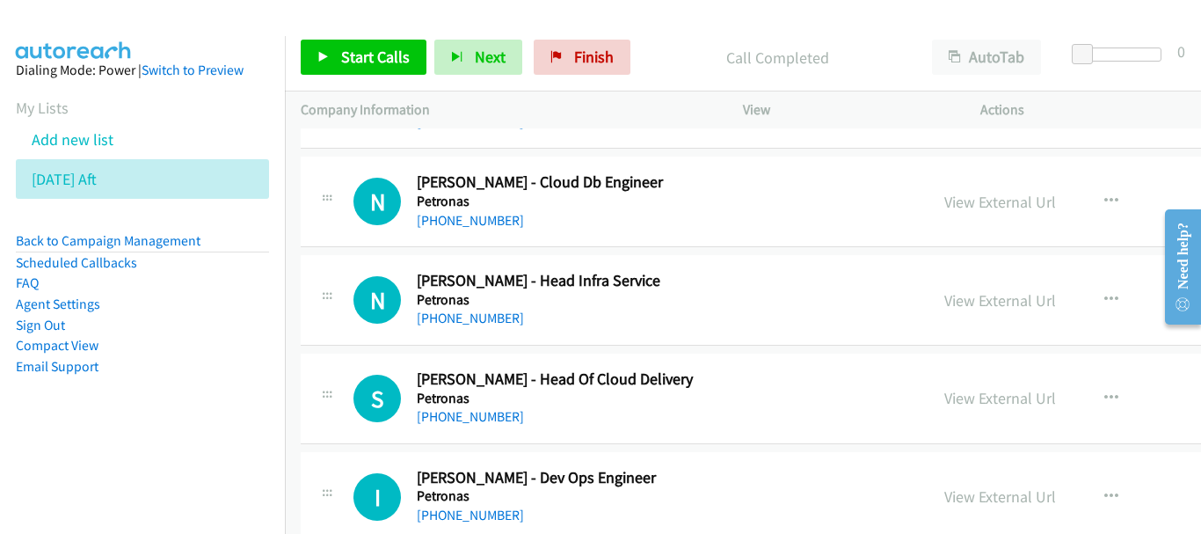
scroll to position [21102, 0]
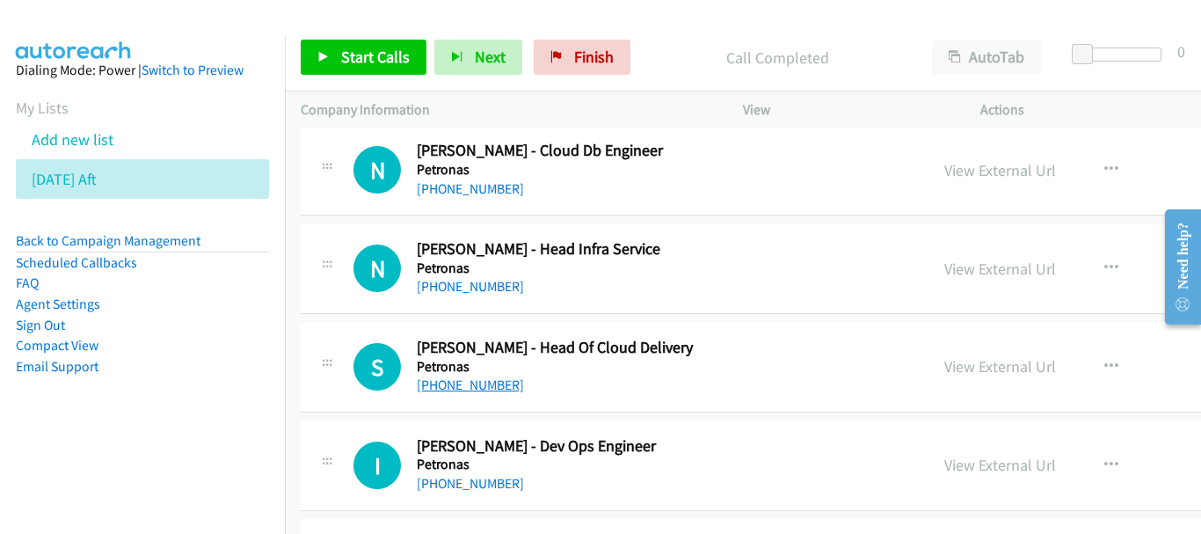
click at [497, 384] on link "+60 13-634 6400" at bounding box center [470, 384] width 107 height 17
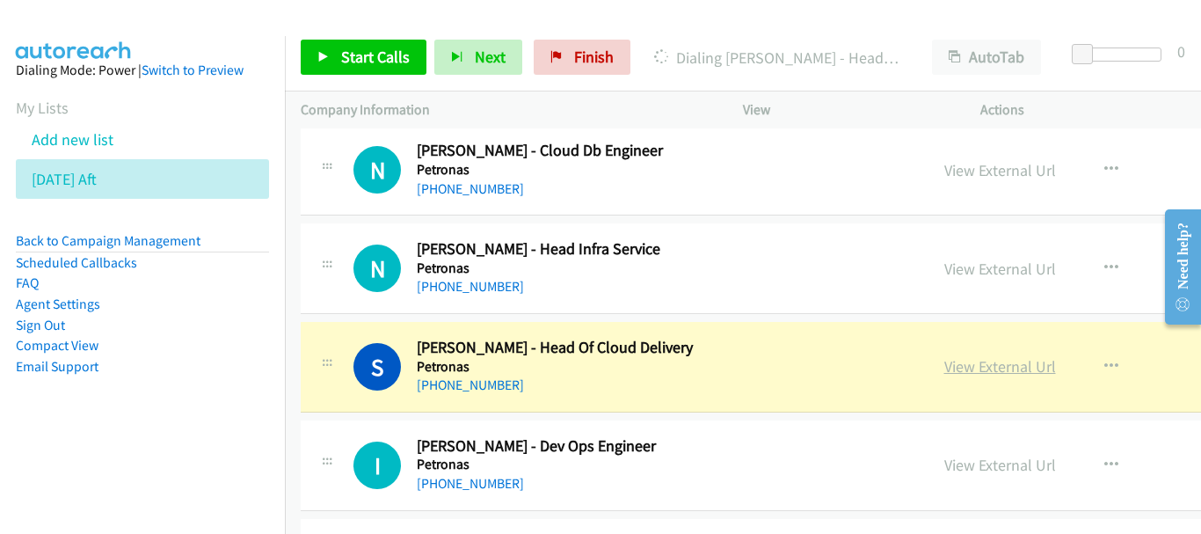
click at [944, 364] on link "View External Url" at bounding box center [1000, 366] width 112 height 20
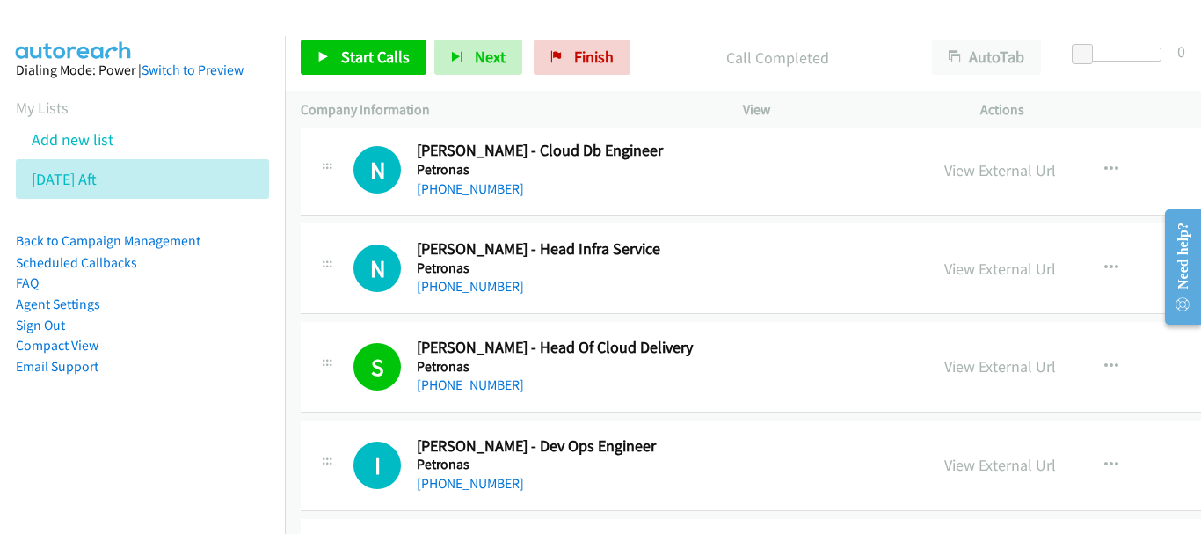
scroll to position [21278, 0]
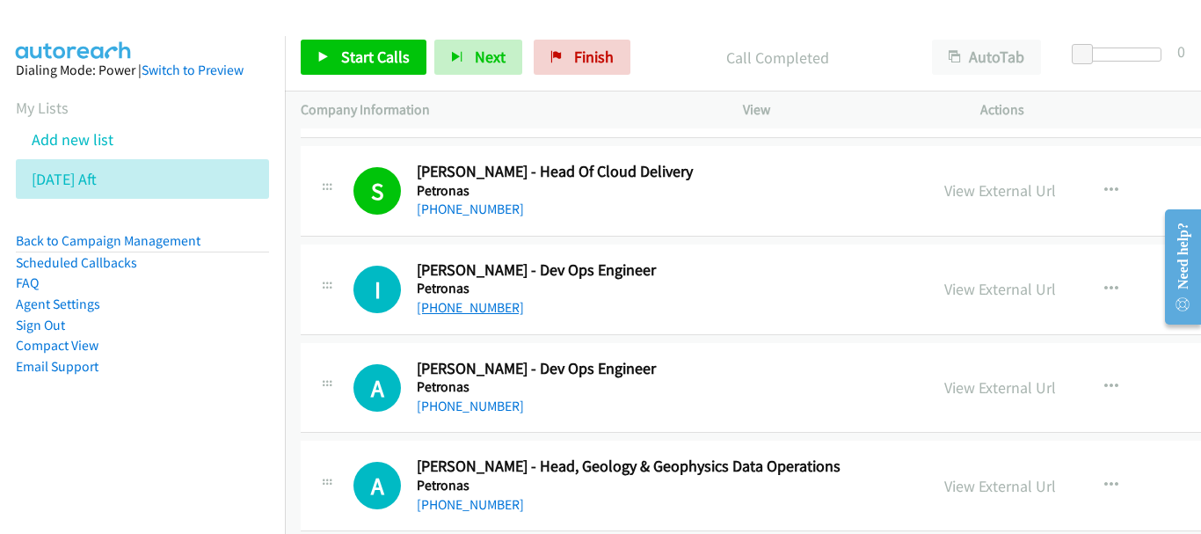
click at [476, 314] on link "+60 12-528 0899" at bounding box center [470, 307] width 107 height 17
click at [497, 401] on link "+60 12-675 4002" at bounding box center [470, 405] width 107 height 17
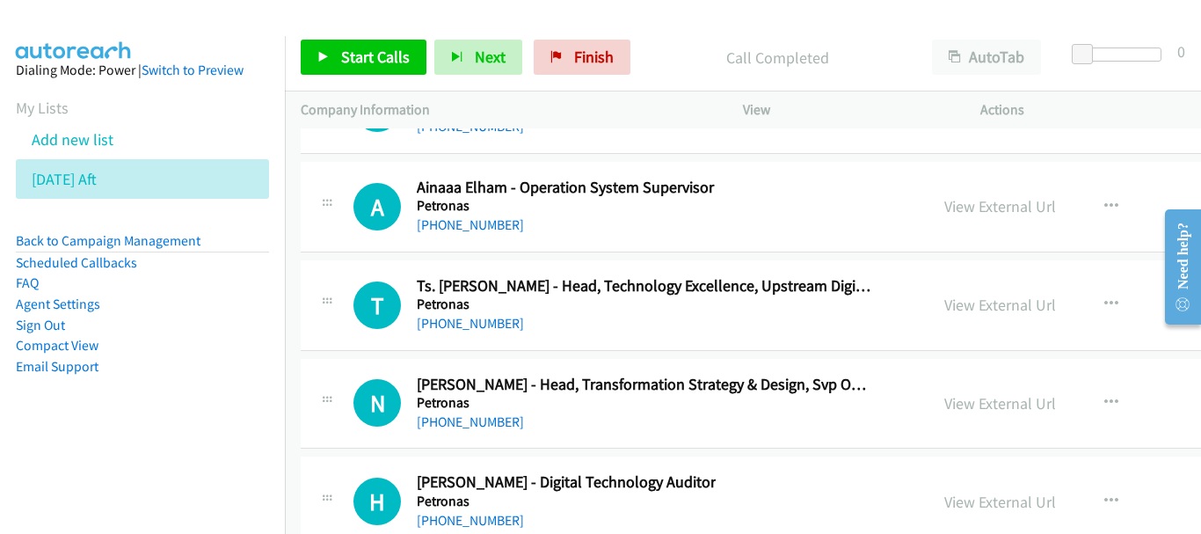
scroll to position [21893, 0]
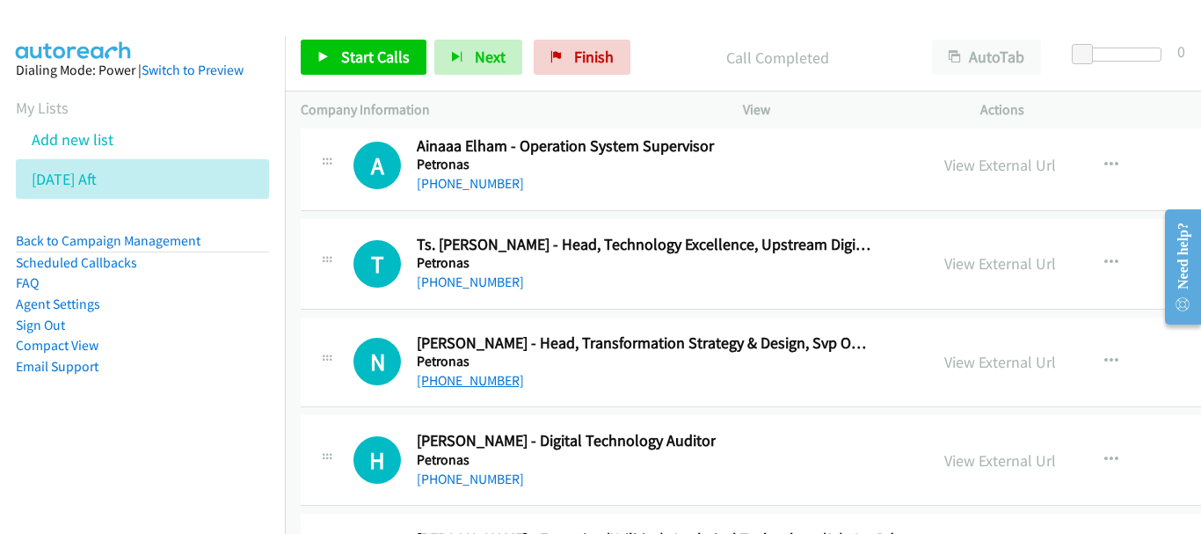
click at [498, 381] on link "+60 16-202 2716" at bounding box center [470, 380] width 107 height 17
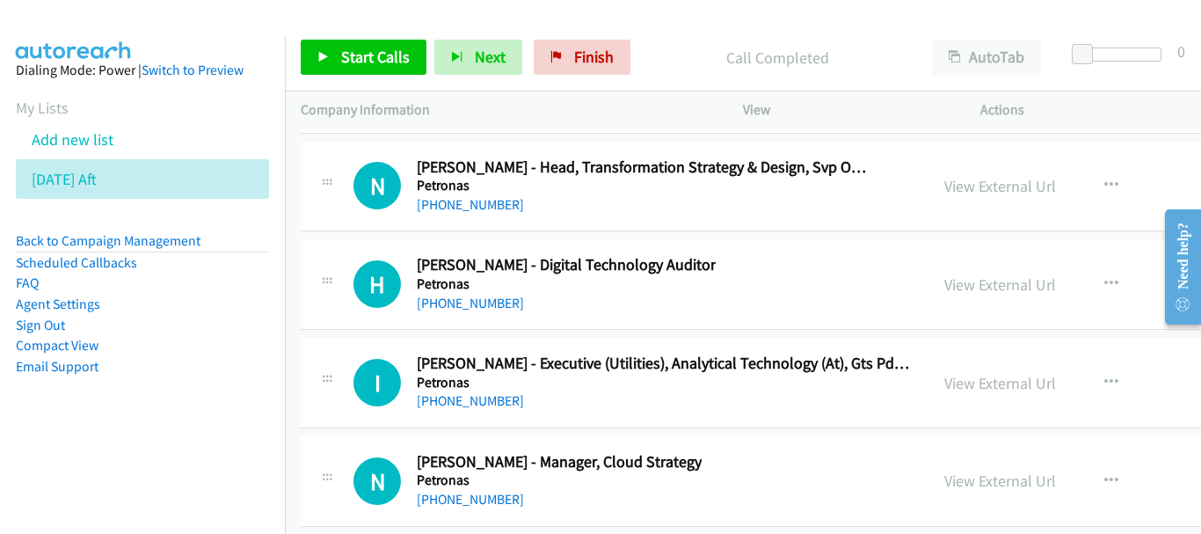
scroll to position [22157, 0]
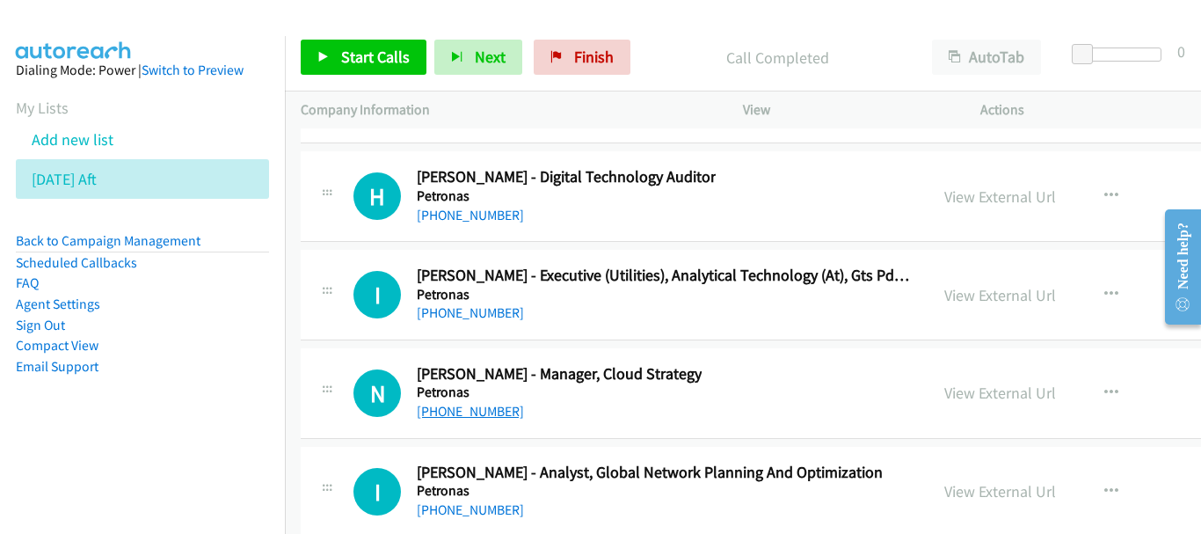
click at [511, 409] on link "+60 11-1668 0075" at bounding box center [470, 411] width 107 height 17
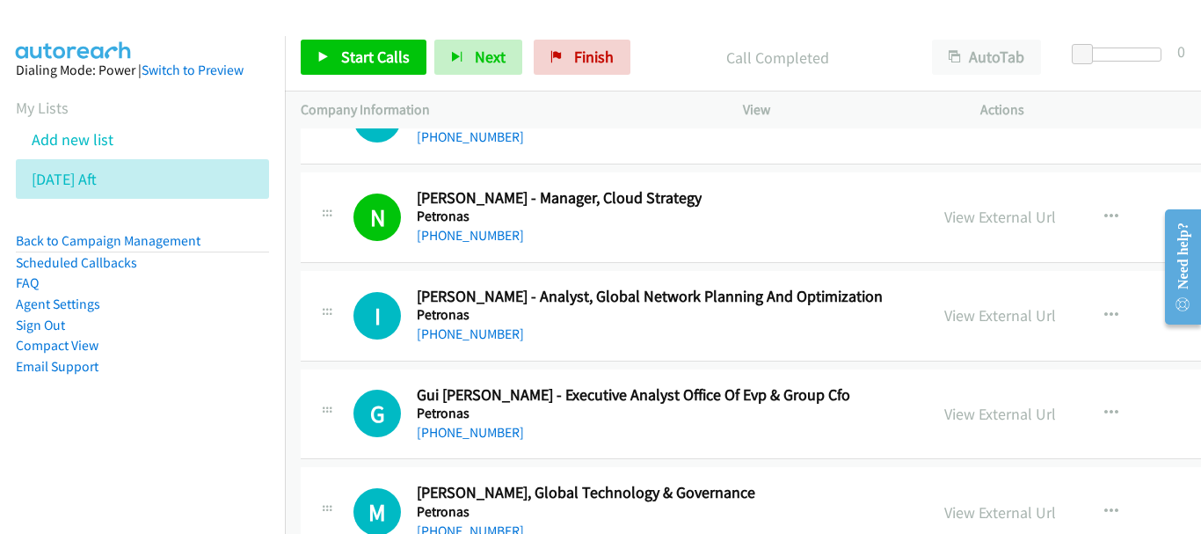
scroll to position [22509, 0]
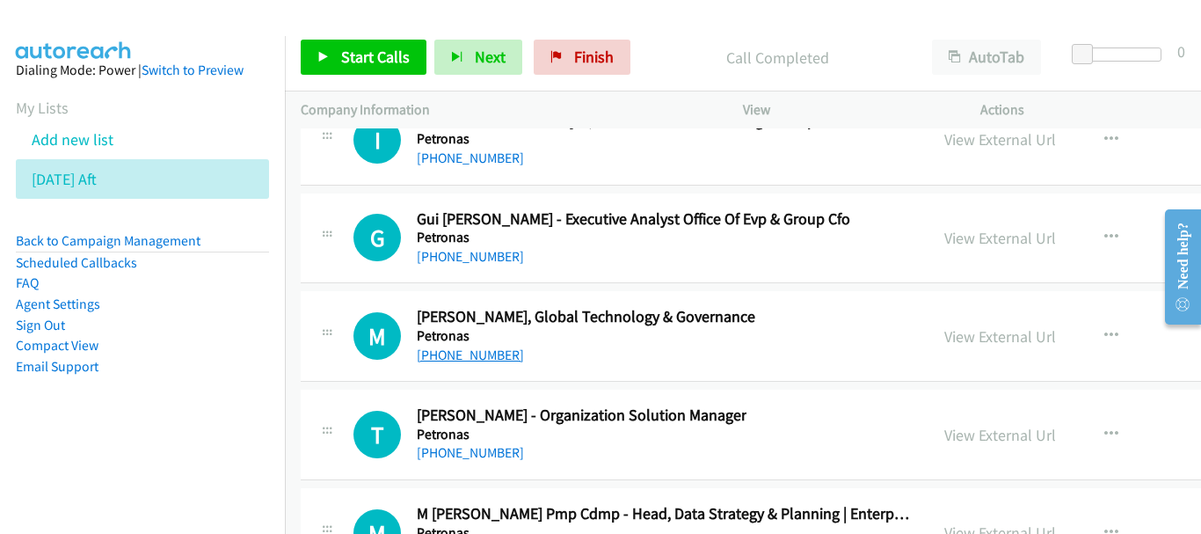
click at [499, 358] on link "+60 17-318 0976" at bounding box center [470, 354] width 107 height 17
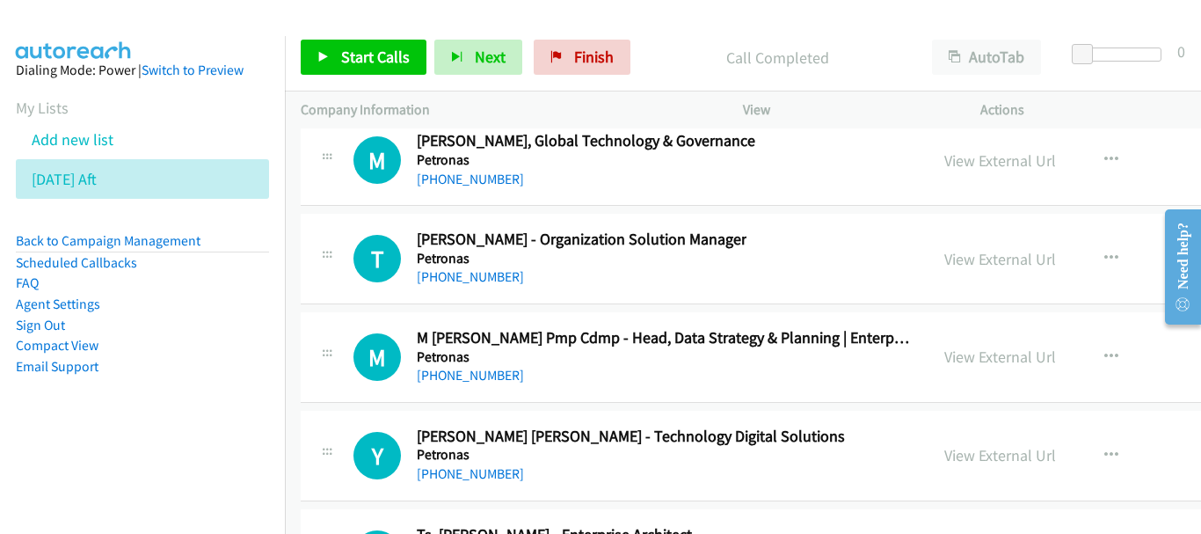
scroll to position [22773, 0]
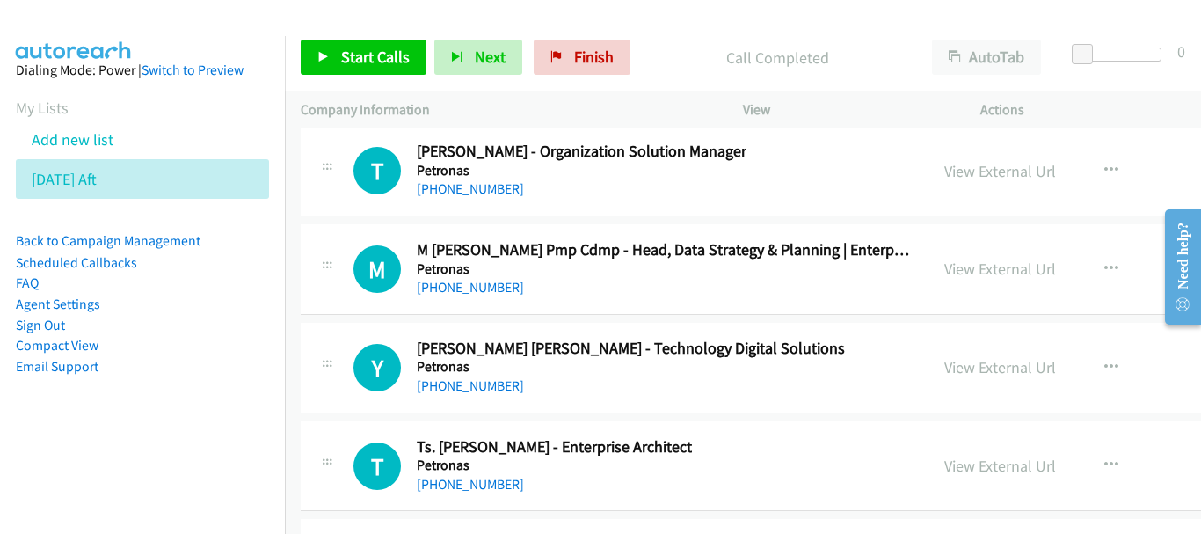
click at [513, 381] on div "+60 17-639 6255" at bounding box center [631, 385] width 428 height 21
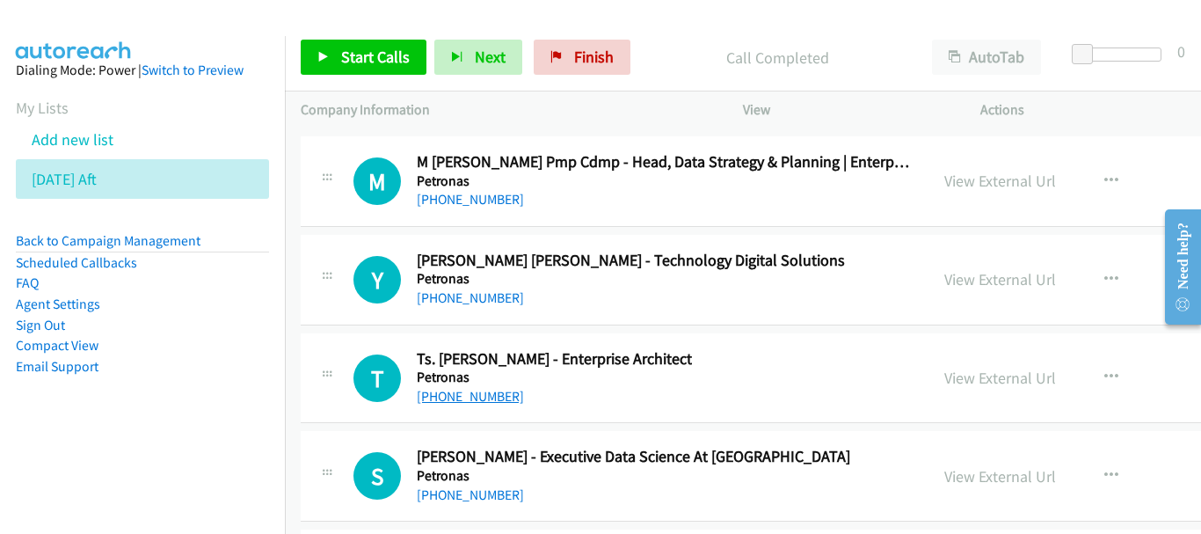
click at [492, 399] on link "+60 19-307 0950" at bounding box center [470, 396] width 107 height 17
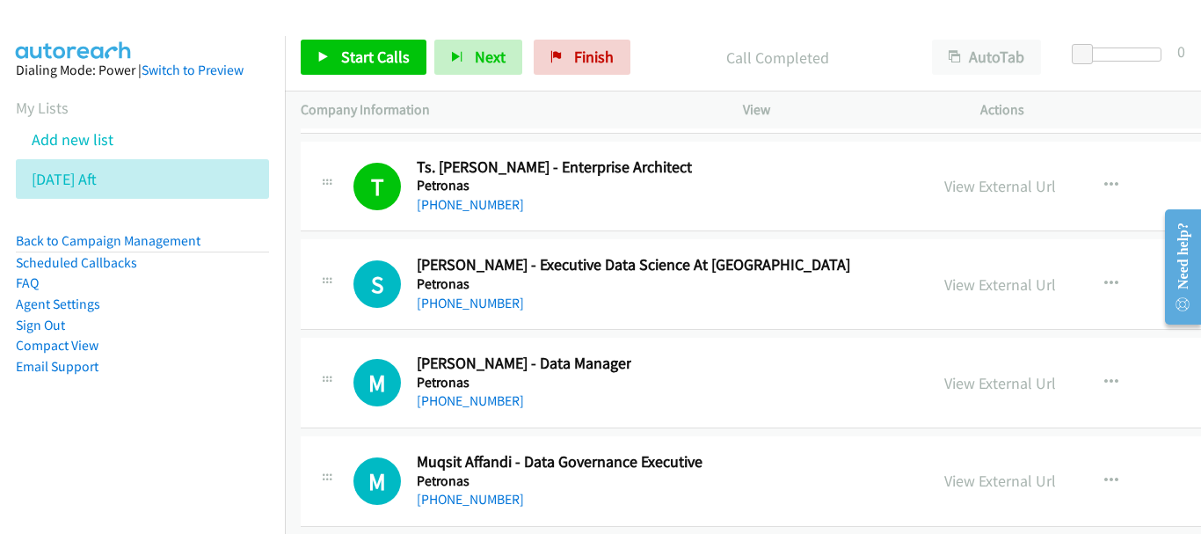
scroll to position [23124, 0]
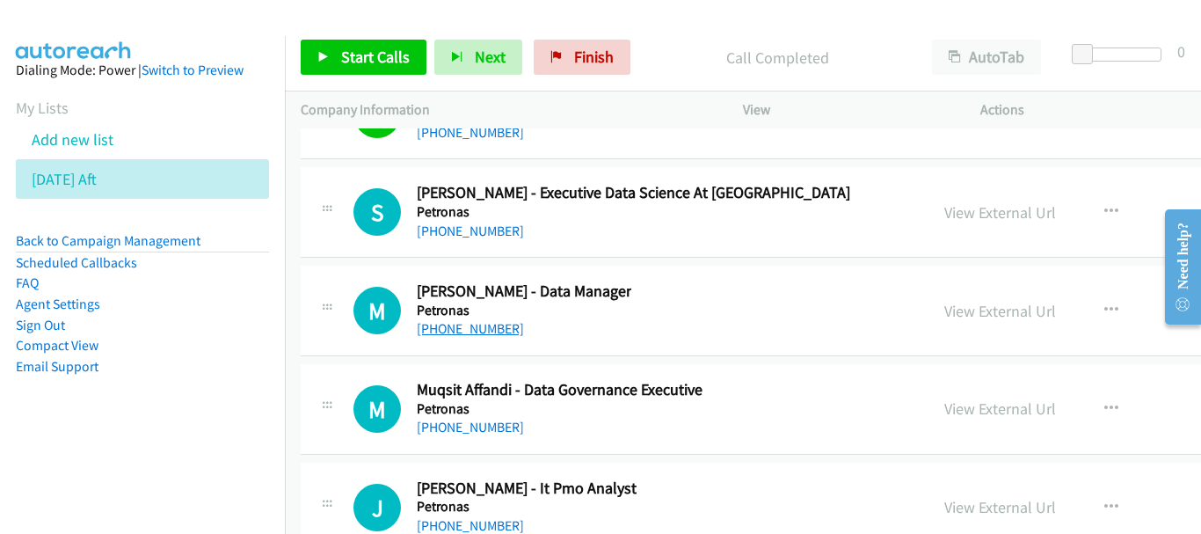
click at [441, 329] on link "+60 10-231 7587" at bounding box center [470, 328] width 107 height 17
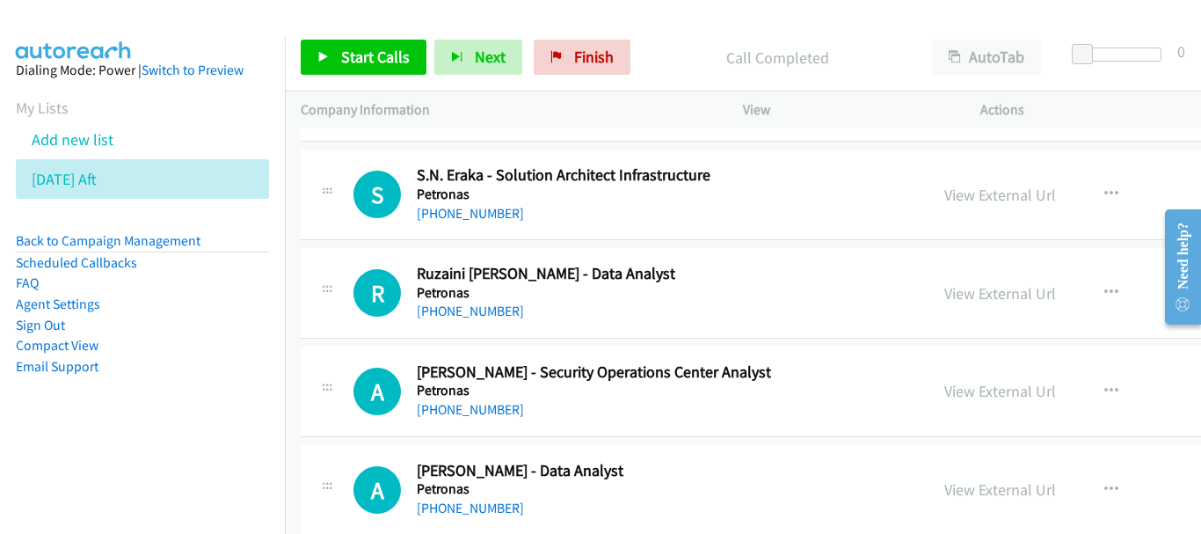
scroll to position [23740, 0]
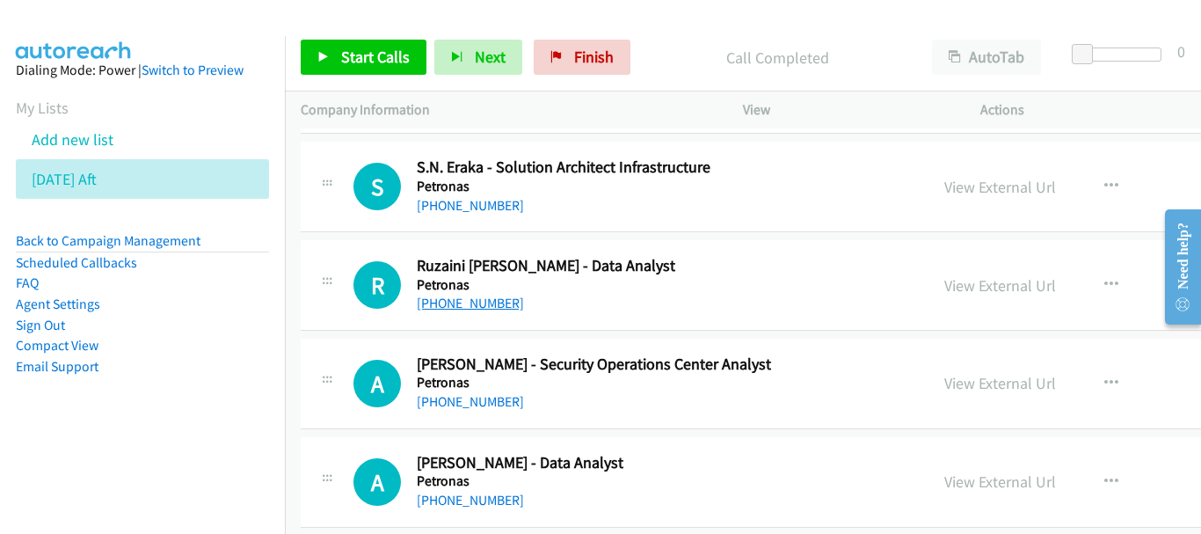
click at [484, 300] on link "+60 14-512 7618" at bounding box center [470, 303] width 107 height 17
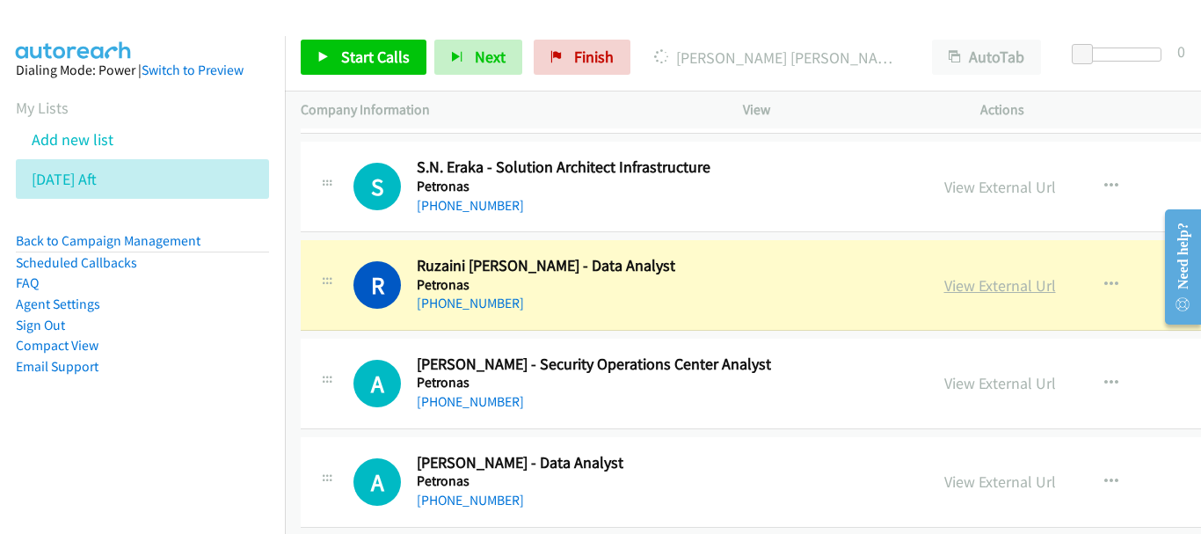
click at [944, 288] on link "View External Url" at bounding box center [1000, 285] width 112 height 20
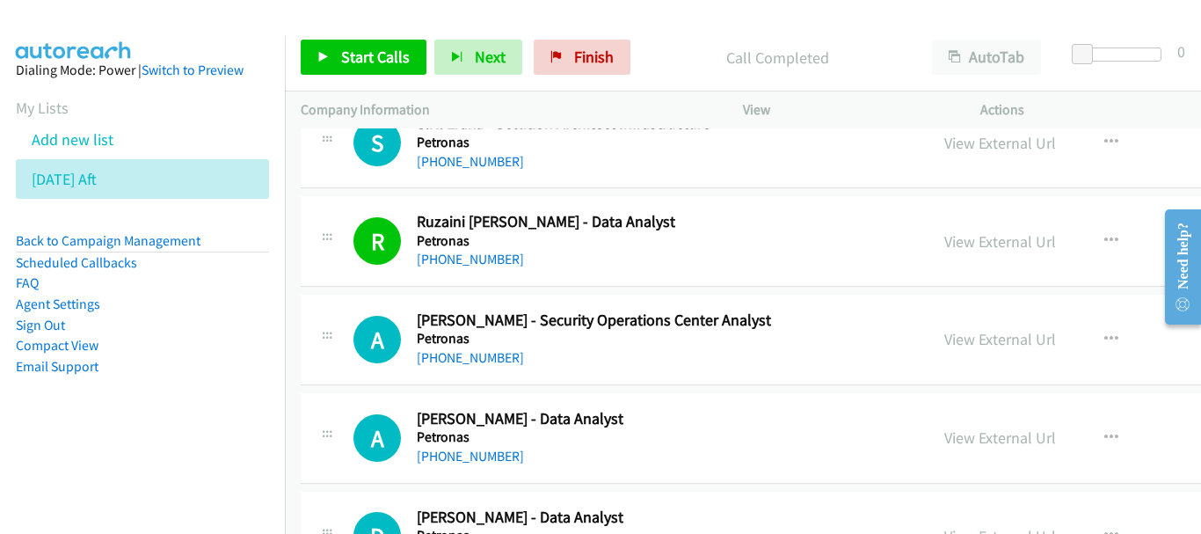
scroll to position [23828, 0]
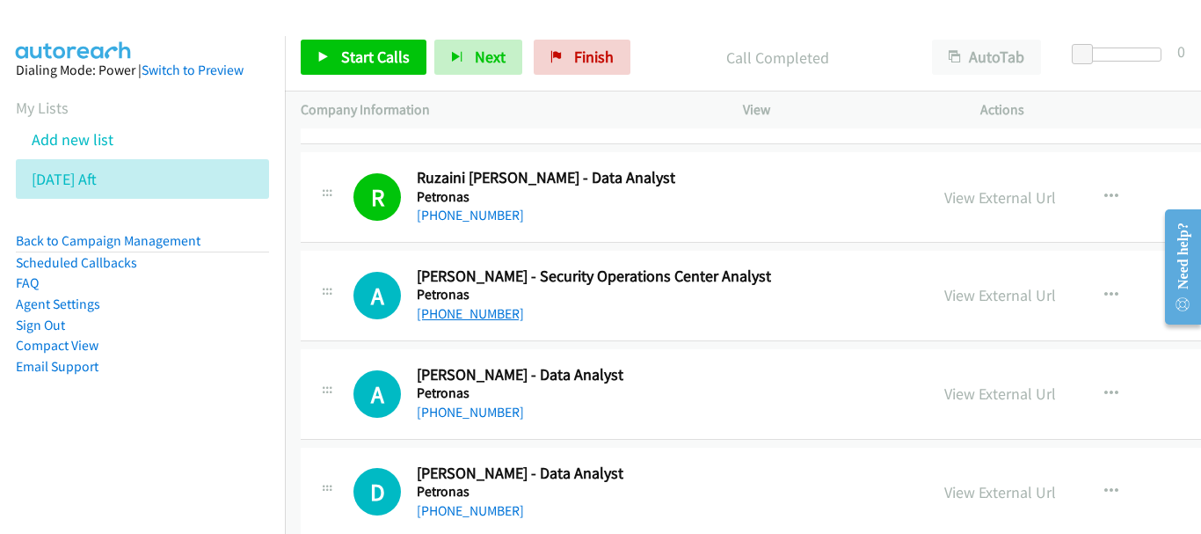
click at [498, 305] on link "+60 17-609 8901" at bounding box center [470, 313] width 107 height 17
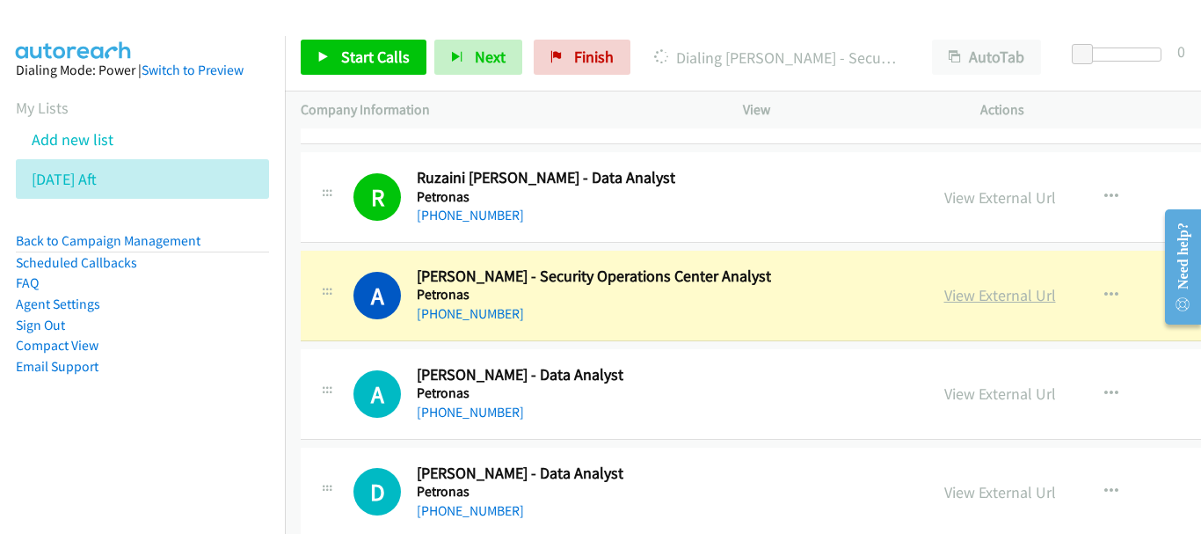
click at [944, 300] on link "View External Url" at bounding box center [1000, 295] width 112 height 20
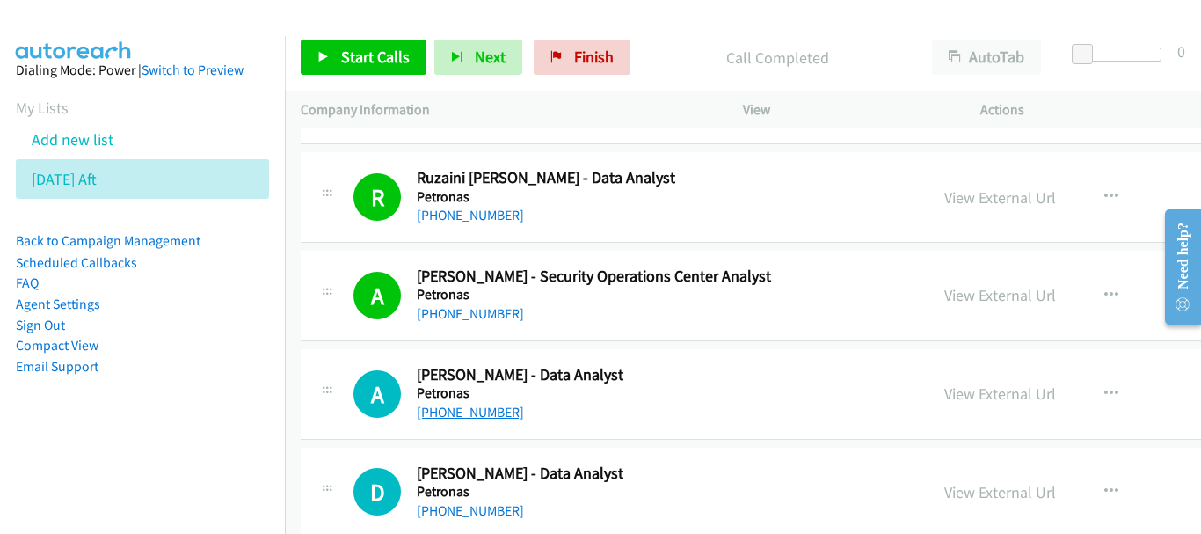
click at [492, 419] on link "+60 13-695 8816" at bounding box center [470, 412] width 107 height 17
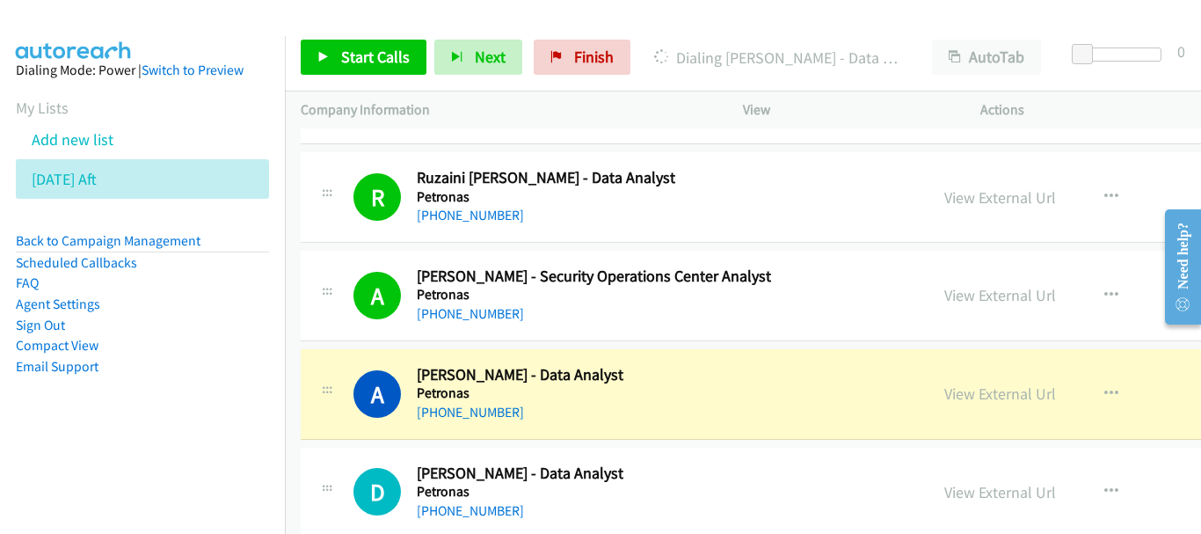
click at [944, 382] on div "View External Url" at bounding box center [1000, 394] width 112 height 24
click at [944, 404] on div "View External Url" at bounding box center [1000, 394] width 112 height 24
click at [944, 397] on link "View External Url" at bounding box center [1000, 393] width 112 height 20
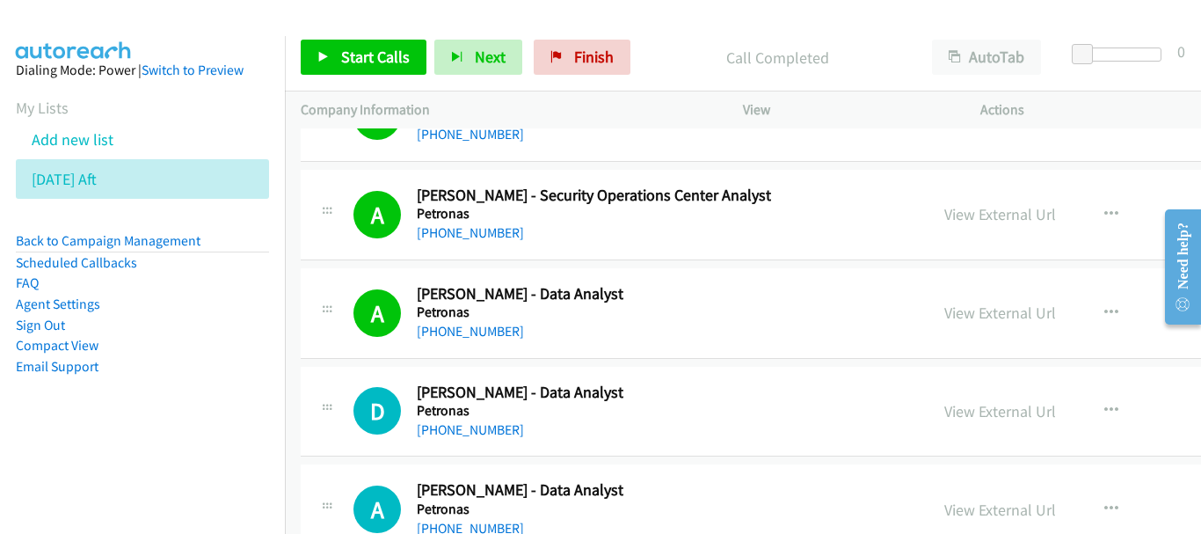
scroll to position [24004, 0]
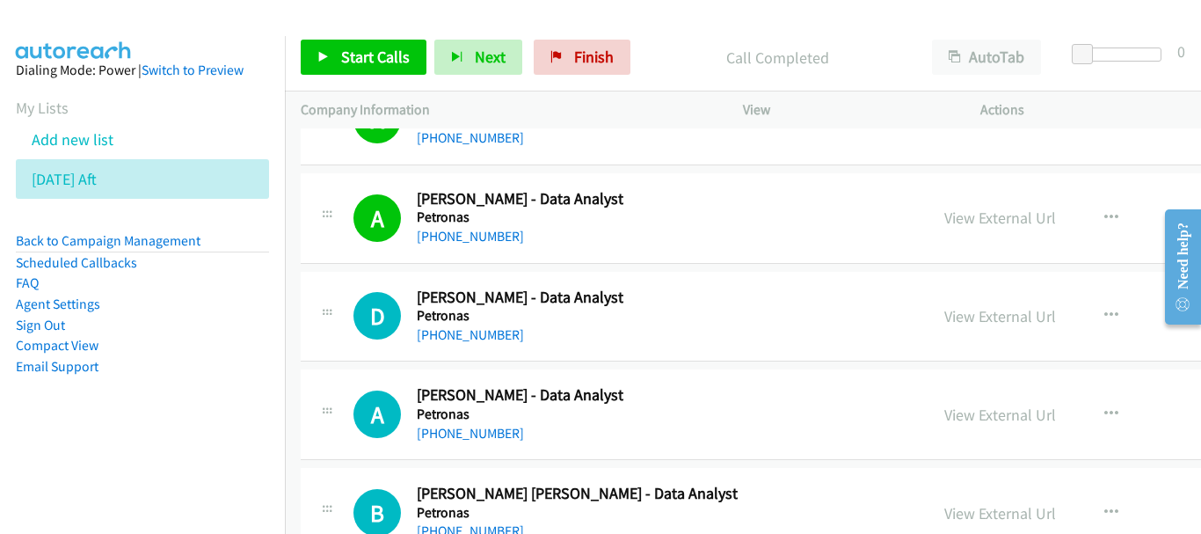
click at [482, 324] on div "+60 13-263 5770" at bounding box center [520, 334] width 207 height 21
click at [481, 336] on link "+60 13-263 5770" at bounding box center [470, 334] width 107 height 17
click at [500, 431] on link "+60 19-365 9695" at bounding box center [470, 433] width 107 height 17
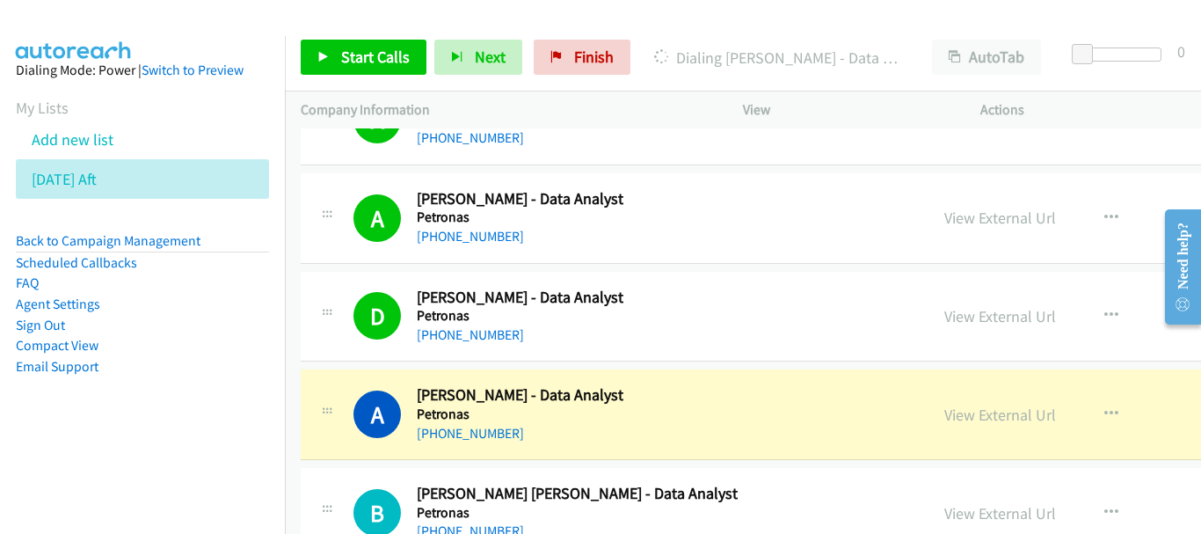
scroll to position [24092, 0]
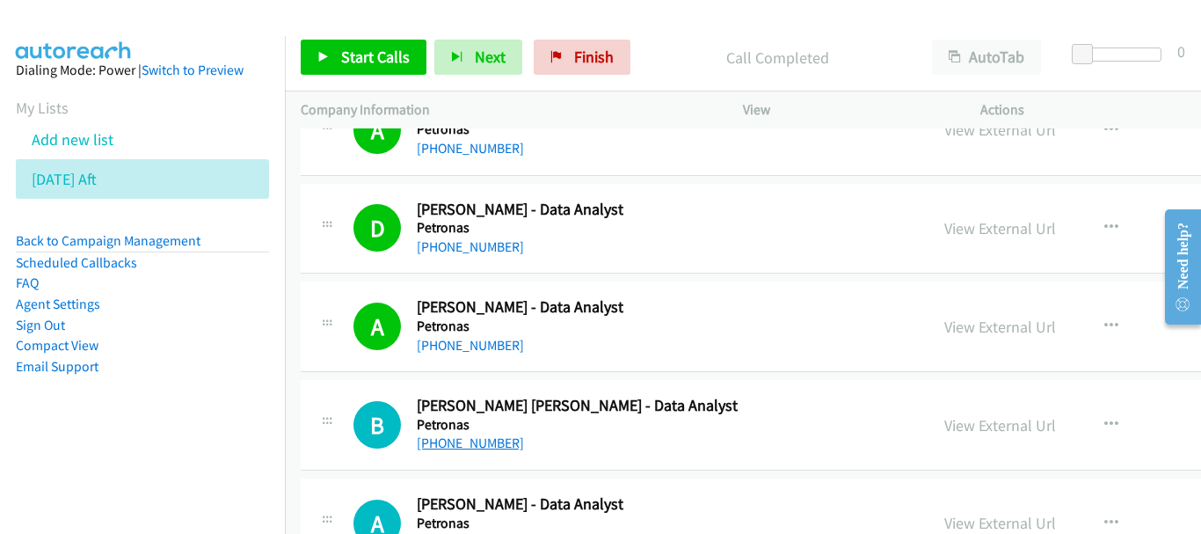
click at [457, 443] on link "+60 10-258 8397" at bounding box center [470, 442] width 107 height 17
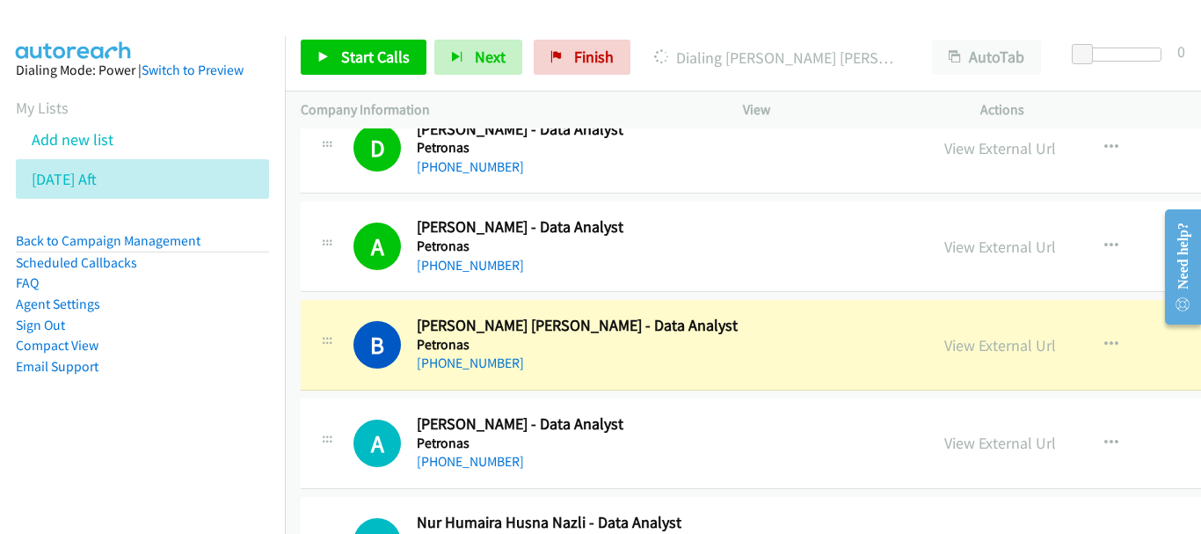
scroll to position [24267, 0]
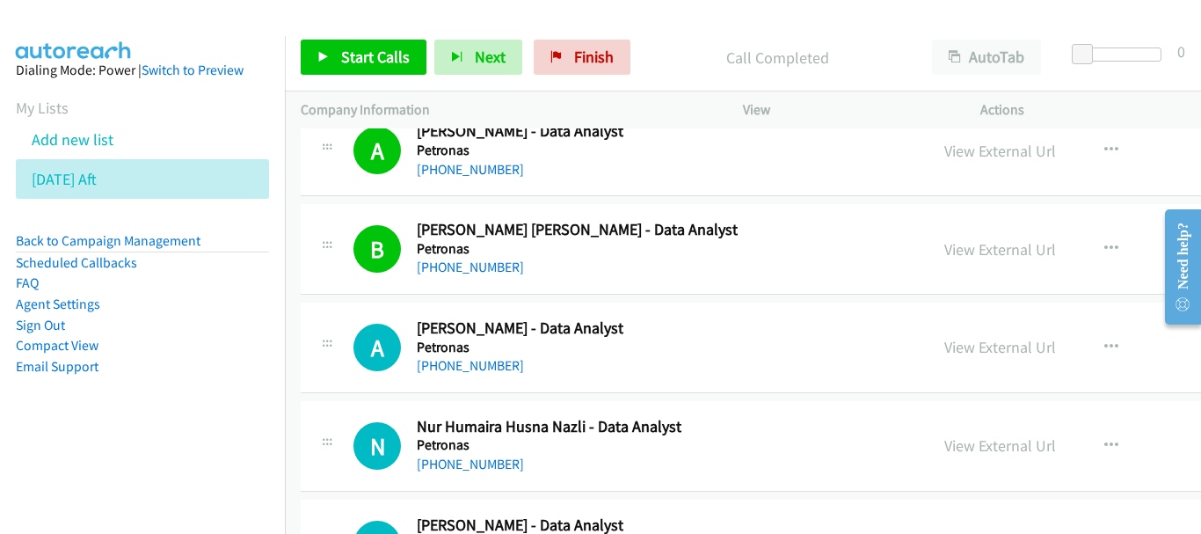
click at [471, 375] on div "+60 14-503 3303" at bounding box center [520, 365] width 207 height 21
click at [470, 369] on link "+60 14-503 3303" at bounding box center [470, 365] width 107 height 17
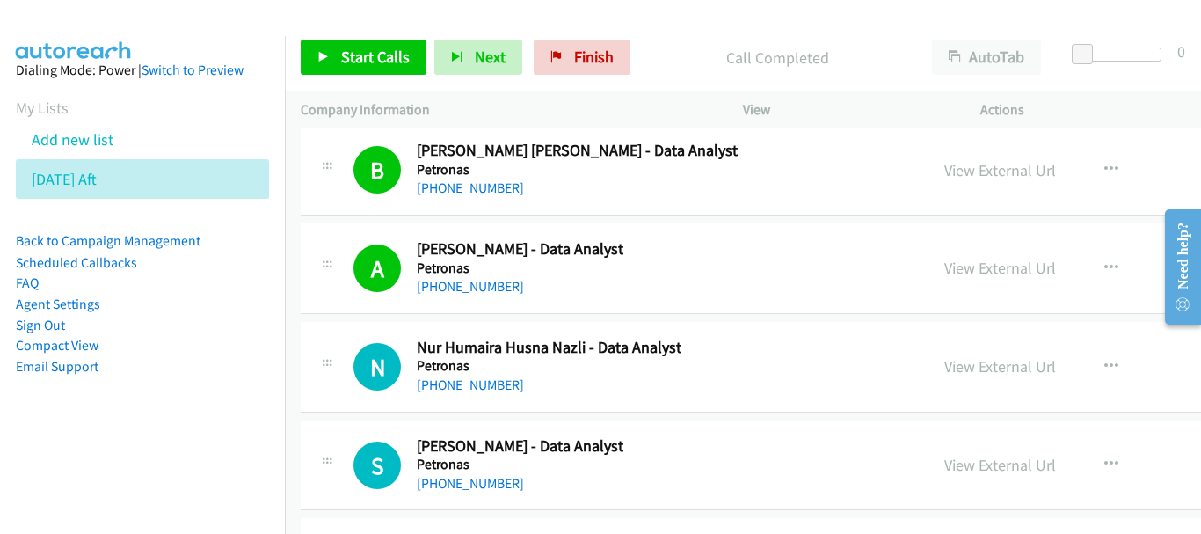
scroll to position [24443, 0]
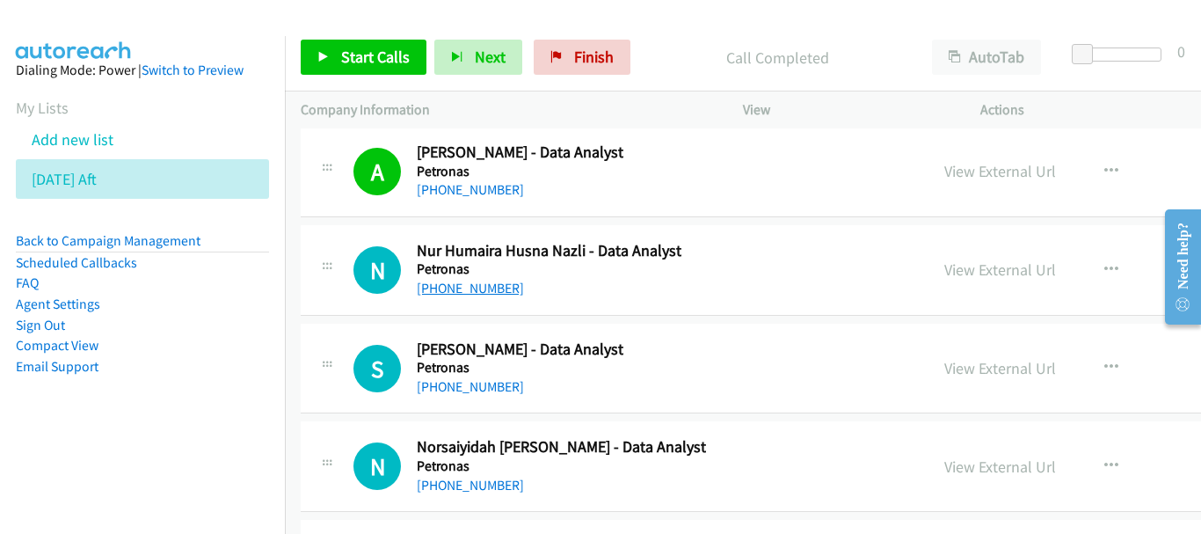
click at [472, 287] on link "+60 16-603 7340" at bounding box center [470, 288] width 107 height 17
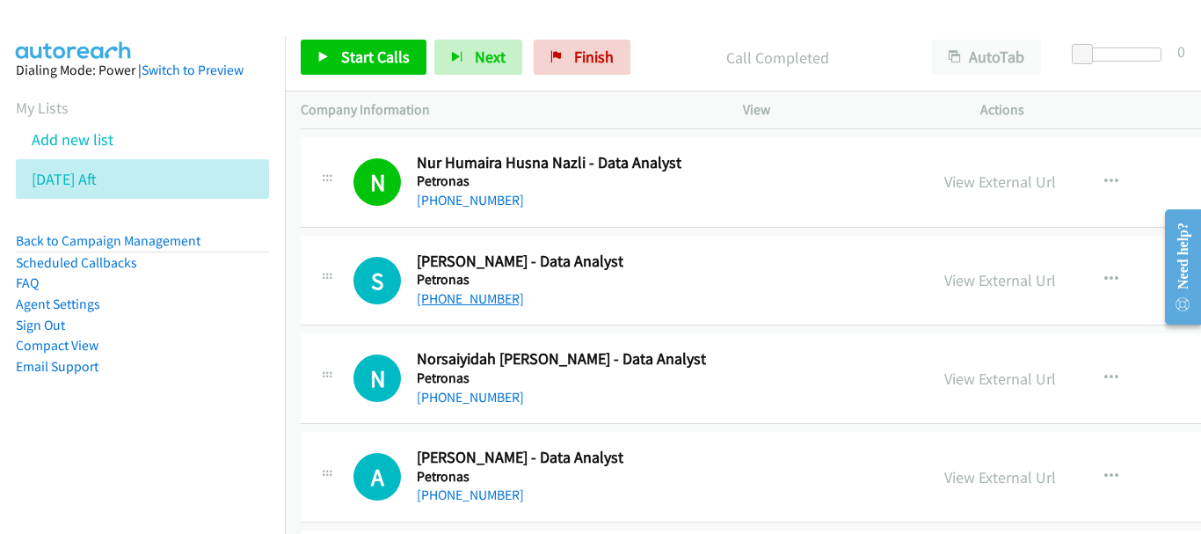
click at [456, 296] on link "+60 19-293 6557" at bounding box center [470, 298] width 107 height 17
click at [463, 398] on link "+60 17-236 1457" at bounding box center [470, 397] width 107 height 17
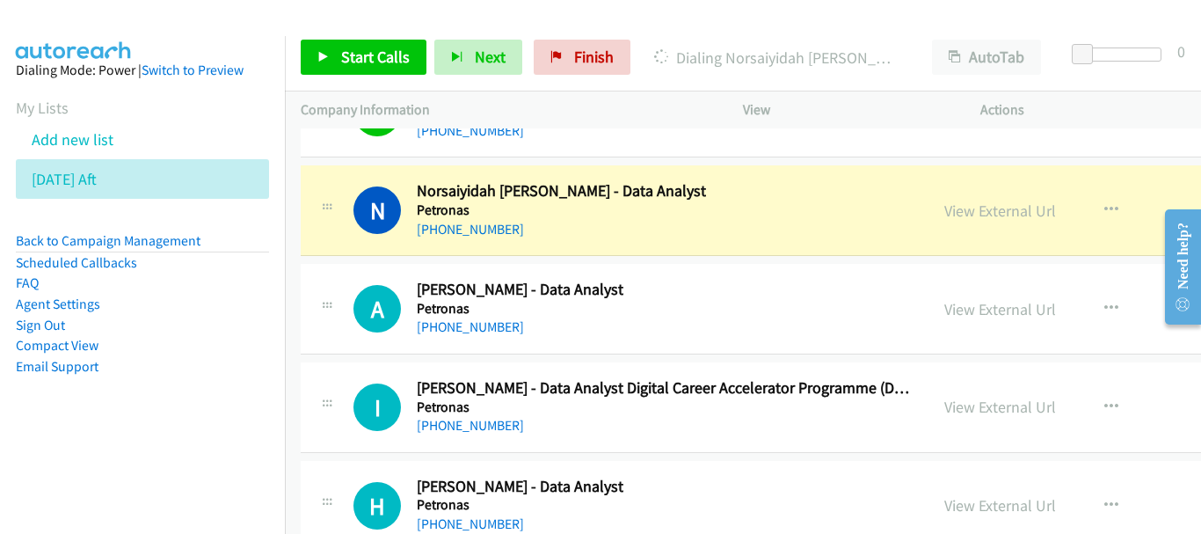
scroll to position [24707, 0]
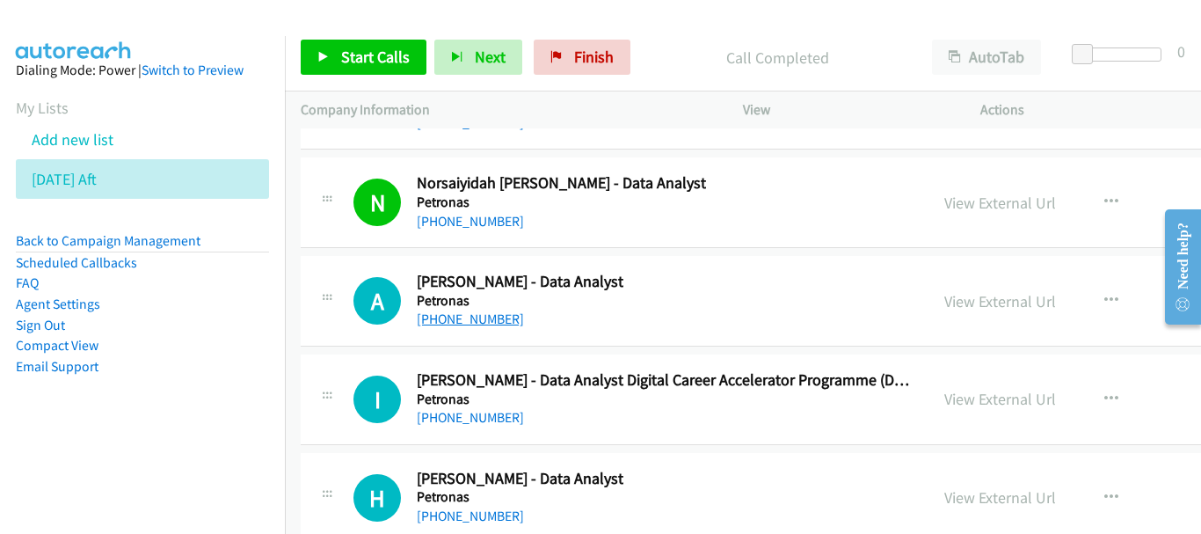
click at [491, 325] on link "+60 19-619 4112" at bounding box center [470, 318] width 107 height 17
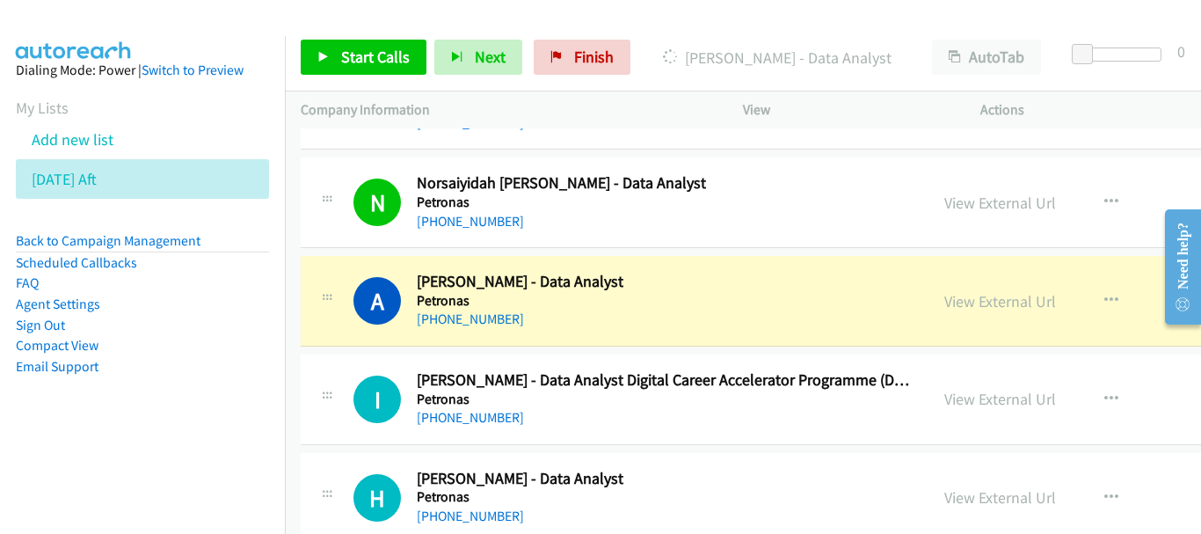
scroll to position [24795, 0]
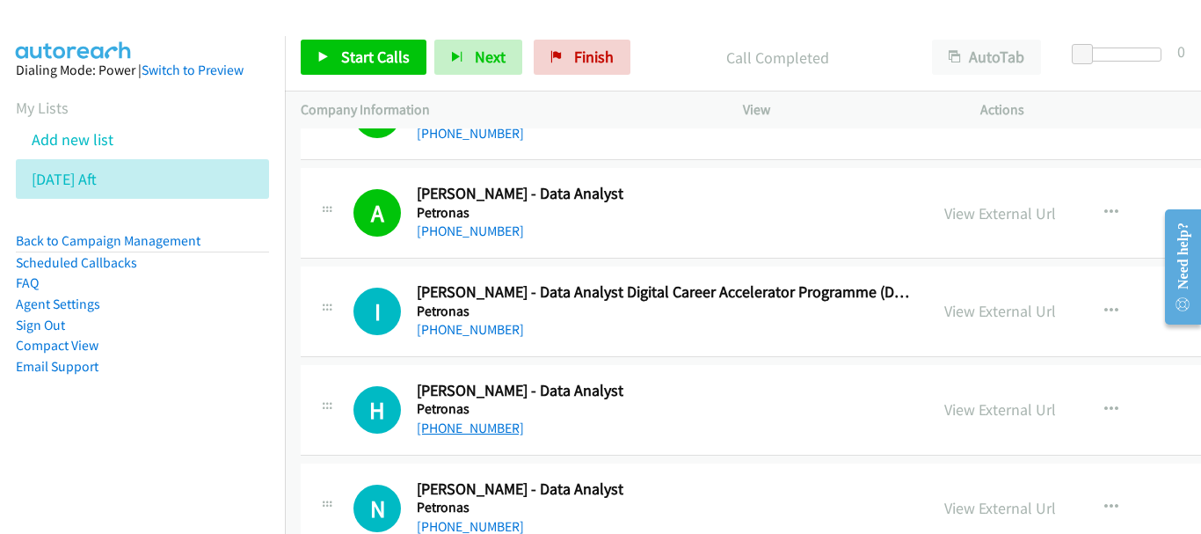
click at [489, 426] on link "+60 13-453 5574" at bounding box center [470, 427] width 107 height 17
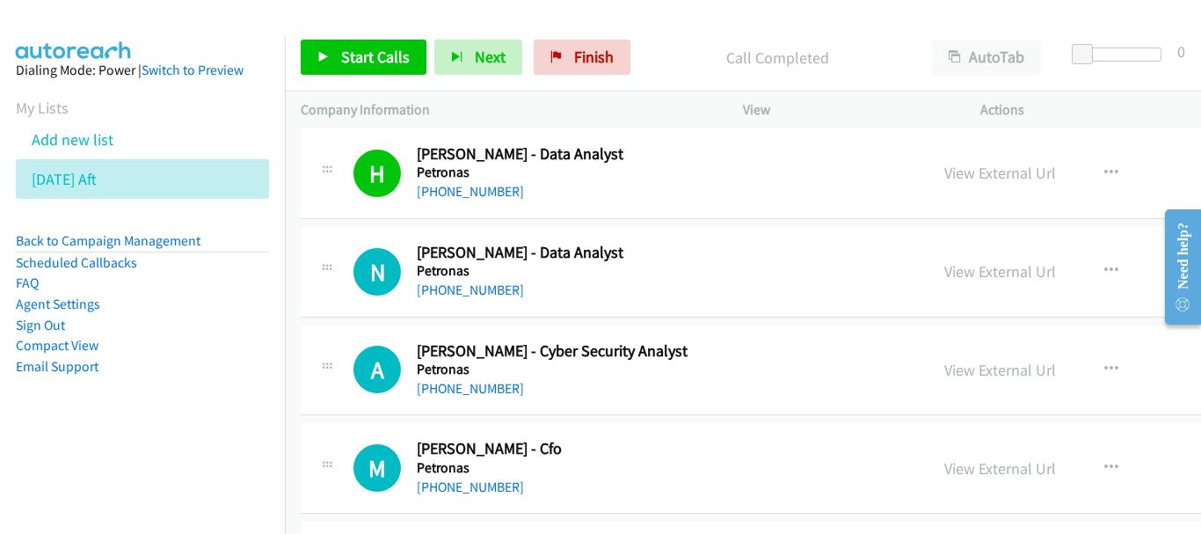
scroll to position [25059, 0]
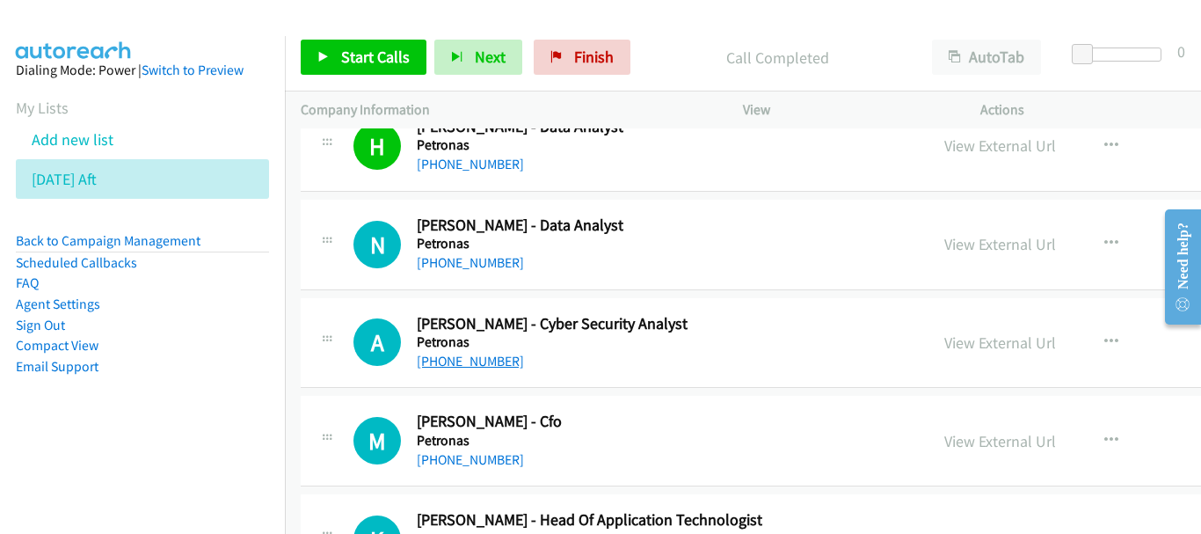
click at [476, 356] on link "+60 17-313 0338" at bounding box center [470, 361] width 107 height 17
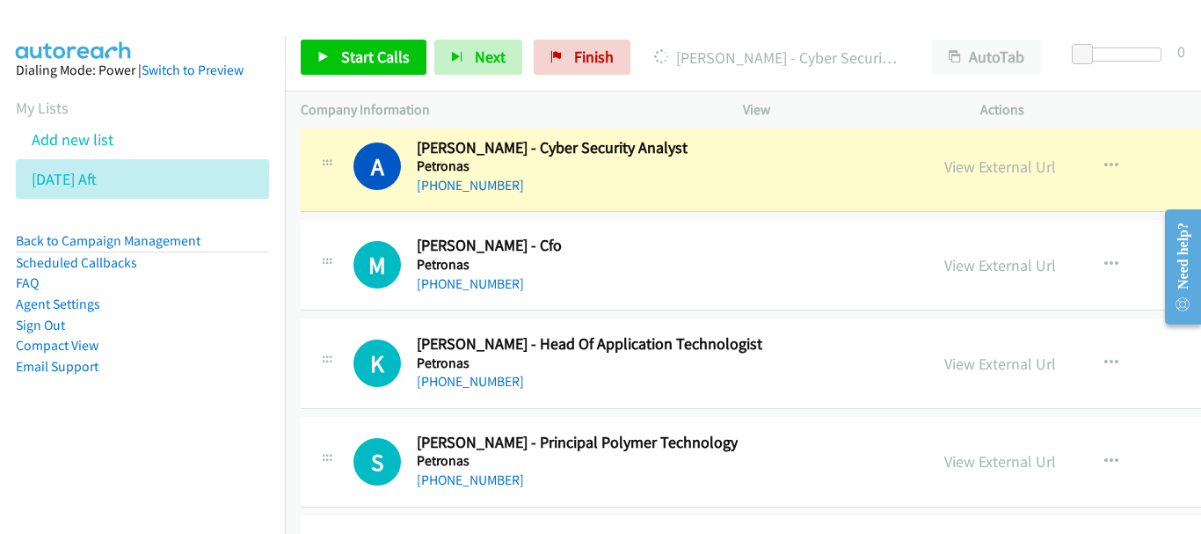
scroll to position [25411, 0]
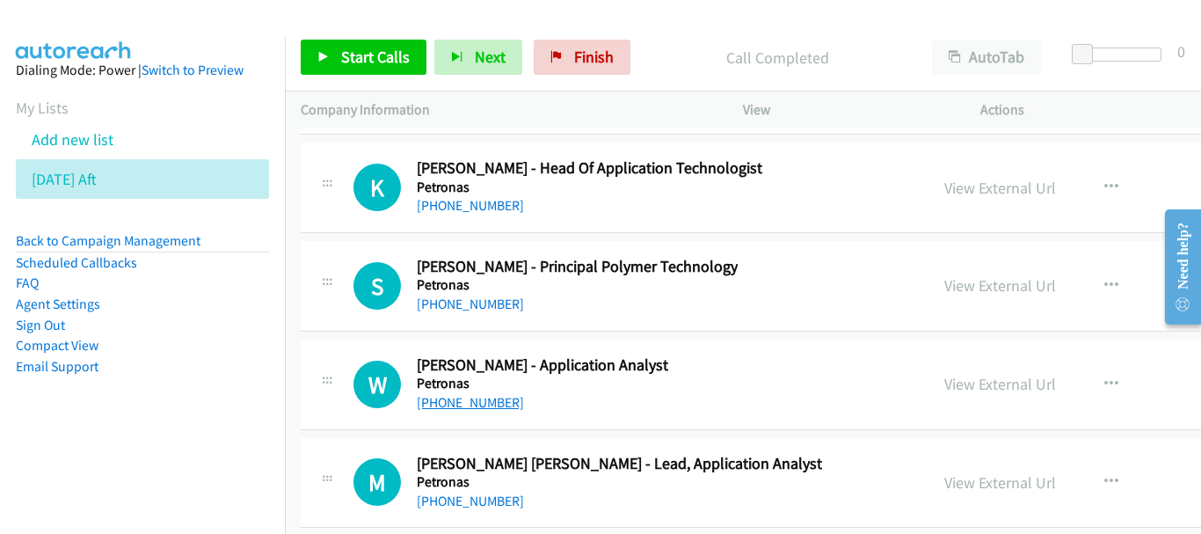
click at [455, 401] on link "+60 19-981 9405" at bounding box center [470, 402] width 107 height 17
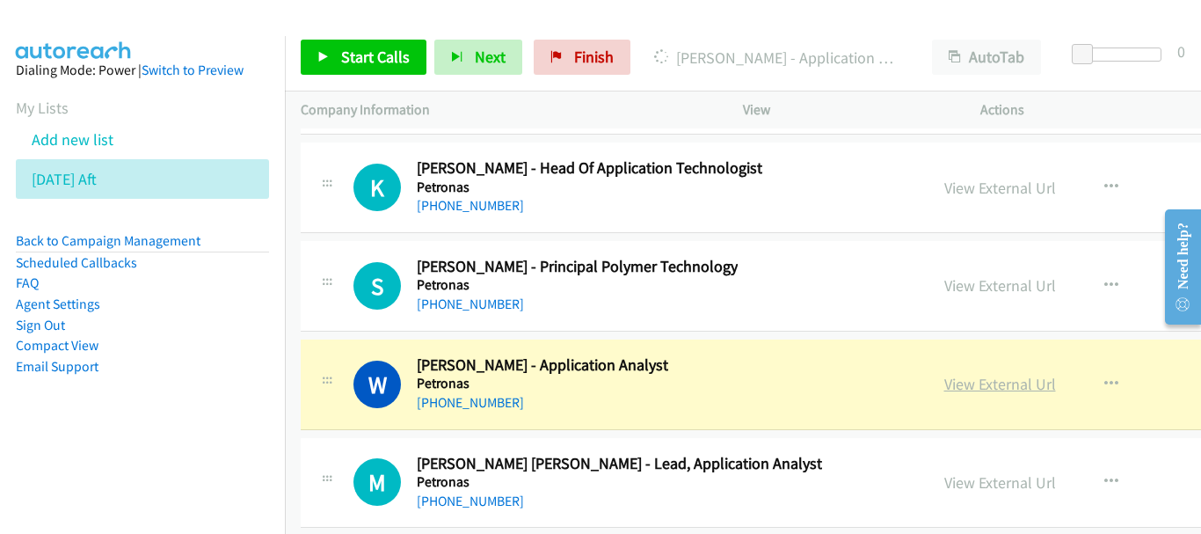
click at [944, 376] on link "View External Url" at bounding box center [1000, 384] width 112 height 20
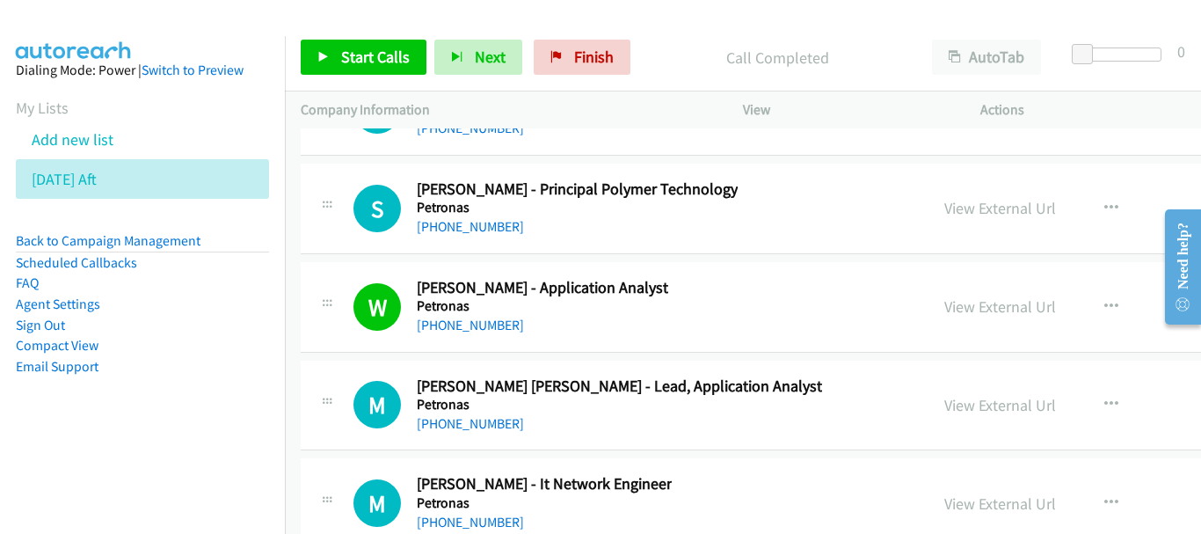
scroll to position [25498, 0]
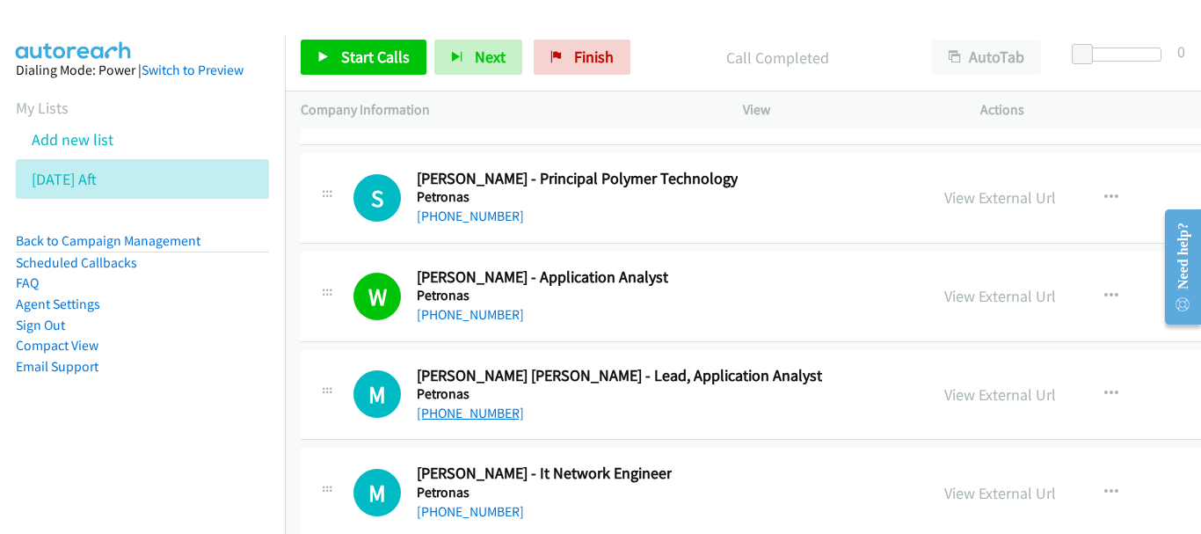
click at [448, 406] on link "+60 13-385 8146" at bounding box center [470, 412] width 107 height 17
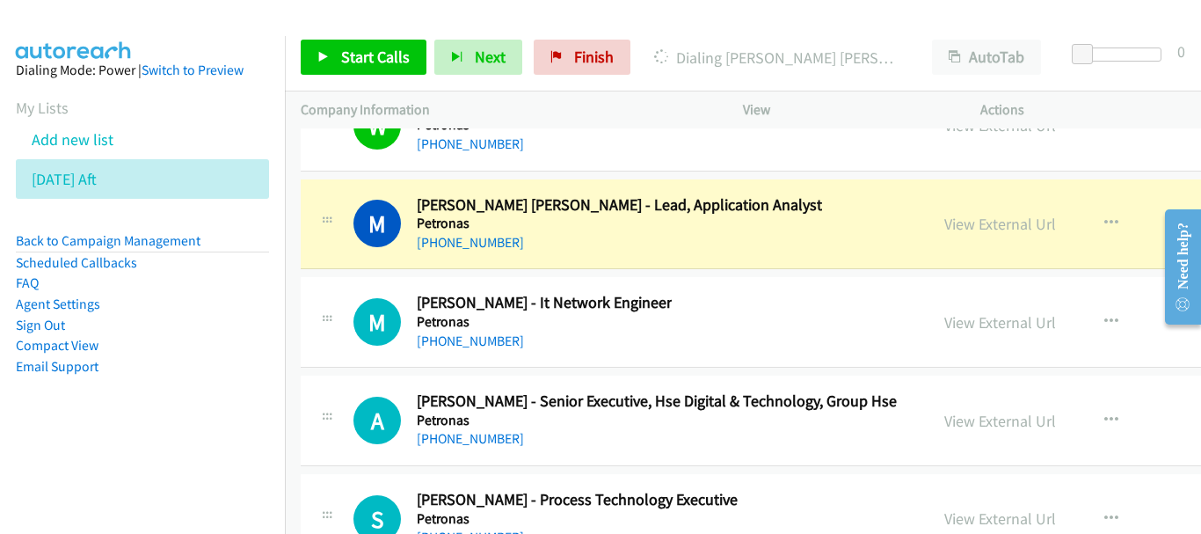
scroll to position [25674, 0]
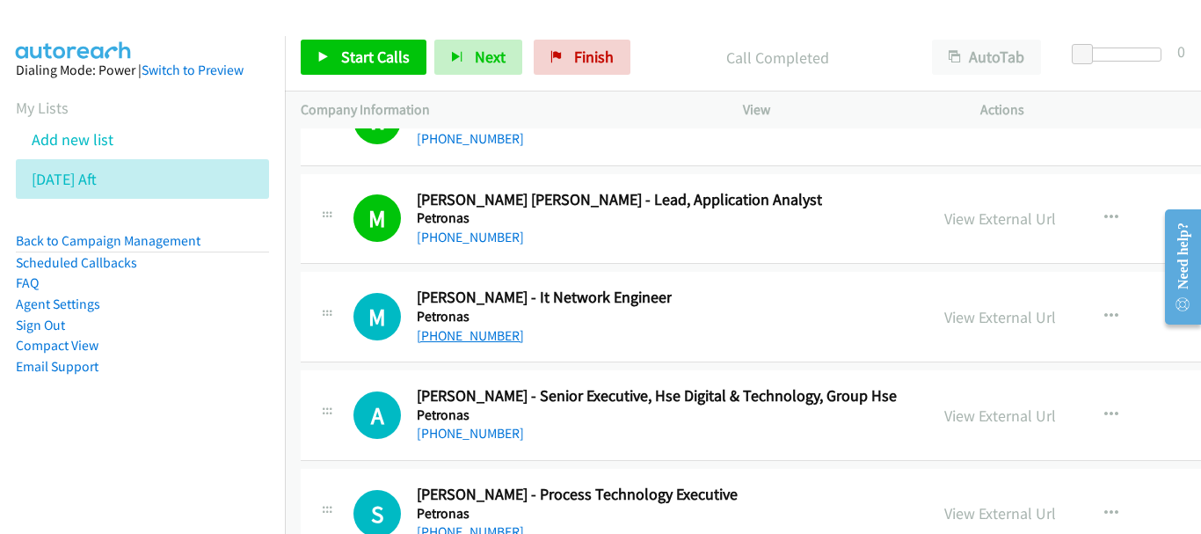
click at [491, 339] on link "+60 19-953 6768" at bounding box center [470, 335] width 107 height 17
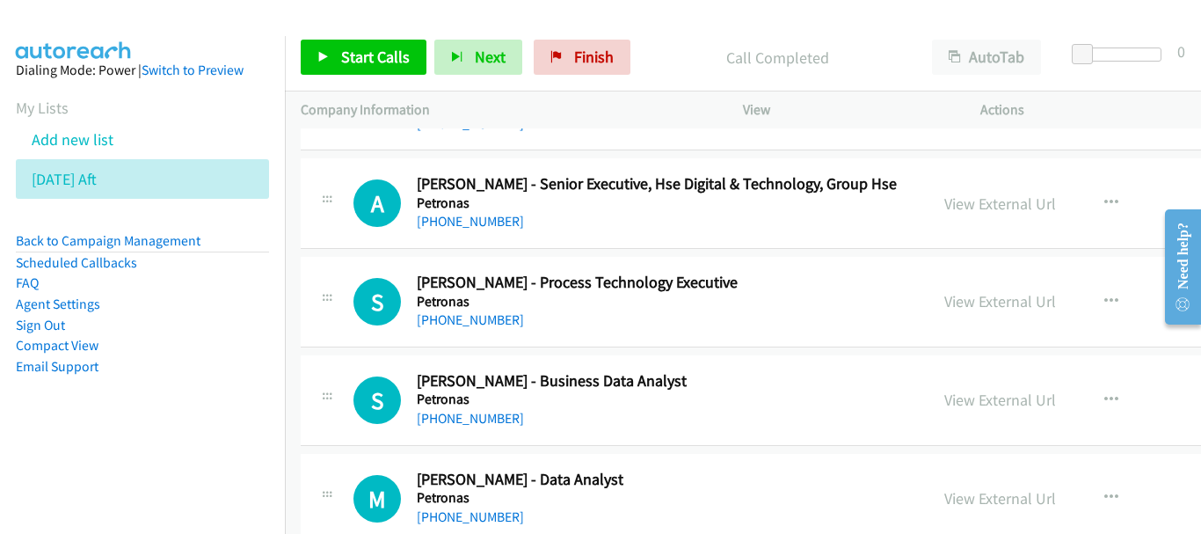
scroll to position [25938, 0]
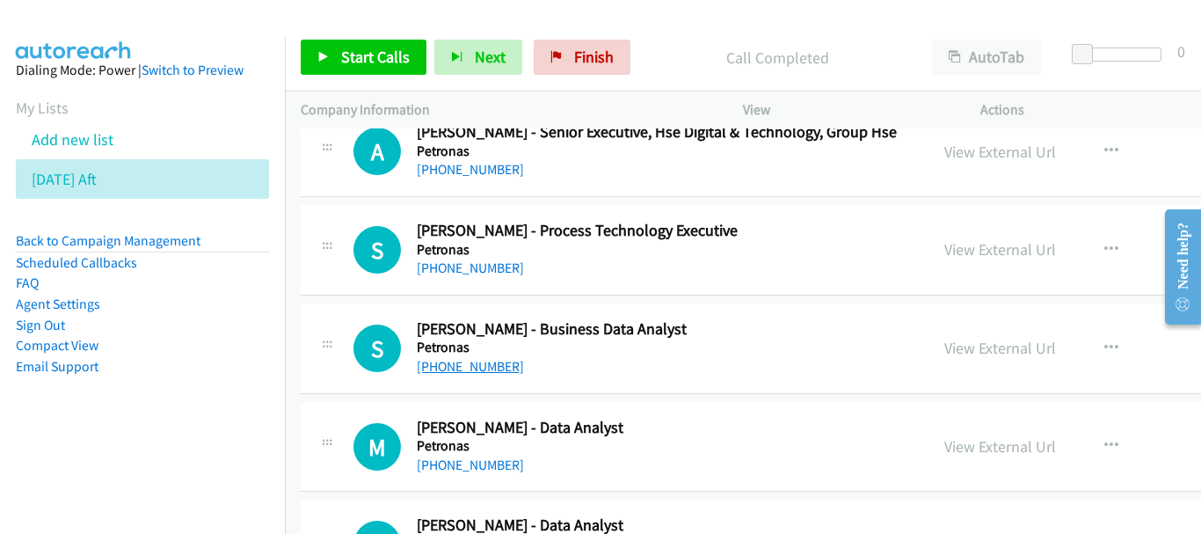
click at [492, 367] on link "+60 13-205 5654" at bounding box center [470, 366] width 107 height 17
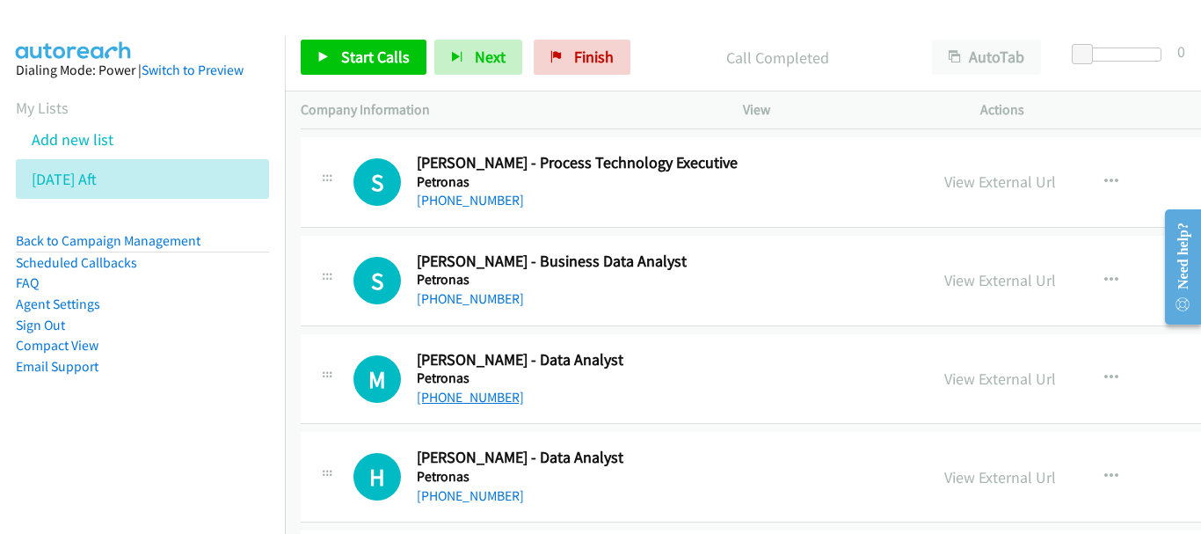
scroll to position [26026, 0]
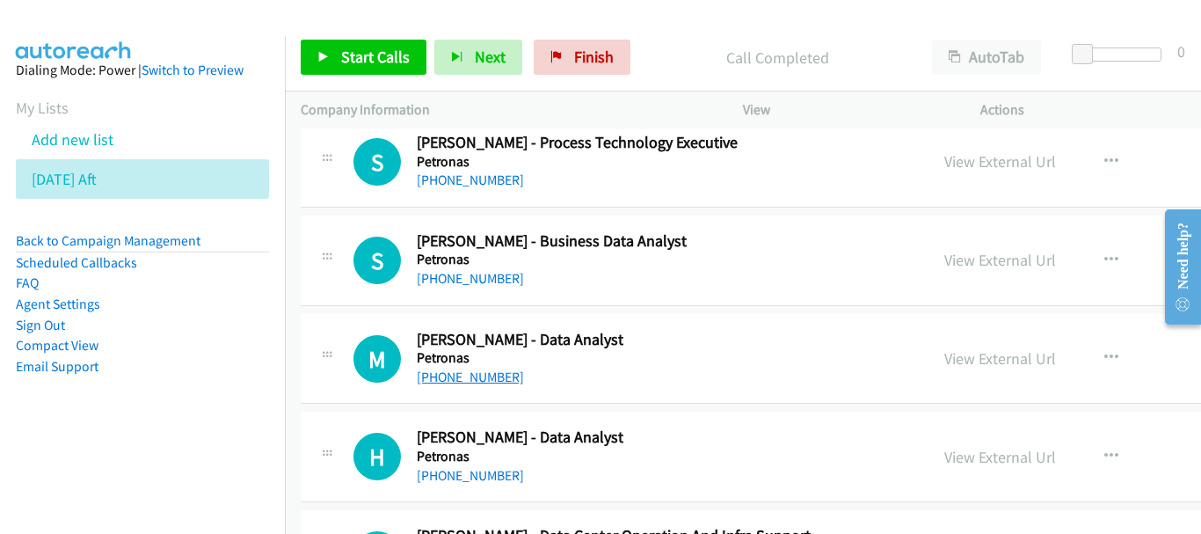
click at [478, 377] on link "+60 14-900 4130" at bounding box center [470, 376] width 107 height 17
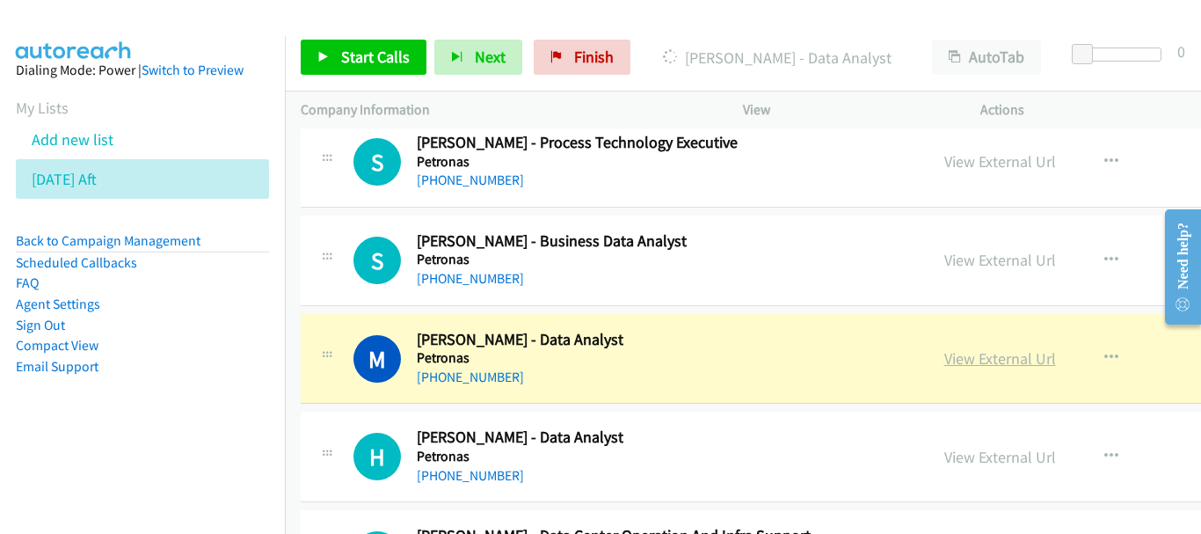
click at [944, 360] on link "View External Url" at bounding box center [1000, 358] width 112 height 20
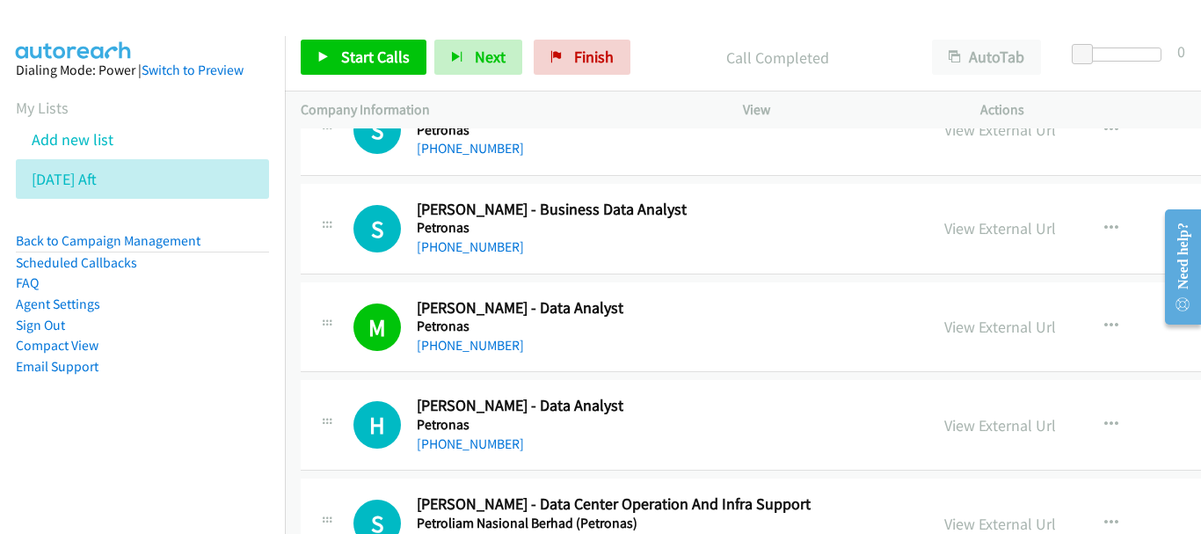
scroll to position [26114, 0]
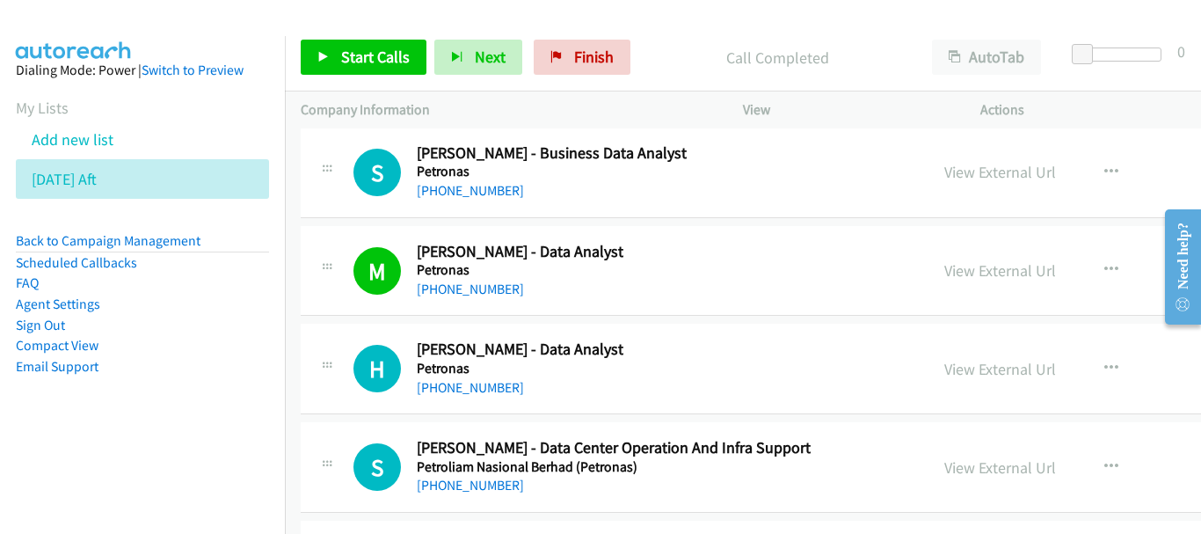
click at [492, 397] on div "+60 16-686 4066" at bounding box center [520, 387] width 207 height 21
click at [485, 390] on link "+60 16-686 4066" at bounding box center [470, 387] width 107 height 17
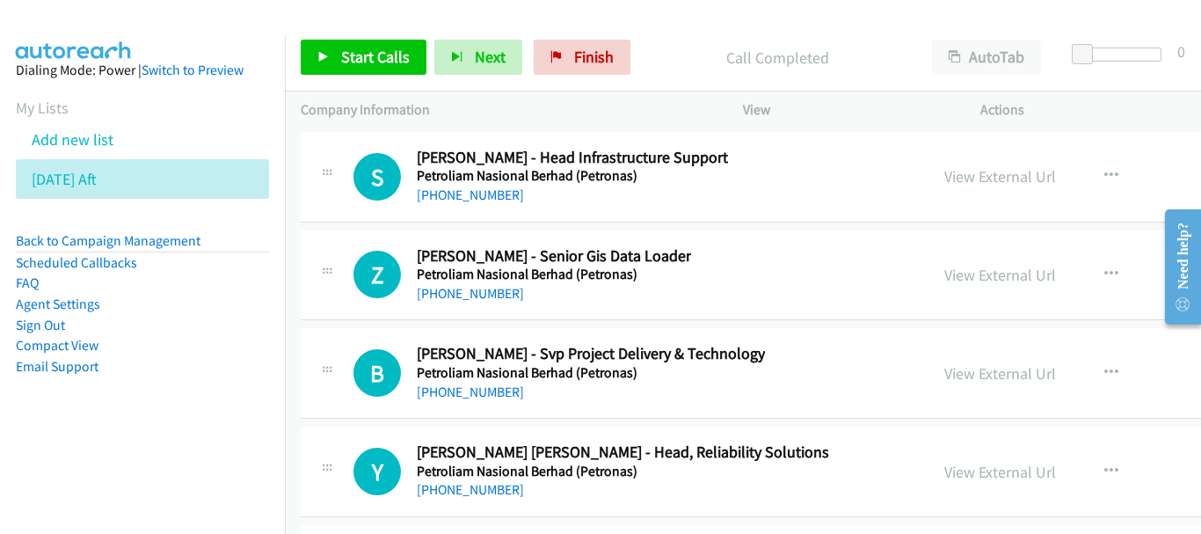
scroll to position [26729, 0]
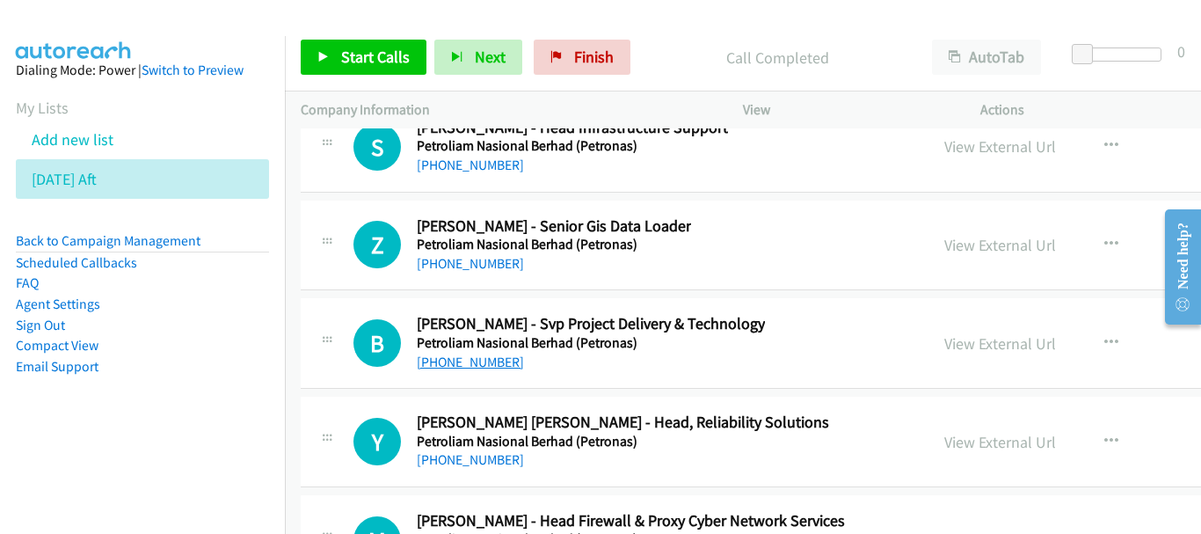
click at [493, 359] on link "+60 13-830 5700" at bounding box center [470, 361] width 107 height 17
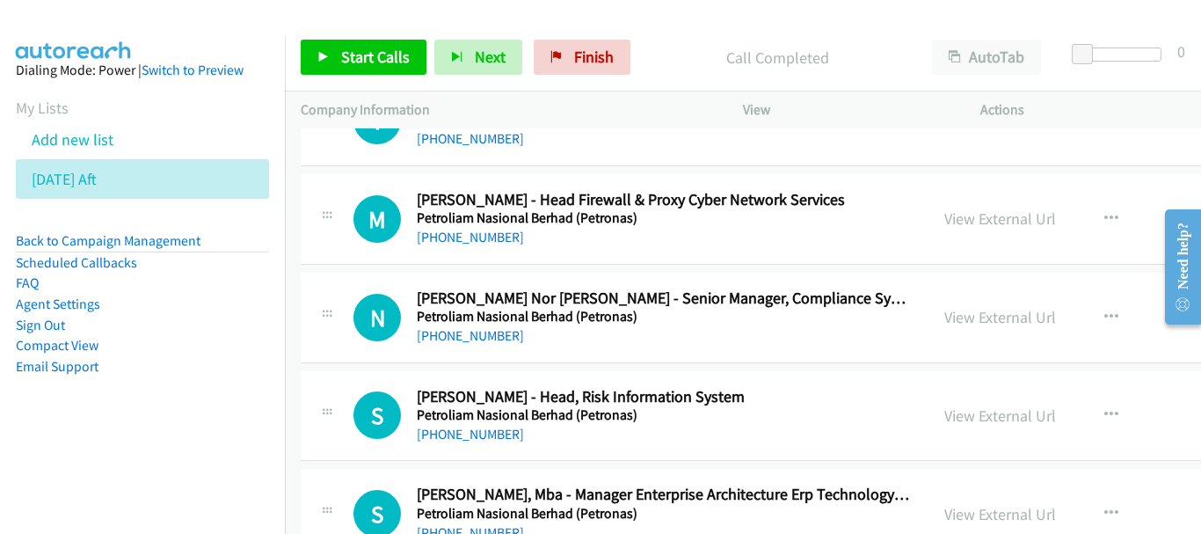
scroll to position [27081, 0]
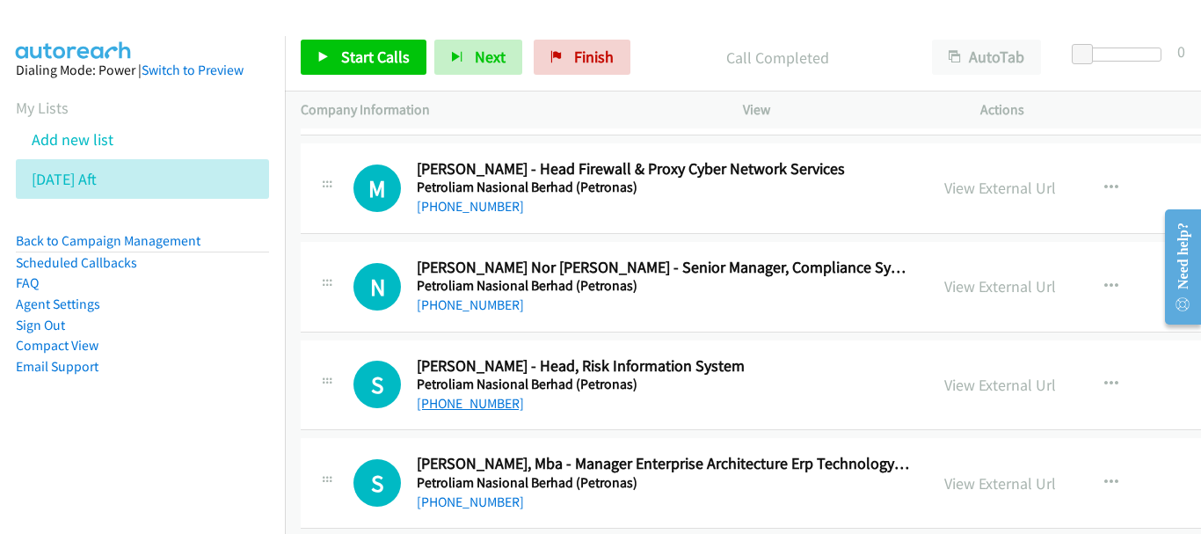
click at [473, 409] on link "+60 19-329 8626" at bounding box center [470, 403] width 107 height 17
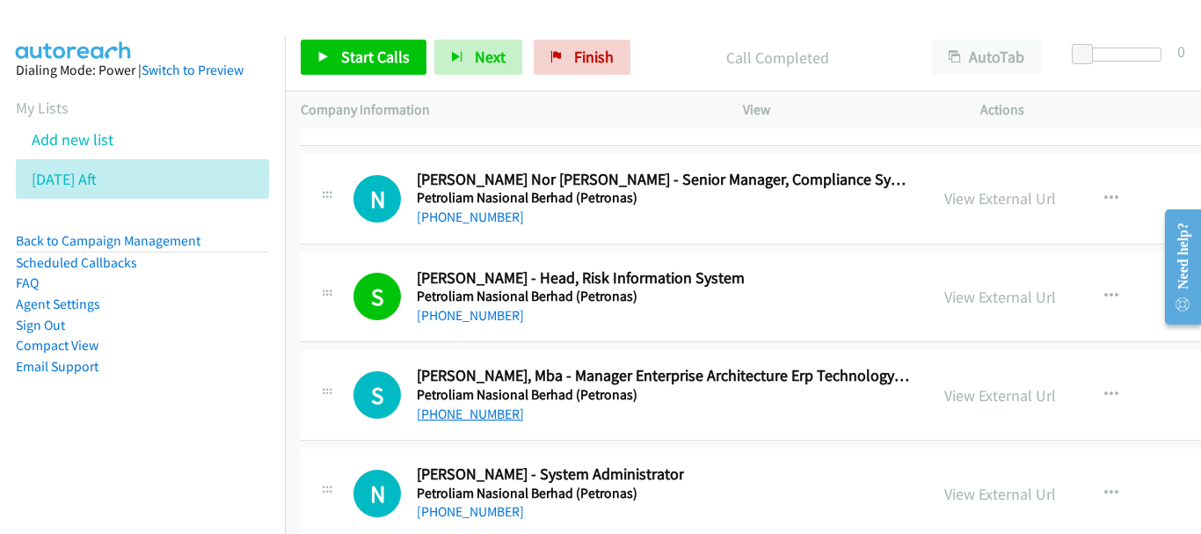
click at [487, 413] on link "+60 19-361 1895" at bounding box center [470, 413] width 107 height 17
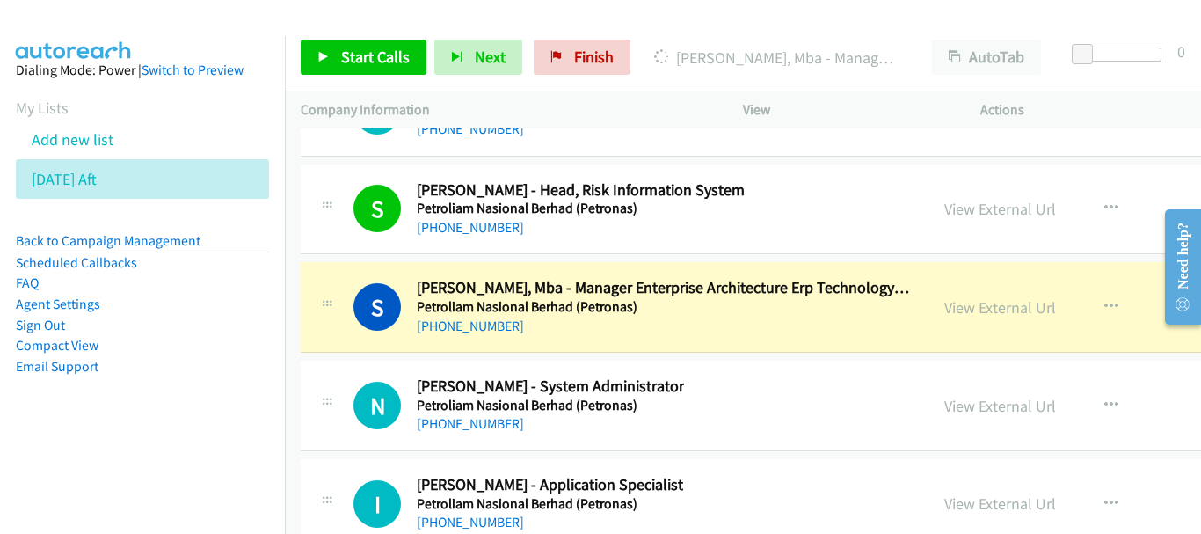
scroll to position [27345, 0]
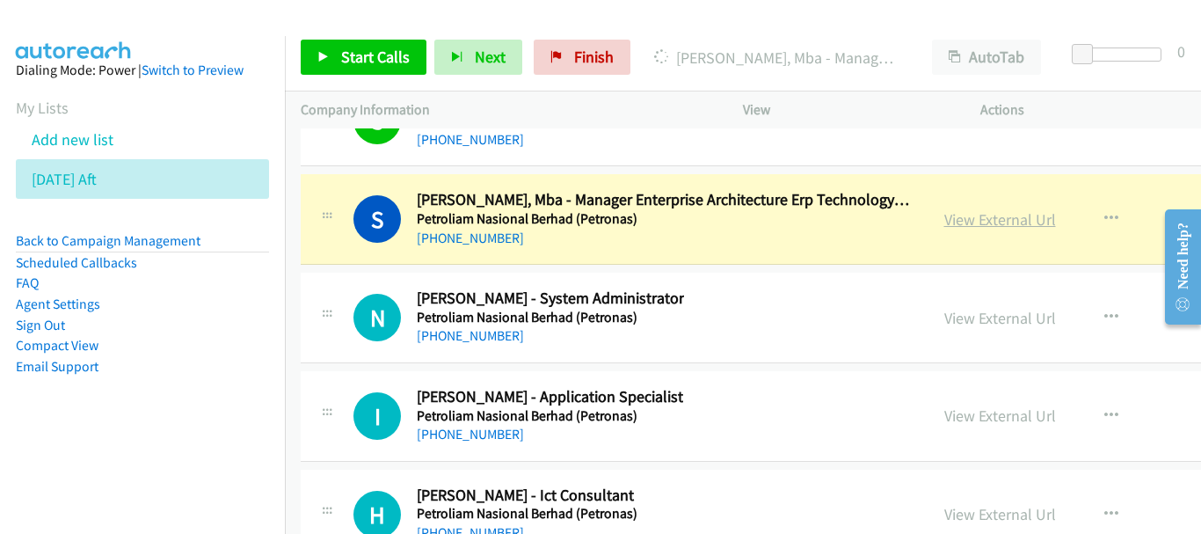
click at [944, 224] on link "View External Url" at bounding box center [1000, 219] width 112 height 20
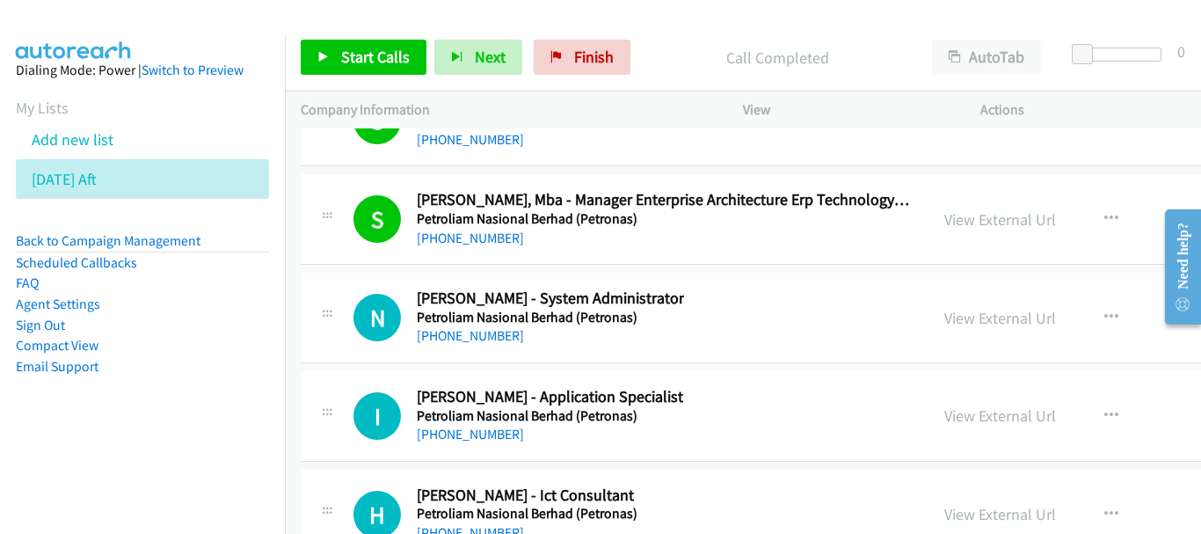
scroll to position [27521, 0]
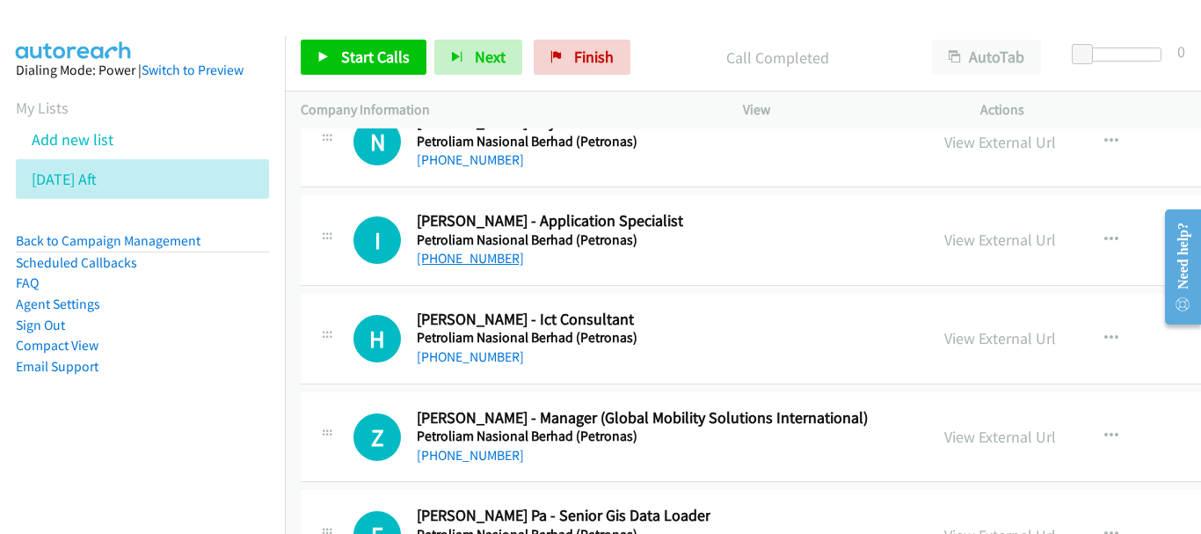
click at [487, 256] on link "+60 19-288 0609" at bounding box center [470, 258] width 107 height 17
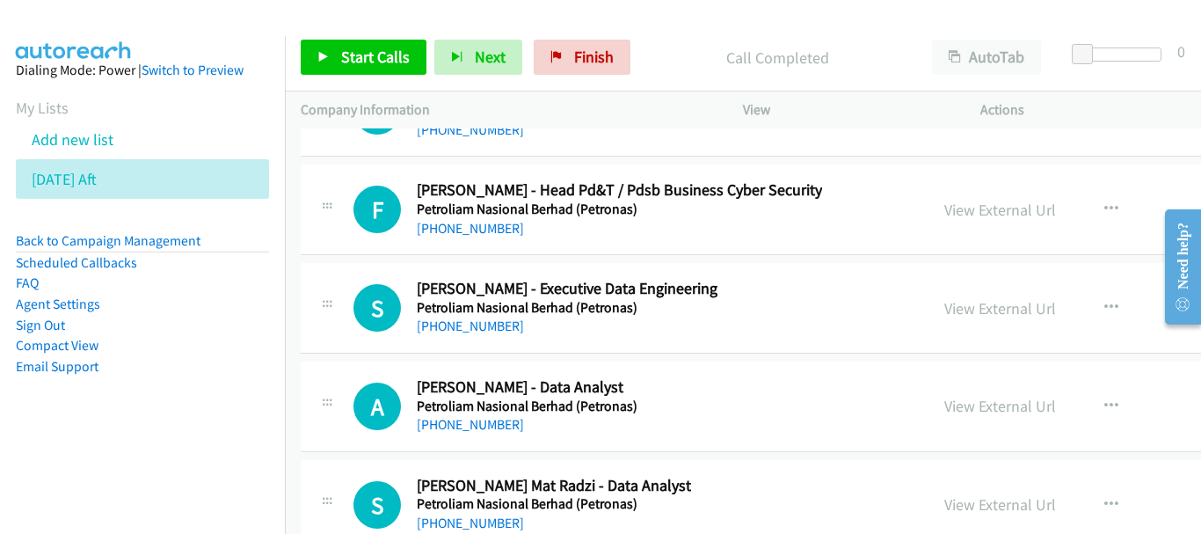
scroll to position [29015, 0]
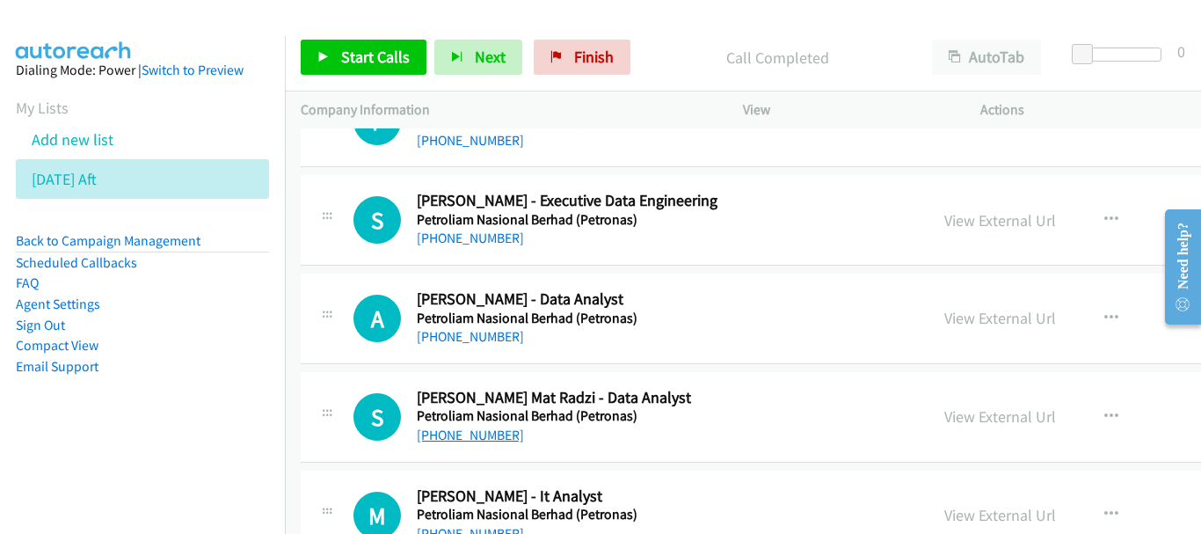
click at [502, 433] on link "+60 19-247 2289" at bounding box center [470, 434] width 107 height 17
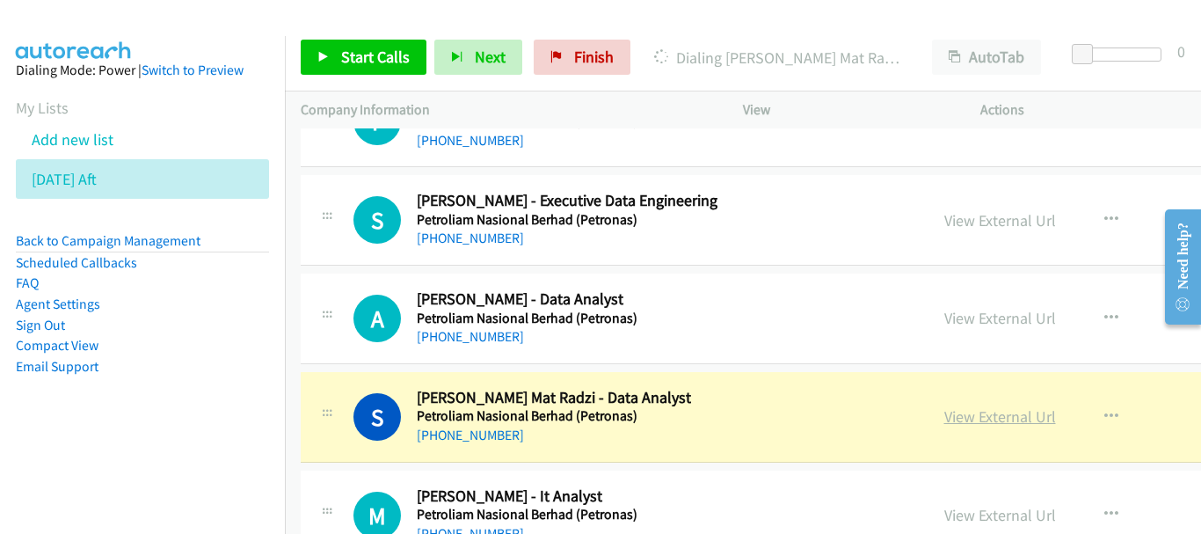
click at [945, 412] on link "View External Url" at bounding box center [1000, 416] width 112 height 20
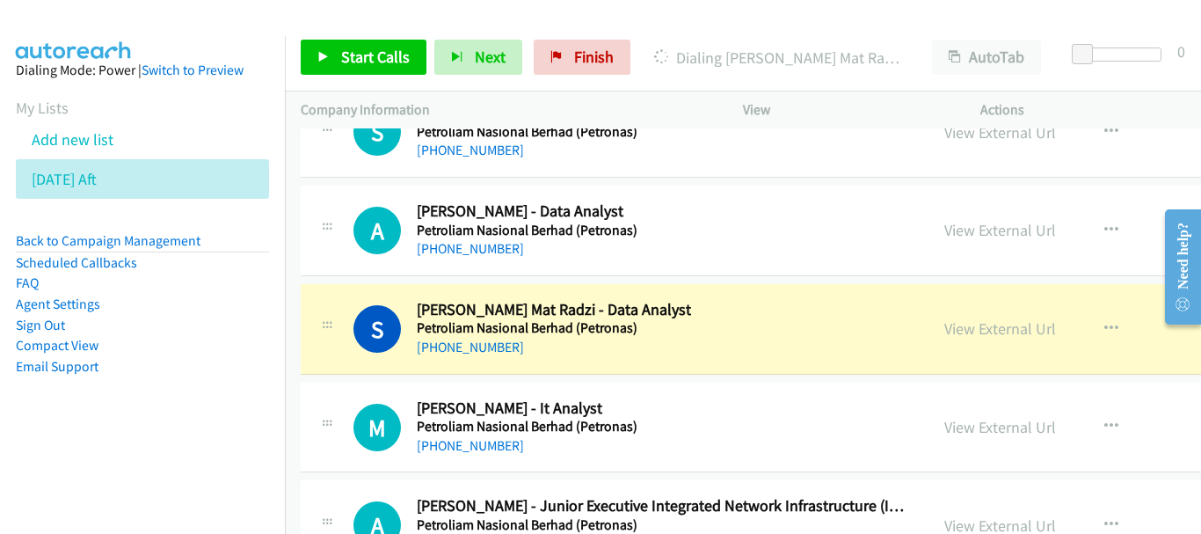
scroll to position [29191, 0]
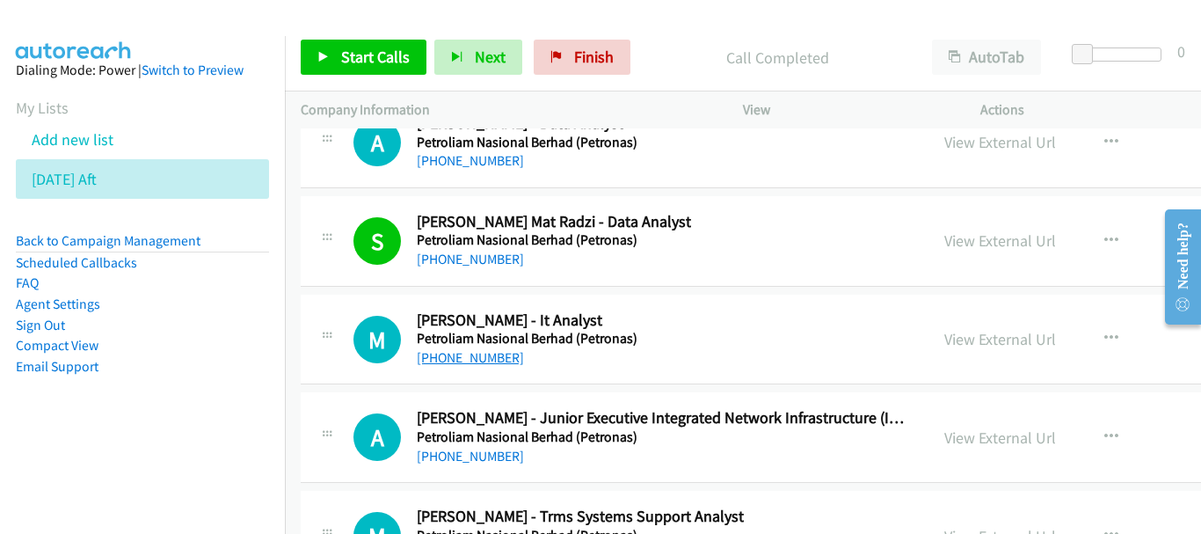
click at [483, 356] on link "+60 19-380 0190" at bounding box center [470, 357] width 107 height 17
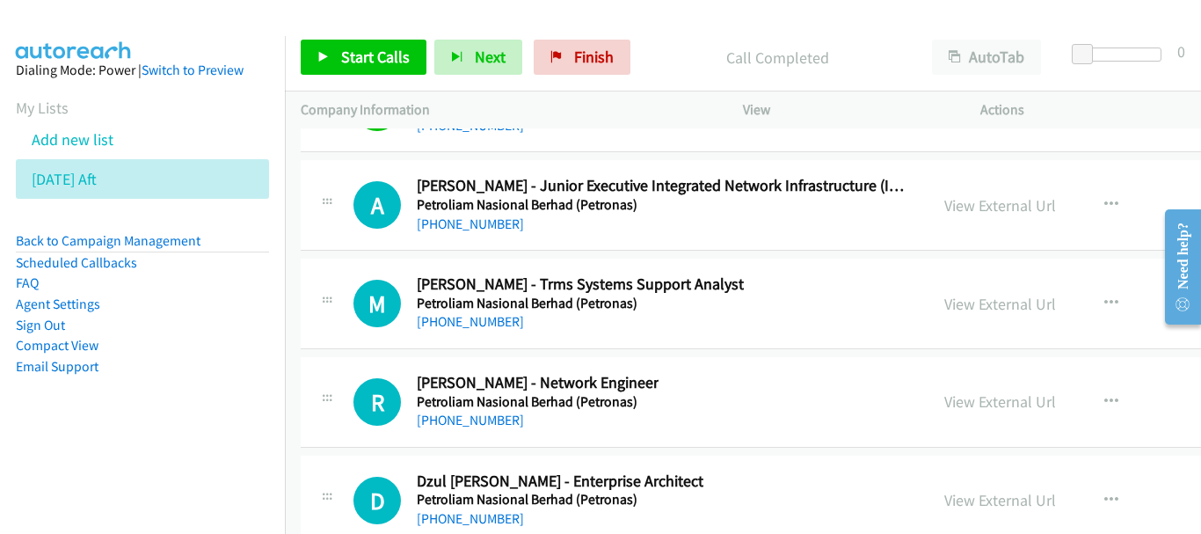
scroll to position [29455, 0]
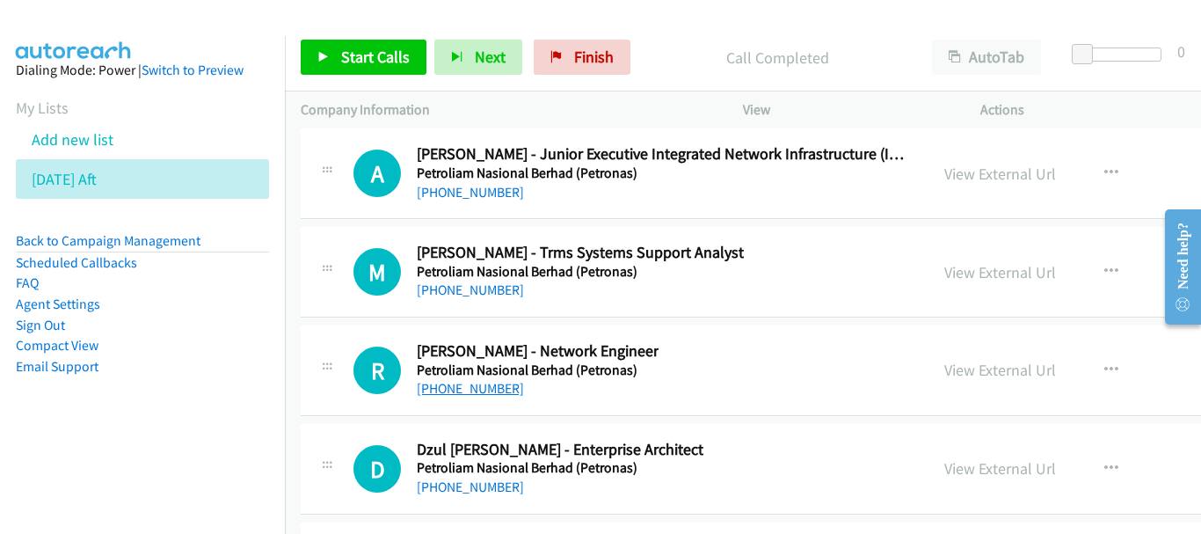
click at [491, 388] on link "+60 12-646 4590" at bounding box center [470, 388] width 107 height 17
click at [432, 485] on link "+60 17-313 0540" at bounding box center [470, 486] width 107 height 17
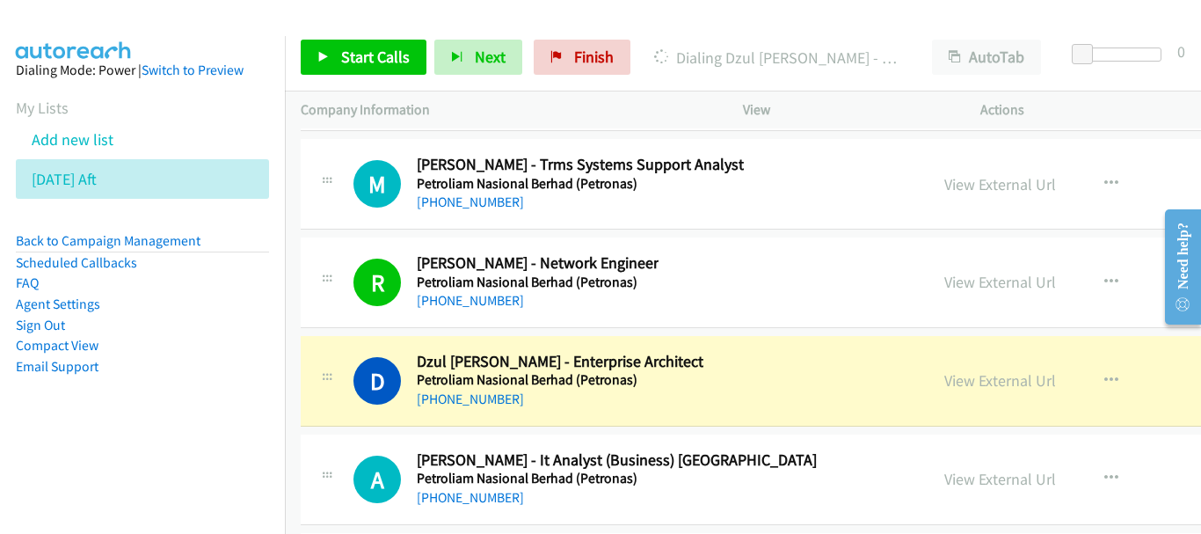
scroll to position [29719, 0]
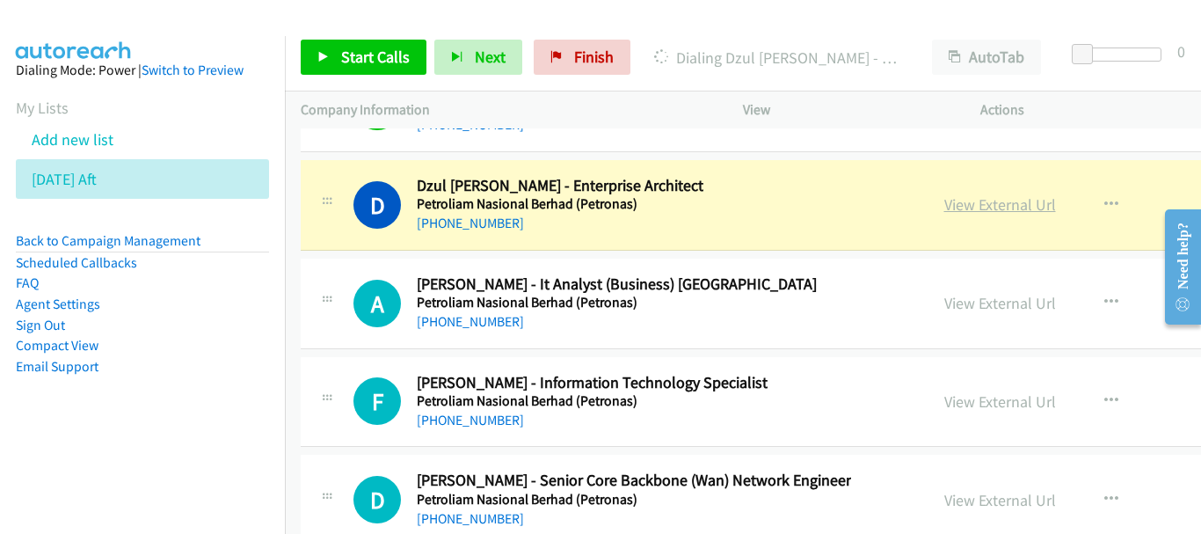
click at [944, 210] on link "View External Url" at bounding box center [1000, 204] width 112 height 20
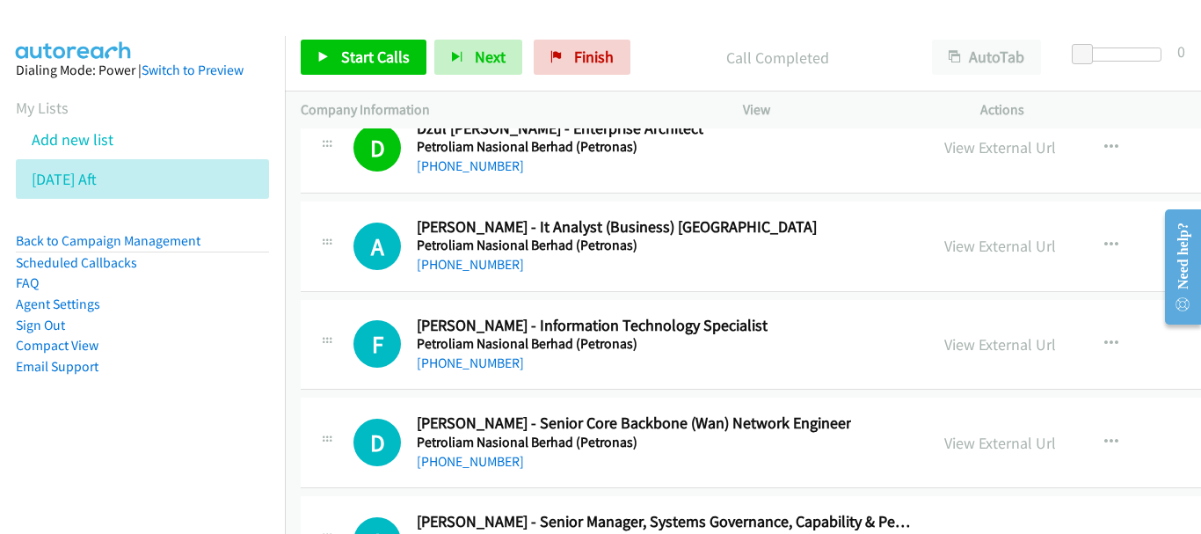
scroll to position [29807, 0]
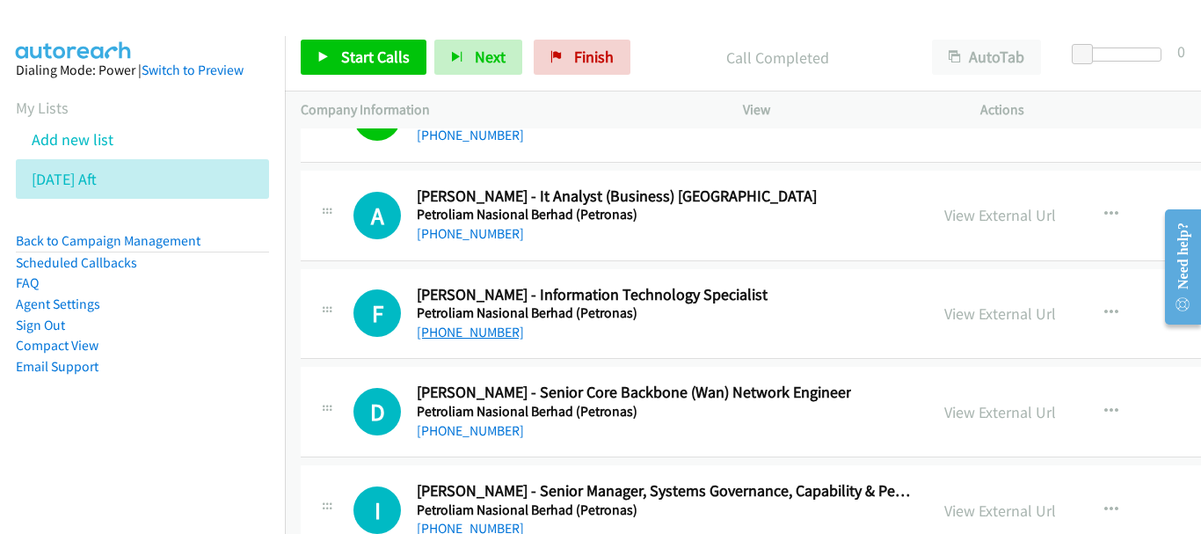
click at [460, 330] on link "+60 19-916 2770" at bounding box center [470, 332] width 107 height 17
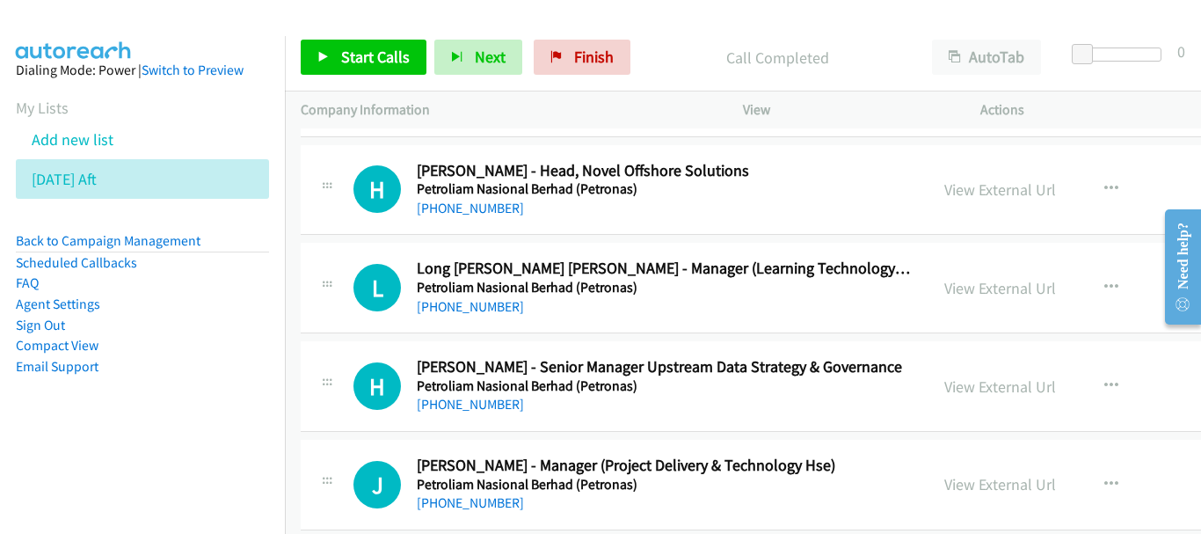
scroll to position [30510, 0]
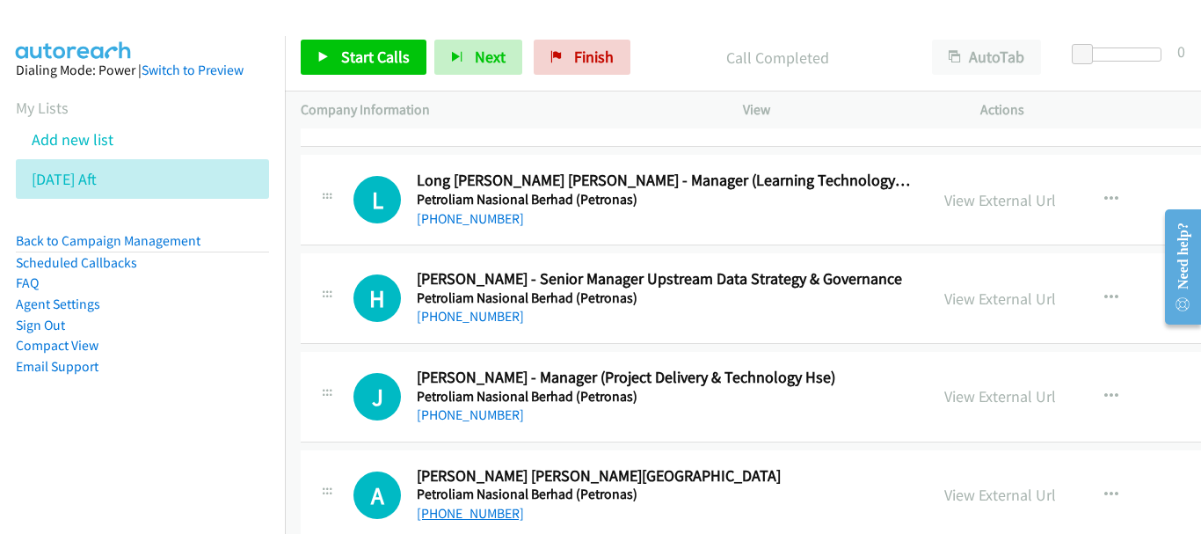
click at [484, 510] on link "+60 12-282 7052" at bounding box center [470, 513] width 107 height 17
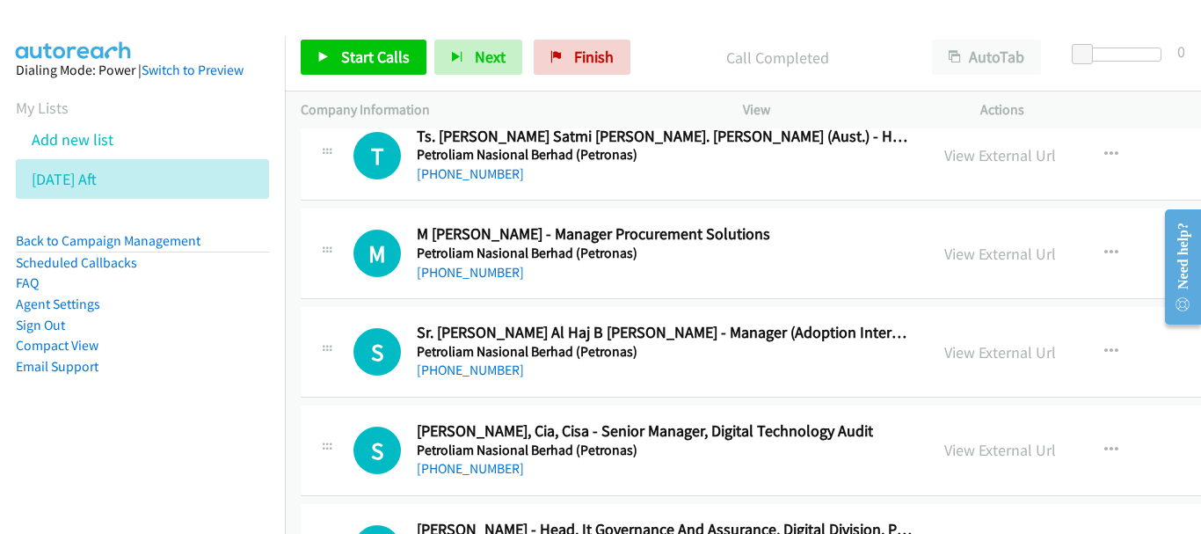
scroll to position [30950, 0]
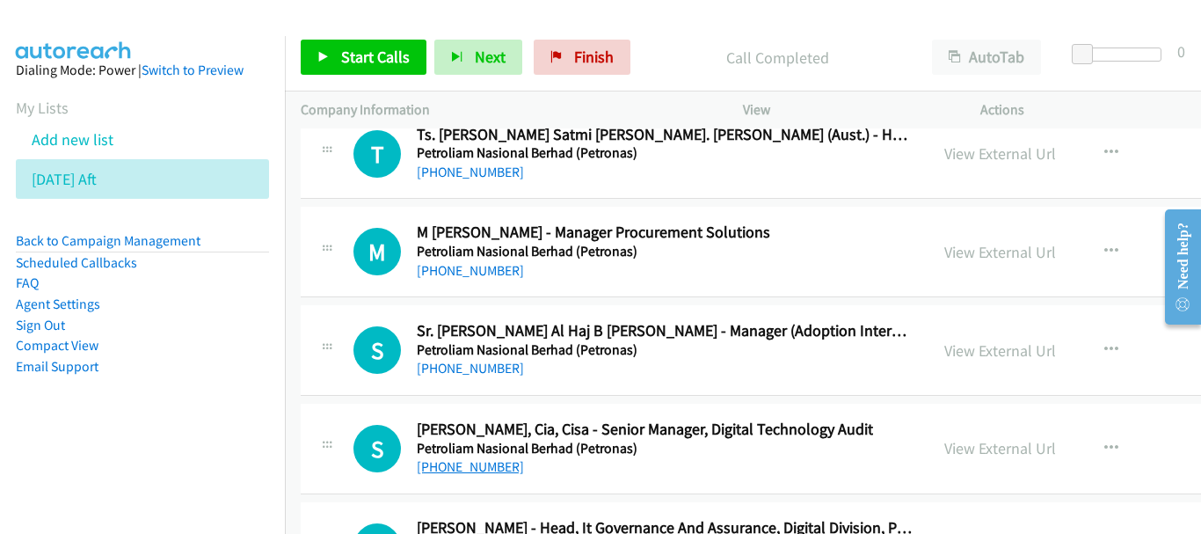
click at [477, 468] on link "+60 12-215 2262" at bounding box center [470, 466] width 107 height 17
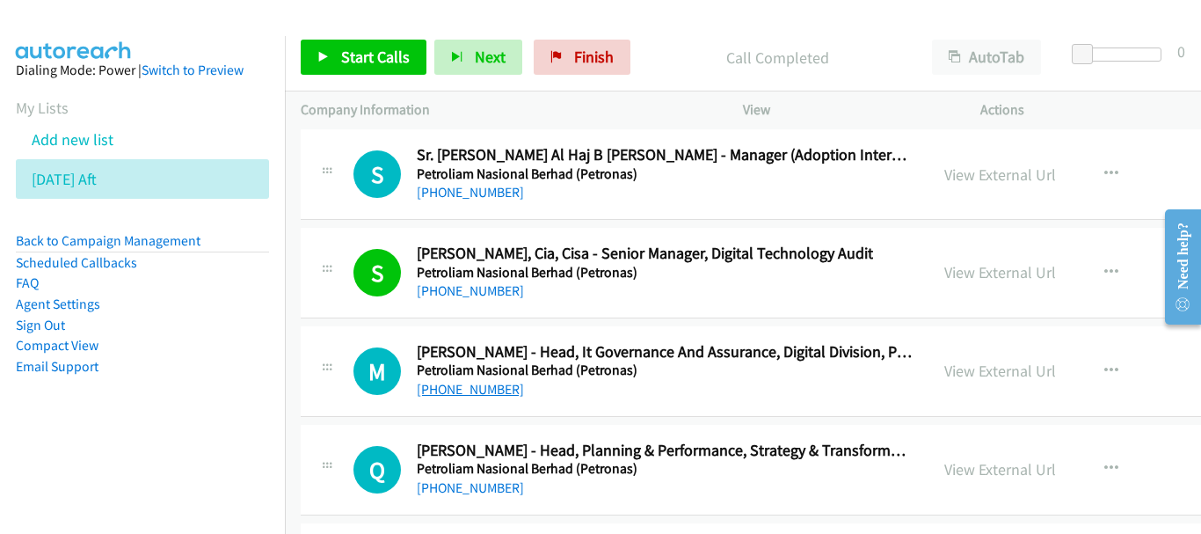
click at [477, 381] on link "+60 16-220 6296" at bounding box center [470, 389] width 107 height 17
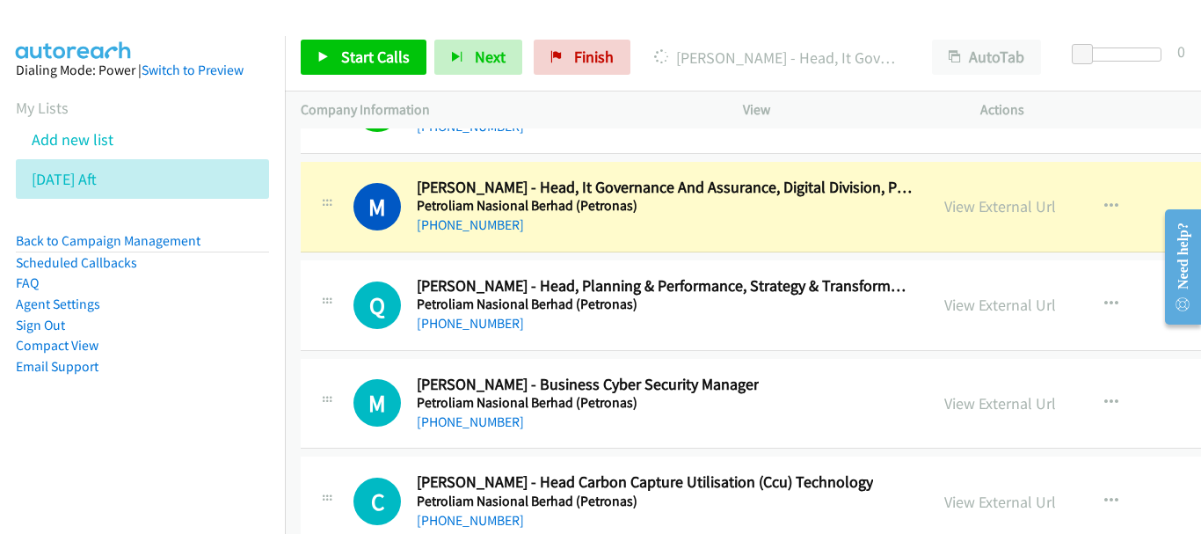
scroll to position [31302, 0]
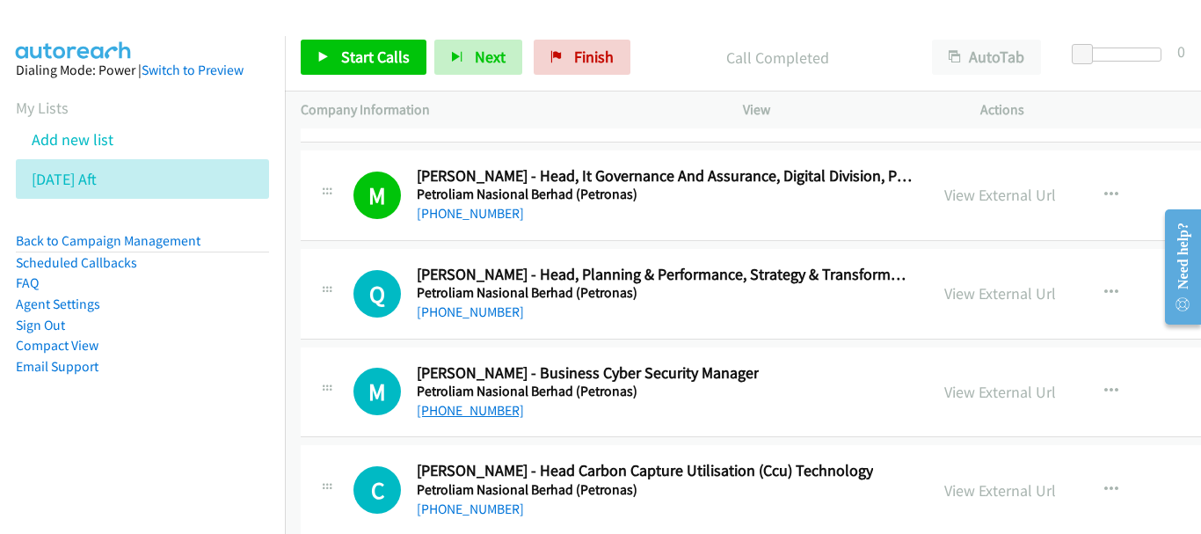
click at [473, 411] on link "+60 12-687 0985" at bounding box center [470, 410] width 107 height 17
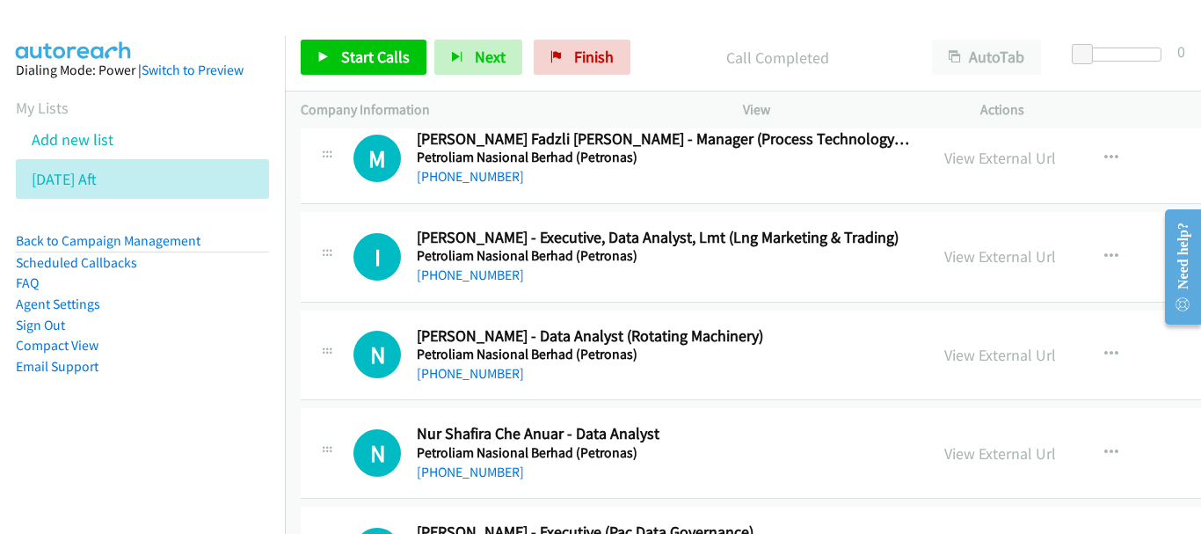
scroll to position [31917, 0]
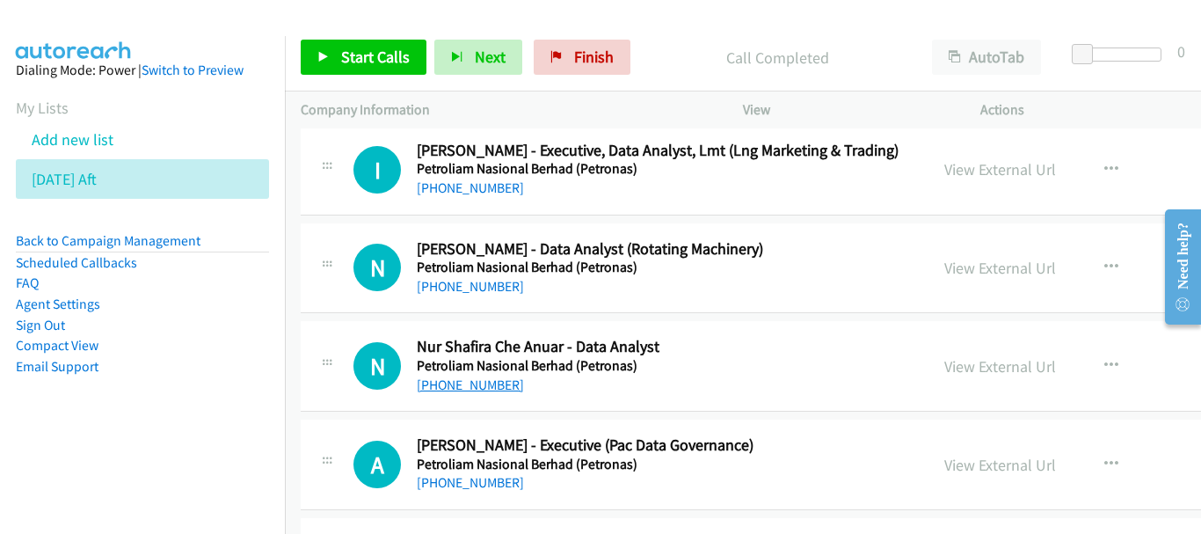
click at [473, 380] on link "+60 18-251 9188" at bounding box center [470, 384] width 107 height 17
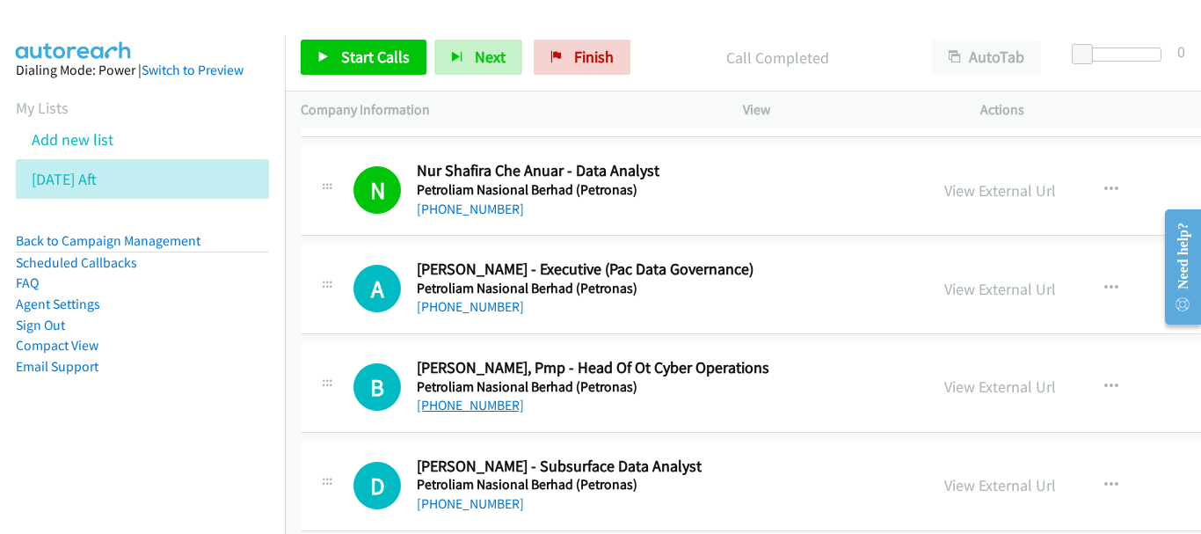
click at [479, 409] on link "+60 16-560 2303" at bounding box center [470, 405] width 107 height 17
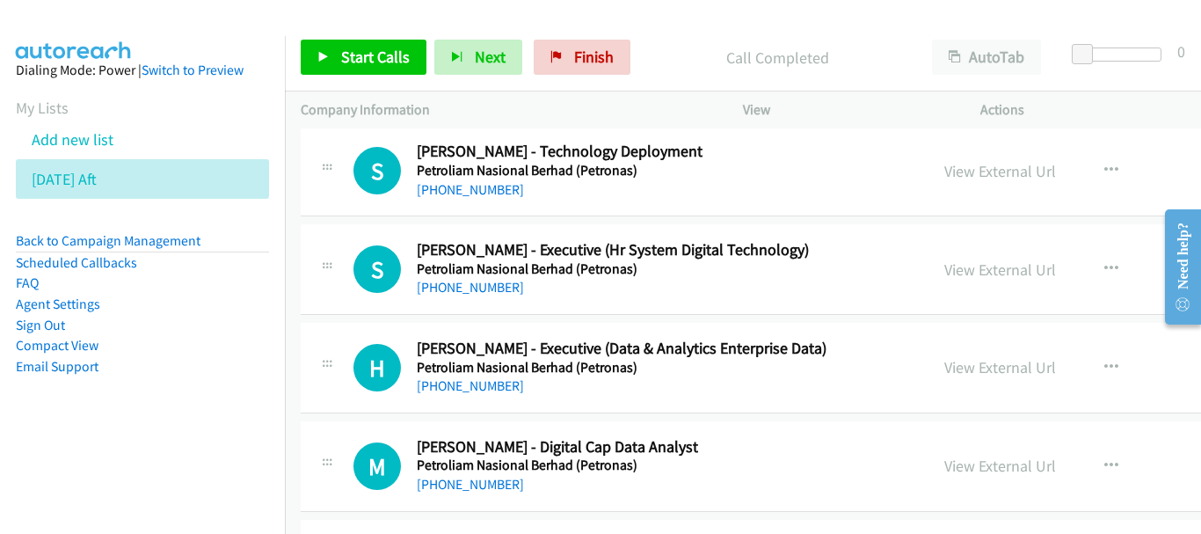
scroll to position [32620, 0]
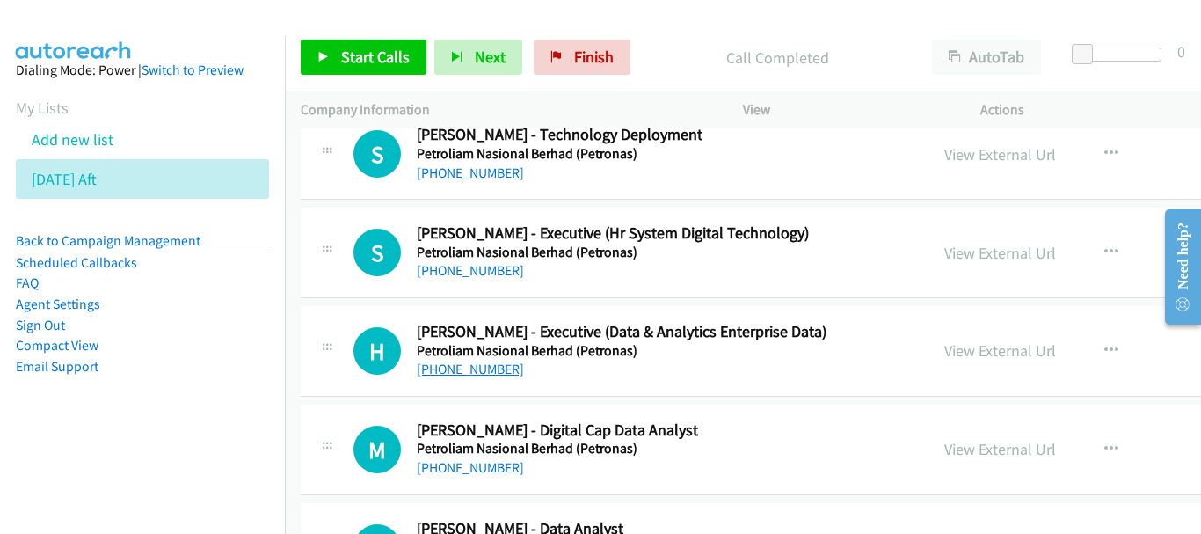
click at [487, 371] on link "+60 11-1035 9017" at bounding box center [470, 368] width 107 height 17
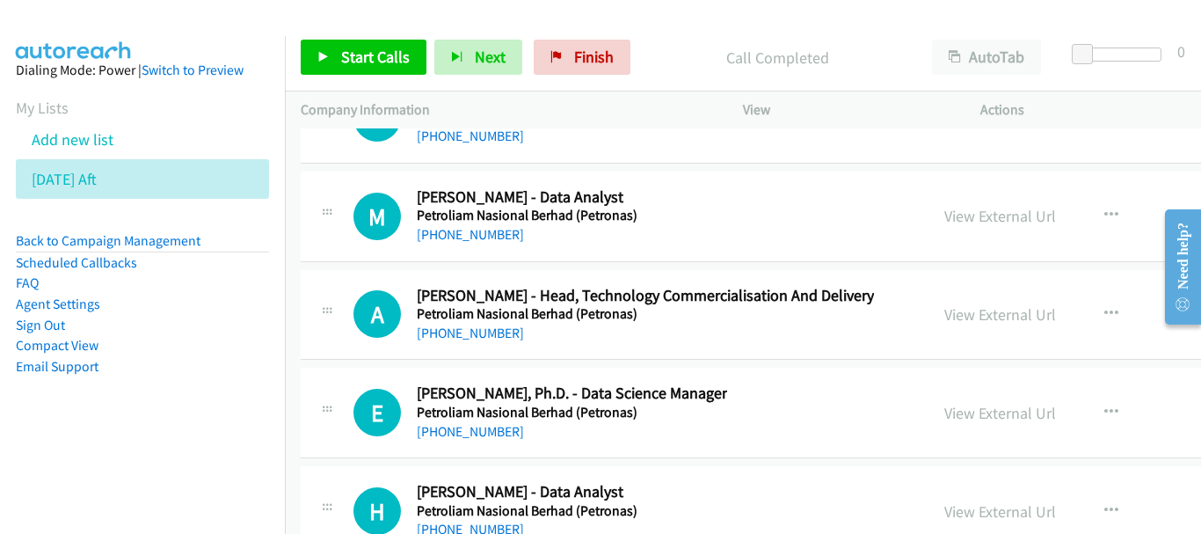
scroll to position [32972, 0]
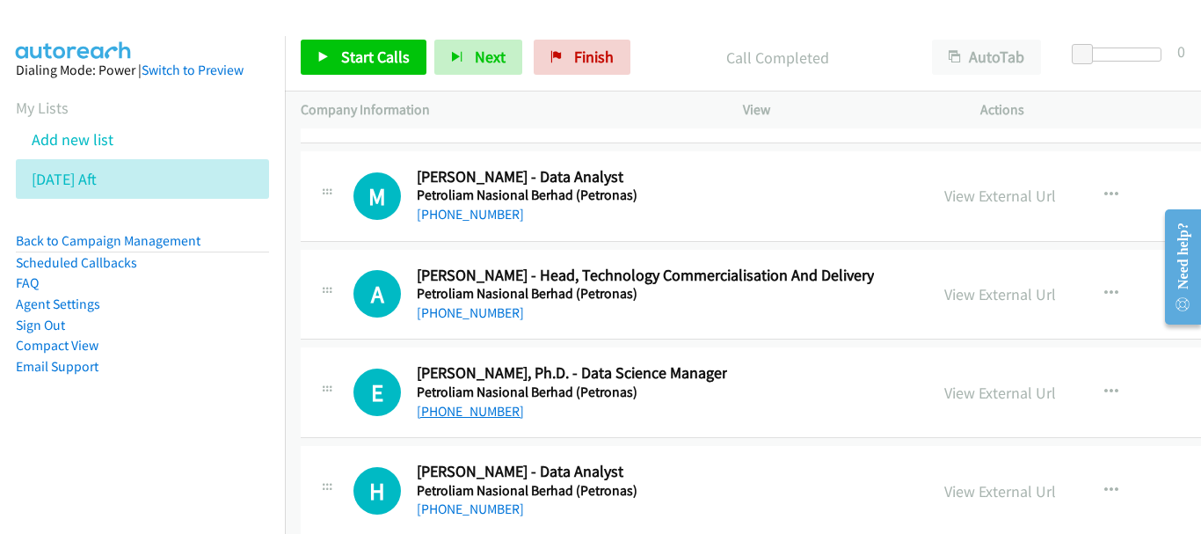
click at [482, 412] on link "+60 17-818 2468" at bounding box center [470, 411] width 107 height 17
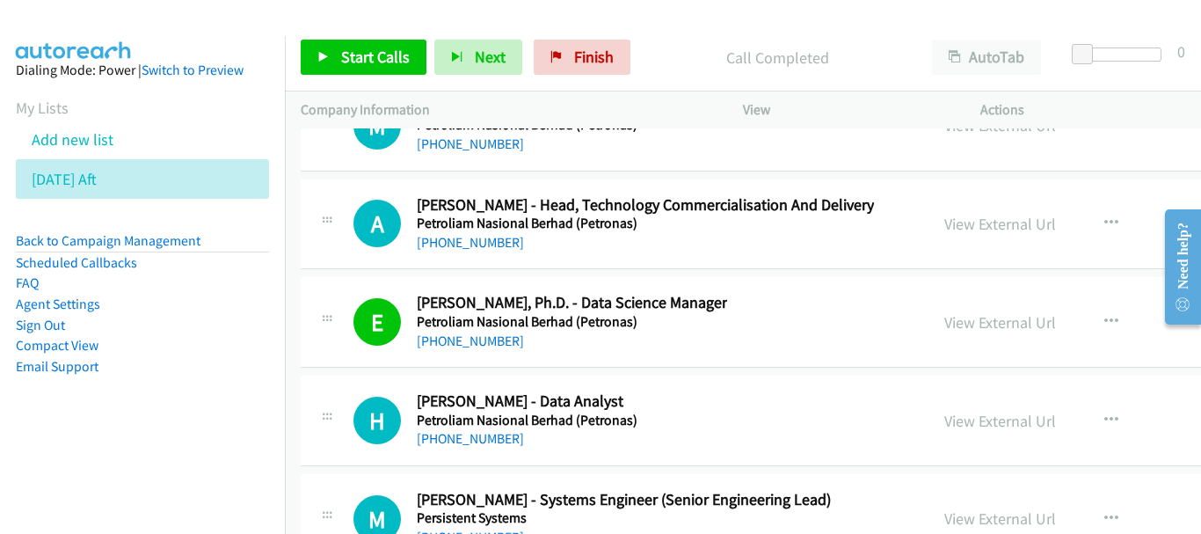
scroll to position [33060, 0]
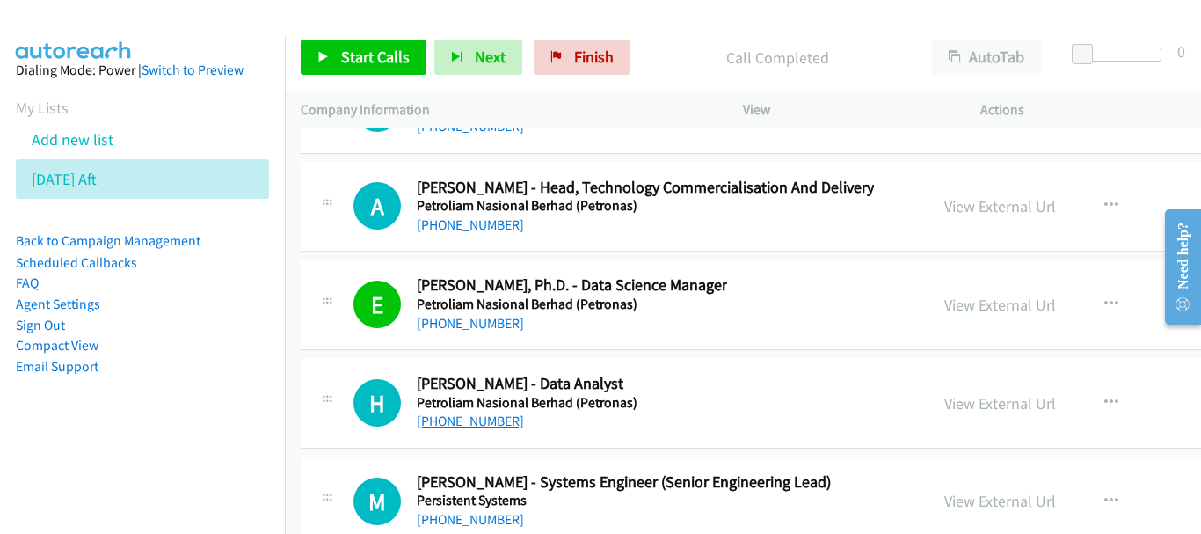
click at [492, 424] on link "+60 13-357 0481" at bounding box center [470, 420] width 107 height 17
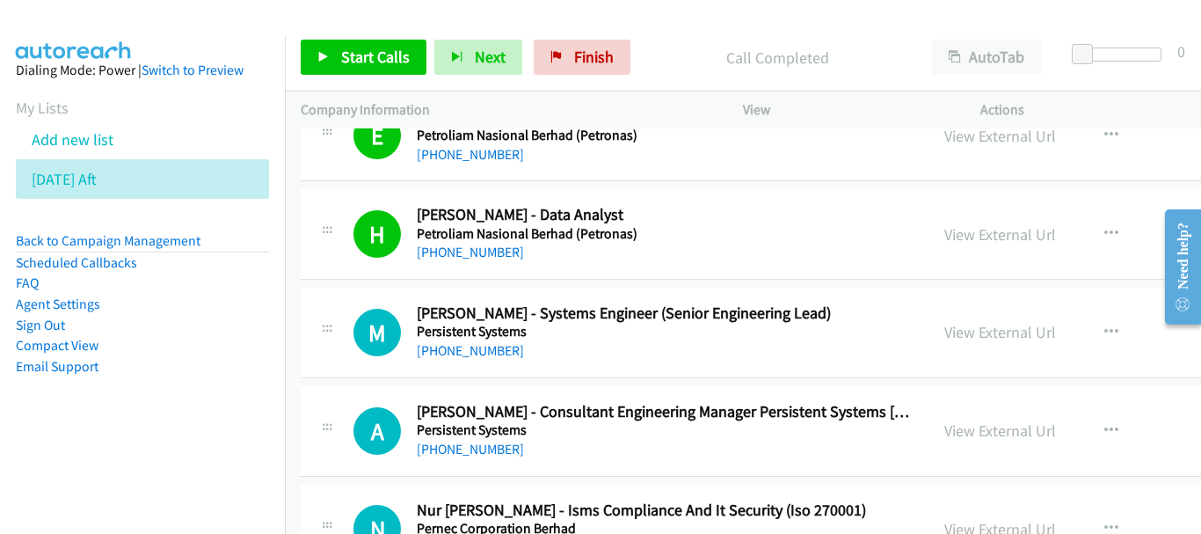
scroll to position [33236, 0]
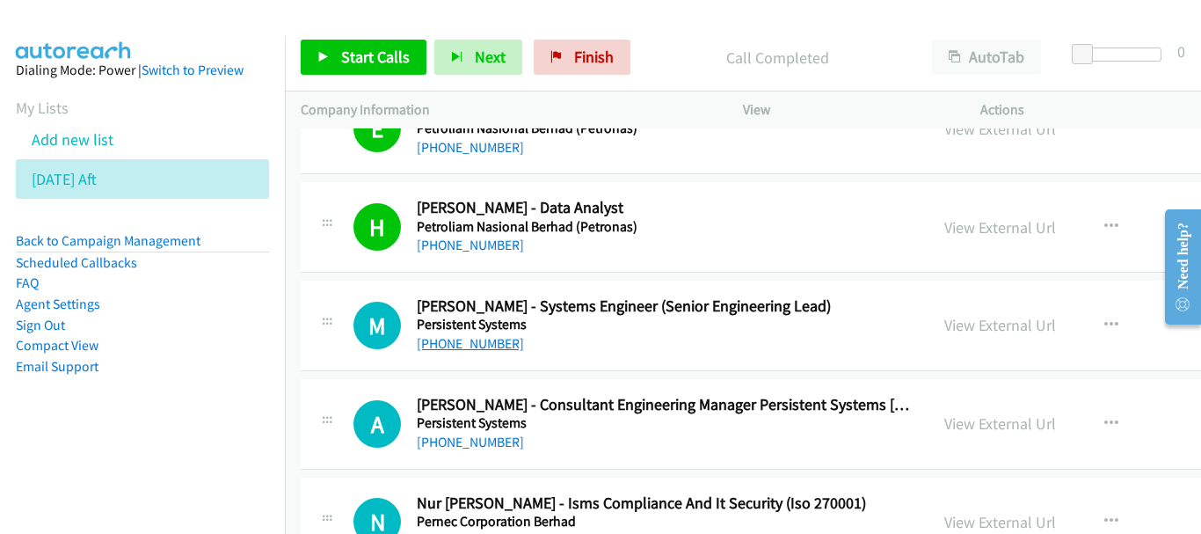
click at [493, 340] on link "+60 19-301 2994" at bounding box center [470, 343] width 107 height 17
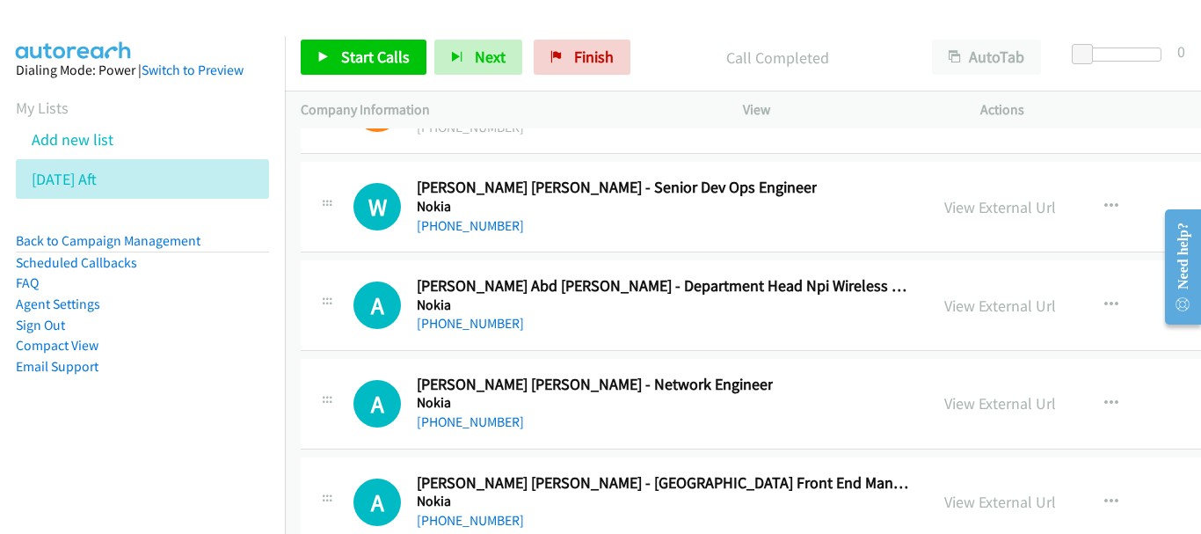
scroll to position [34643, 0]
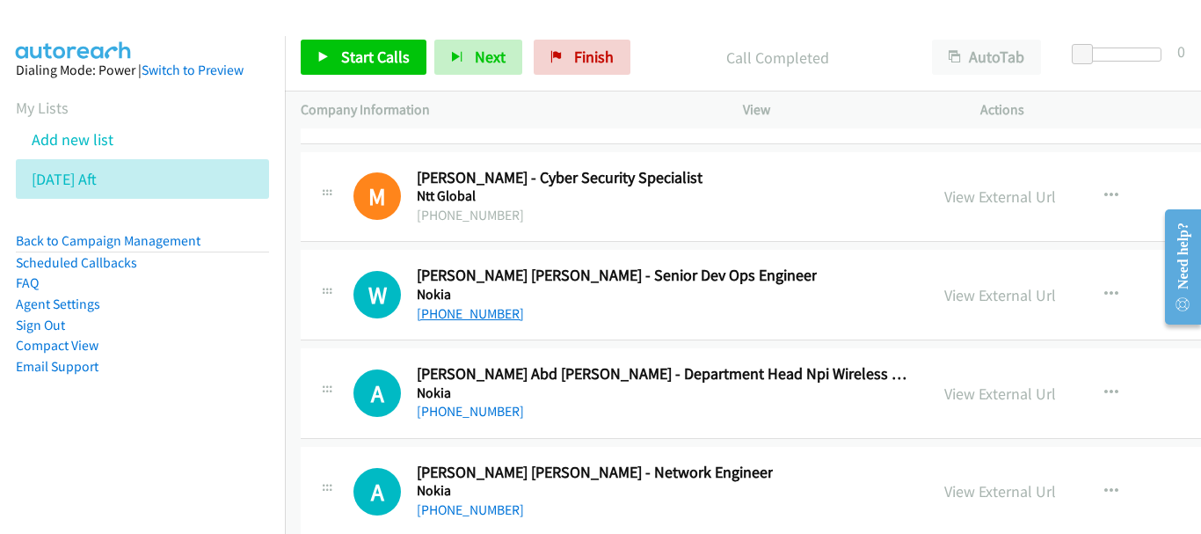
click at [505, 319] on link "+60 19-667 9616" at bounding box center [470, 313] width 107 height 17
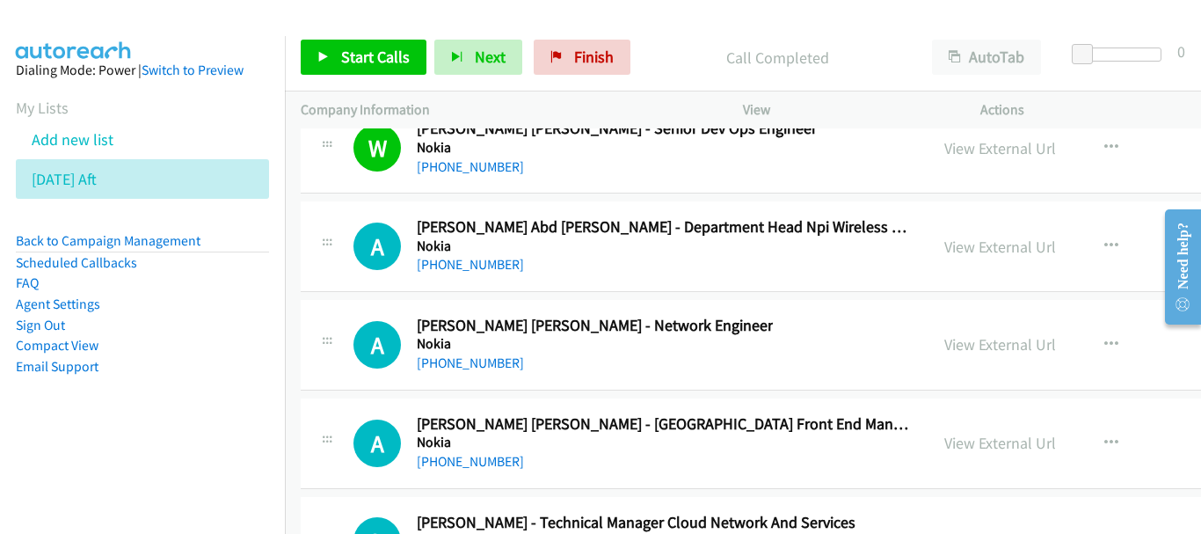
scroll to position [34819, 0]
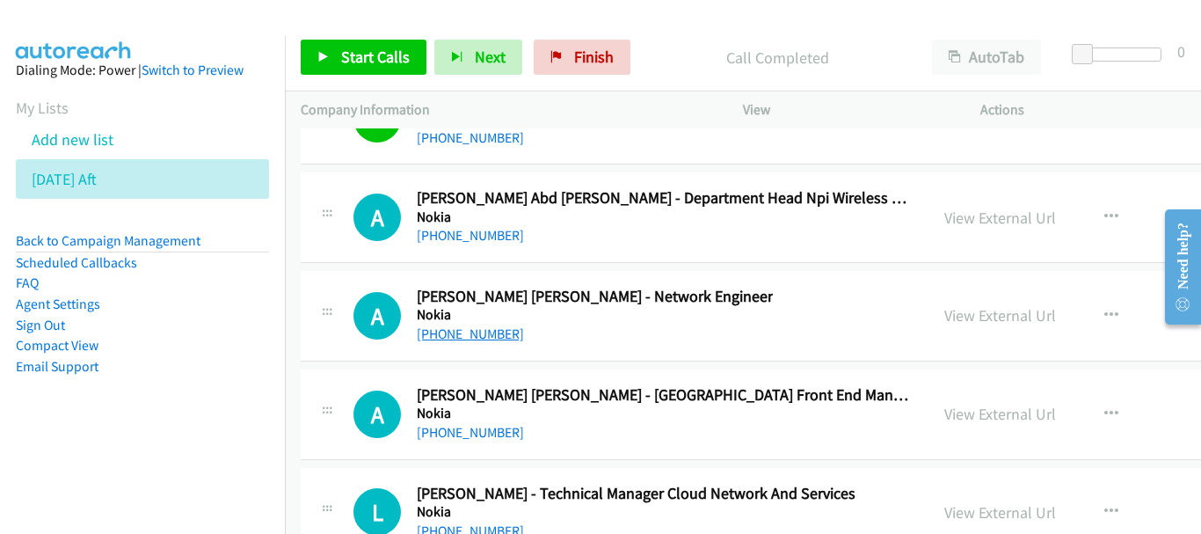
click at [475, 337] on link "+60 17-422 6029" at bounding box center [470, 333] width 107 height 17
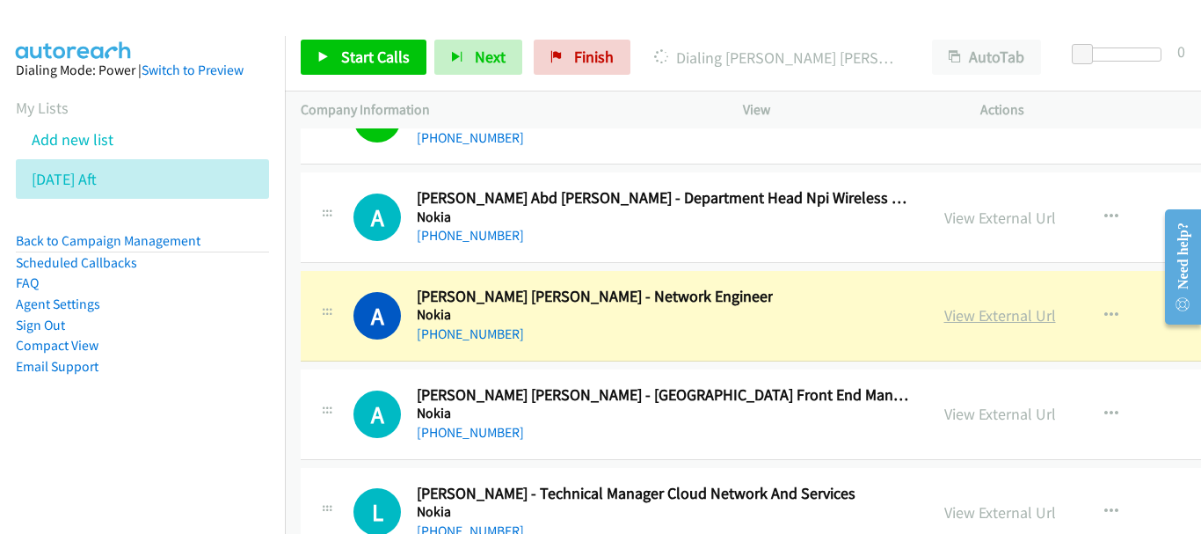
click at [944, 309] on link "View External Url" at bounding box center [1000, 315] width 112 height 20
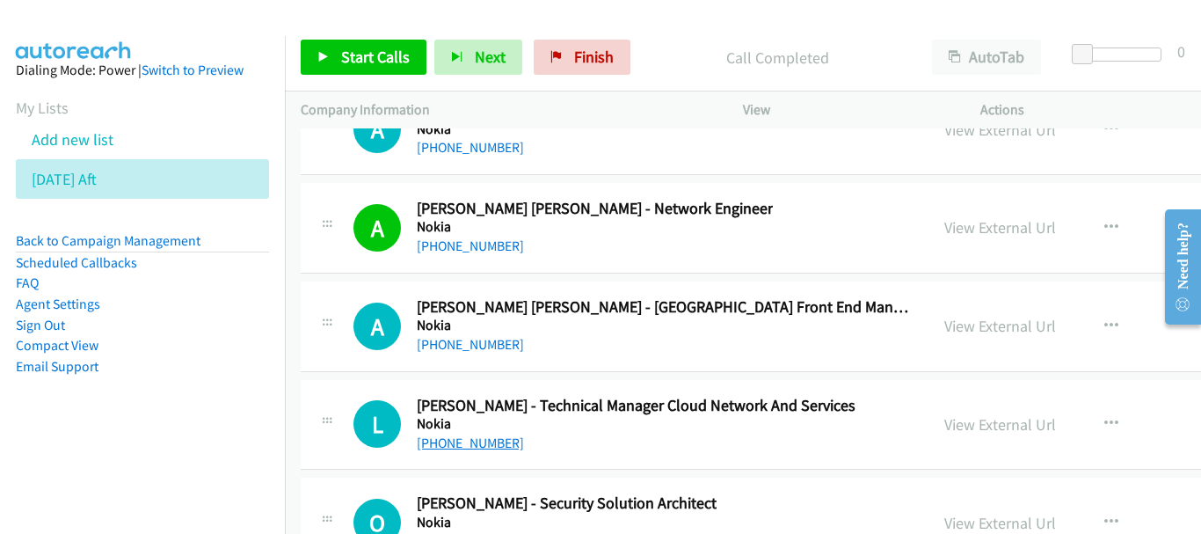
click at [497, 436] on link "+60 19-387 9483" at bounding box center [470, 442] width 107 height 17
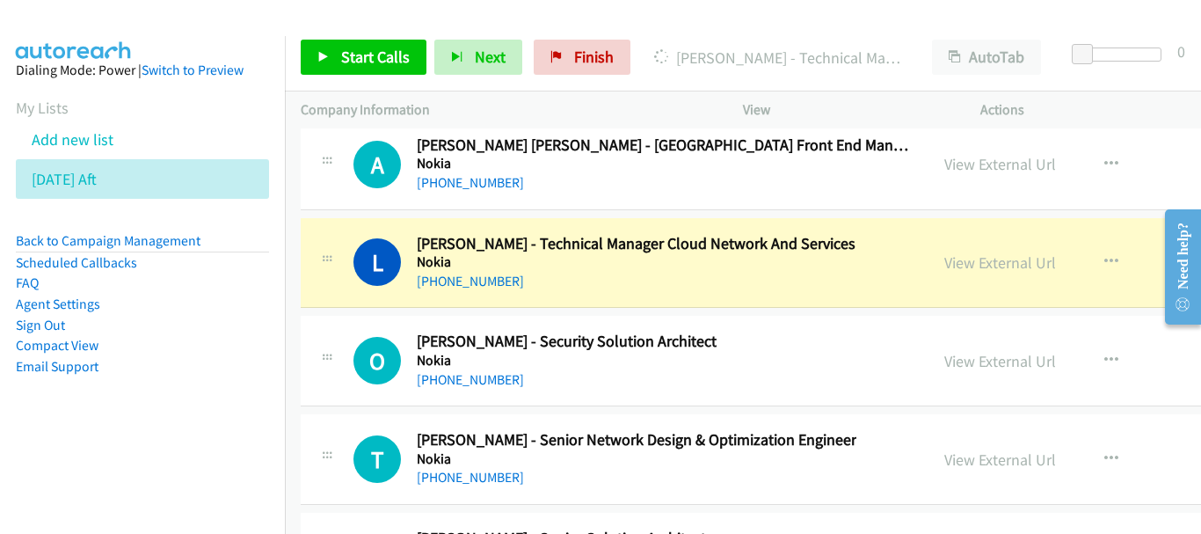
scroll to position [35082, 0]
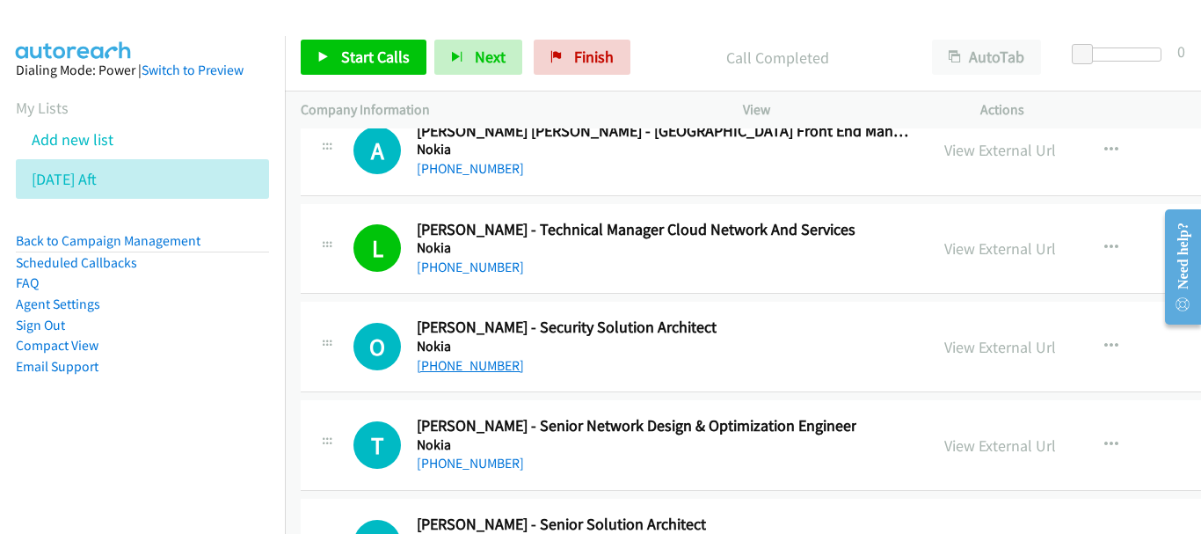
click at [489, 367] on link "+60 19-359 3635" at bounding box center [470, 365] width 107 height 17
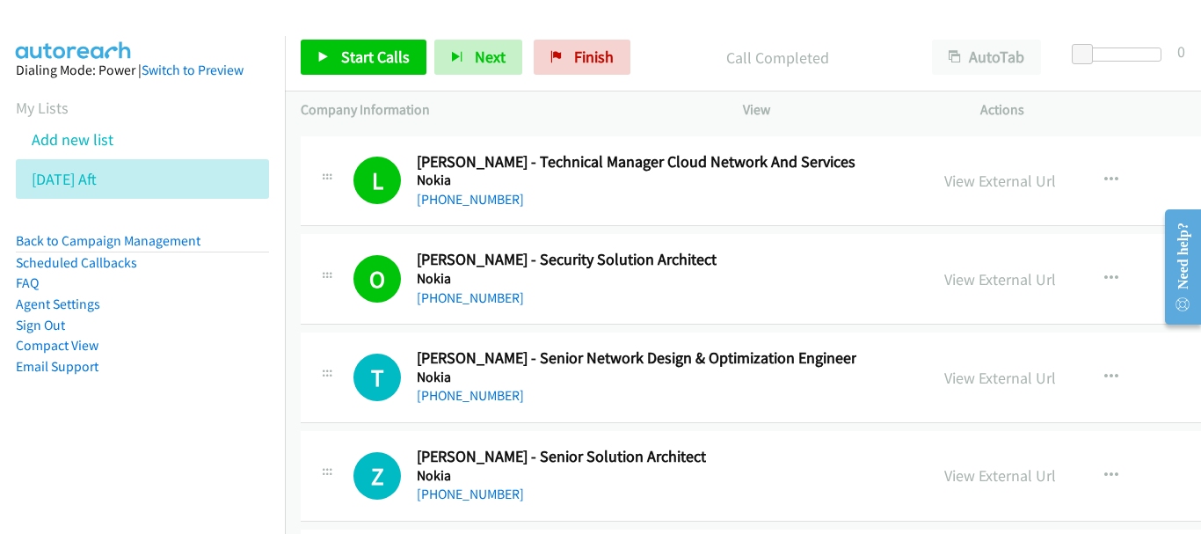
scroll to position [35170, 0]
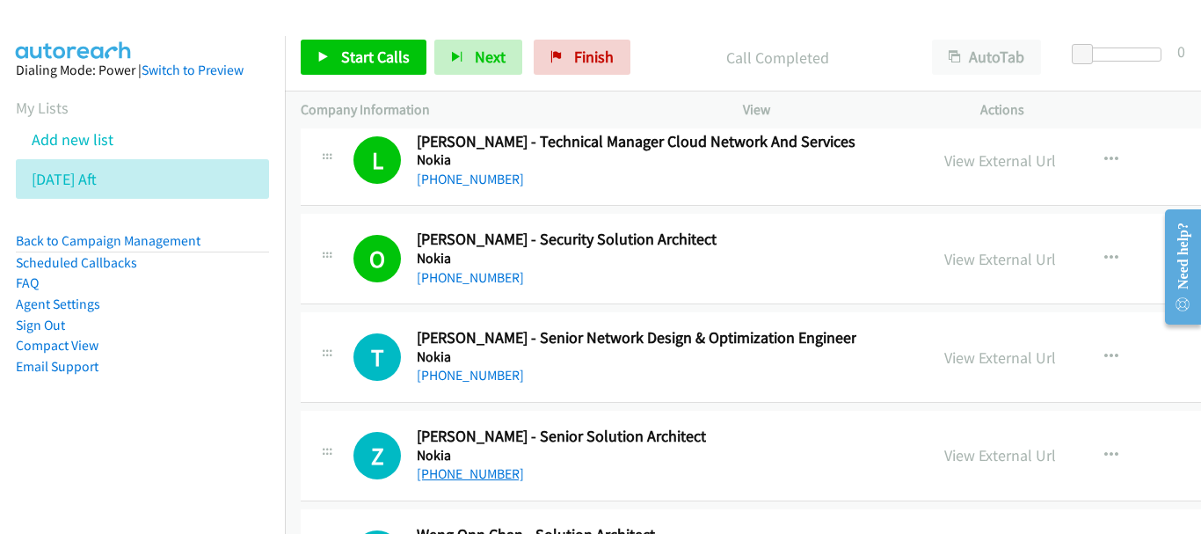
click at [484, 474] on link "+60 12-300 0240" at bounding box center [470, 473] width 107 height 17
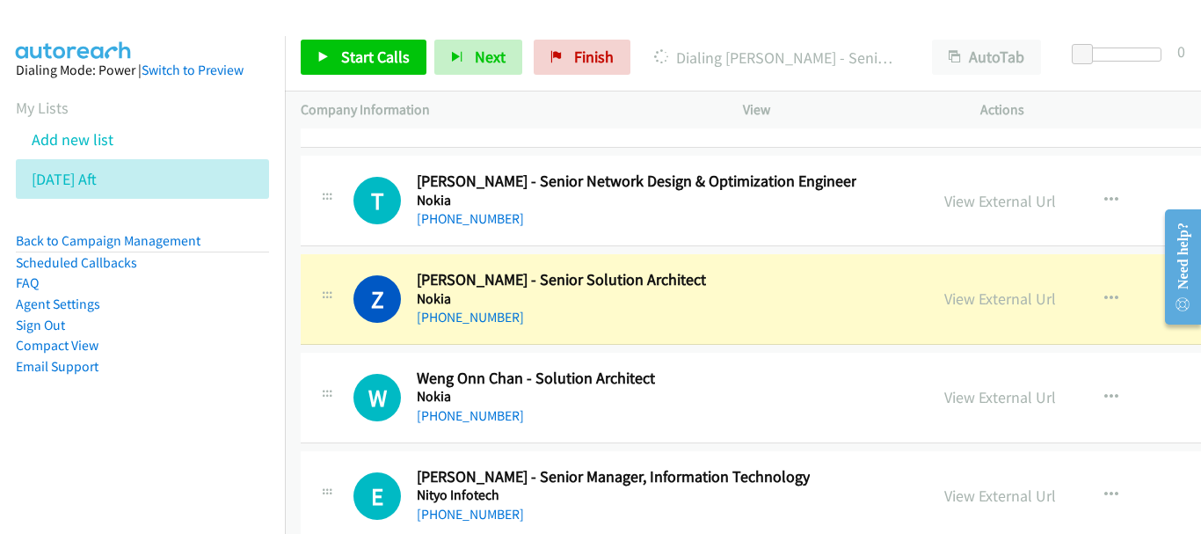
scroll to position [35346, 0]
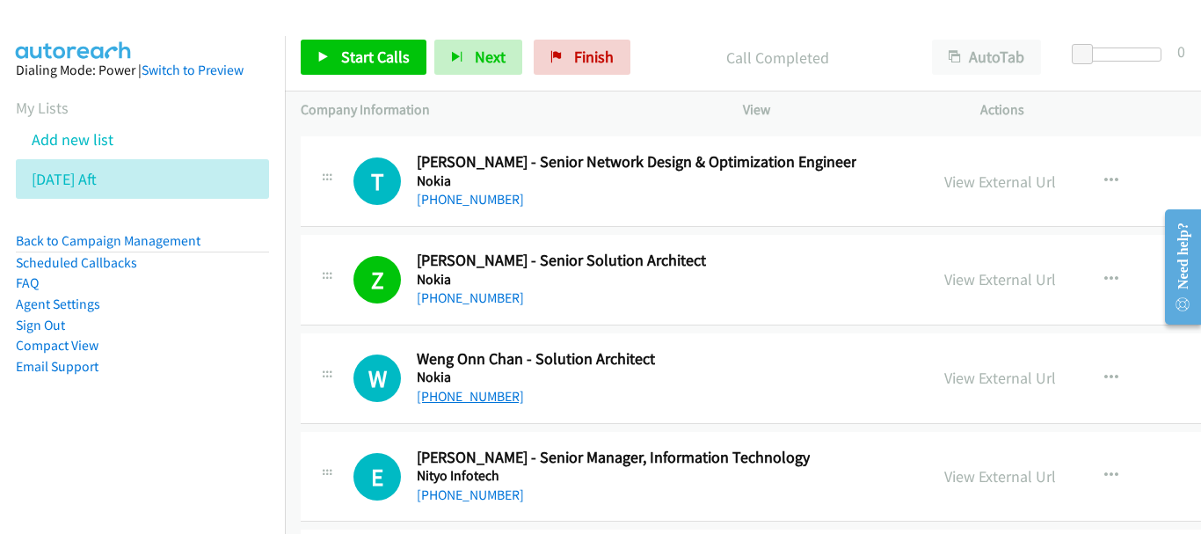
click at [492, 397] on link "+60 19-341 5213" at bounding box center [470, 396] width 107 height 17
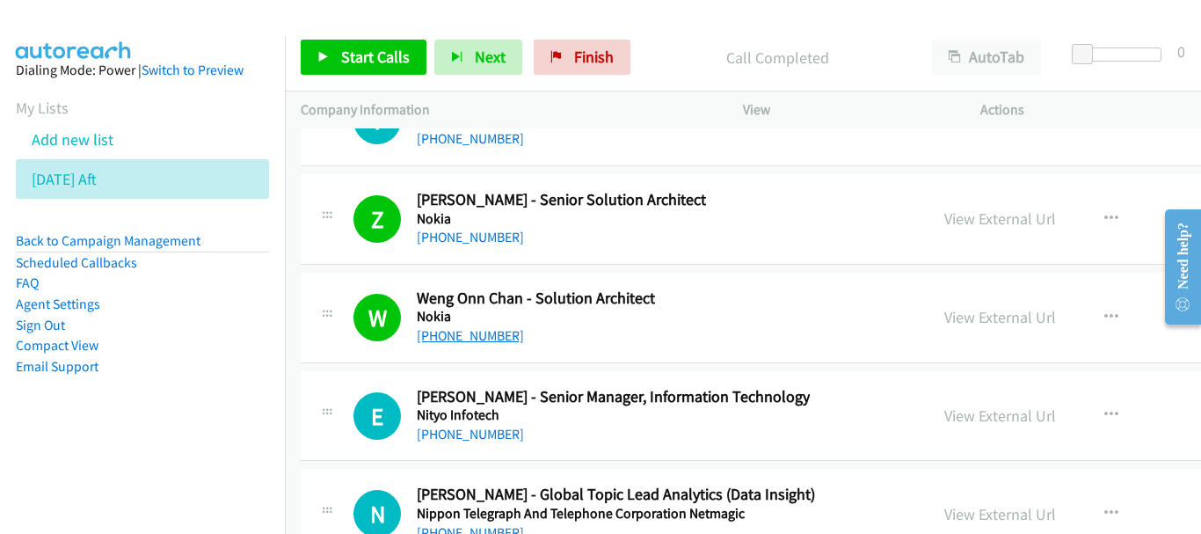
scroll to position [35434, 0]
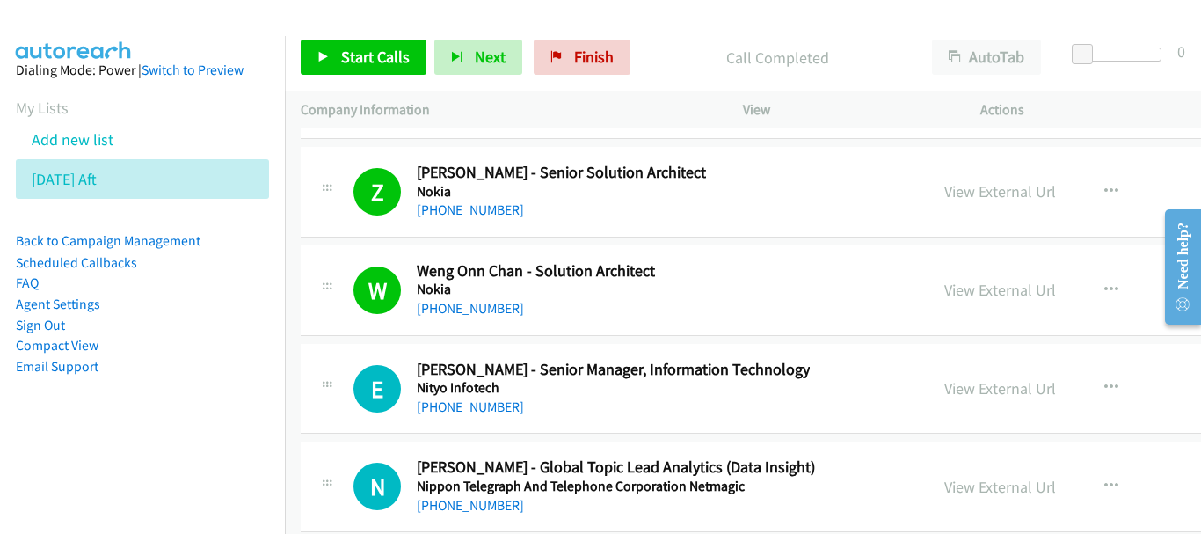
click at [488, 405] on link "+60 12-933 6646" at bounding box center [470, 406] width 107 height 17
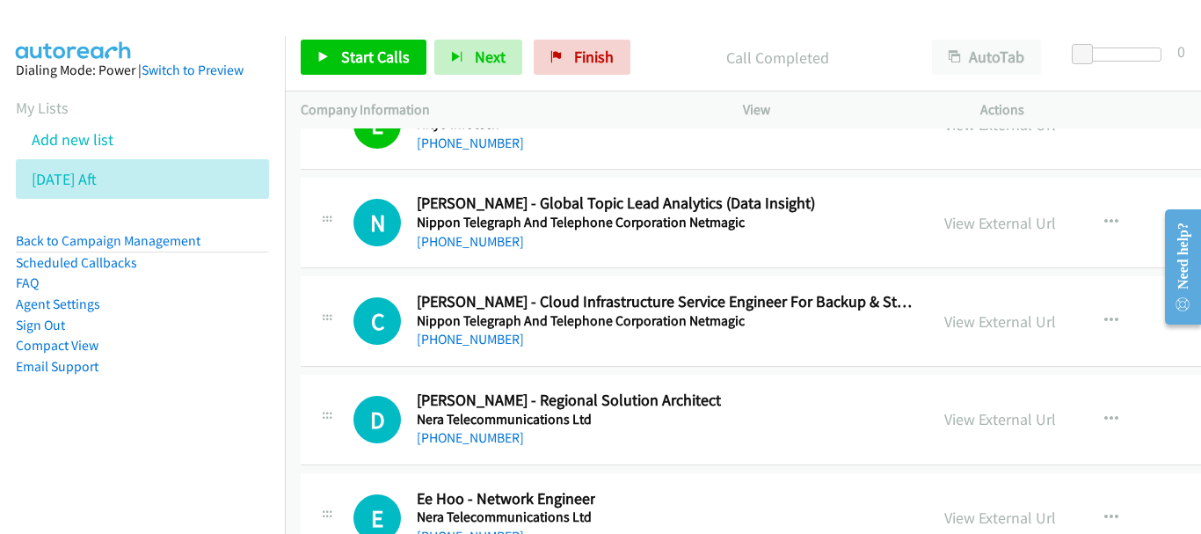
scroll to position [0, 0]
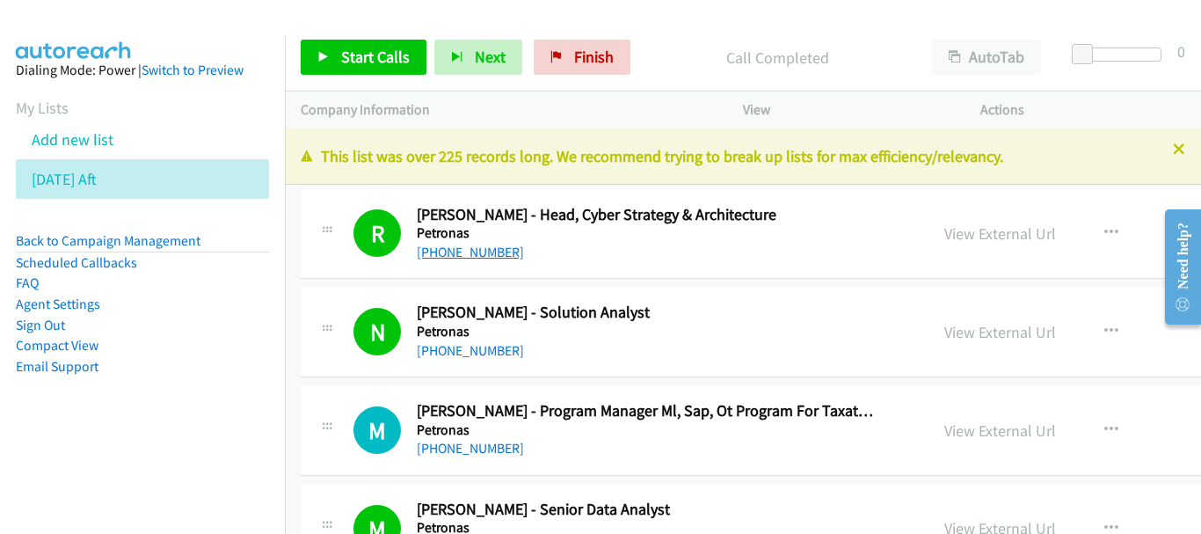
click at [493, 244] on link "+60 12-321 0261" at bounding box center [470, 252] width 107 height 17
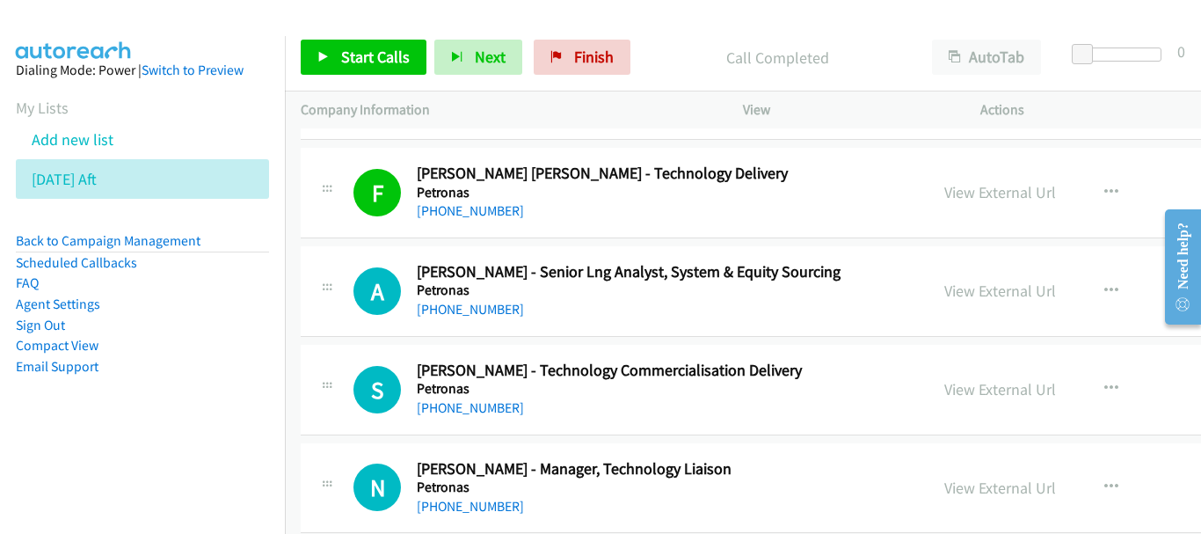
scroll to position [1407, 0]
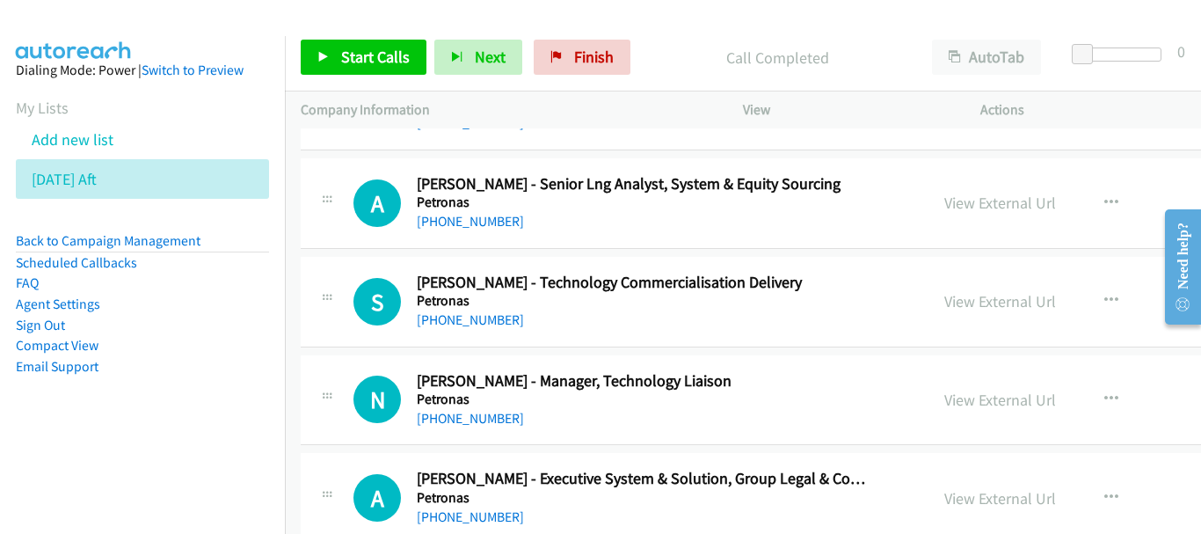
click at [477, 426] on link "+60 12-792 3811" at bounding box center [470, 418] width 107 height 17
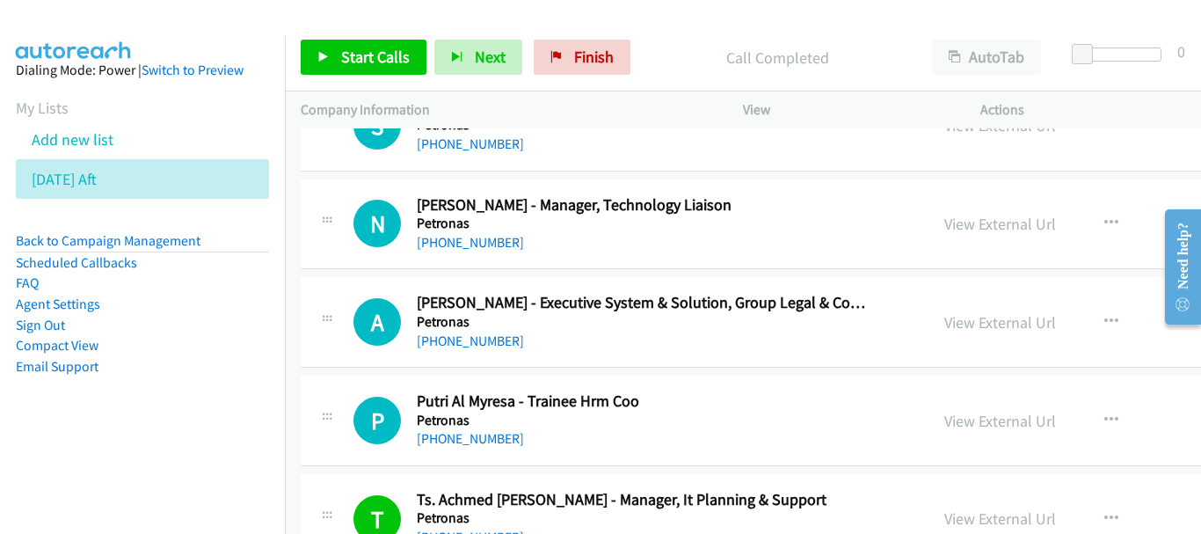
scroll to position [1671, 0]
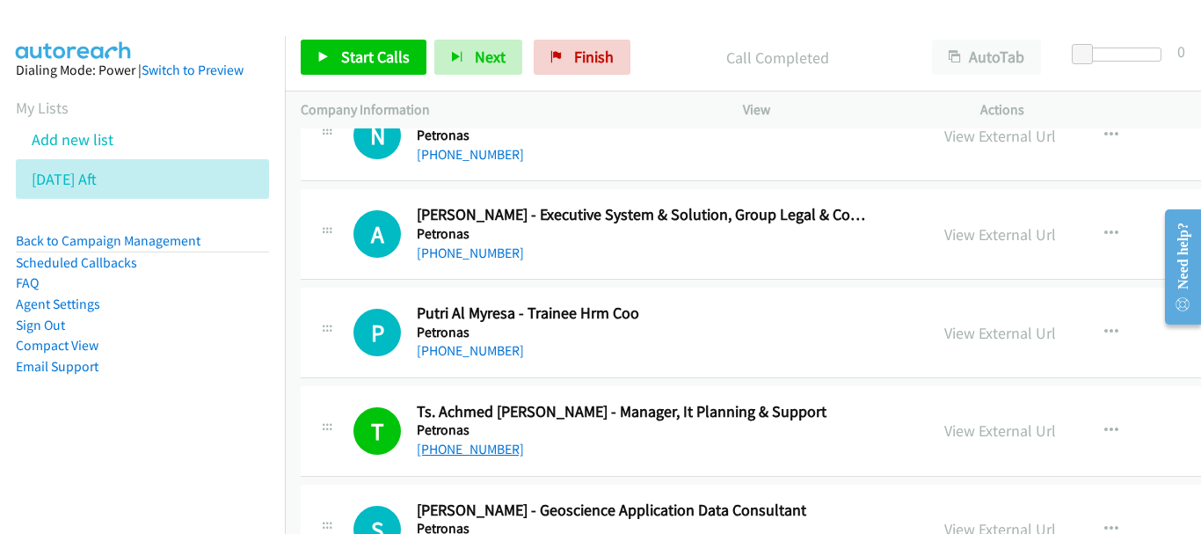
click at [495, 442] on link "+60 19-990 1212" at bounding box center [470, 449] width 107 height 17
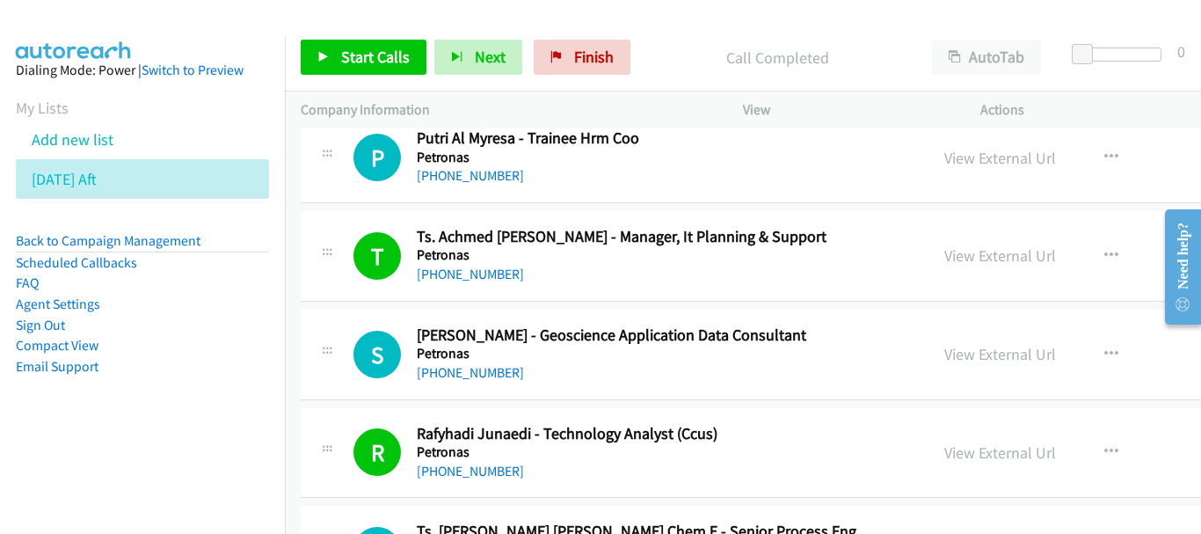
scroll to position [1846, 0]
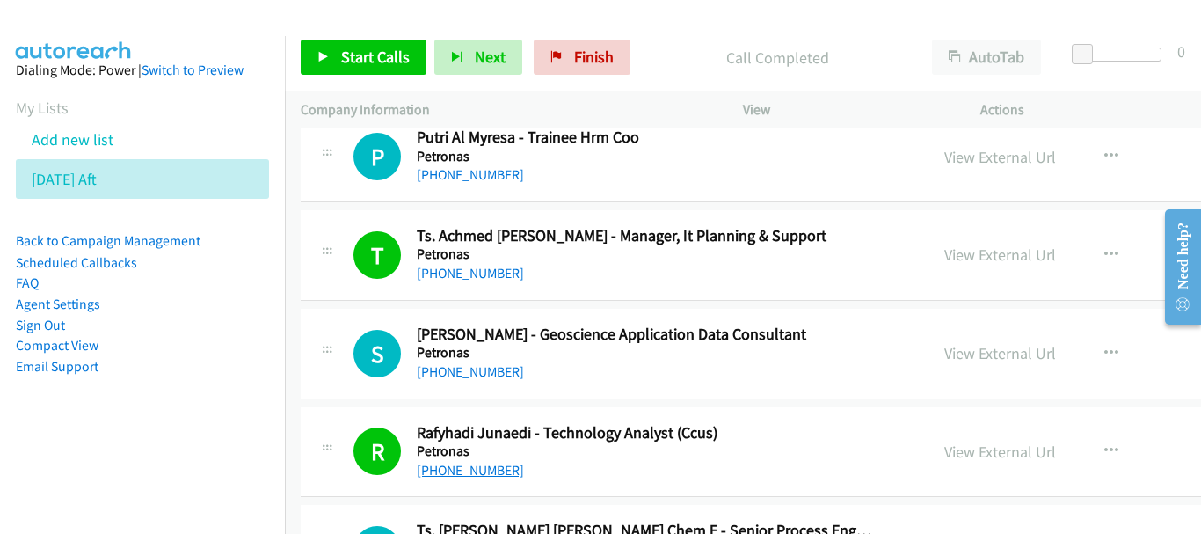
click at [469, 468] on link "+60 13-591 5453" at bounding box center [470, 470] width 107 height 17
click at [944, 448] on link "View External Url" at bounding box center [1000, 451] width 112 height 20
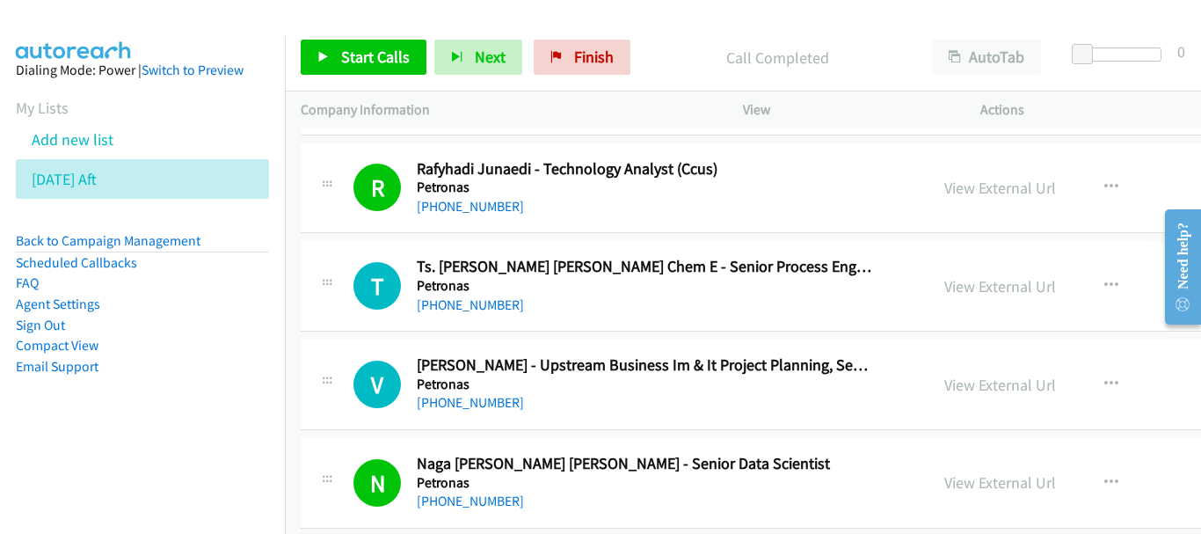
scroll to position [2286, 0]
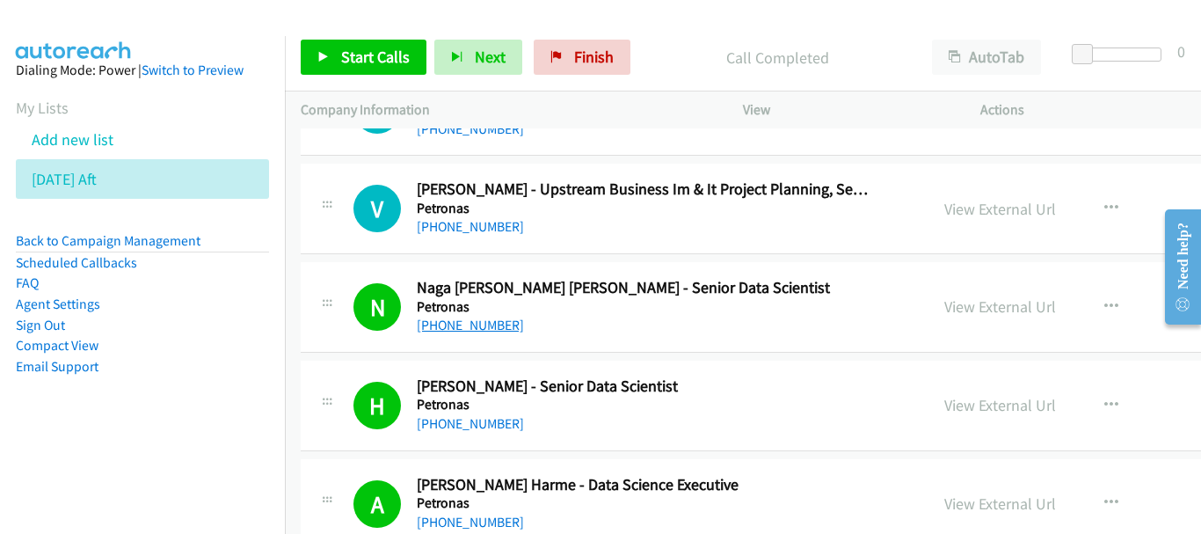
click at [448, 326] on link "+60 13-210 7649" at bounding box center [470, 325] width 107 height 17
click at [944, 301] on link "View External Url" at bounding box center [1000, 306] width 112 height 20
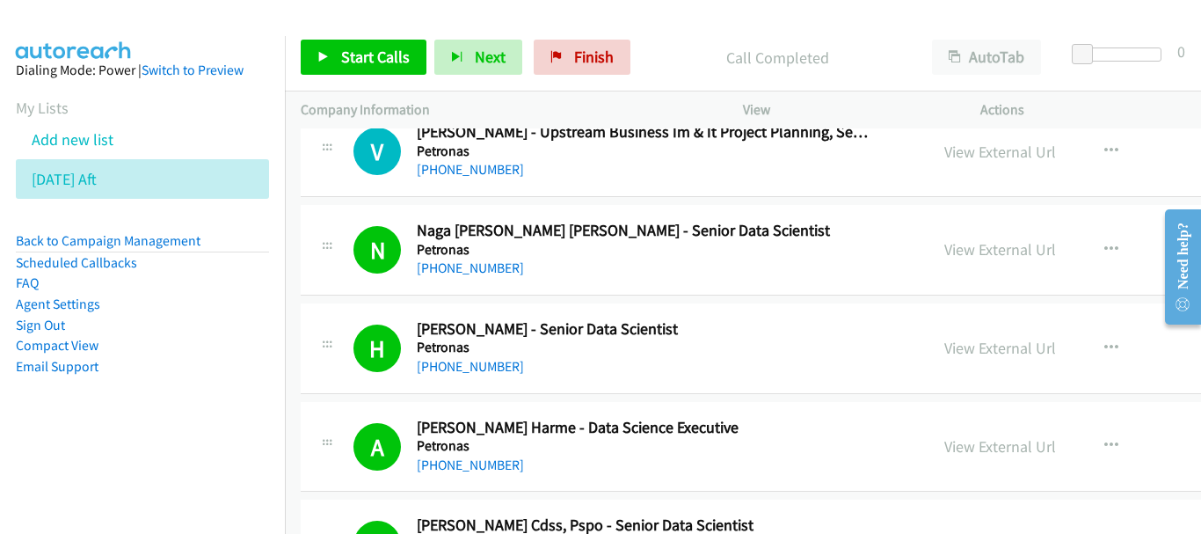
scroll to position [2374, 0]
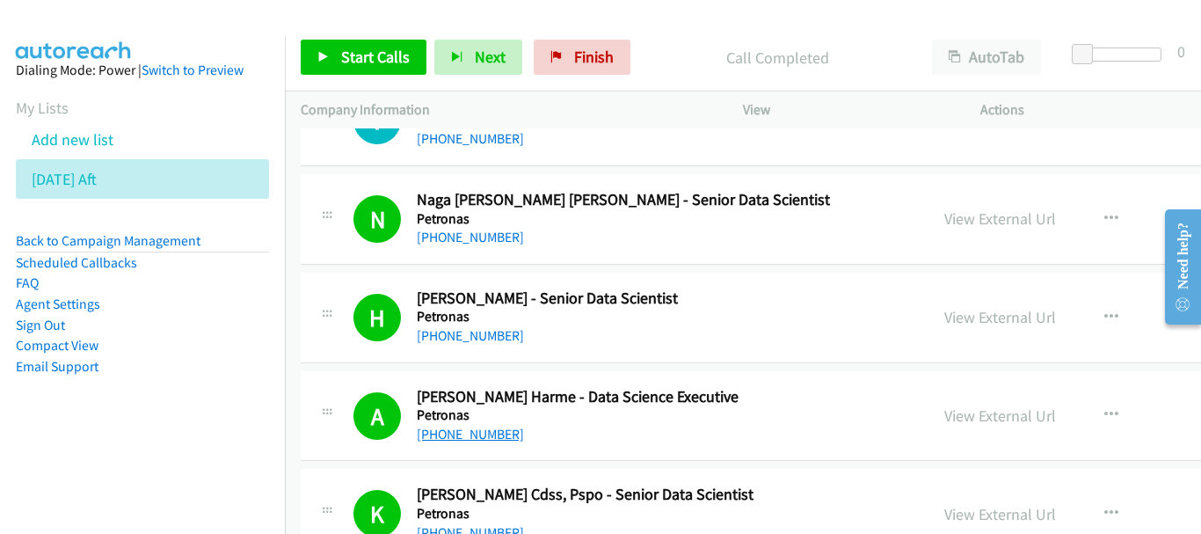
click at [471, 433] on link "+60 17-594 6432" at bounding box center [470, 434] width 107 height 17
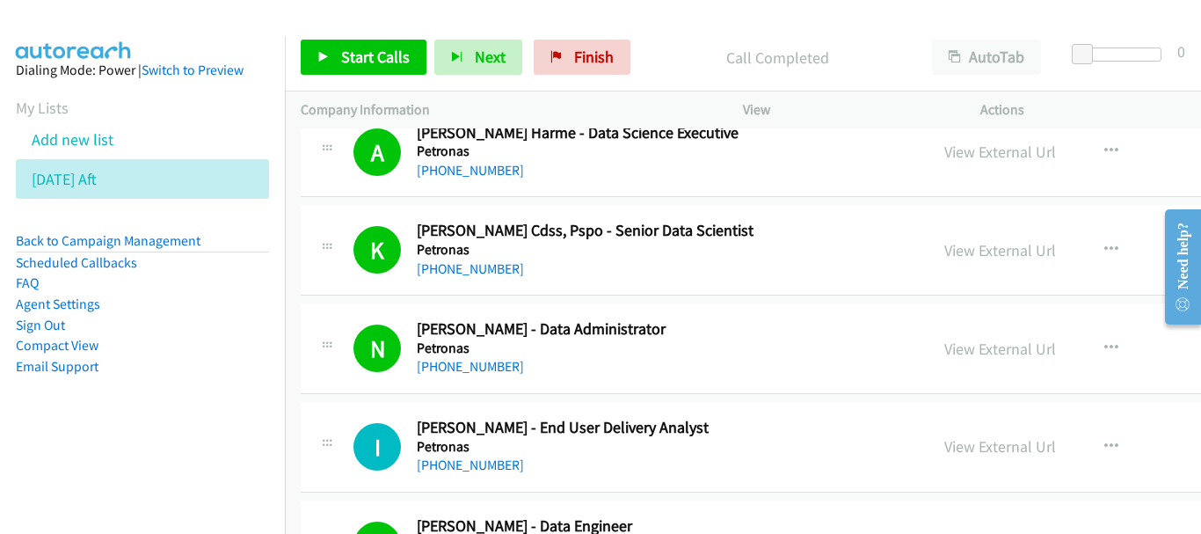
scroll to position [2550, 0]
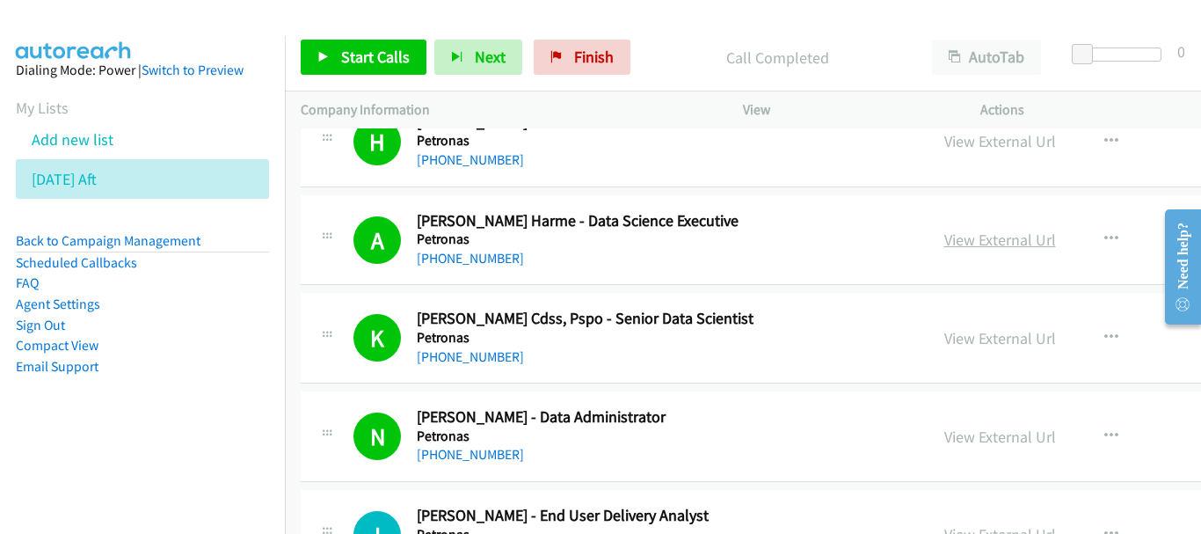
click at [944, 236] on link "View External Url" at bounding box center [1000, 239] width 112 height 20
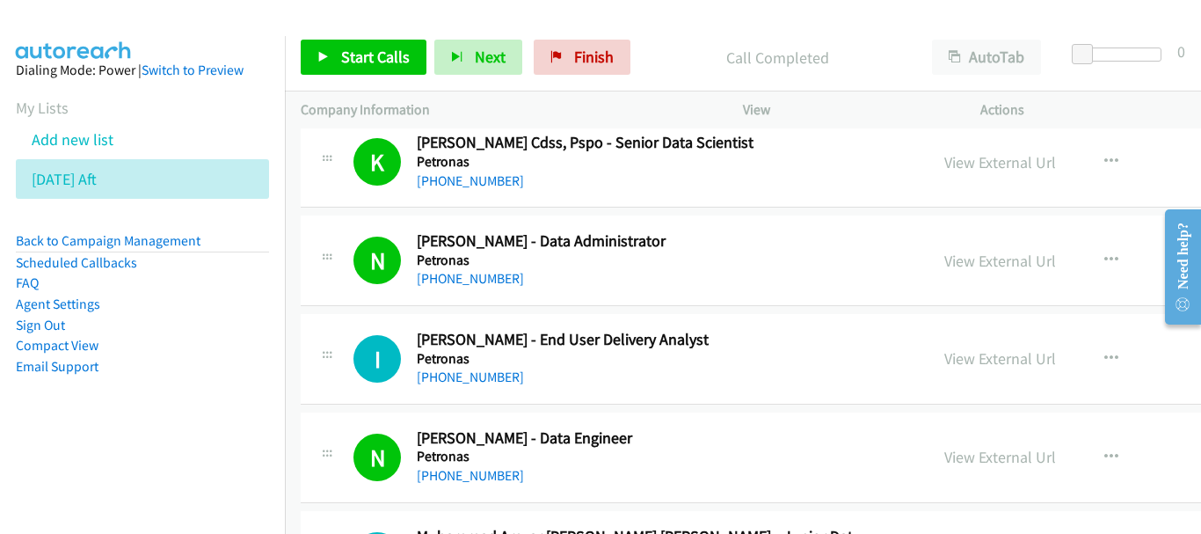
scroll to position [2814, 0]
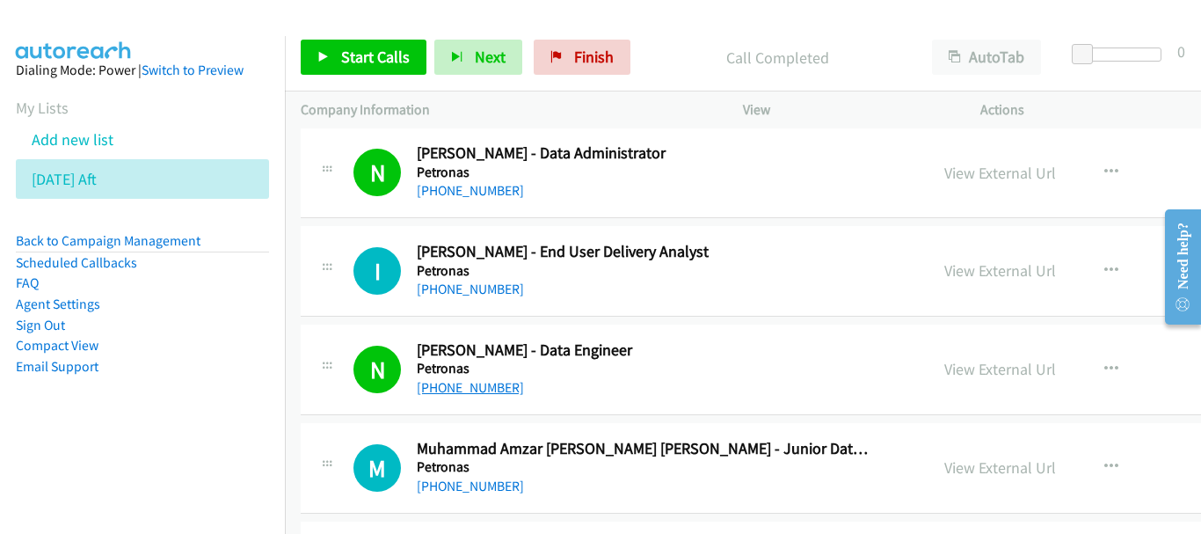
click at [495, 385] on link "+60 14-300 4860" at bounding box center [470, 387] width 107 height 17
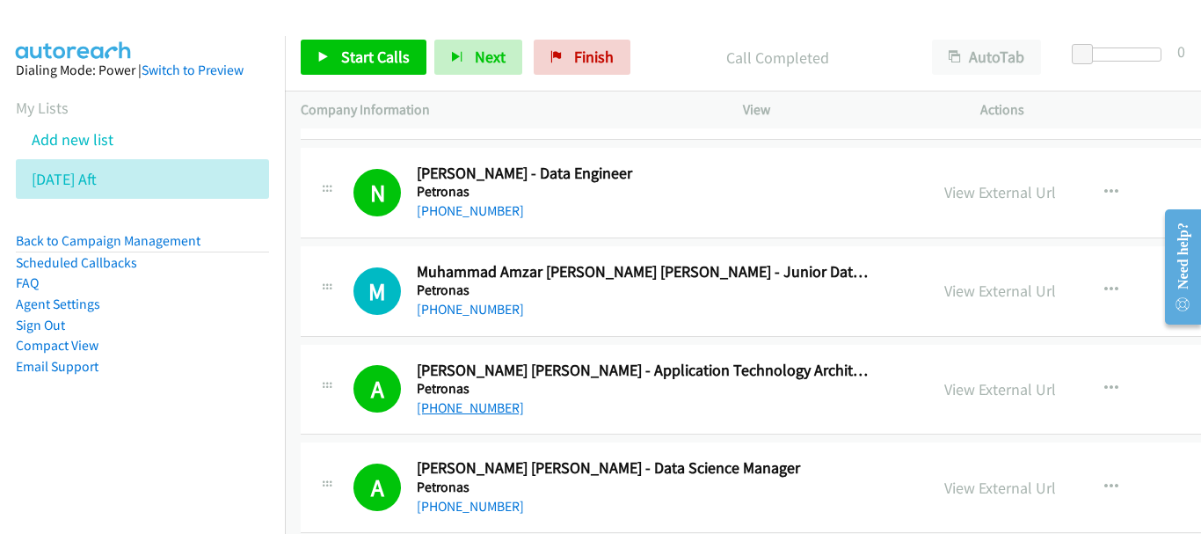
scroll to position [2989, 0]
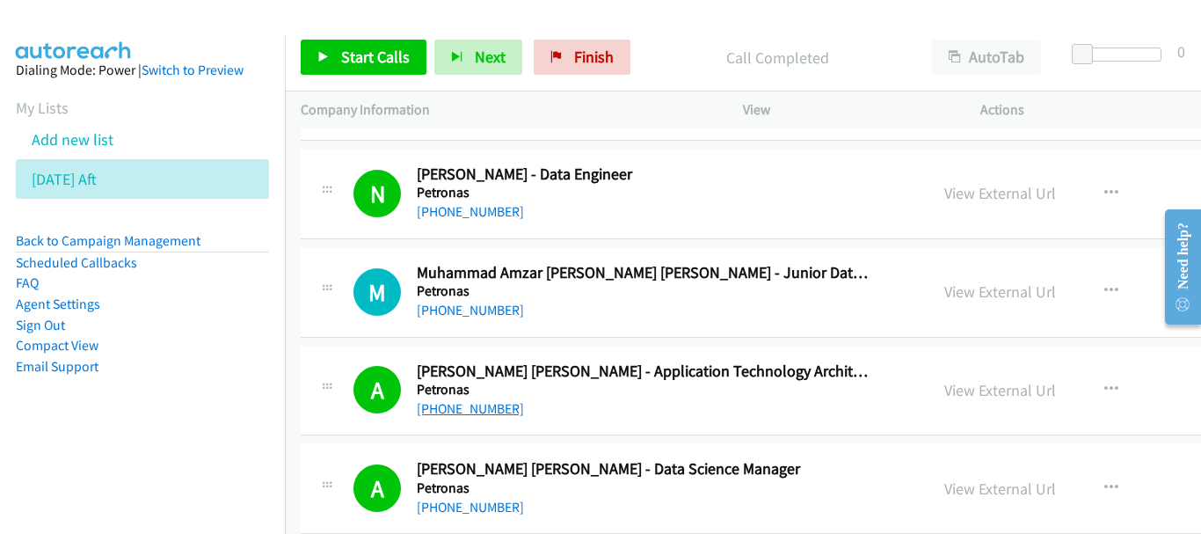
click at [472, 411] on link "+60 13-298 2775" at bounding box center [470, 408] width 107 height 17
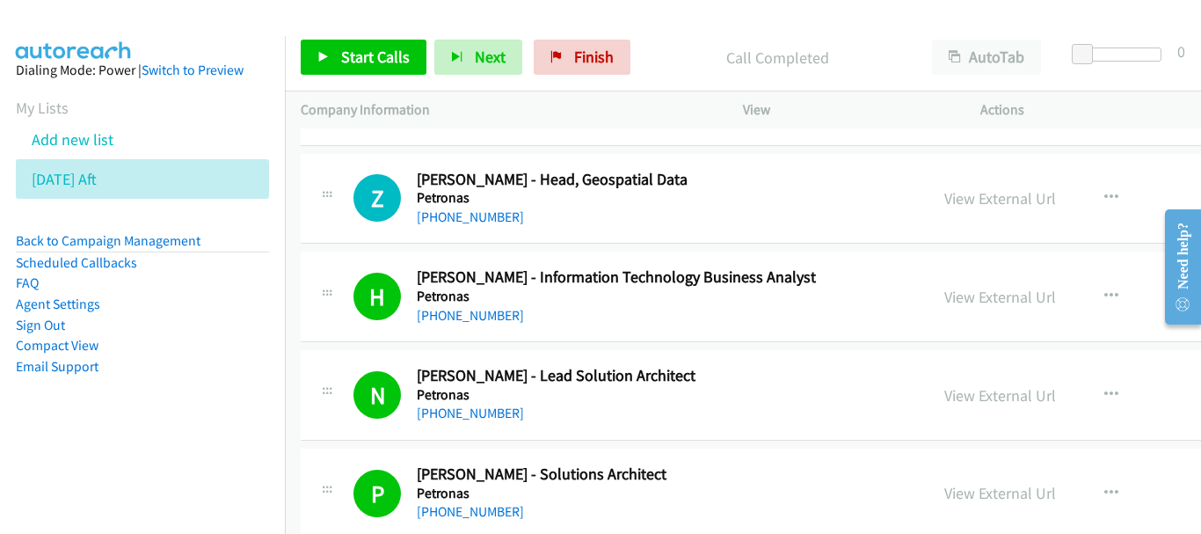
scroll to position [3693, 0]
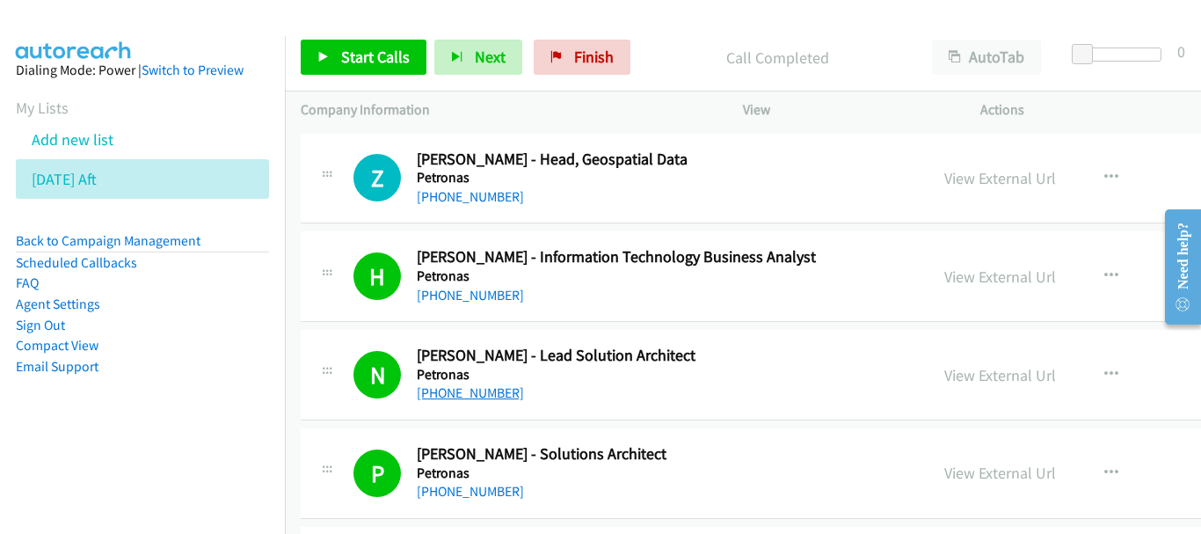
click at [481, 390] on link "+60 12-203 3036" at bounding box center [470, 392] width 107 height 17
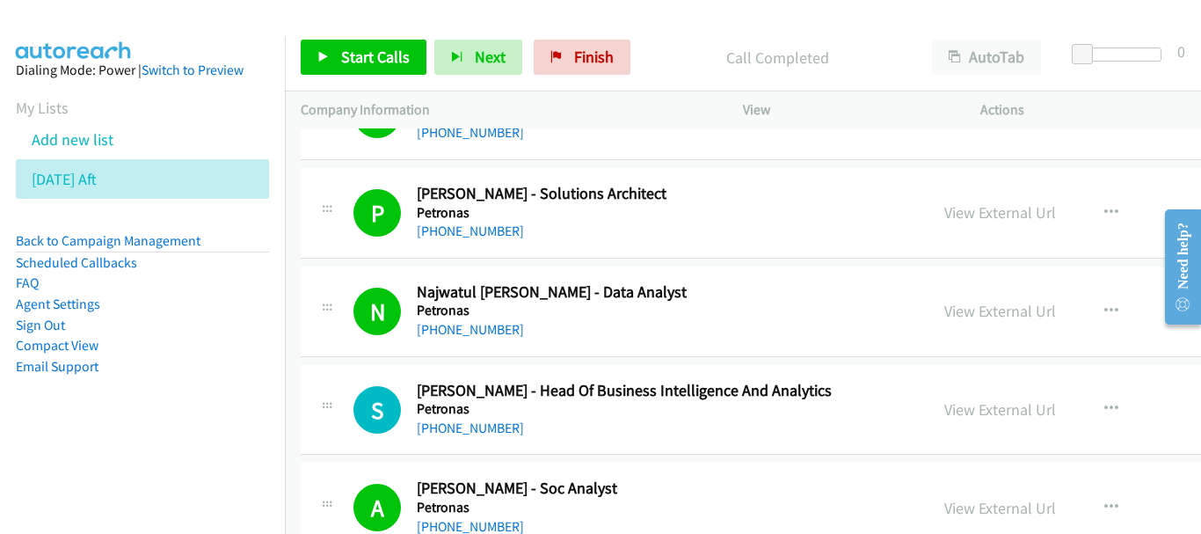
scroll to position [3957, 0]
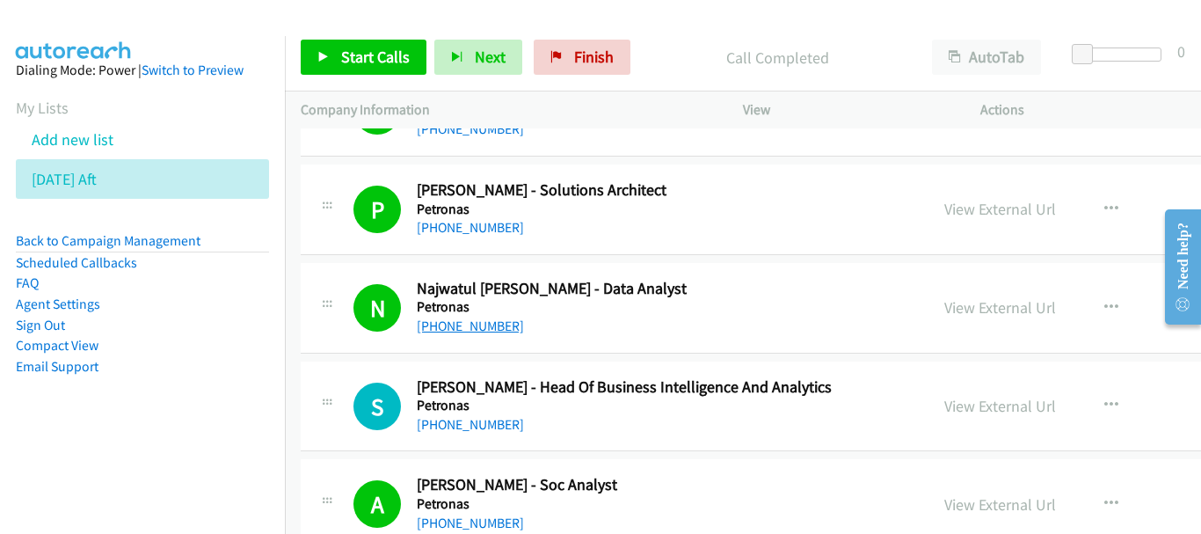
click at [490, 318] on link "+60 17-935 0571" at bounding box center [470, 325] width 107 height 17
click at [944, 312] on link "View External Url" at bounding box center [1000, 307] width 112 height 20
